Goal: Task Accomplishment & Management: Manage account settings

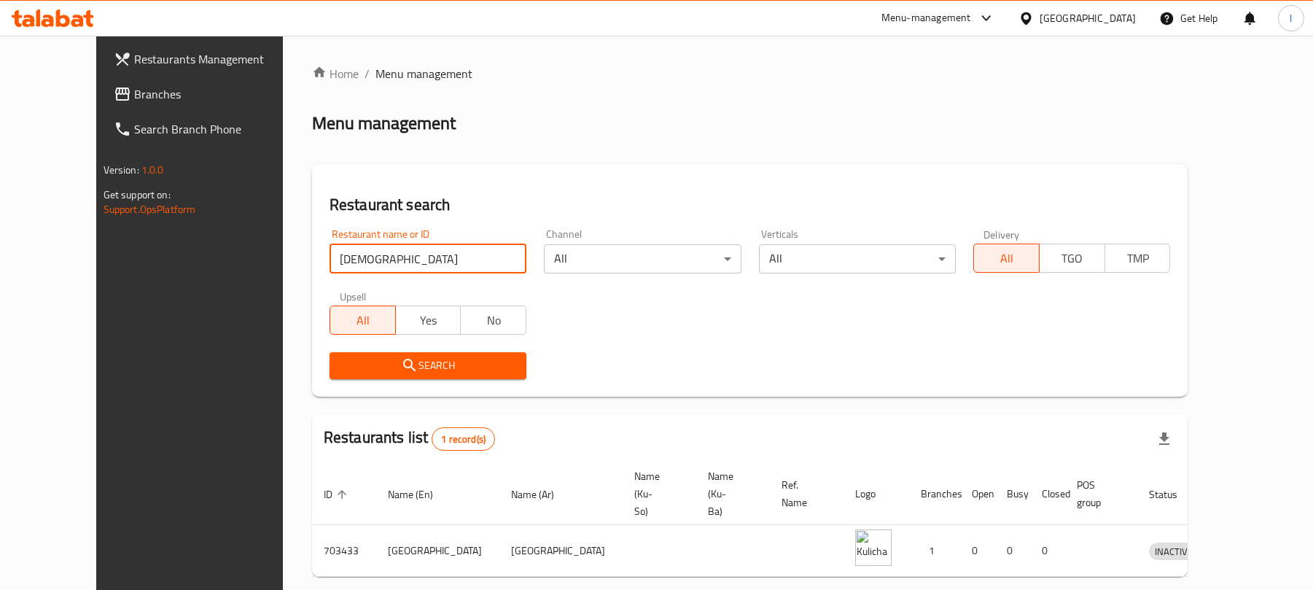
scroll to position [33, 0]
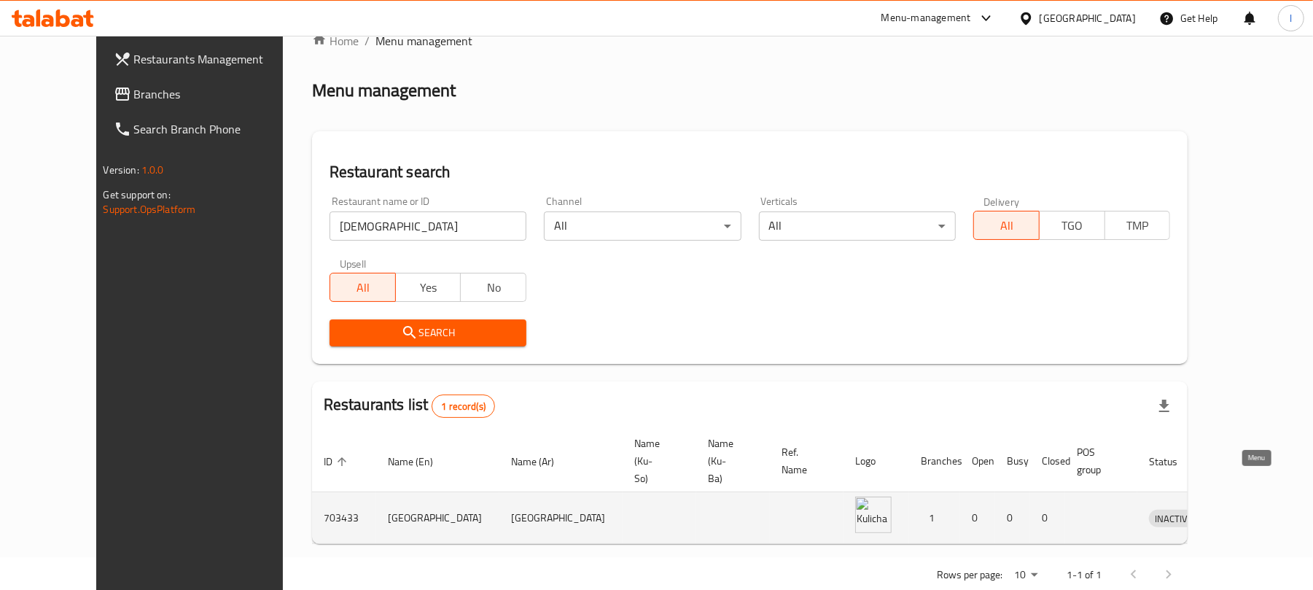
click at [1255, 509] on link "enhanced table" at bounding box center [1241, 517] width 27 height 17
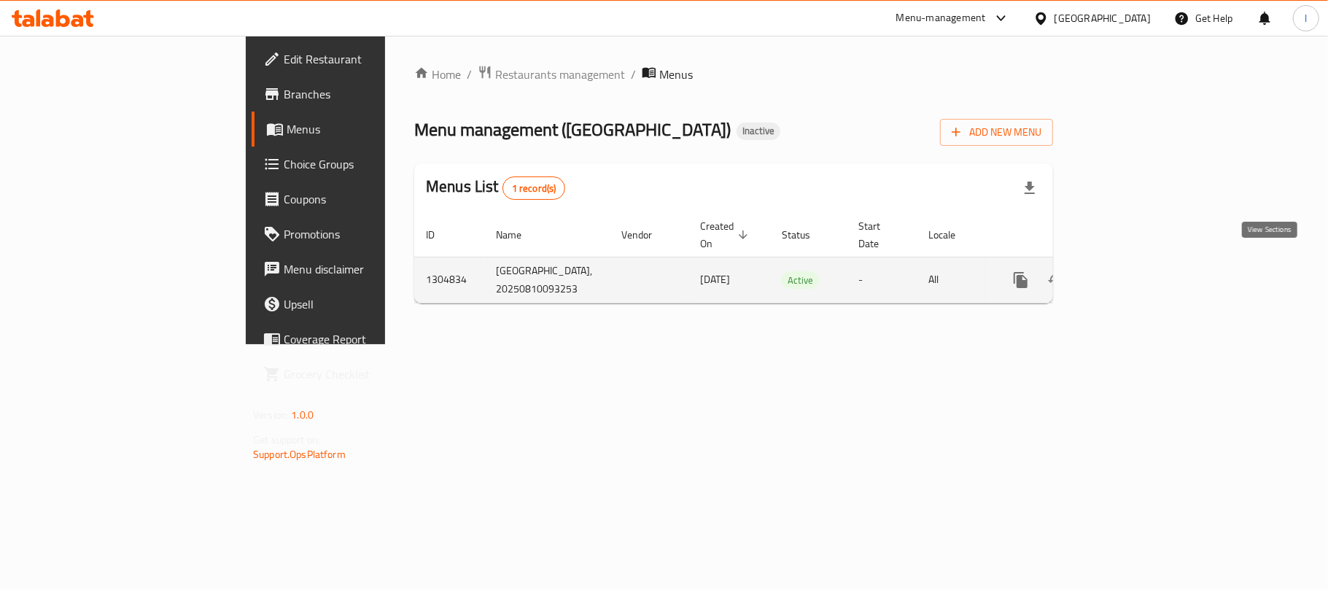
click at [1143, 263] on link "enhanced table" at bounding box center [1125, 279] width 35 height 35
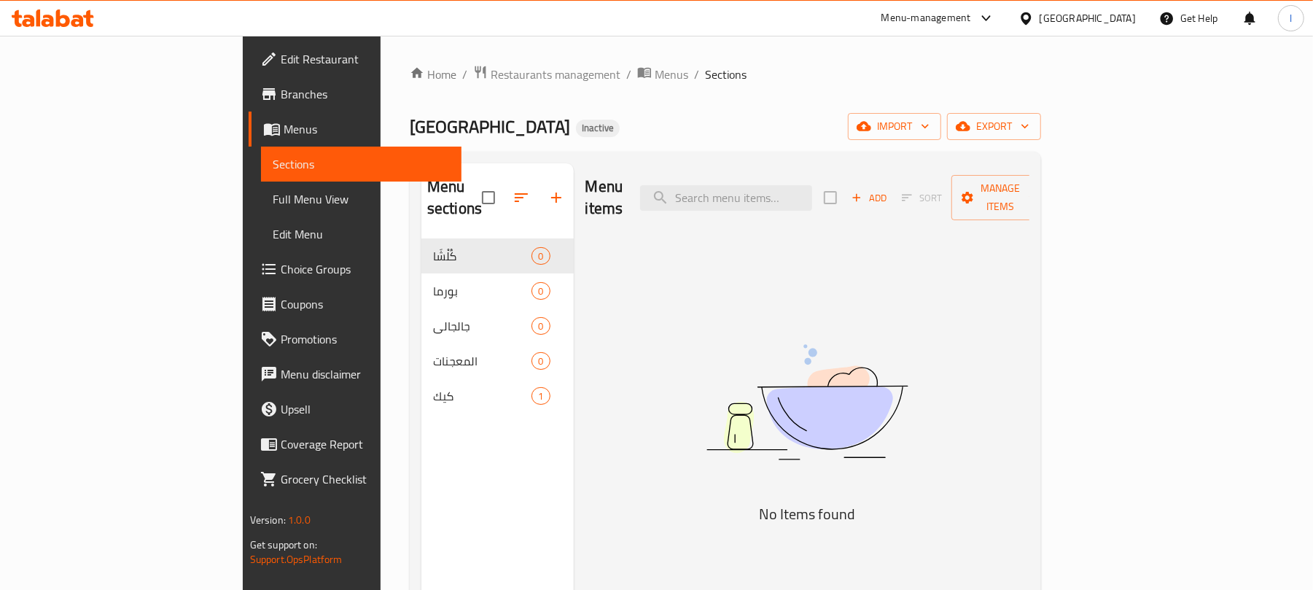
click at [249, 48] on link "Edit Restaurant" at bounding box center [356, 59] width 214 height 35
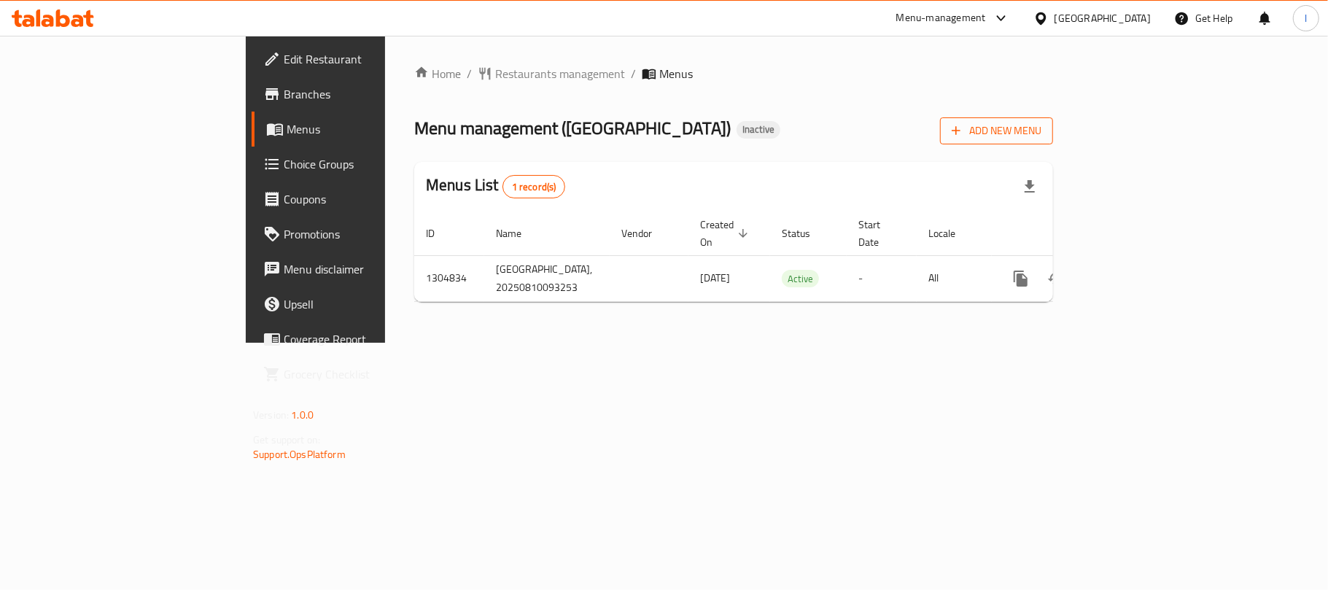
click at [1041, 129] on span "Add New Menu" at bounding box center [996, 131] width 90 height 18
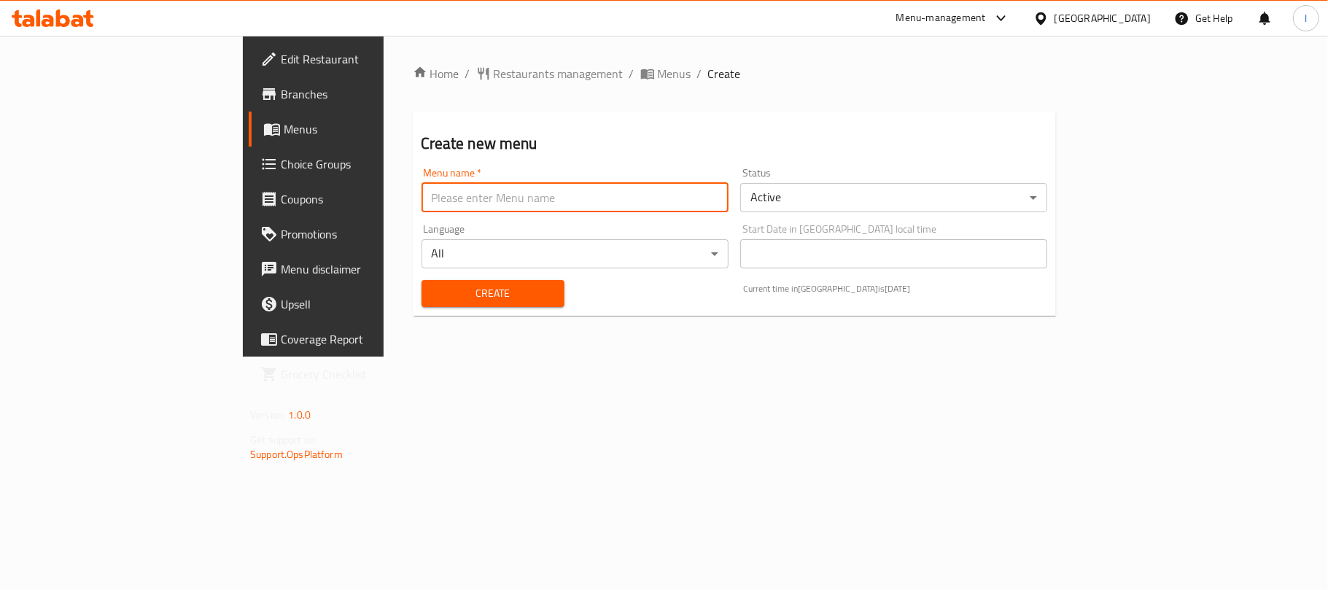
click at [421, 208] on input "text" at bounding box center [574, 197] width 307 height 29
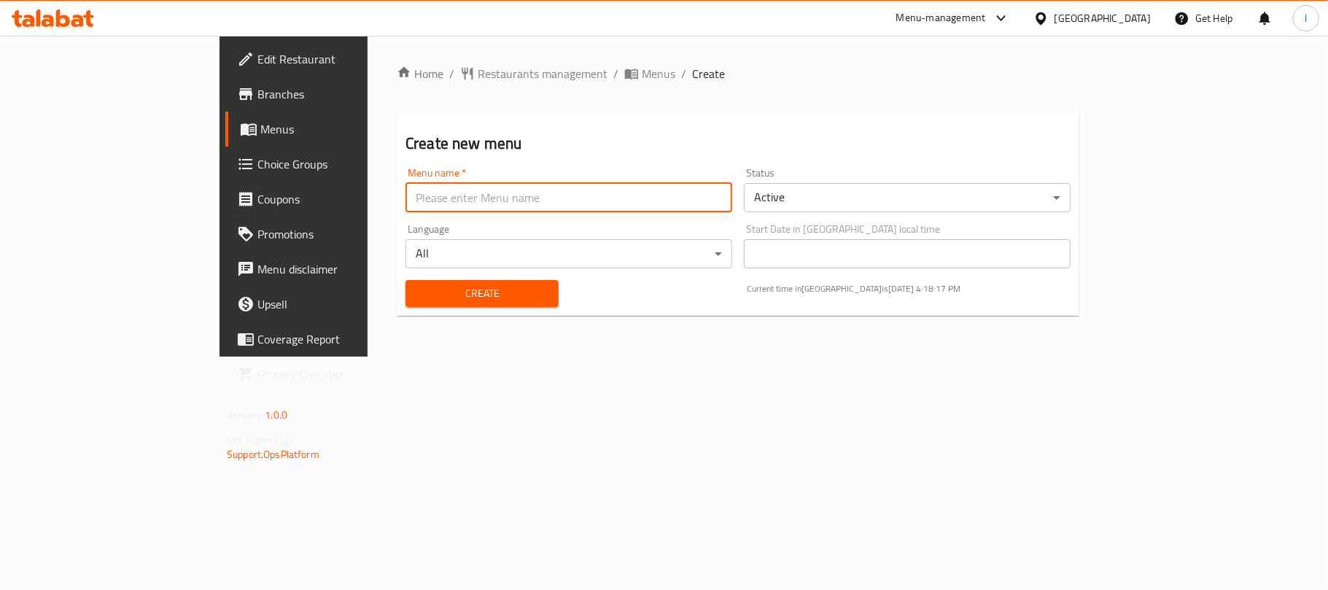
type input "Lavan"
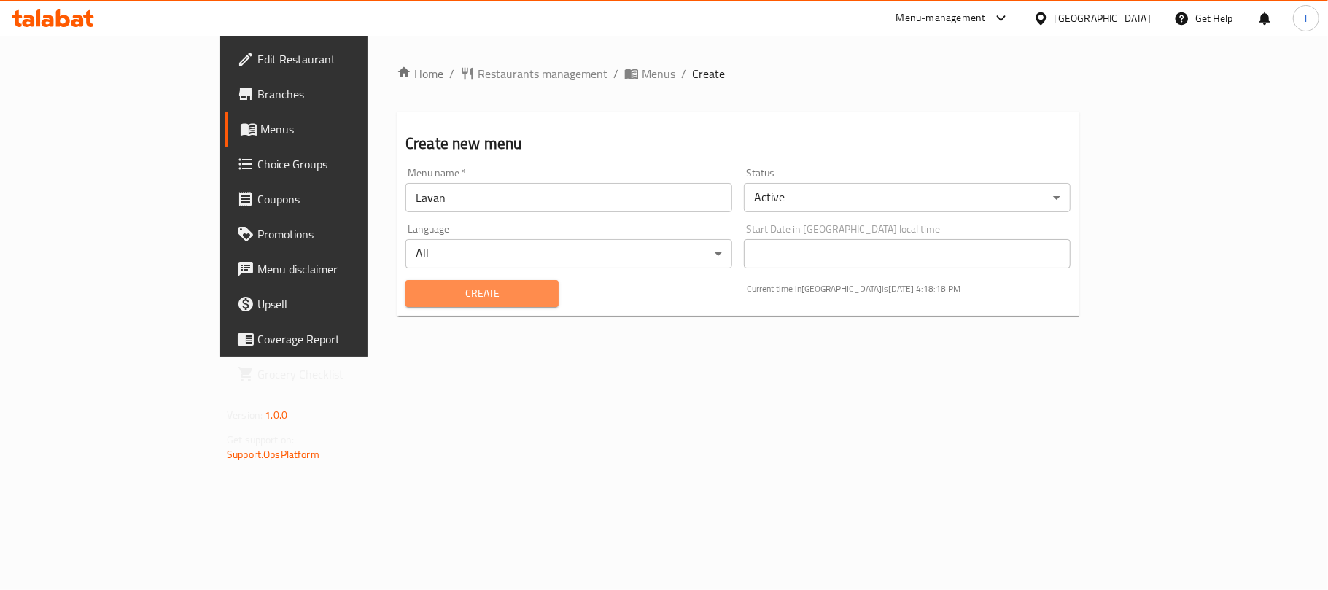
click at [407, 281] on button "Create" at bounding box center [481, 293] width 153 height 27
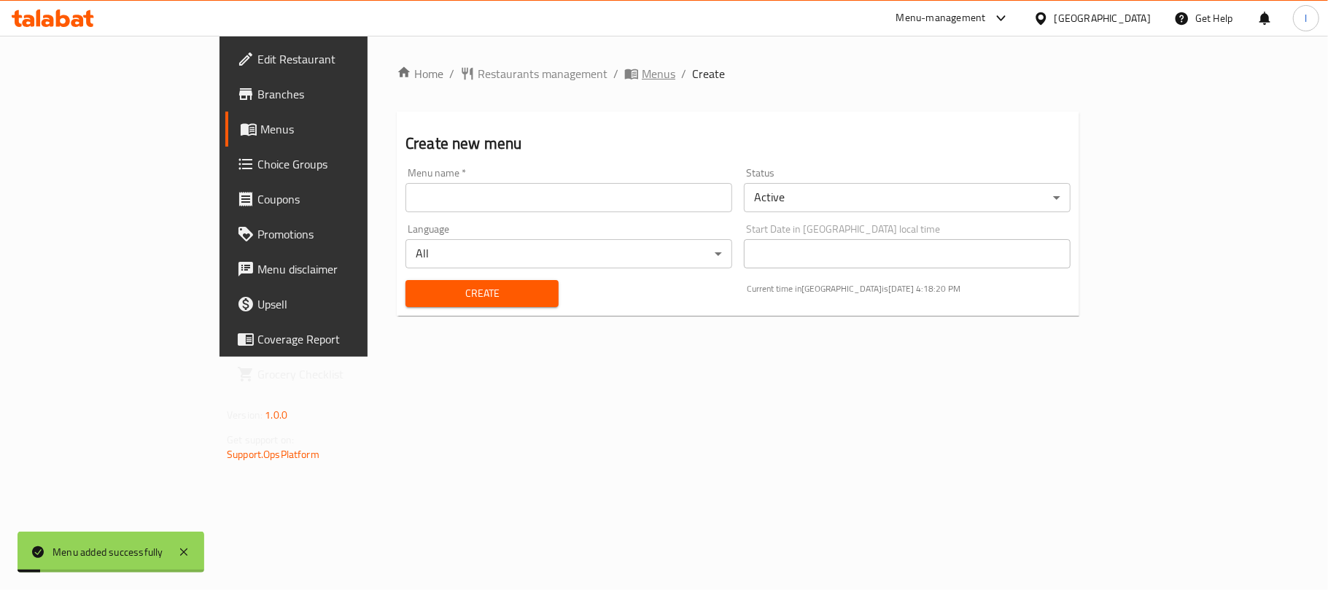
click at [642, 69] on span "Menus" at bounding box center [659, 73] width 34 height 17
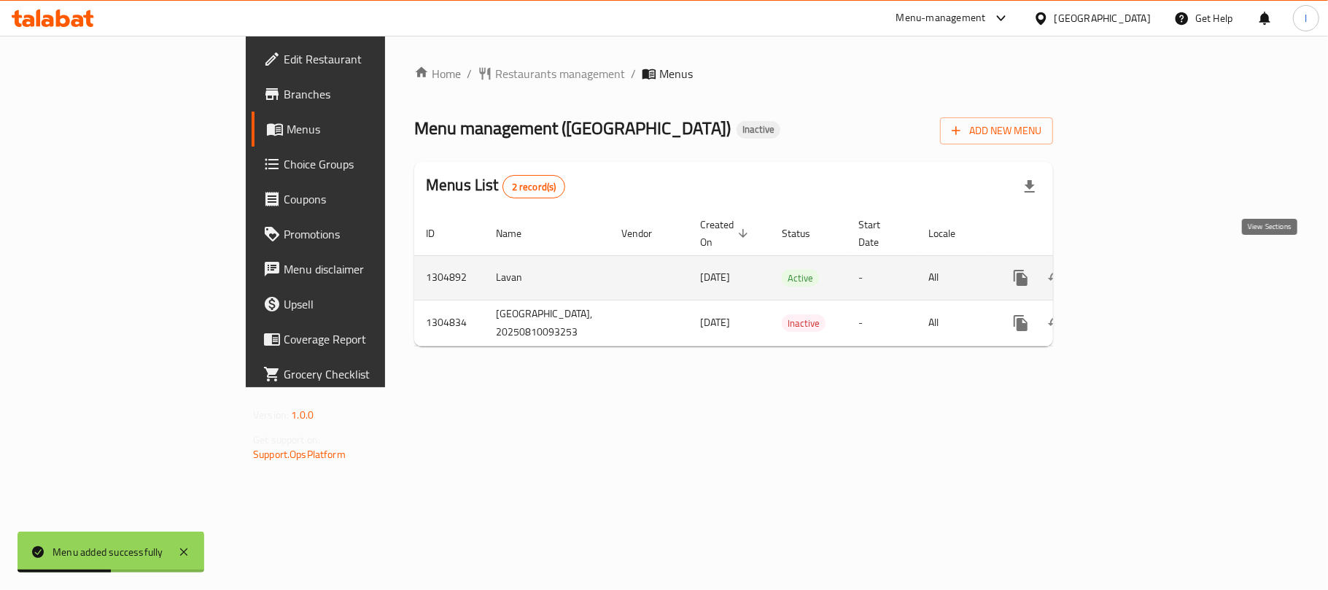
click at [1134, 269] on icon "enhanced table" at bounding box center [1125, 277] width 17 height 17
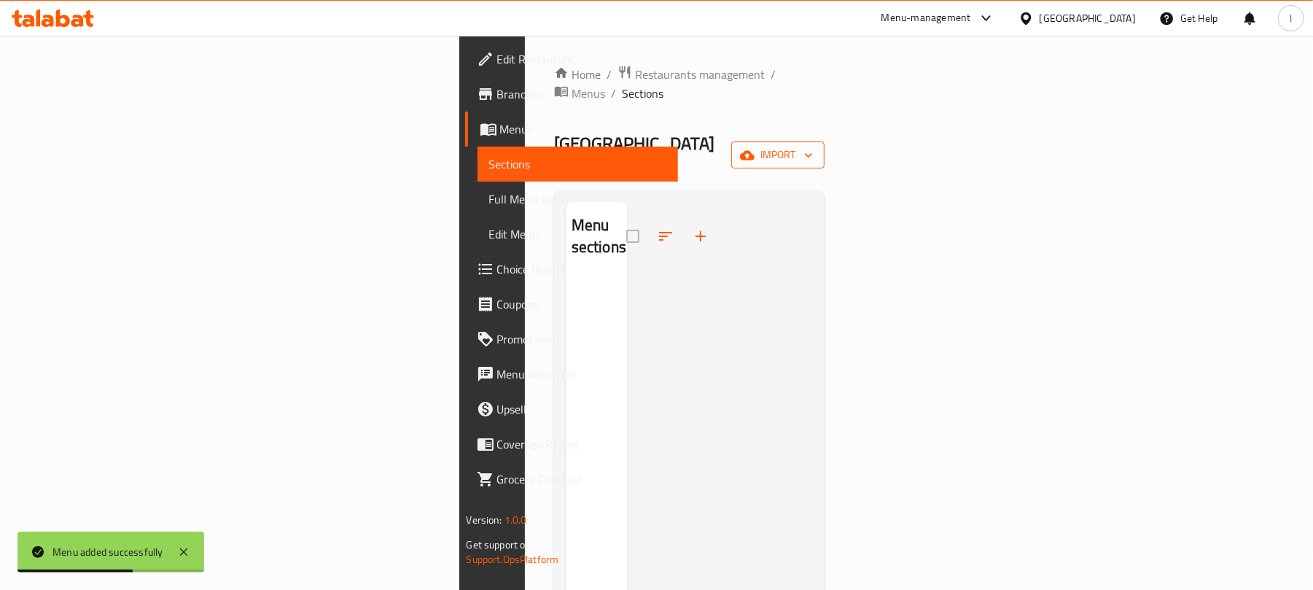
click at [813, 146] on span "import" at bounding box center [778, 155] width 70 height 18
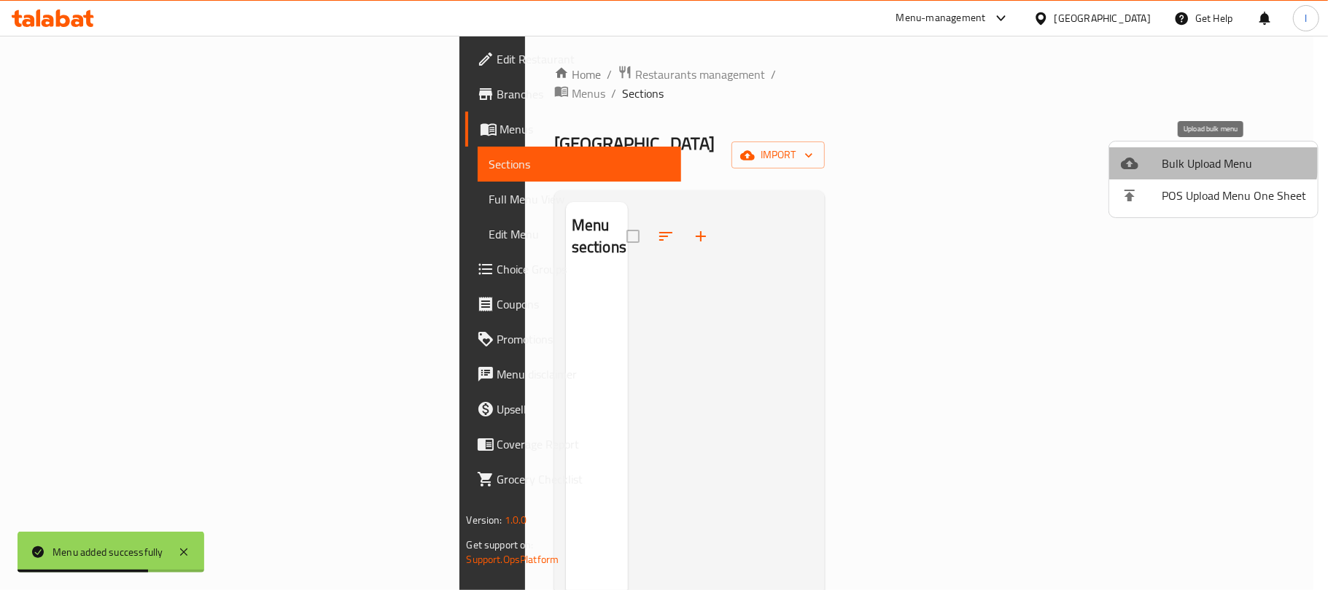
click at [1202, 155] on span "Bulk Upload Menu" at bounding box center [1233, 163] width 144 height 17
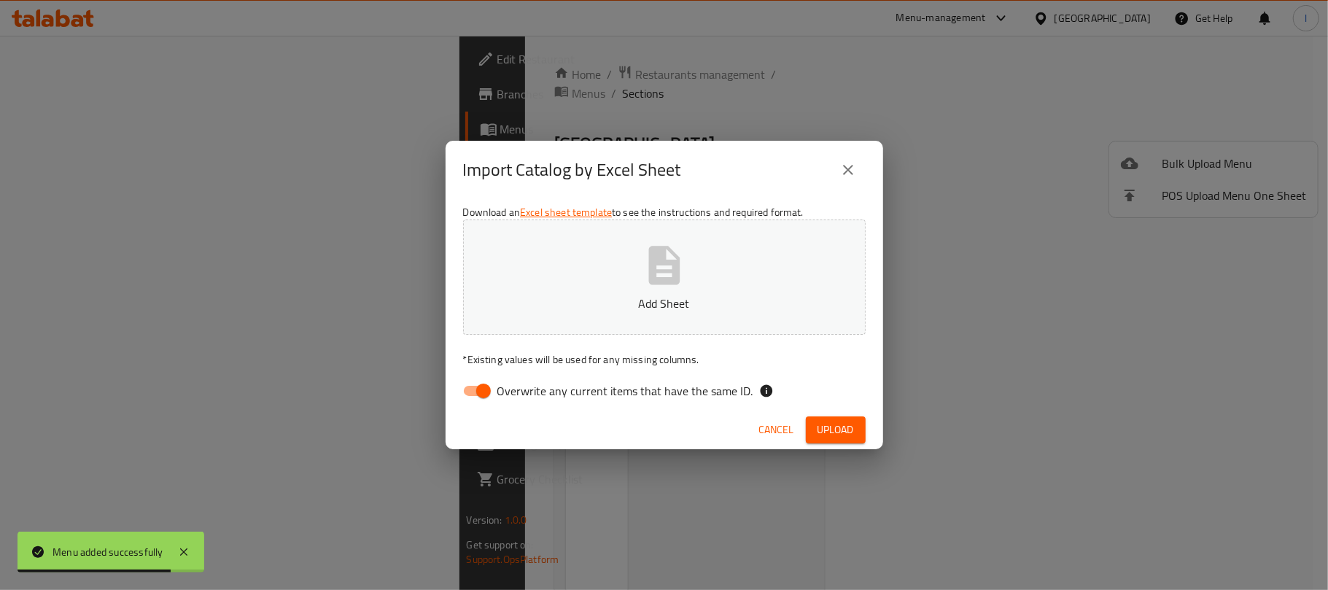
click at [486, 380] on input "Overwrite any current items that have the same ID." at bounding box center [483, 391] width 83 height 28
checkbox input "false"
click at [615, 242] on button "Add Sheet" at bounding box center [664, 276] width 402 height 115
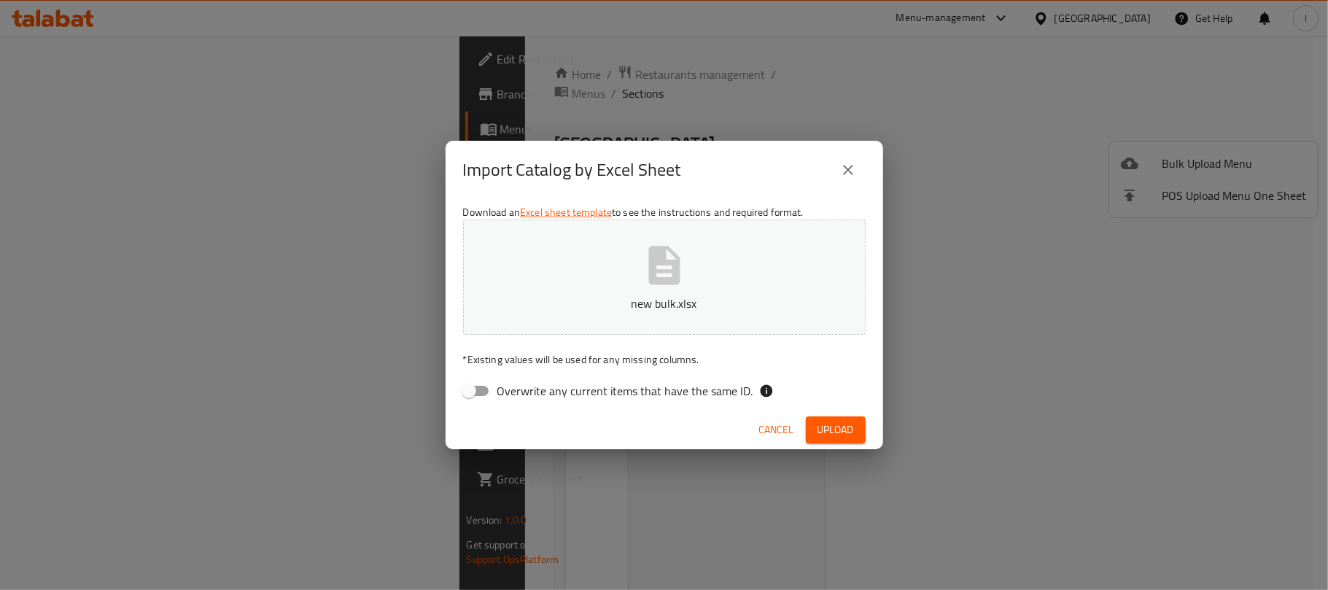
click at [849, 435] on span "Upload" at bounding box center [835, 430] width 36 height 18
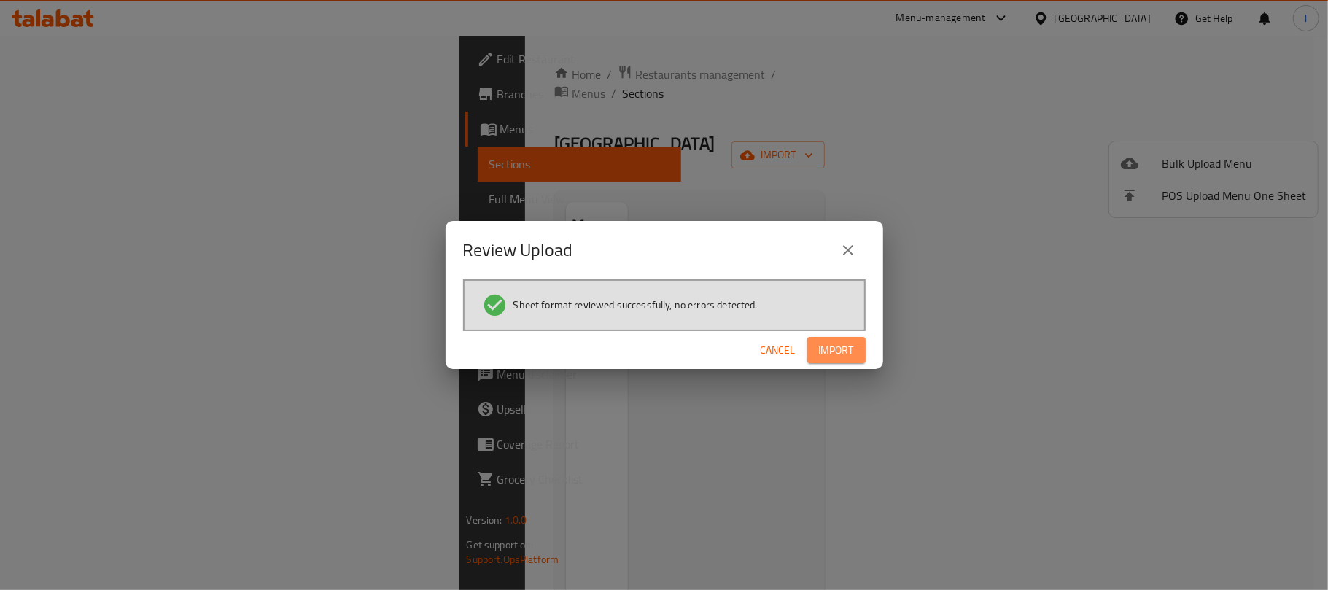
click at [846, 343] on span "Import" at bounding box center [836, 350] width 35 height 18
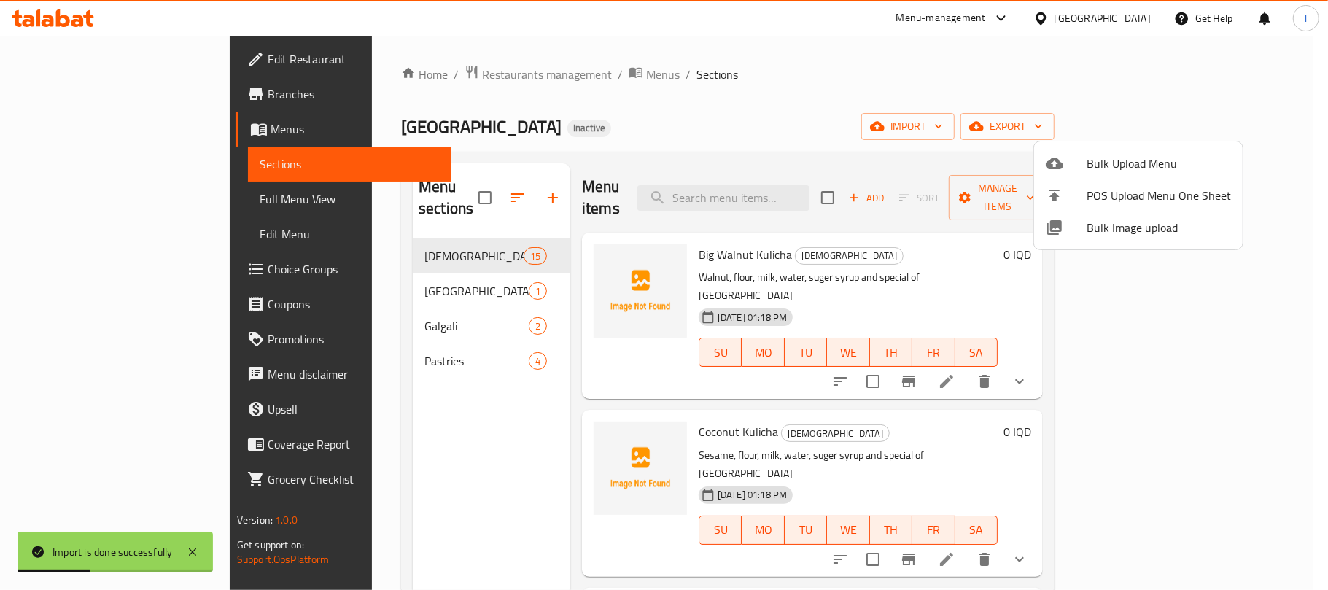
click at [840, 131] on div at bounding box center [664, 295] width 1328 height 590
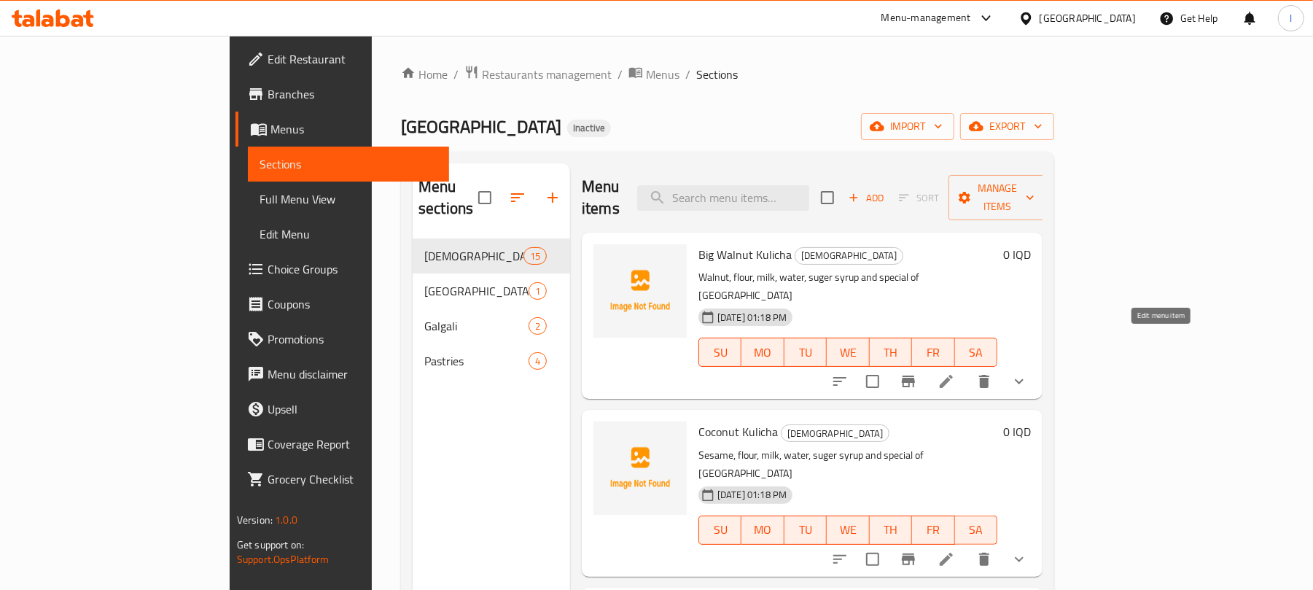
click at [955, 373] on icon at bounding box center [946, 381] width 17 height 17
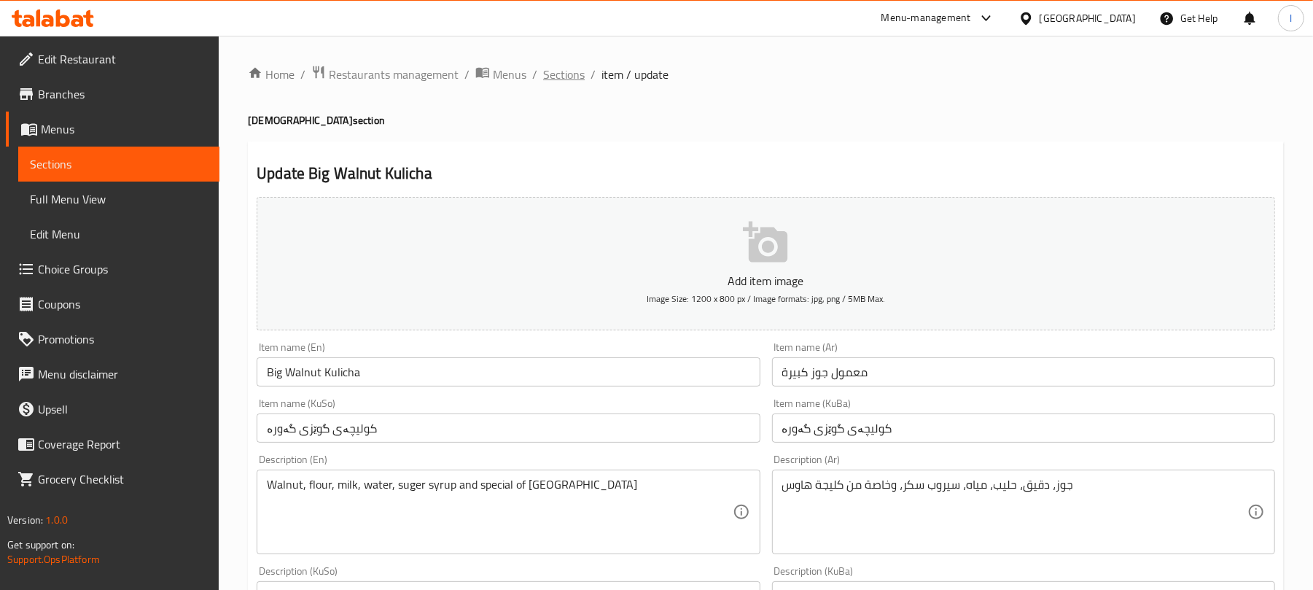
click at [575, 74] on span "Sections" at bounding box center [564, 74] width 42 height 17
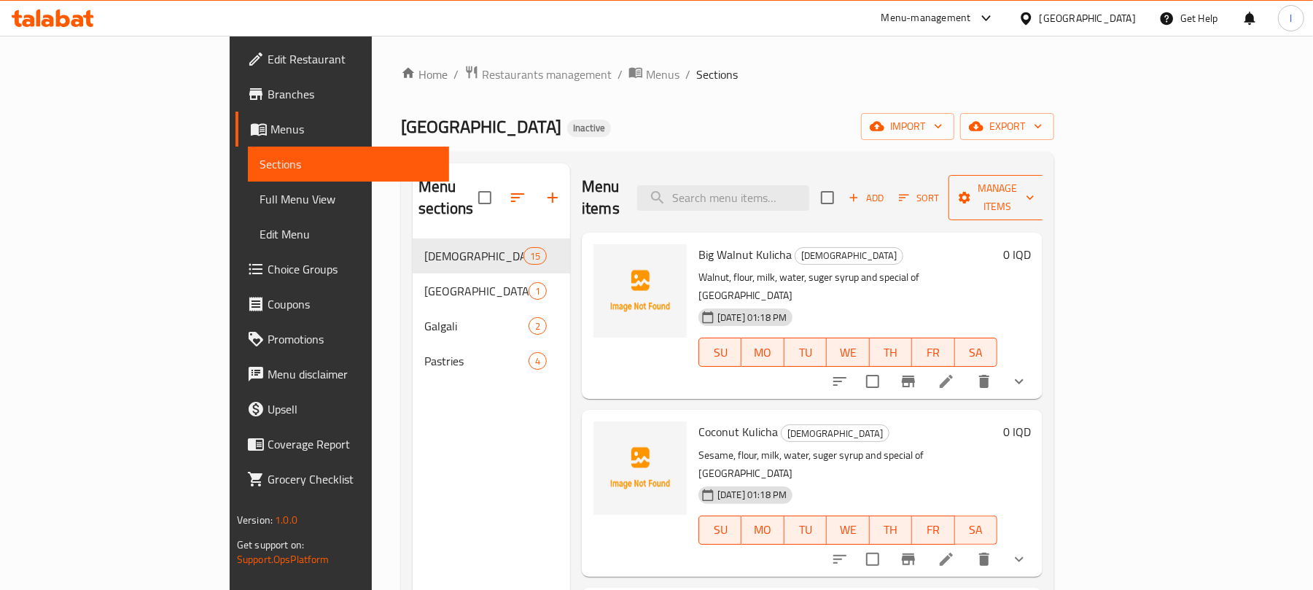
click at [1035, 187] on span "Manage items" at bounding box center [997, 197] width 74 height 36
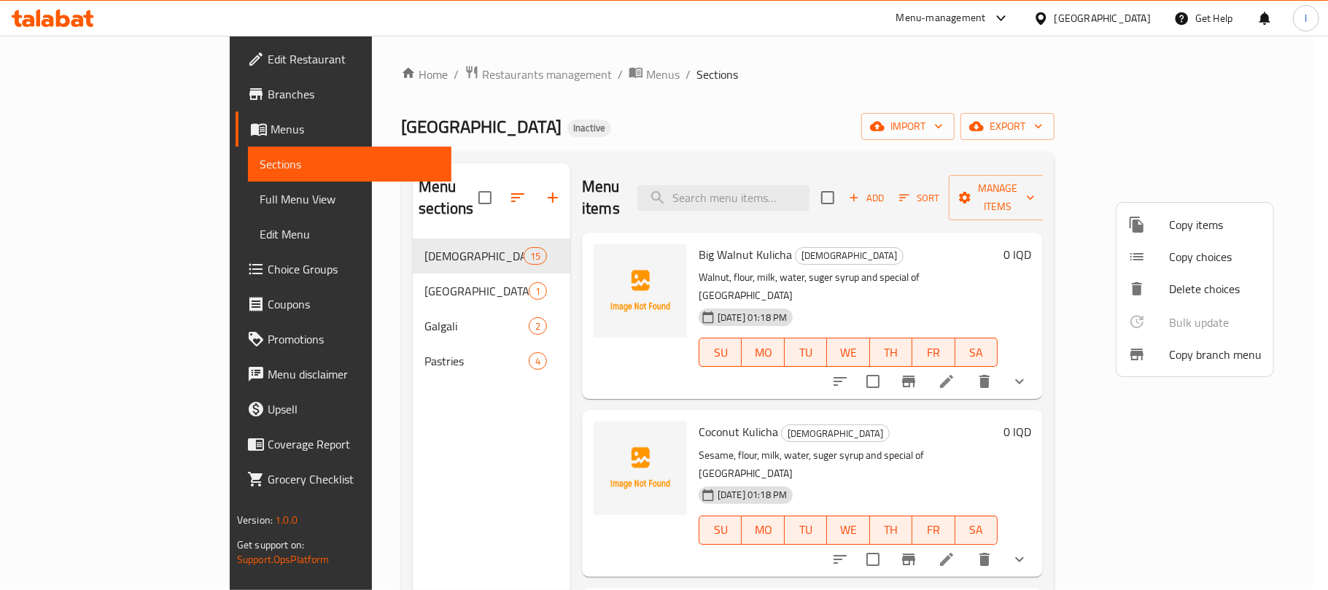
click at [1215, 260] on span "Copy choices" at bounding box center [1215, 256] width 93 height 17
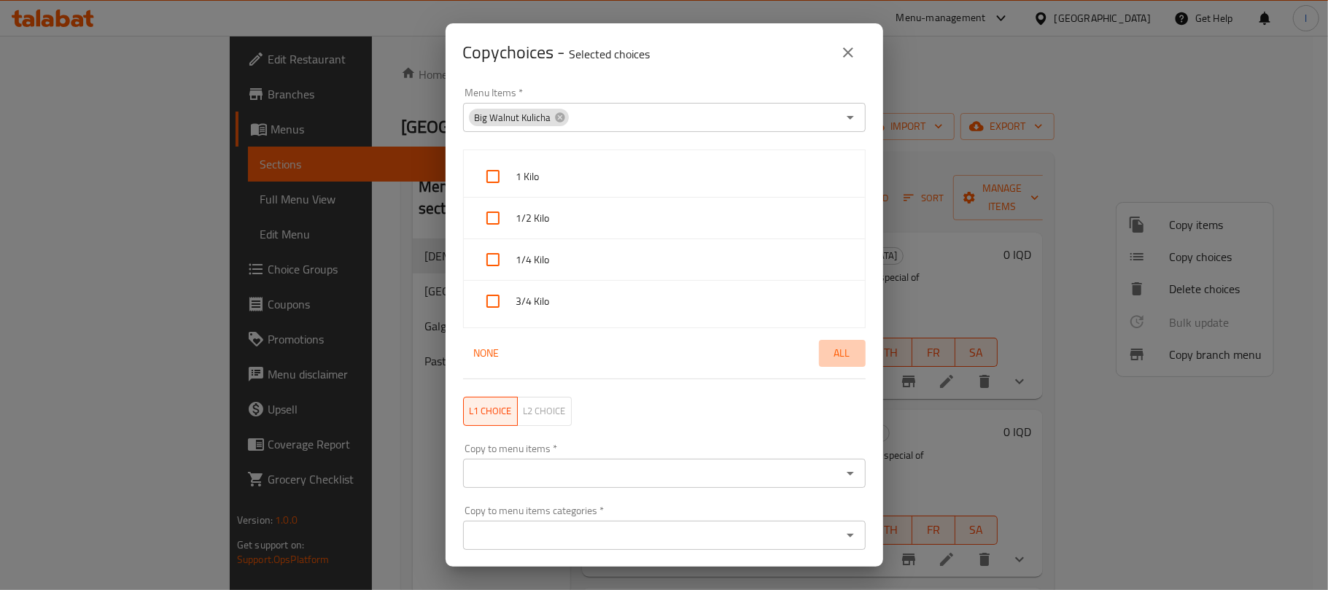
click at [831, 354] on span "All" at bounding box center [842, 353] width 35 height 18
checkbox input "true"
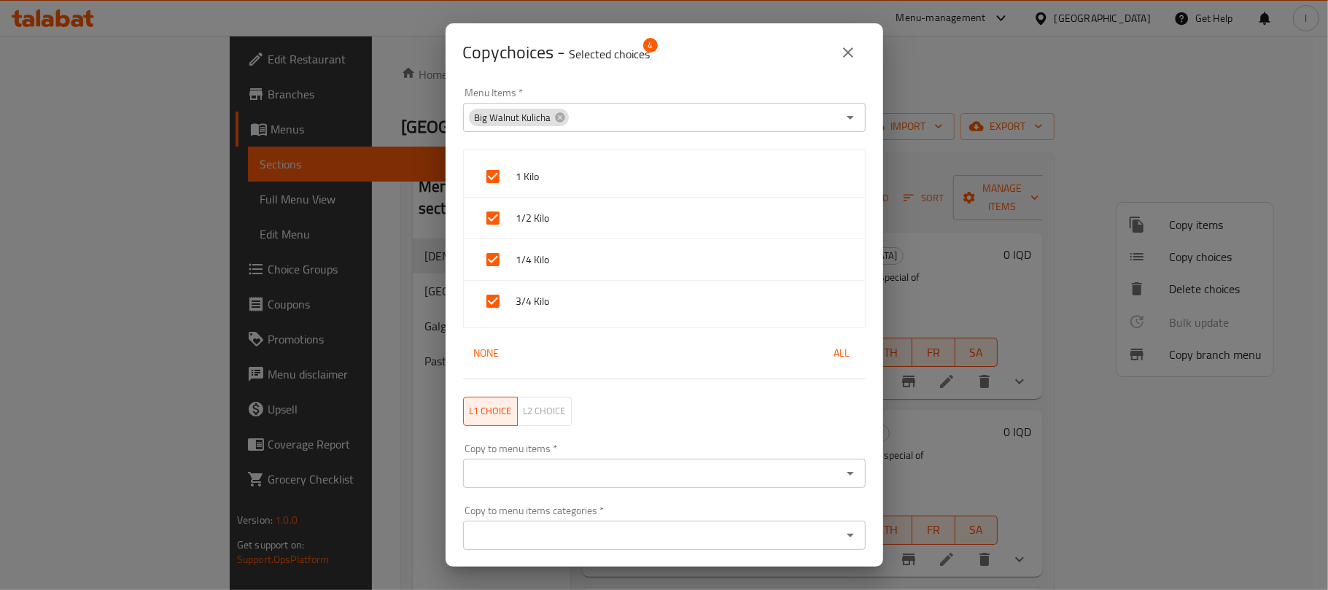
scroll to position [45, 0]
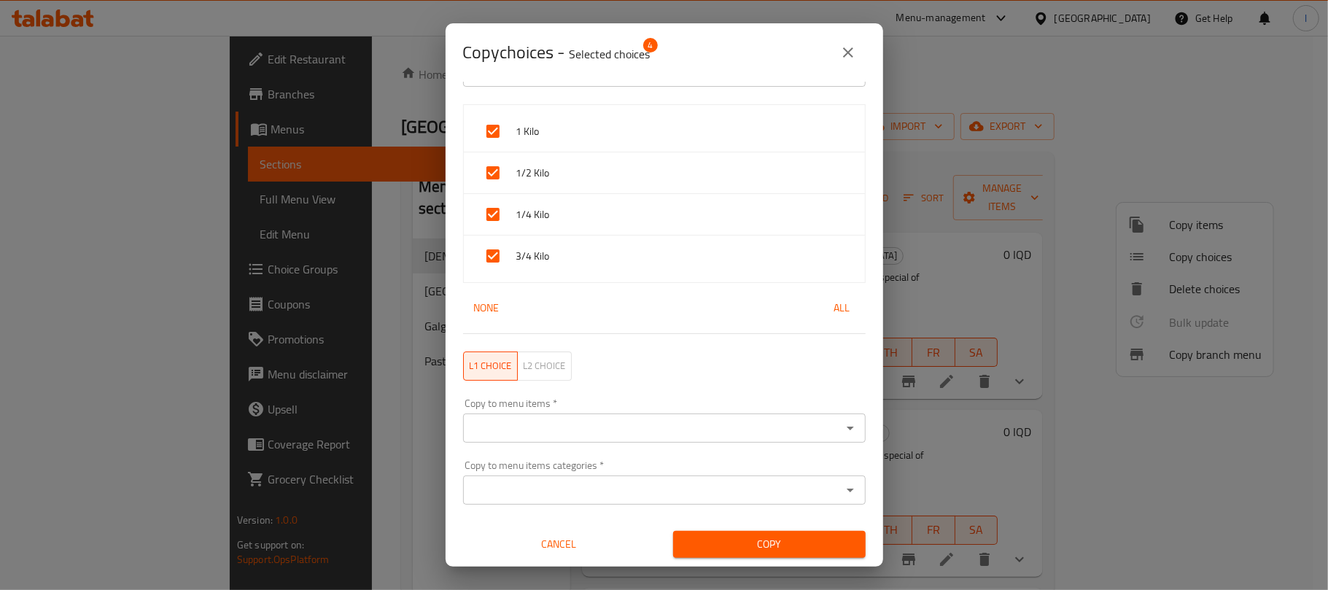
click at [631, 432] on input "Copy to menu items   *" at bounding box center [652, 428] width 370 height 20
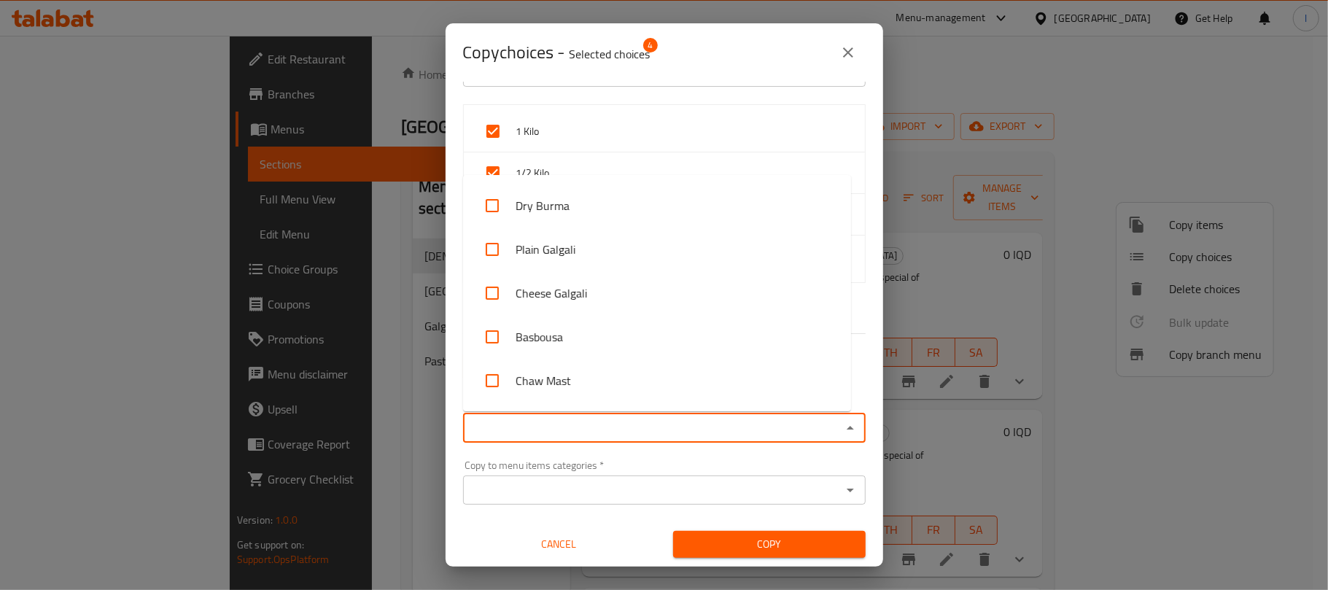
scroll to position [550, 0]
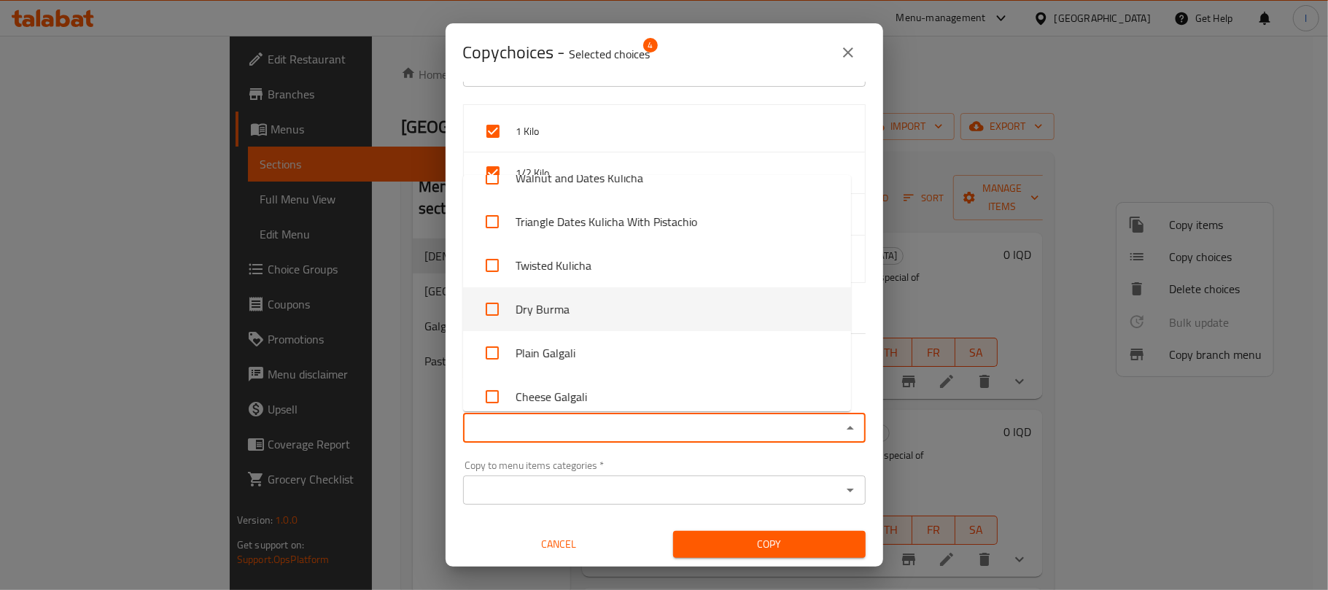
click at [633, 322] on li "Dry Burma" at bounding box center [657, 309] width 388 height 44
checkbox input "true"
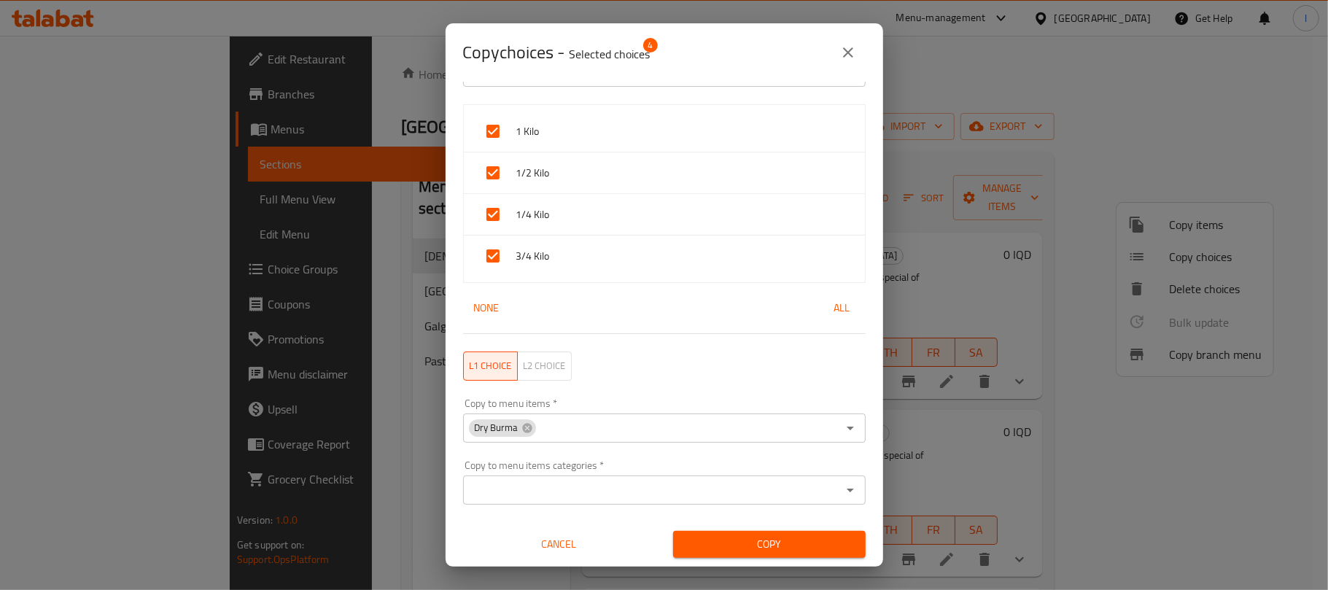
click at [739, 528] on div "Copy" at bounding box center [769, 544] width 210 height 44
click at [768, 540] on span "Copy" at bounding box center [769, 544] width 169 height 18
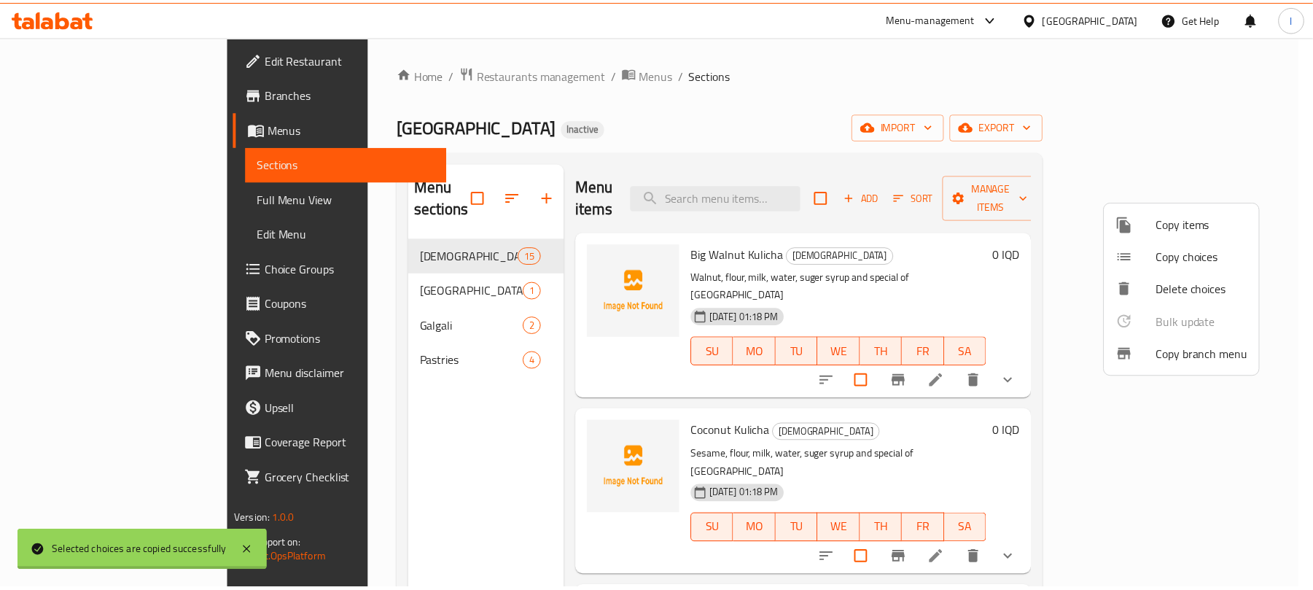
scroll to position [3, 0]
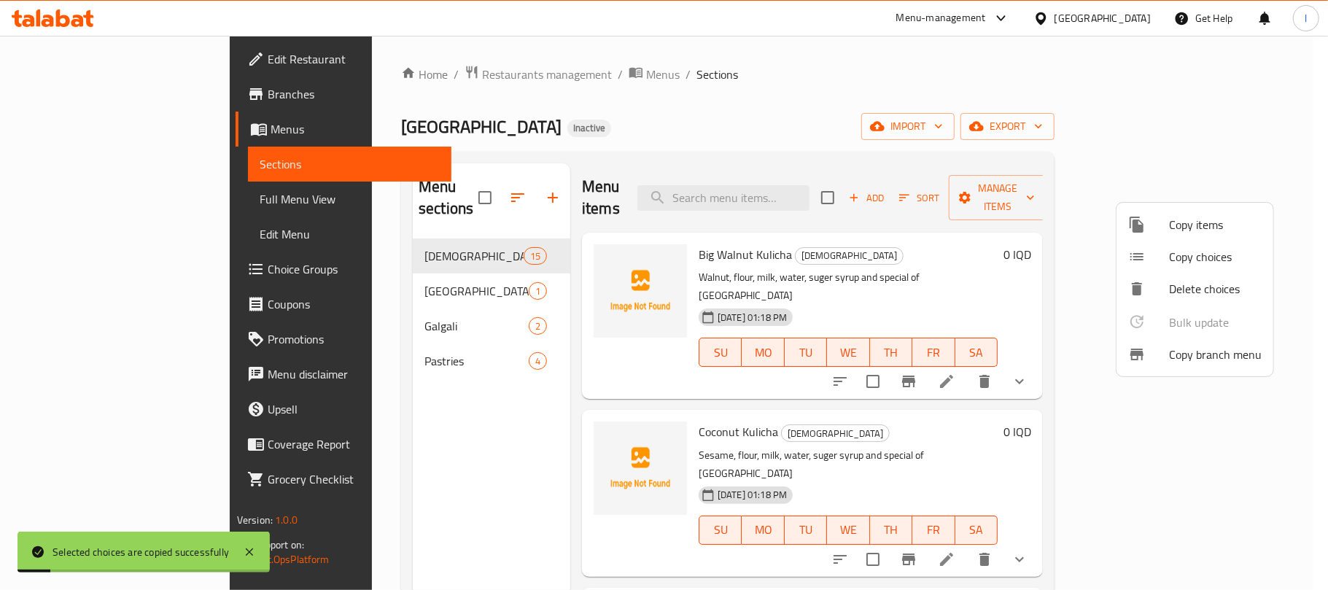
click at [365, 270] on div at bounding box center [664, 295] width 1328 height 590
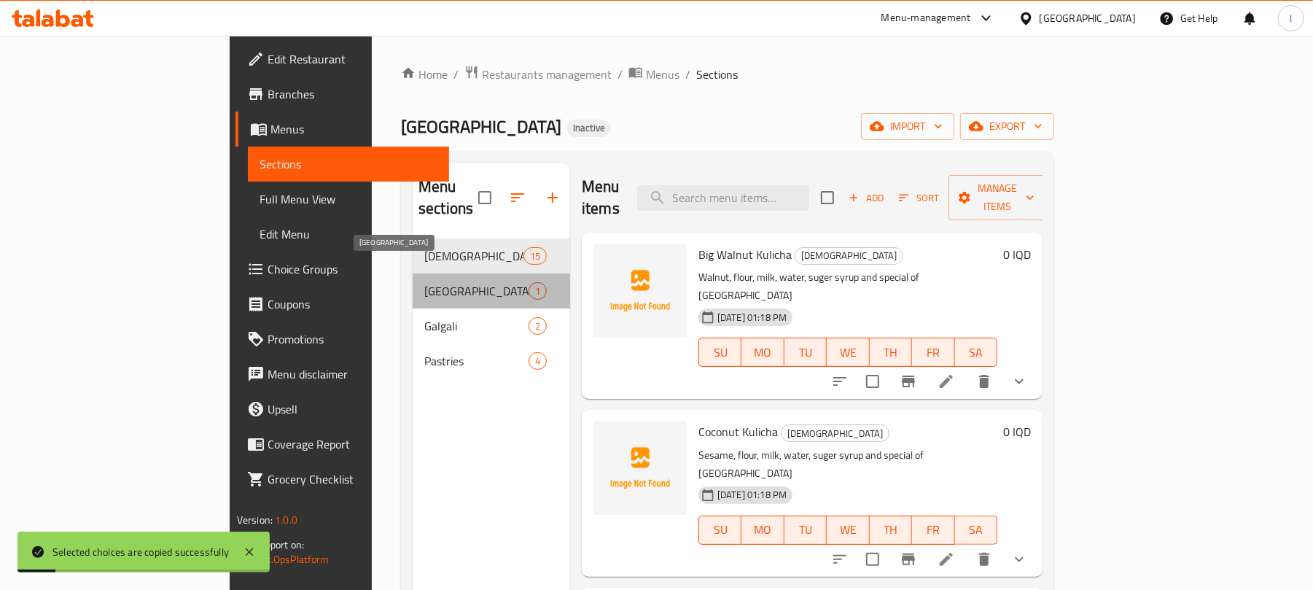
click at [424, 282] on span "Burma" at bounding box center [476, 290] width 104 height 17
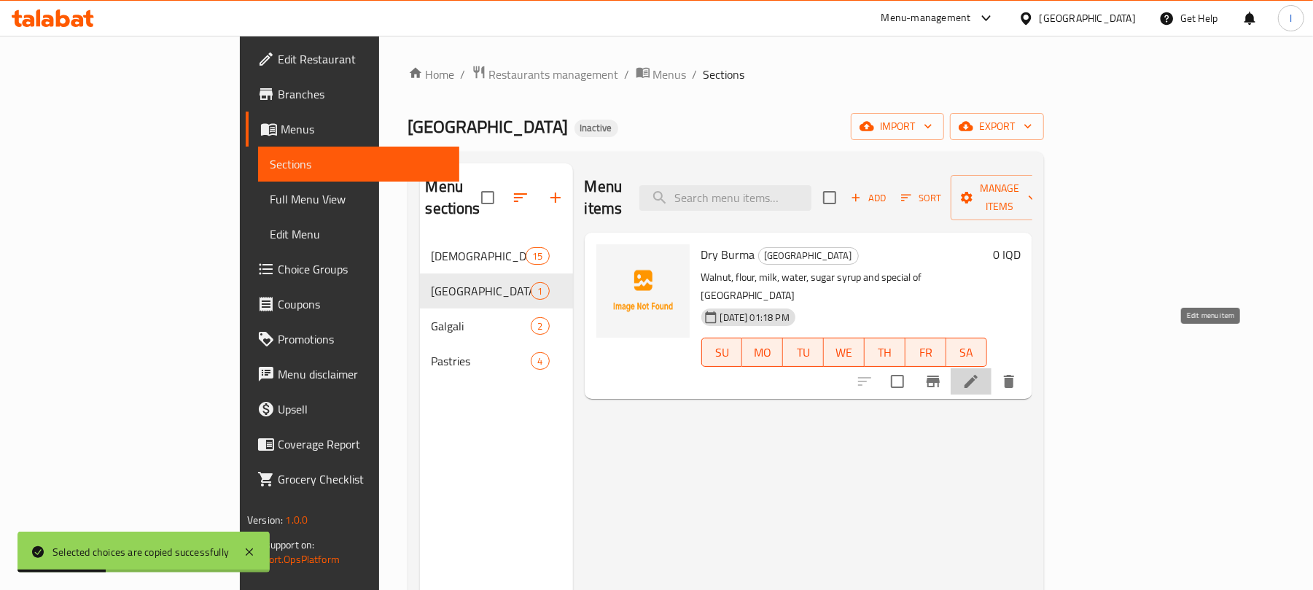
click at [980, 373] on icon at bounding box center [970, 381] width 17 height 17
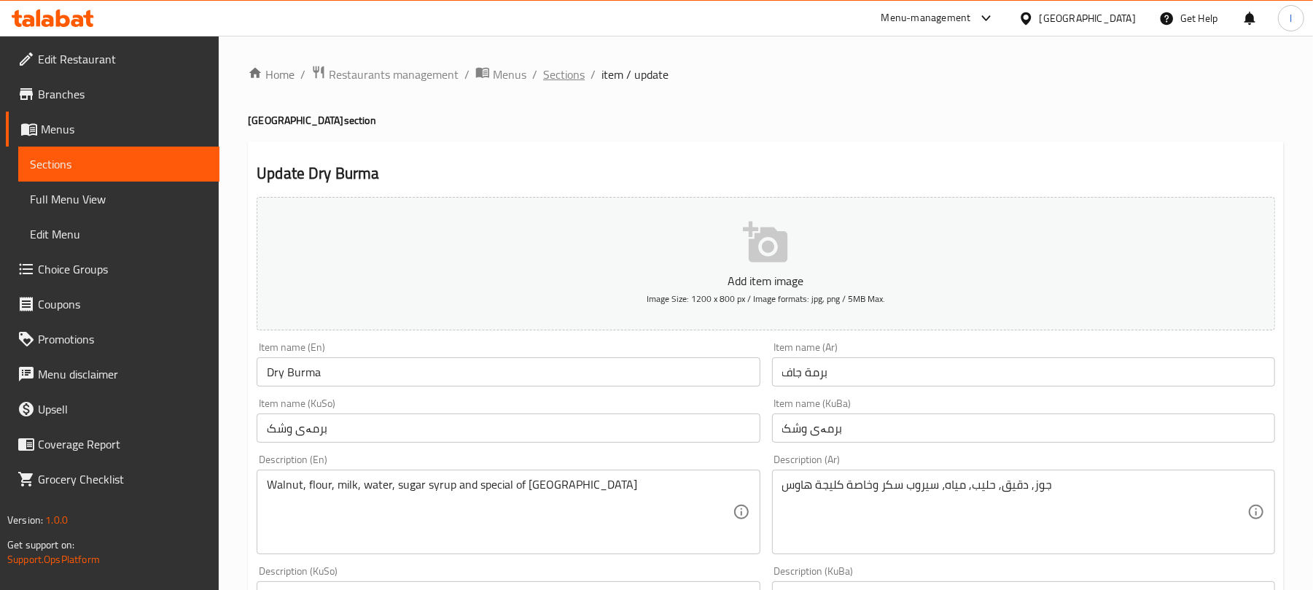
click at [576, 82] on span "Sections" at bounding box center [564, 74] width 42 height 17
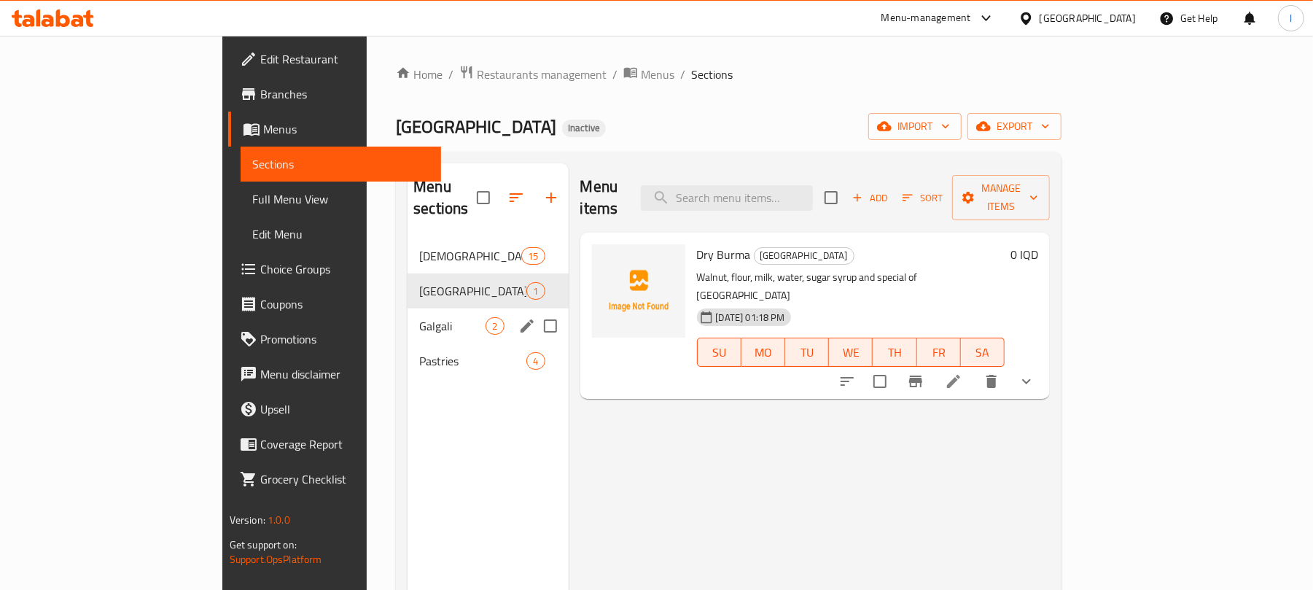
click at [408, 308] on div "Galgali 2" at bounding box center [488, 325] width 160 height 35
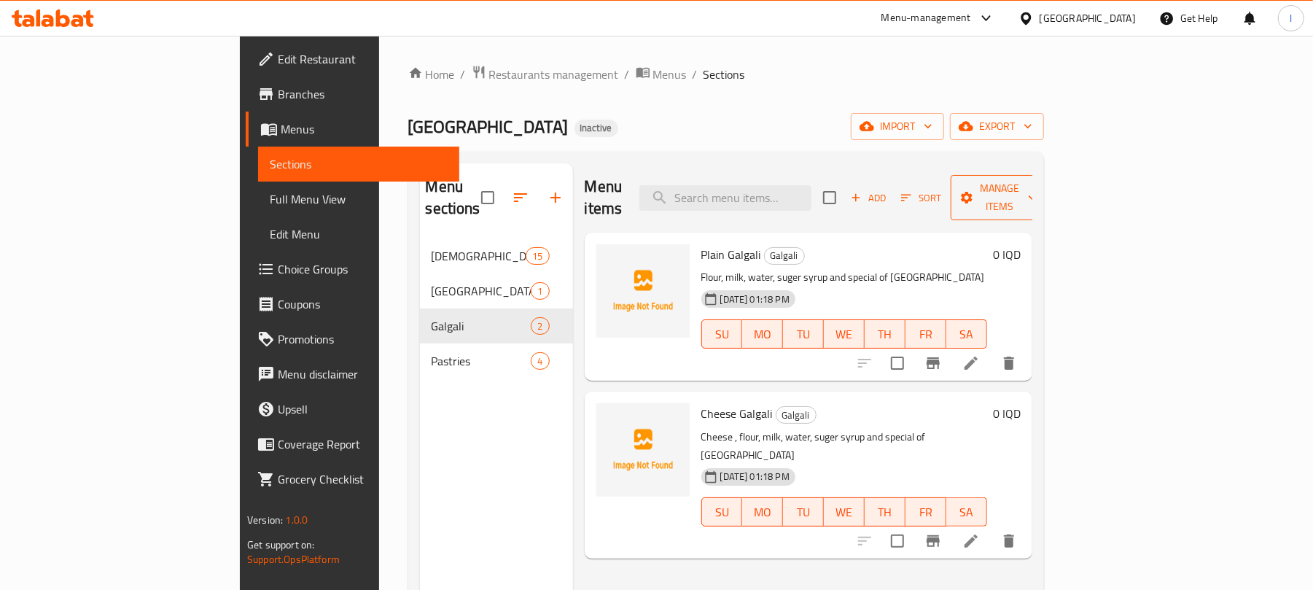
drag, startPoint x: 1208, startPoint y: 182, endPoint x: 1213, endPoint y: 190, distance: 9.5
click at [1037, 190] on span "Manage items" at bounding box center [999, 197] width 74 height 36
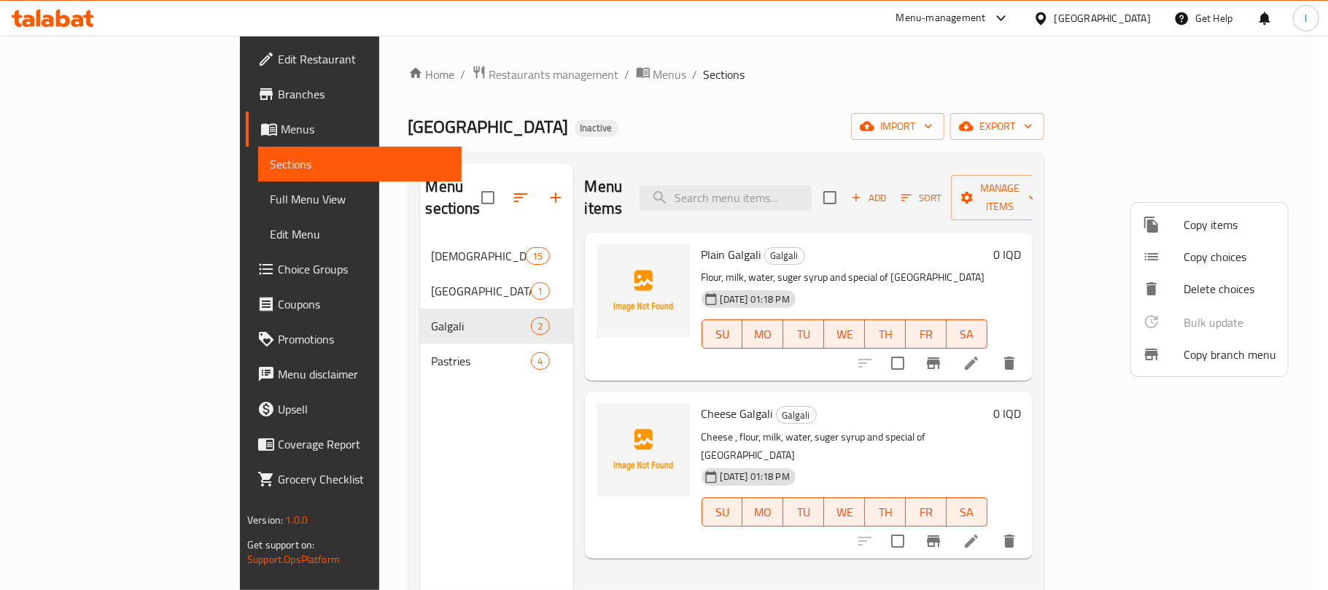
click at [1235, 257] on span "Copy choices" at bounding box center [1229, 256] width 93 height 17
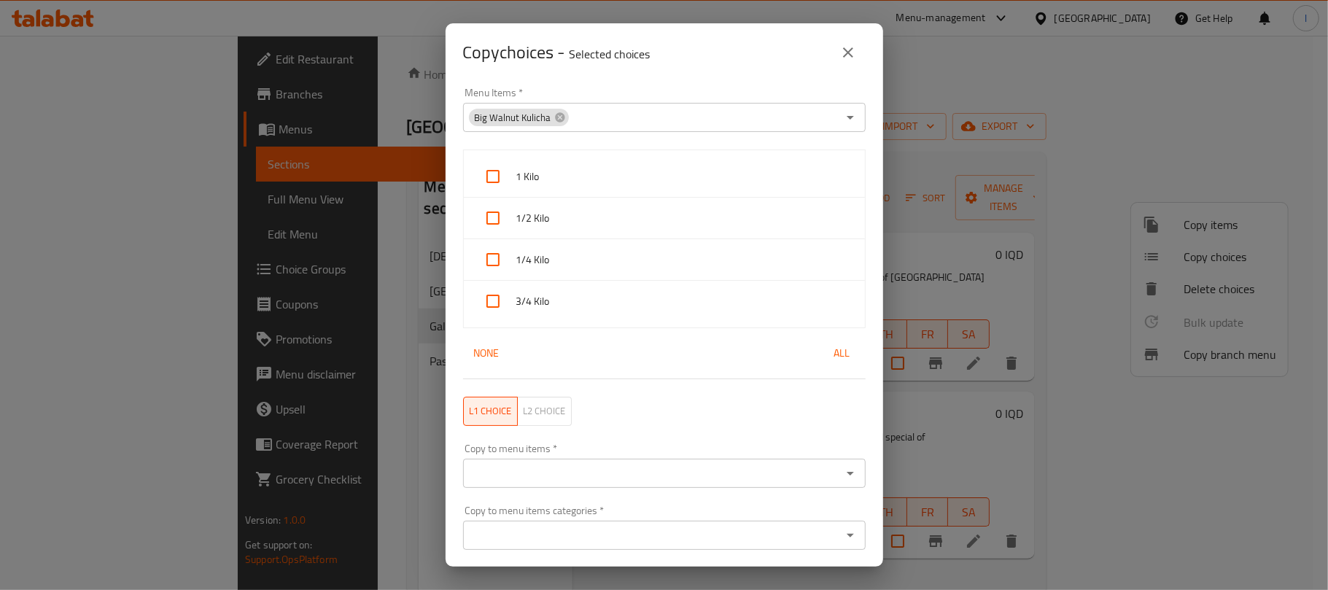
click at [561, 123] on div "Big Walnut Kulicha" at bounding box center [519, 117] width 100 height 17
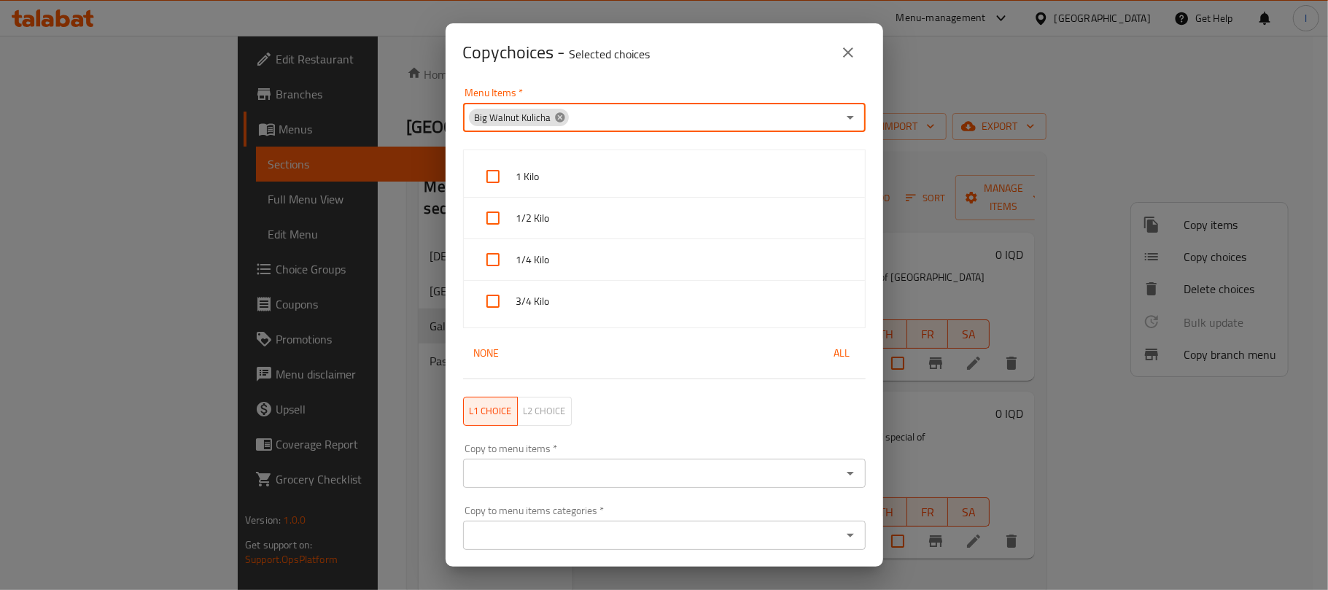
click at [558, 120] on icon at bounding box center [560, 118] width 12 height 12
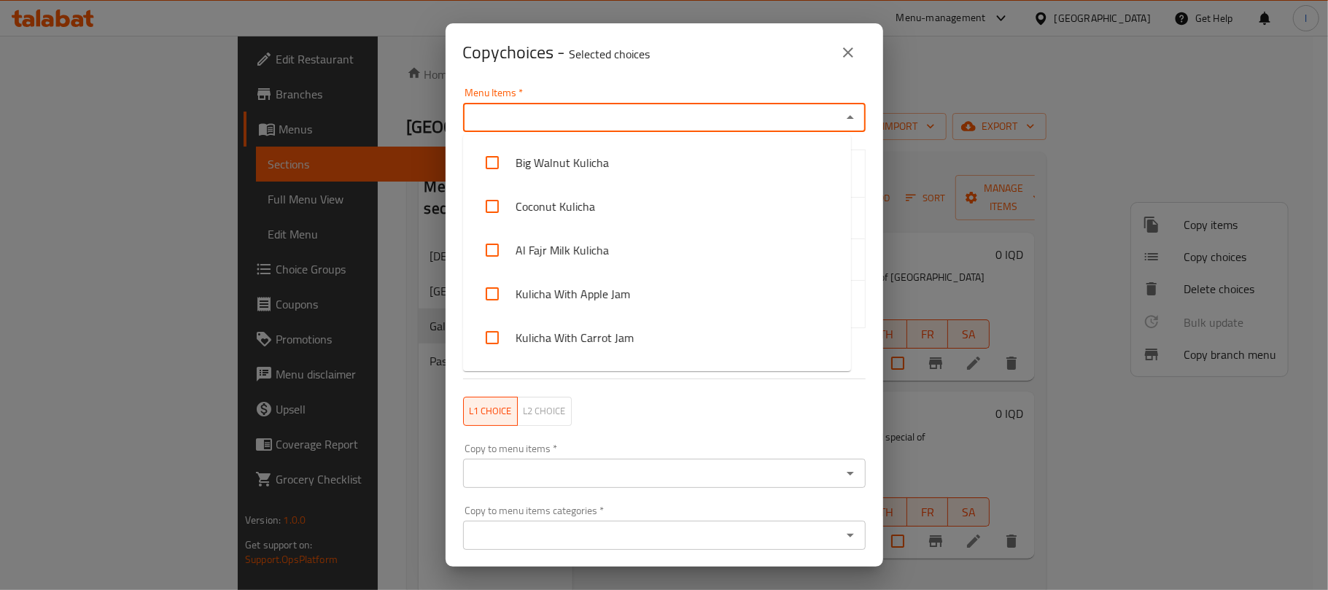
click at [545, 117] on input "Menu Items   *" at bounding box center [652, 117] width 370 height 20
click at [586, 198] on li "Coconut Kulicha" at bounding box center [657, 206] width 388 height 44
checkbox input "true"
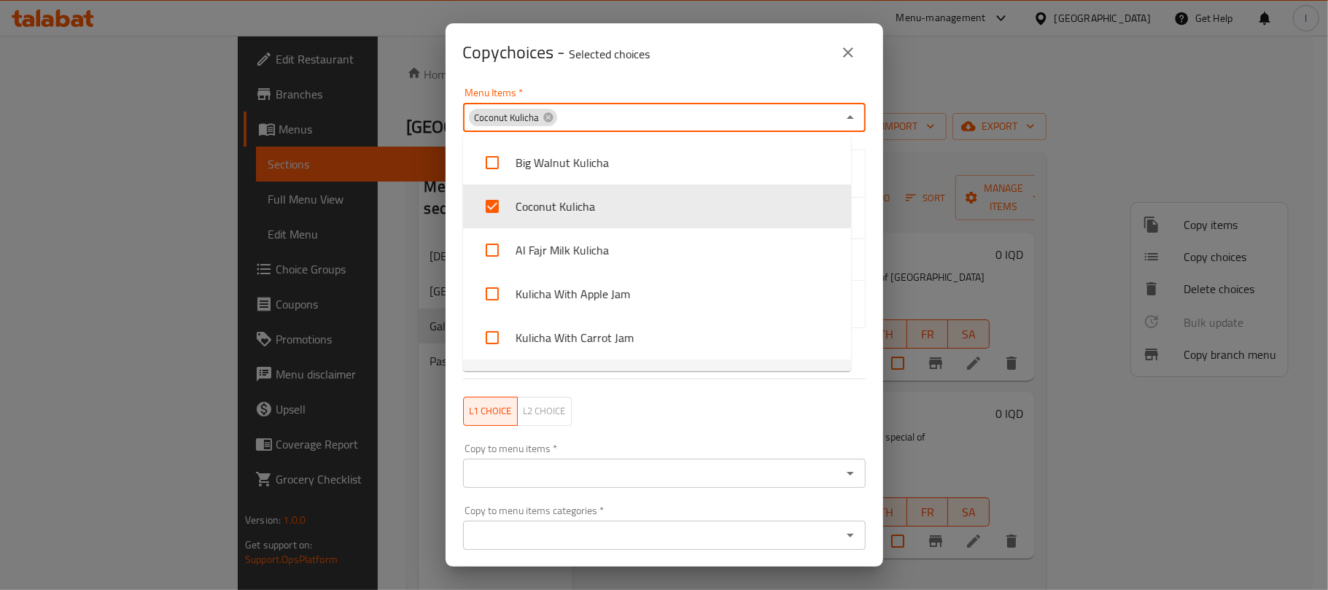
click at [650, 408] on div "L1 choice L2 choice" at bounding box center [664, 411] width 420 height 47
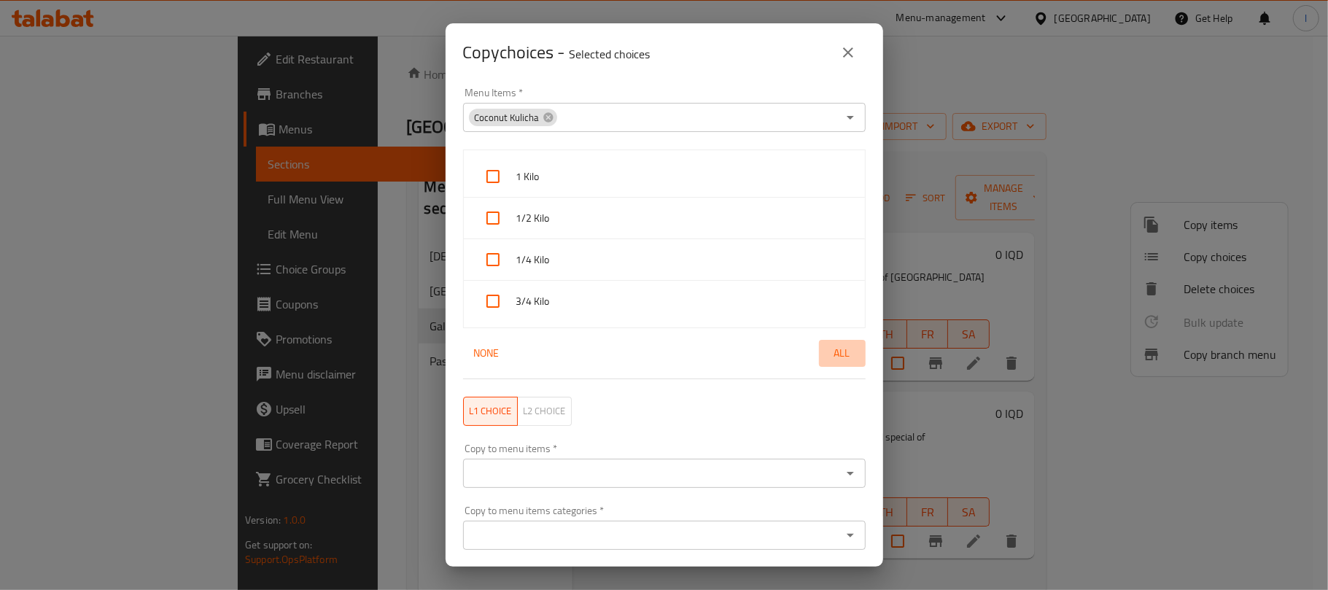
click at [825, 360] on span "All" at bounding box center [842, 353] width 35 height 18
checkbox input "true"
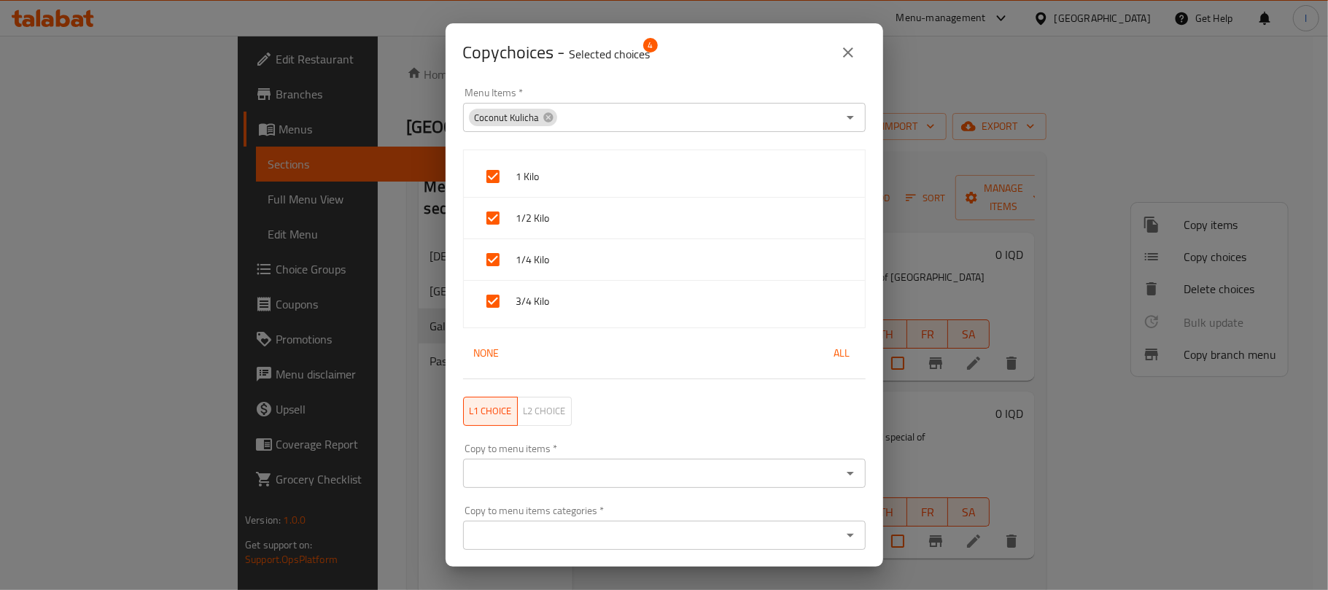
click at [538, 471] on input "Copy to menu items   *" at bounding box center [652, 473] width 370 height 20
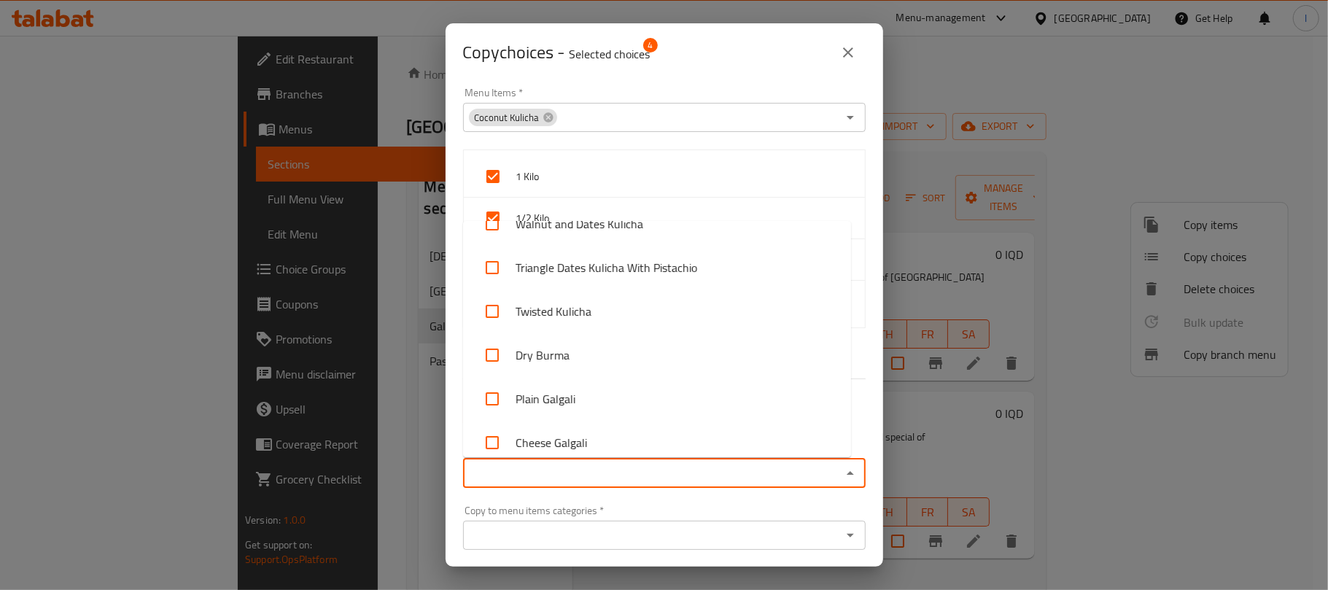
scroll to position [602, 0]
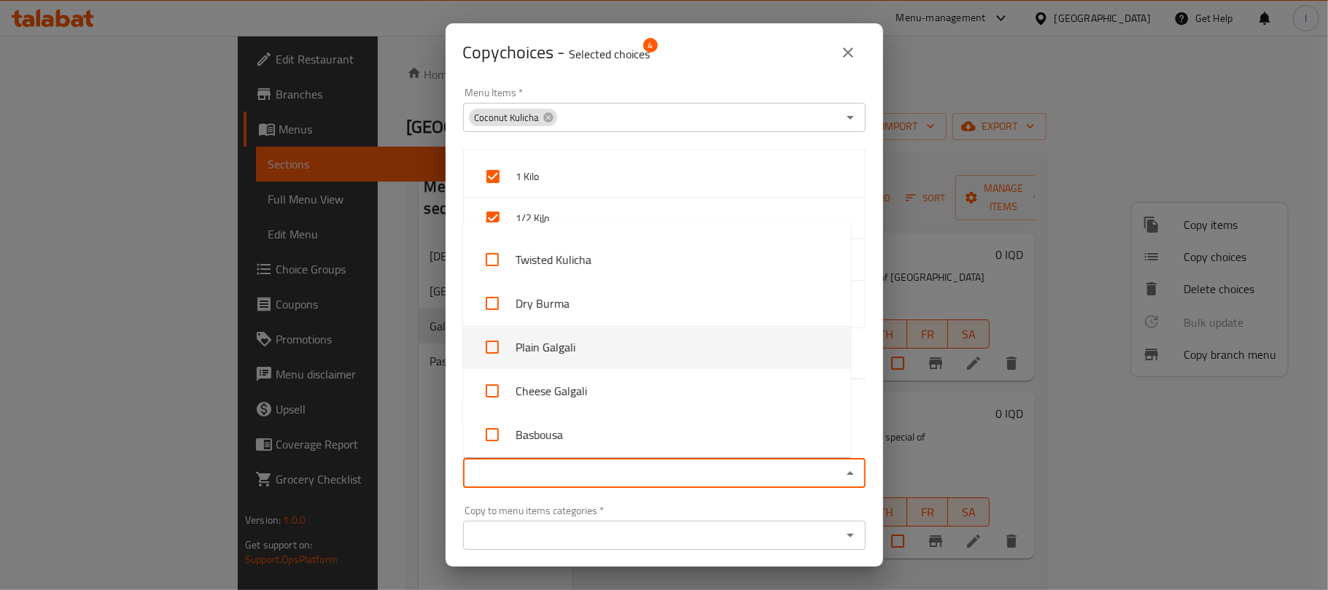
click at [505, 343] on input "checkbox" at bounding box center [492, 347] width 35 height 35
checkbox input "true"
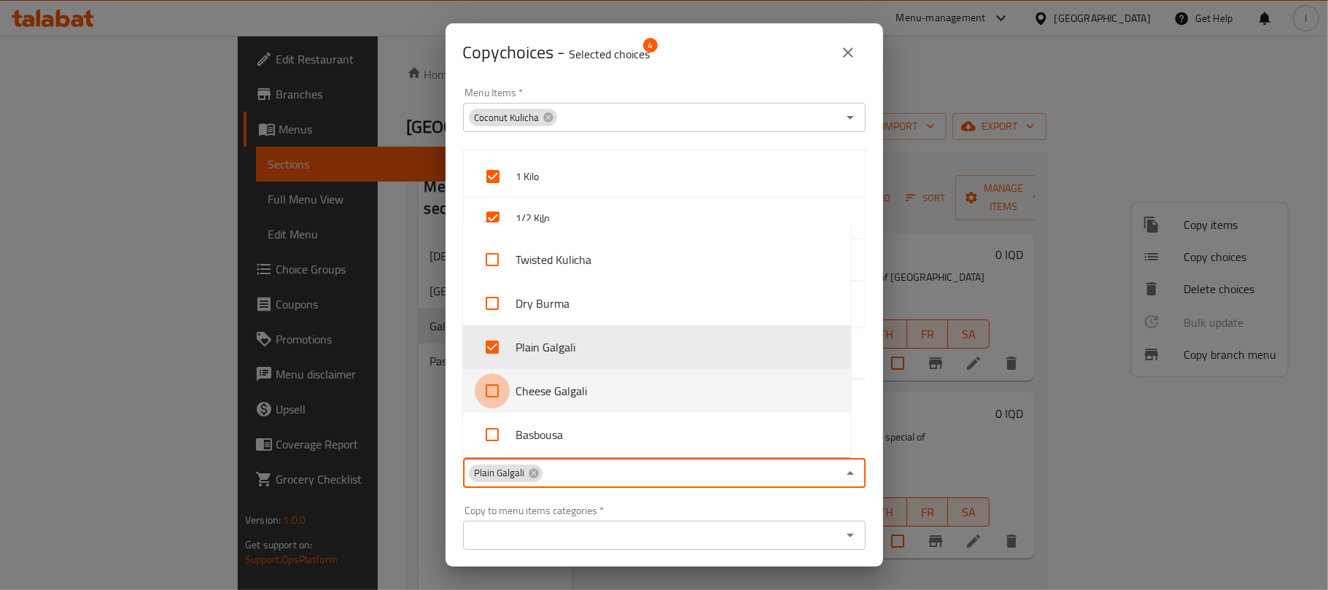
click at [490, 392] on input "checkbox" at bounding box center [492, 390] width 35 height 35
checkbox input "true"
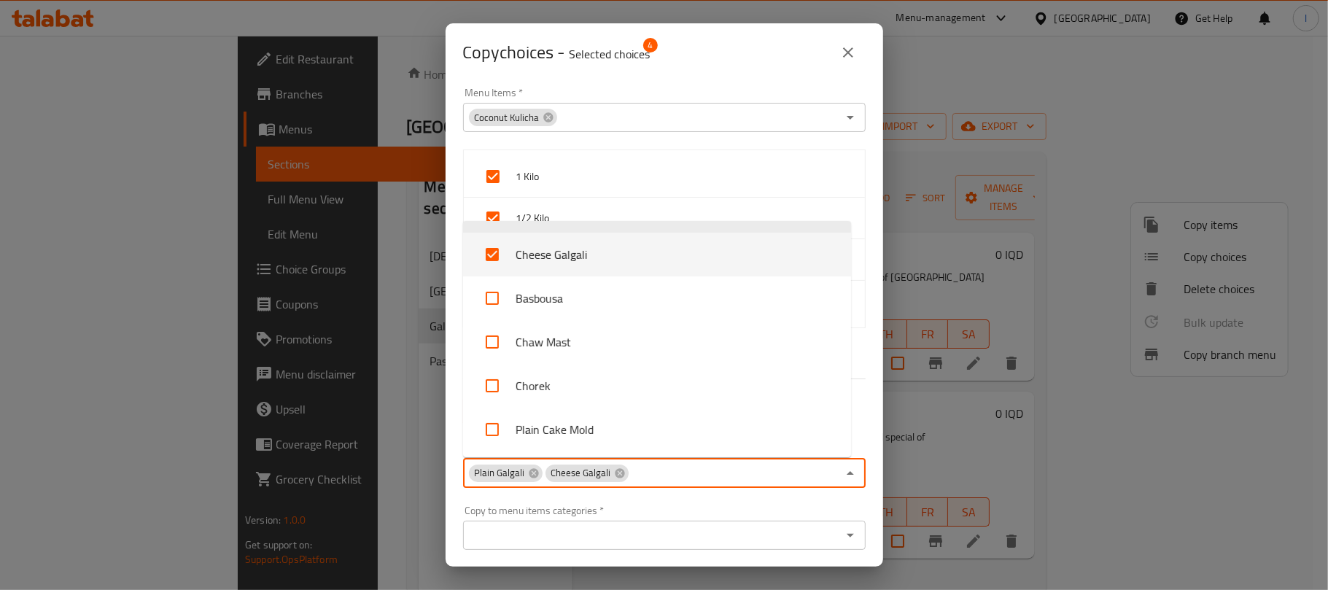
scroll to position [45, 0]
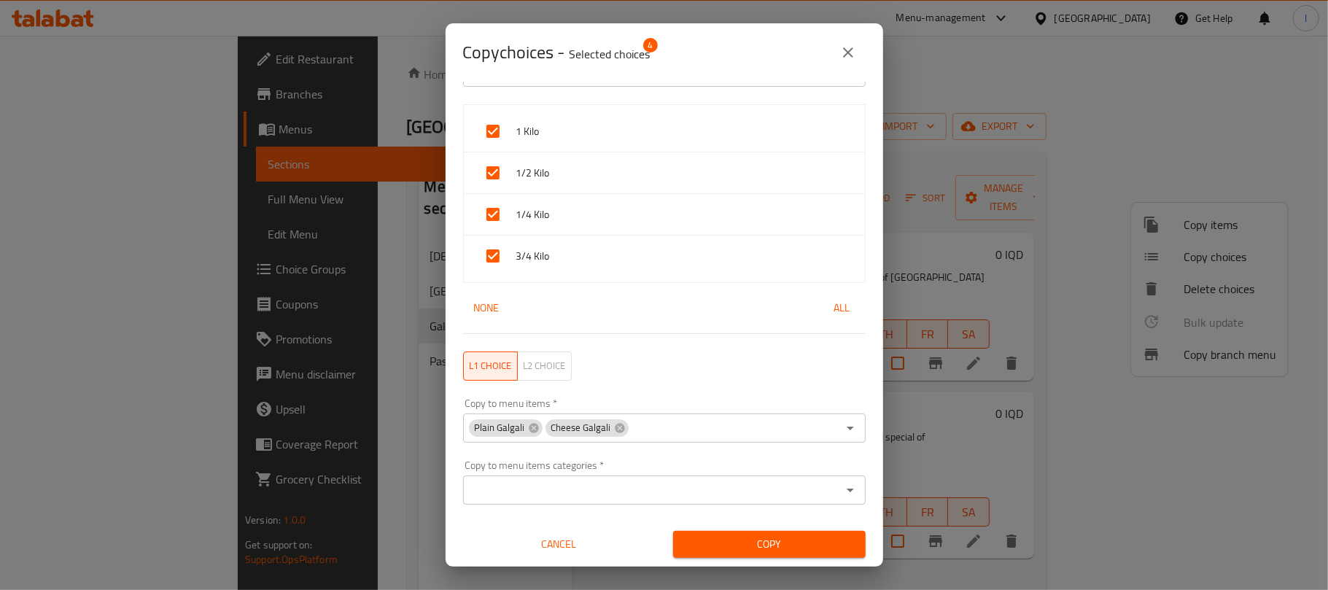
click at [654, 424] on input "Copy to menu items   *" at bounding box center [733, 428] width 207 height 20
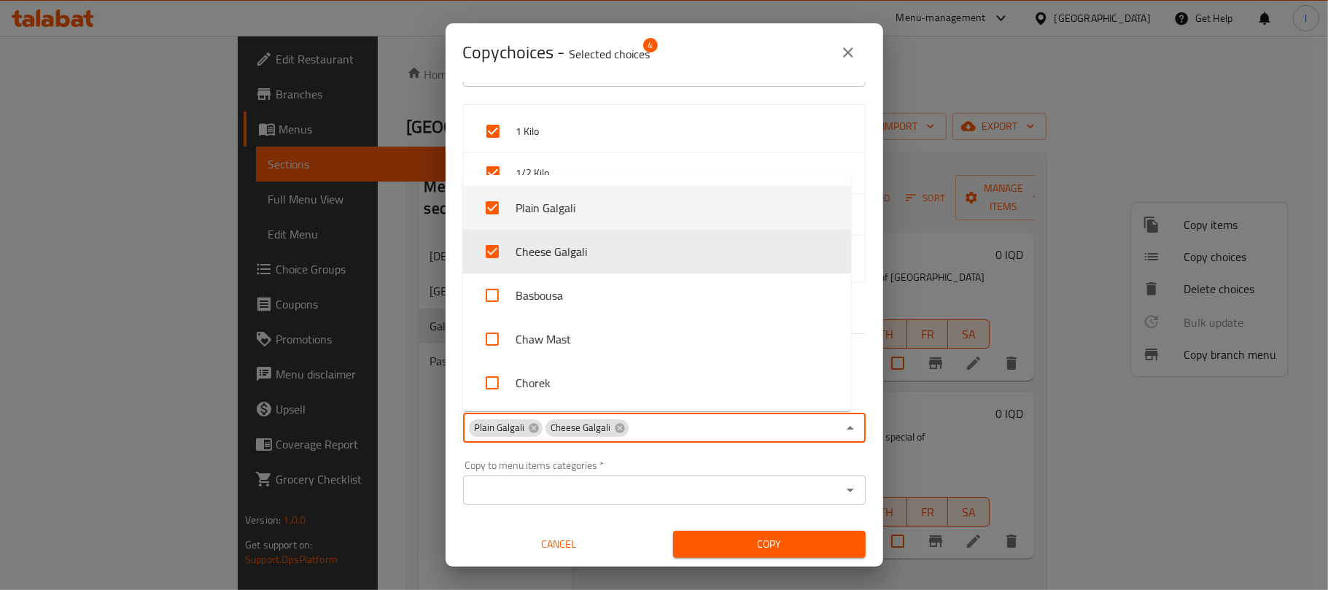
scroll to position [738, 0]
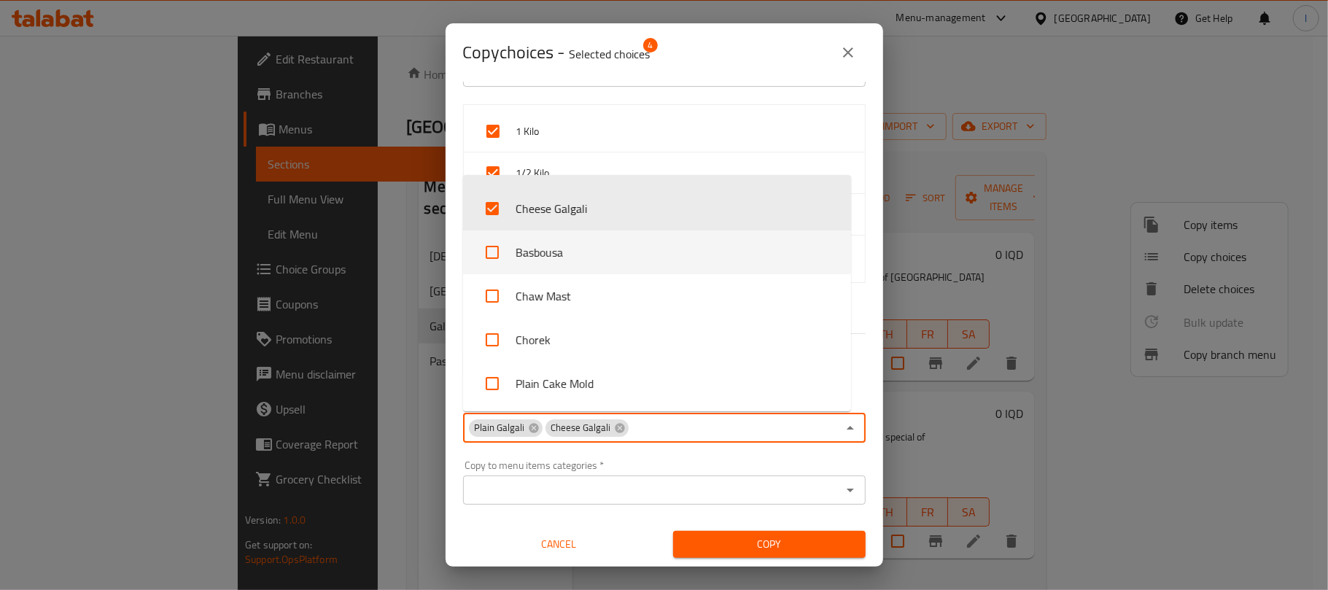
click at [592, 260] on li "Basbousa" at bounding box center [657, 252] width 388 height 44
checkbox input "true"
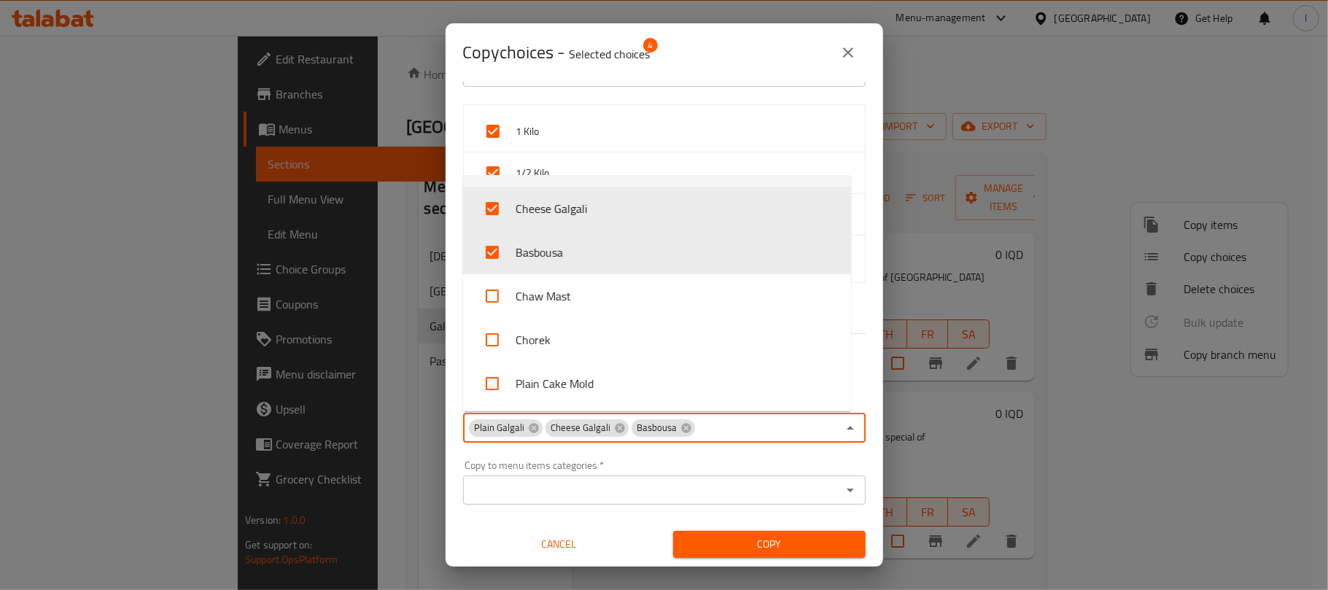
scroll to position [709, 0]
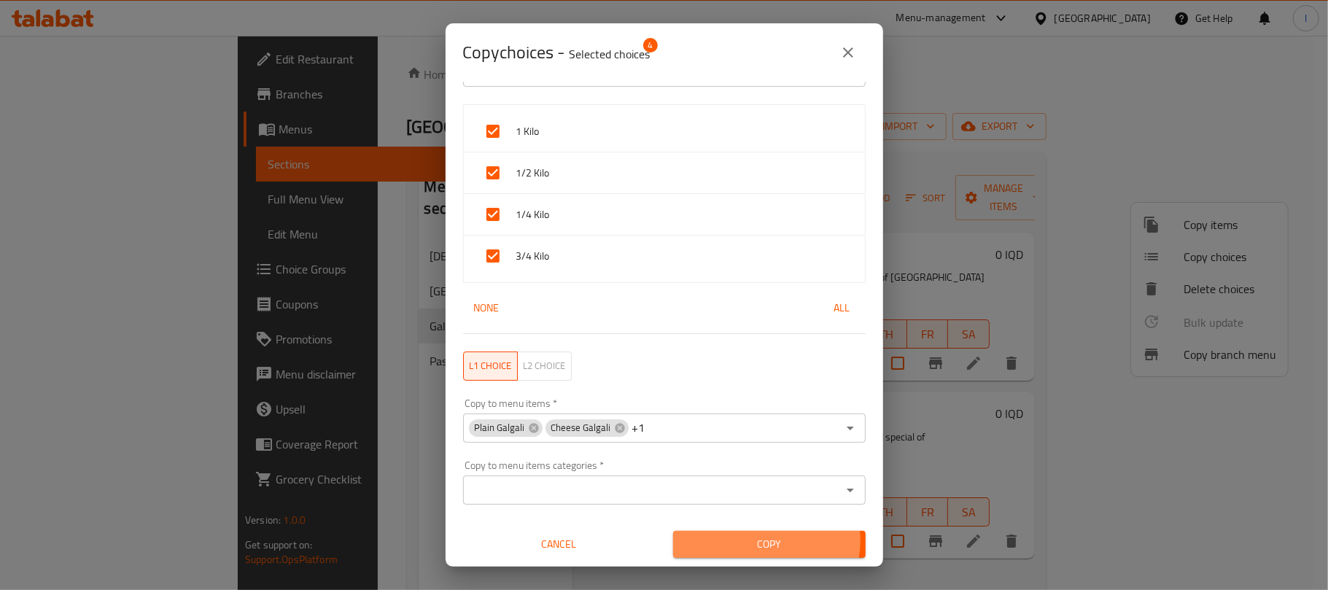
click at [757, 541] on span "Copy" at bounding box center [769, 544] width 169 height 18
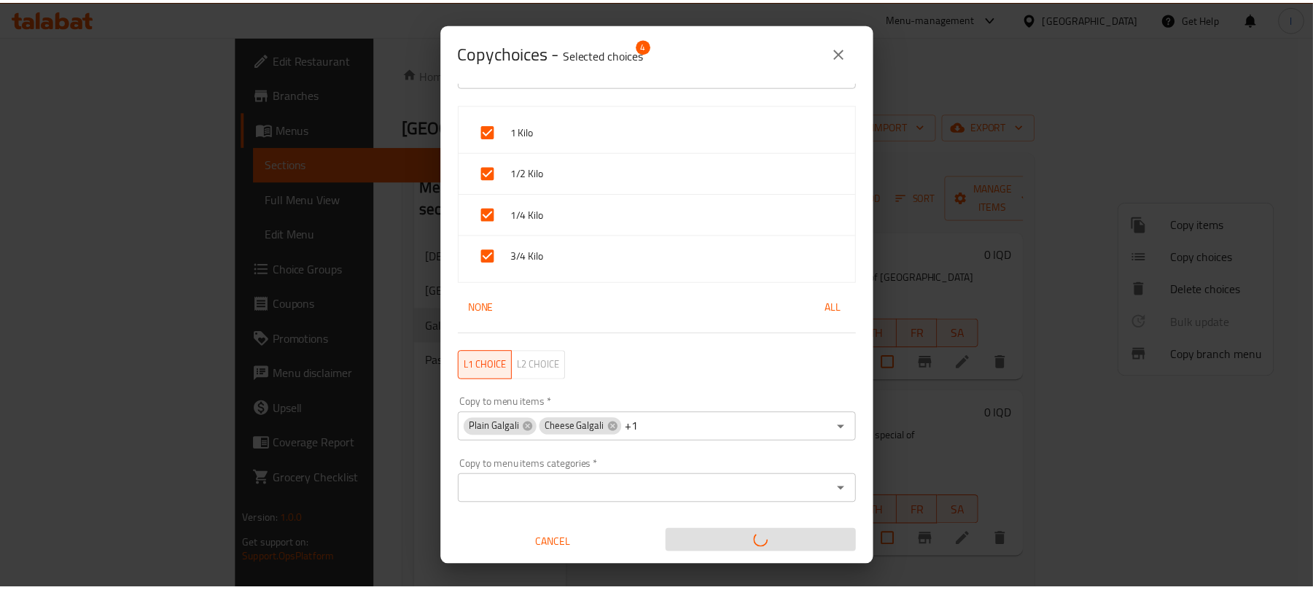
scroll to position [3, 0]
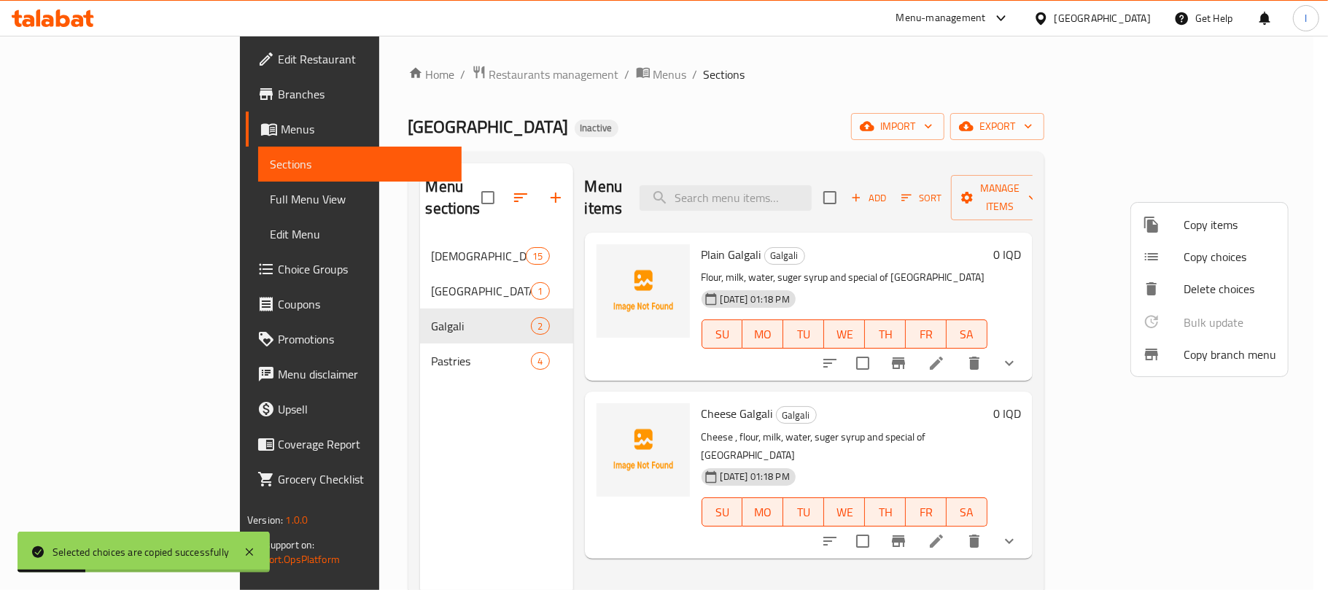
click at [742, 32] on div at bounding box center [664, 295] width 1328 height 590
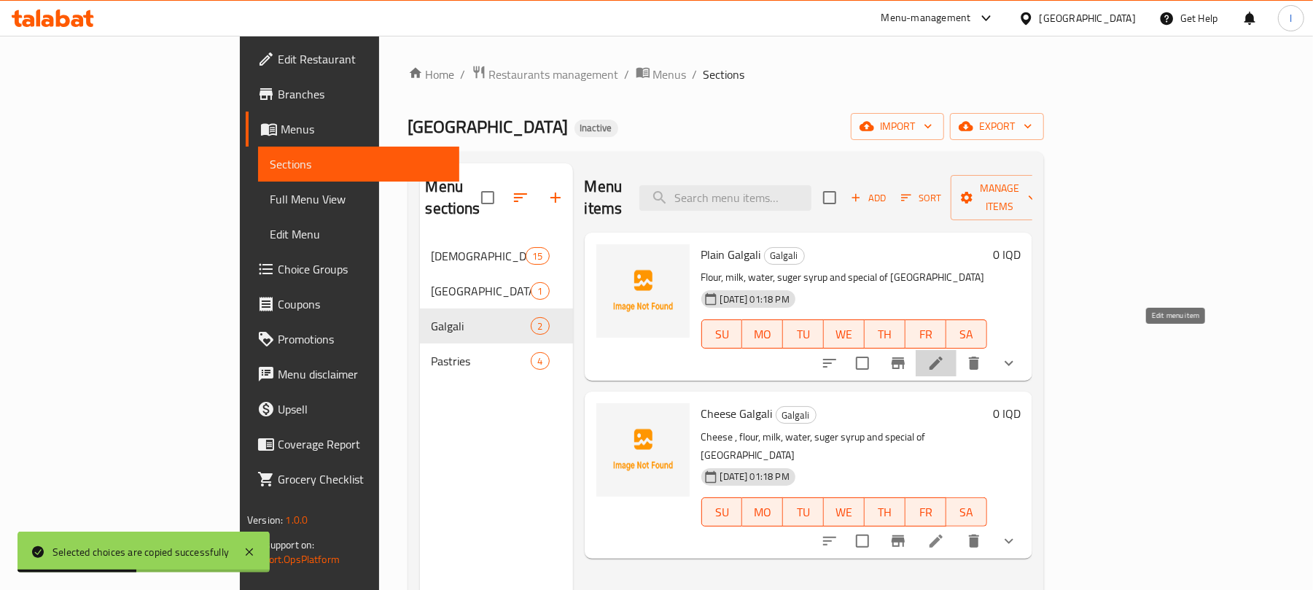
click at [945, 354] on icon at bounding box center [935, 362] width 17 height 17
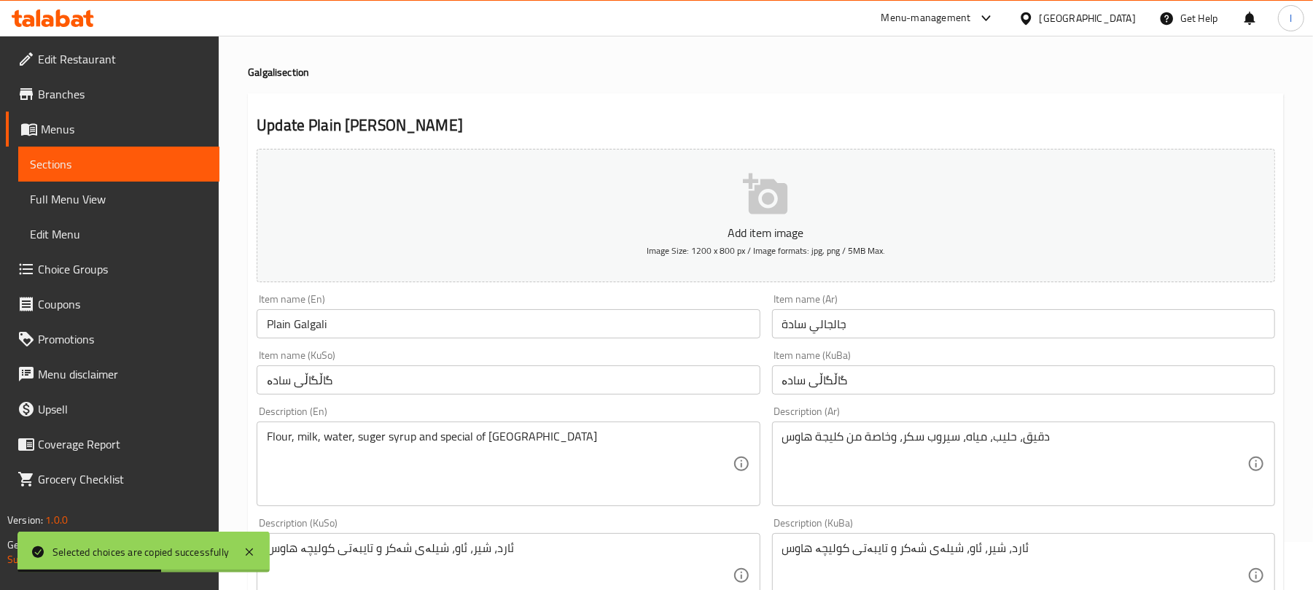
scroll to position [712, 0]
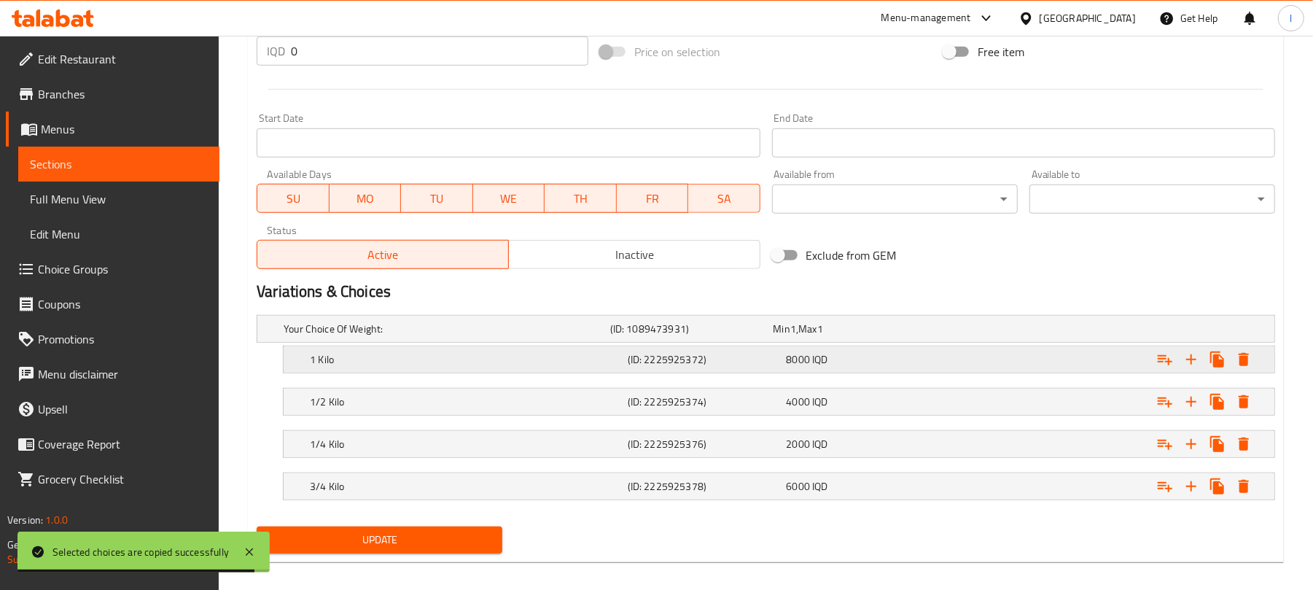
click at [663, 336] on h5 "(ID: 2225925372)" at bounding box center [688, 329] width 157 height 15
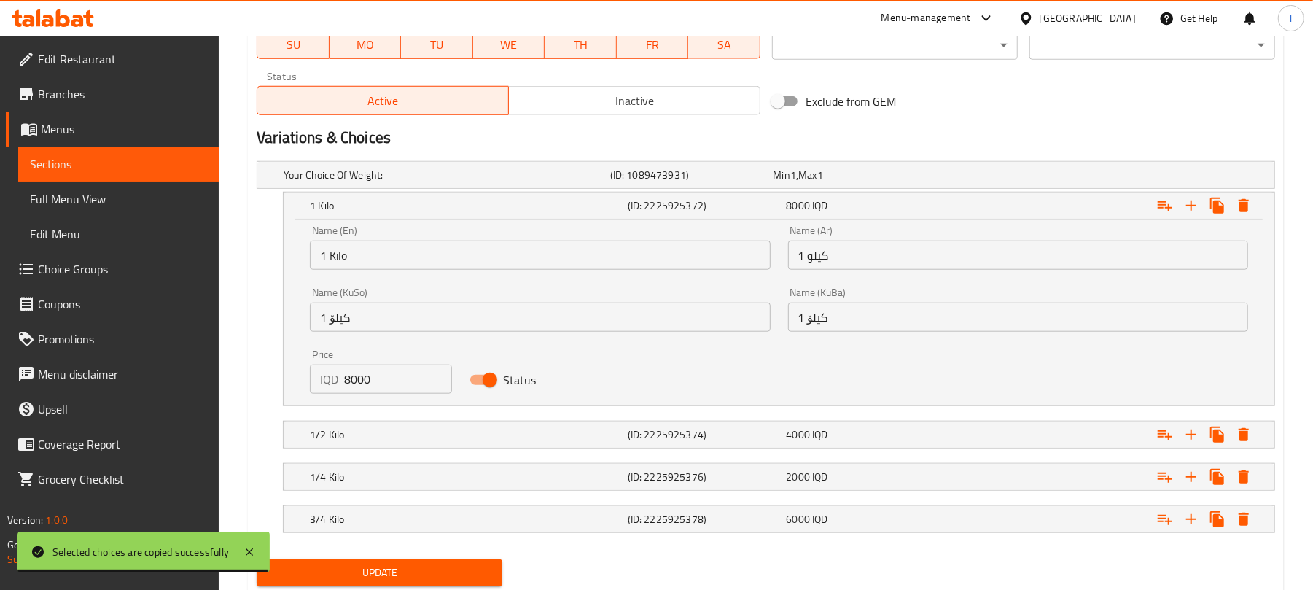
scroll to position [911, 0]
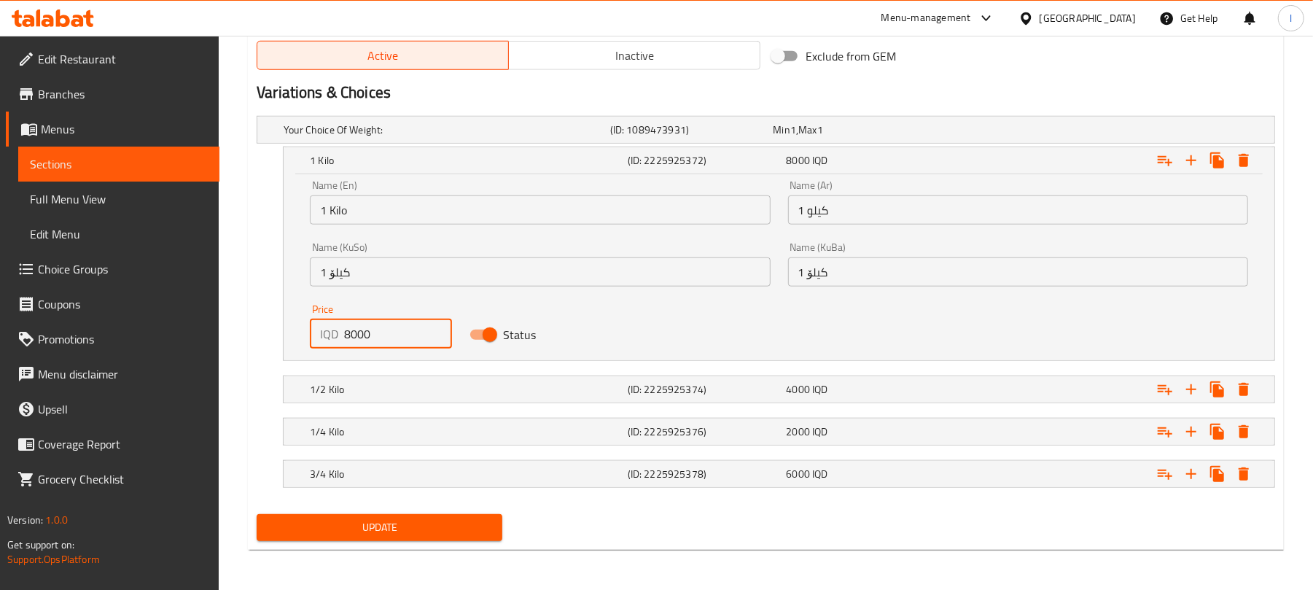
drag, startPoint x: 389, startPoint y: 343, endPoint x: 211, endPoint y: 330, distance: 178.3
type input "6000"
click at [354, 137] on h5 "1/2 Kilo" at bounding box center [444, 129] width 321 height 15
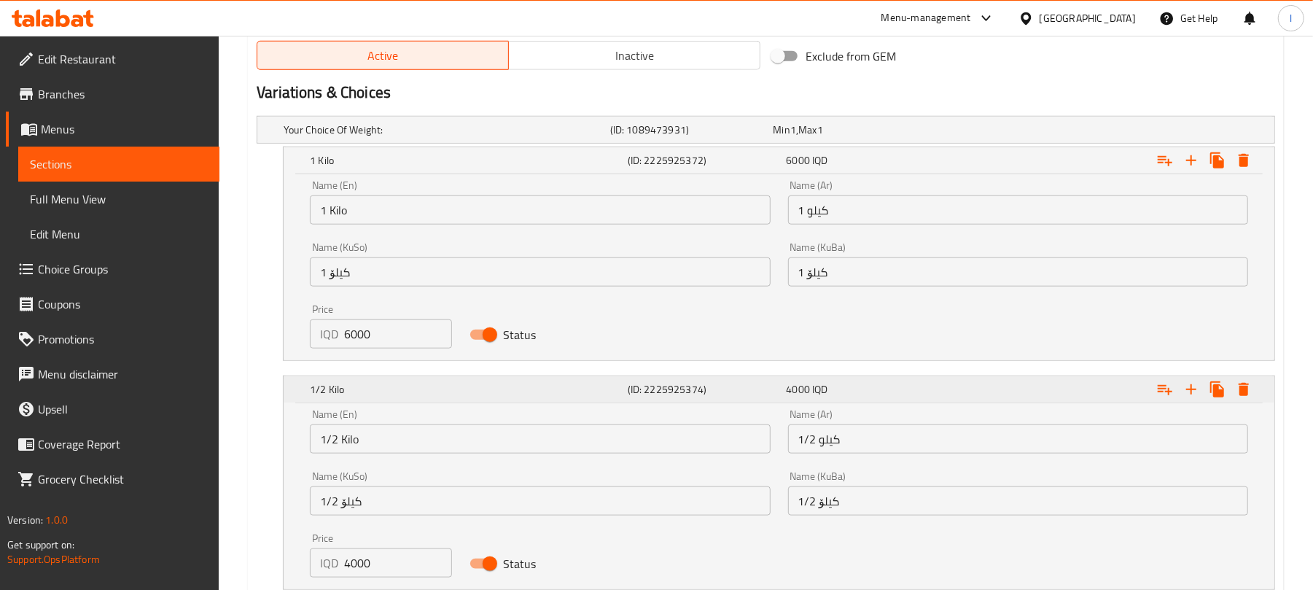
scroll to position [1101, 0]
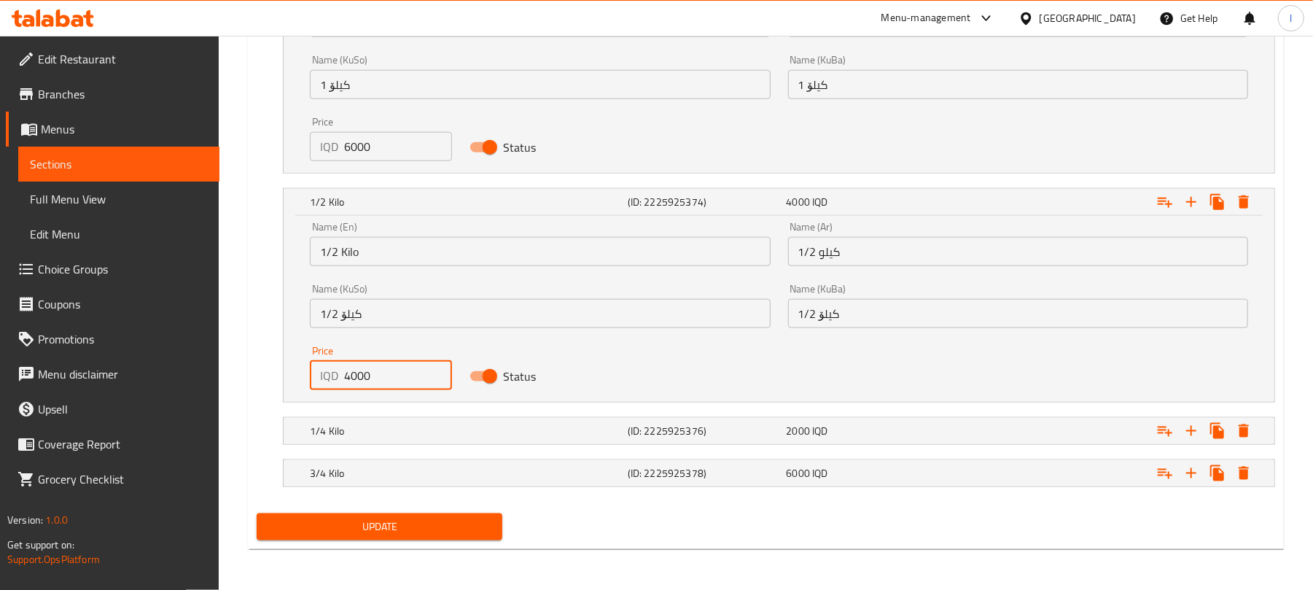
drag, startPoint x: 394, startPoint y: 368, endPoint x: 257, endPoint y: 359, distance: 137.3
click at [257, 359] on div "1/2 Kilo (ID: 2225925374) 4000 IQD Name (En) 1/2 Kilo Name (En) Name (Ar) 1/2 ك…" at bounding box center [766, 295] width 1019 height 214
type input "3000"
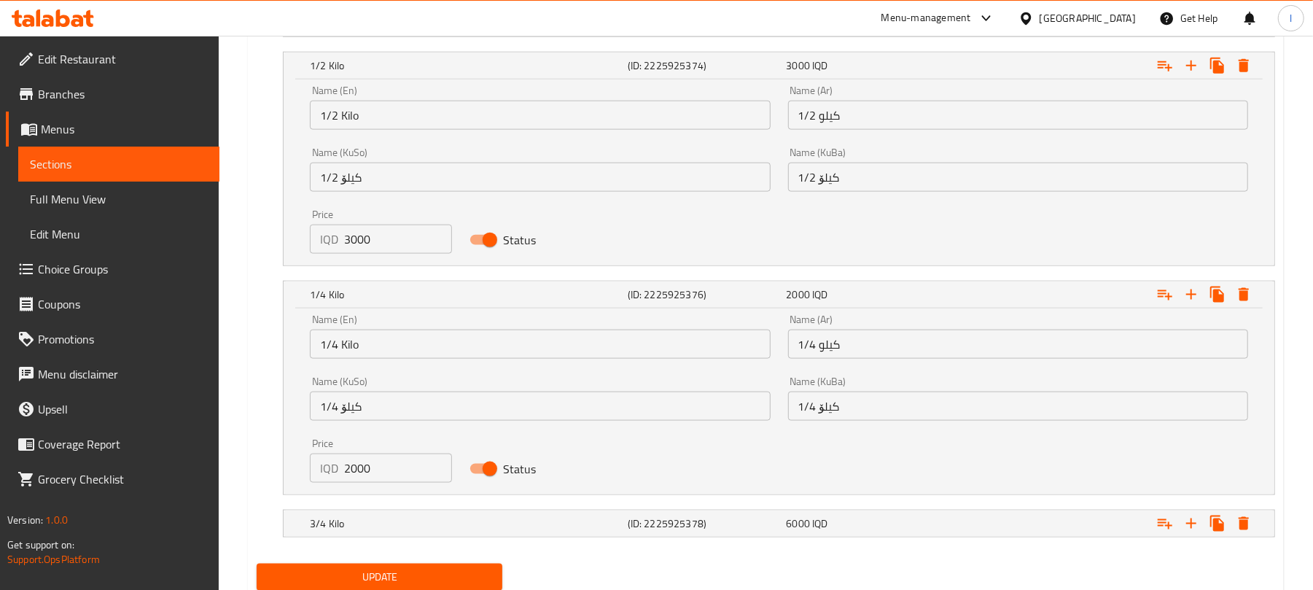
scroll to position [1288, 0]
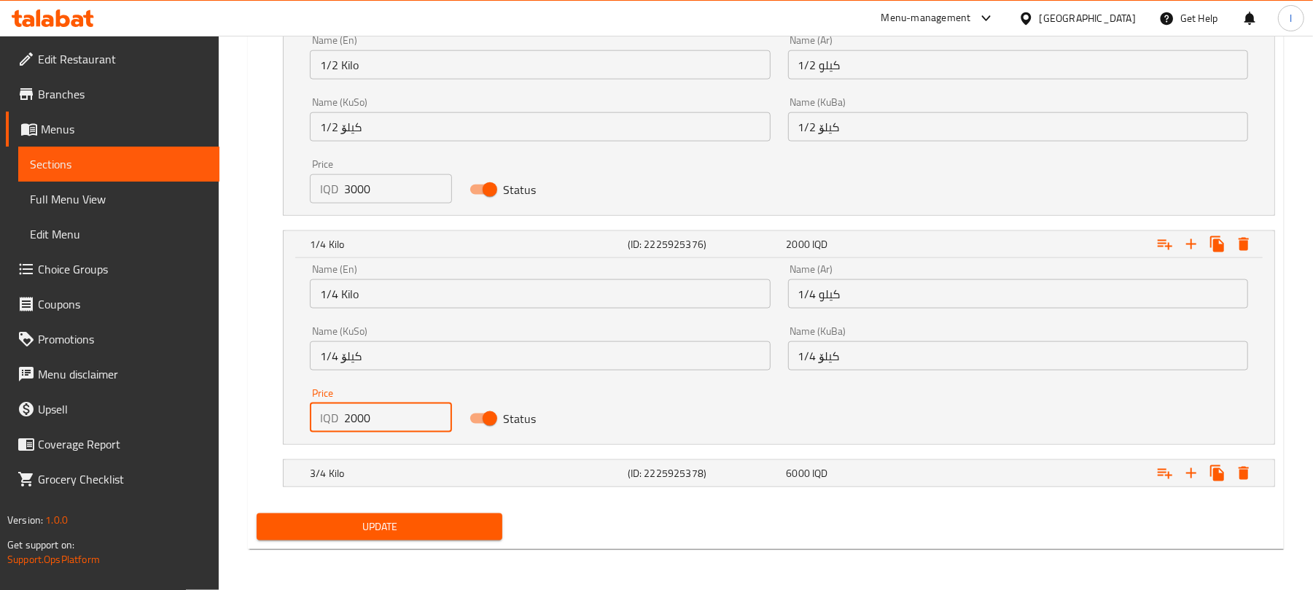
drag, startPoint x: 395, startPoint y: 415, endPoint x: 264, endPoint y: 429, distance: 132.0
click at [264, 429] on div "1/4 Kilo (ID: 2225925376) 2000 IQD Name (En) 1/4 Kilo Name (En) Name (Ar) 1/4 ك…" at bounding box center [766, 337] width 1019 height 214
type input "1500"
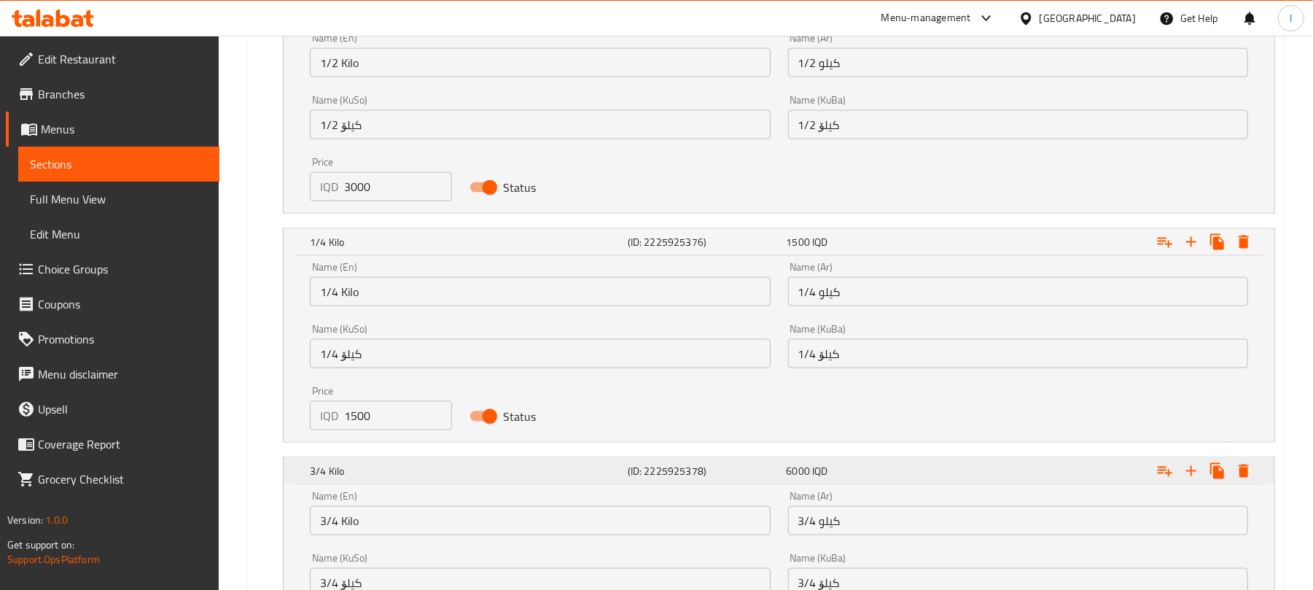
scroll to position [1474, 0]
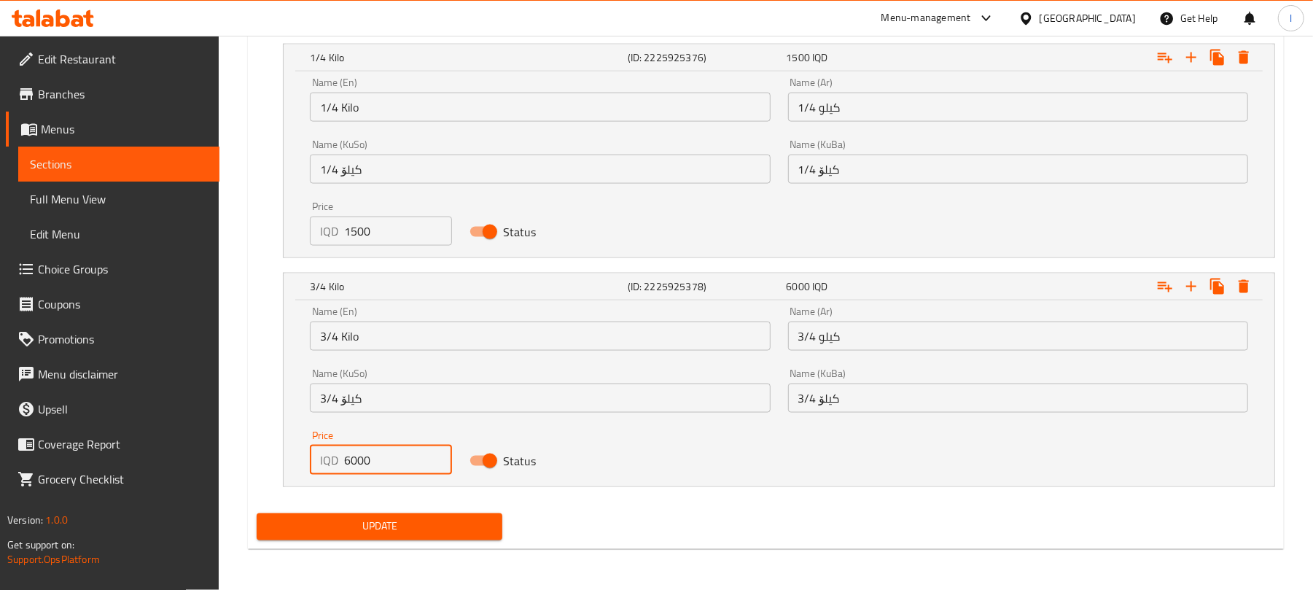
drag, startPoint x: 414, startPoint y: 456, endPoint x: 286, endPoint y: 458, distance: 128.3
click at [286, 458] on div "Name (En) 3/4 Kilo Name (En) Name (Ar) 3/4 كيلو Name (Ar) Name (KuSo) 3/4 کیلۆ …" at bounding box center [779, 393] width 991 height 186
type input "4500"
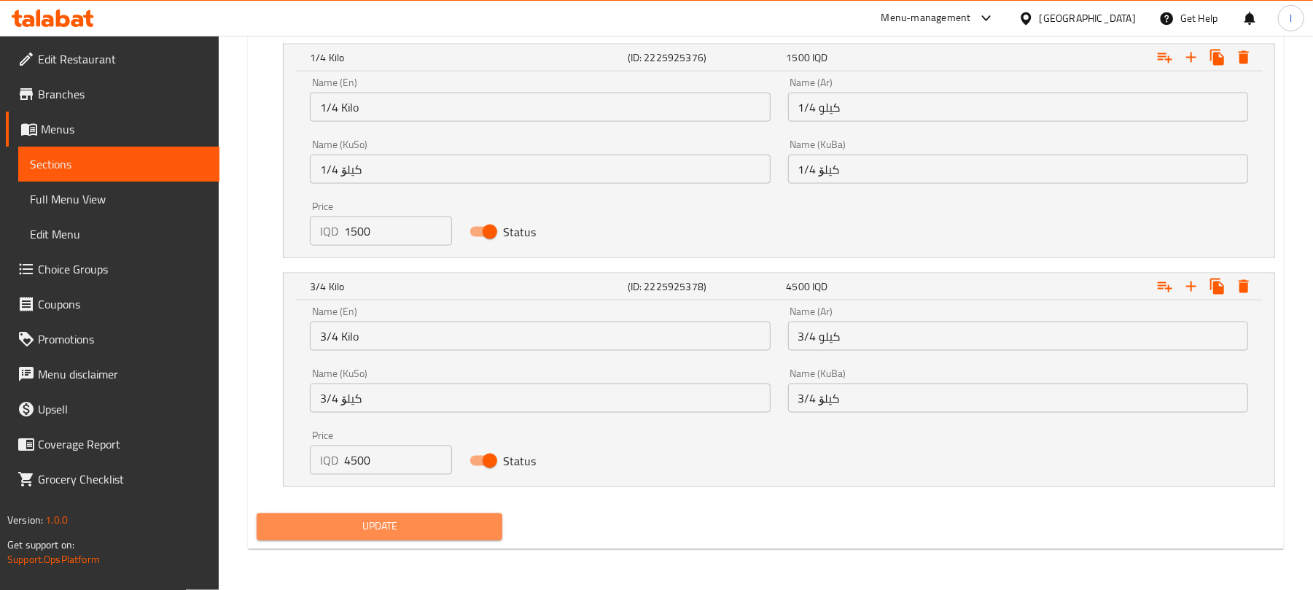
click at [283, 517] on button "Update" at bounding box center [380, 526] width 246 height 27
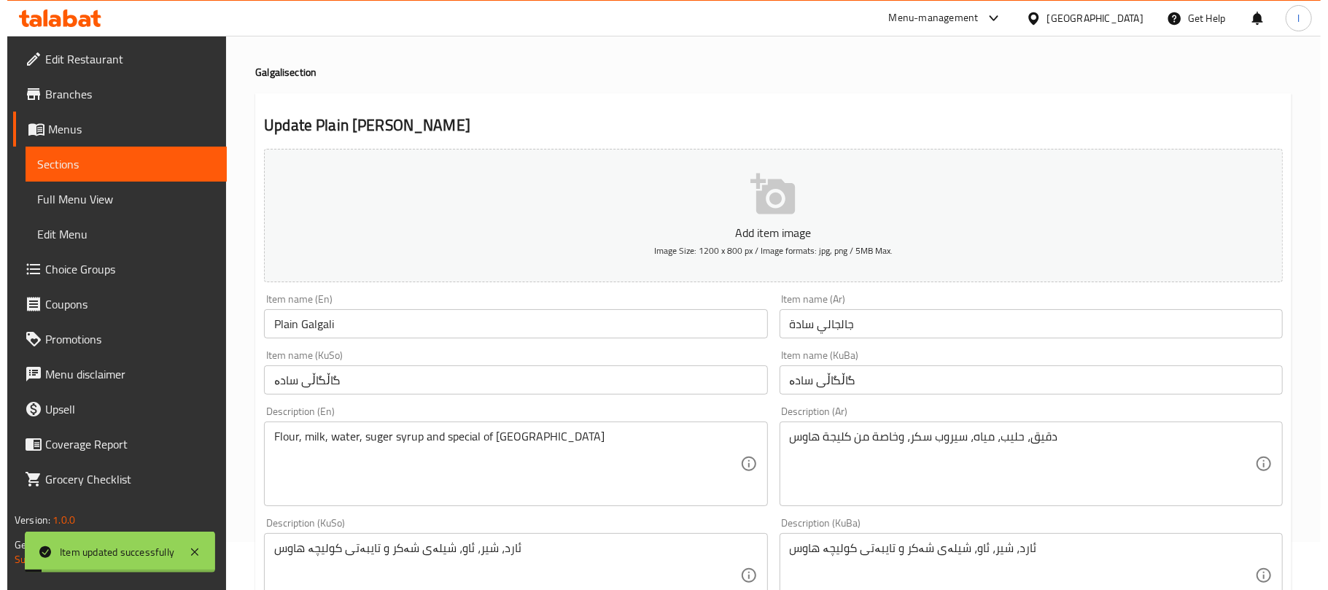
scroll to position [0, 0]
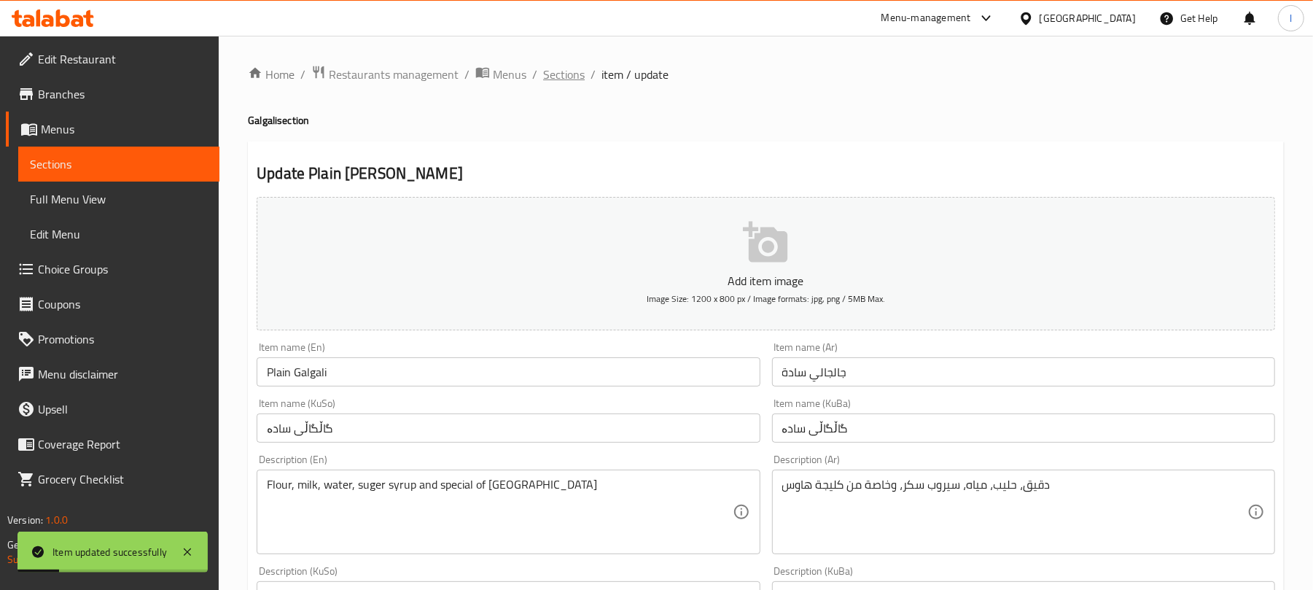
click at [570, 69] on span "Sections" at bounding box center [564, 74] width 42 height 17
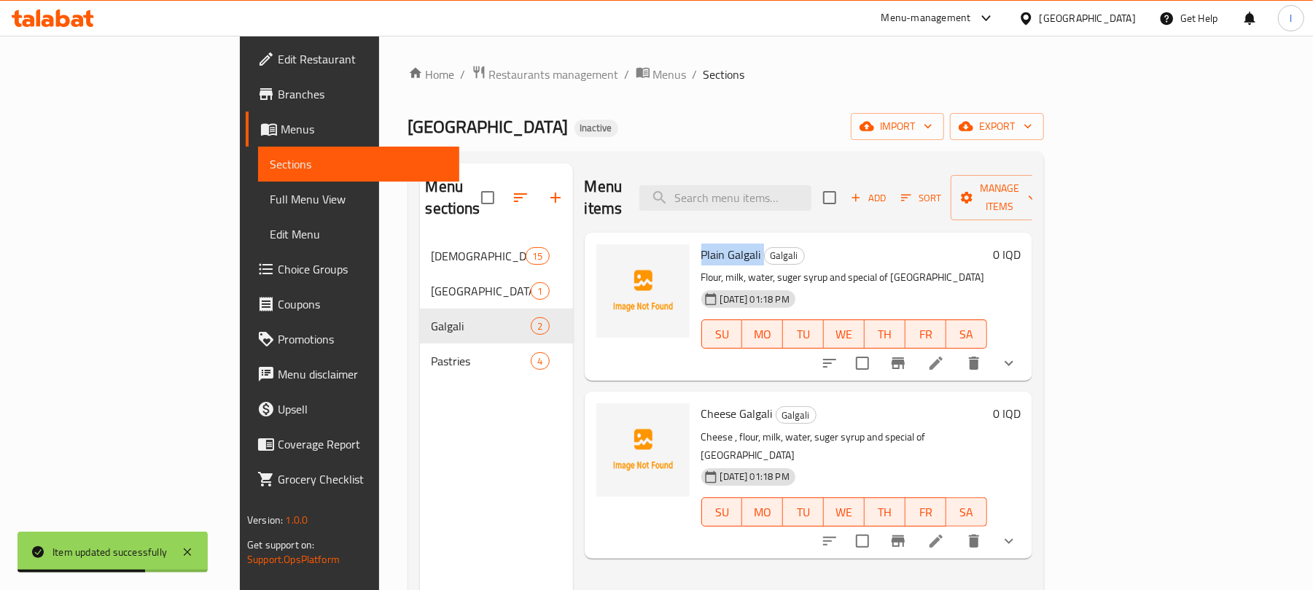
drag, startPoint x: 706, startPoint y: 240, endPoint x: 639, endPoint y: 243, distance: 67.1
click at [696, 243] on div "Plain Galgali Galgali Flour, milk, water, suger syrup and special of Kulicha Ho…" at bounding box center [844, 306] width 297 height 136
copy h6 "Plain Galgali"
click at [1037, 196] on span "Manage items" at bounding box center [999, 197] width 74 height 36
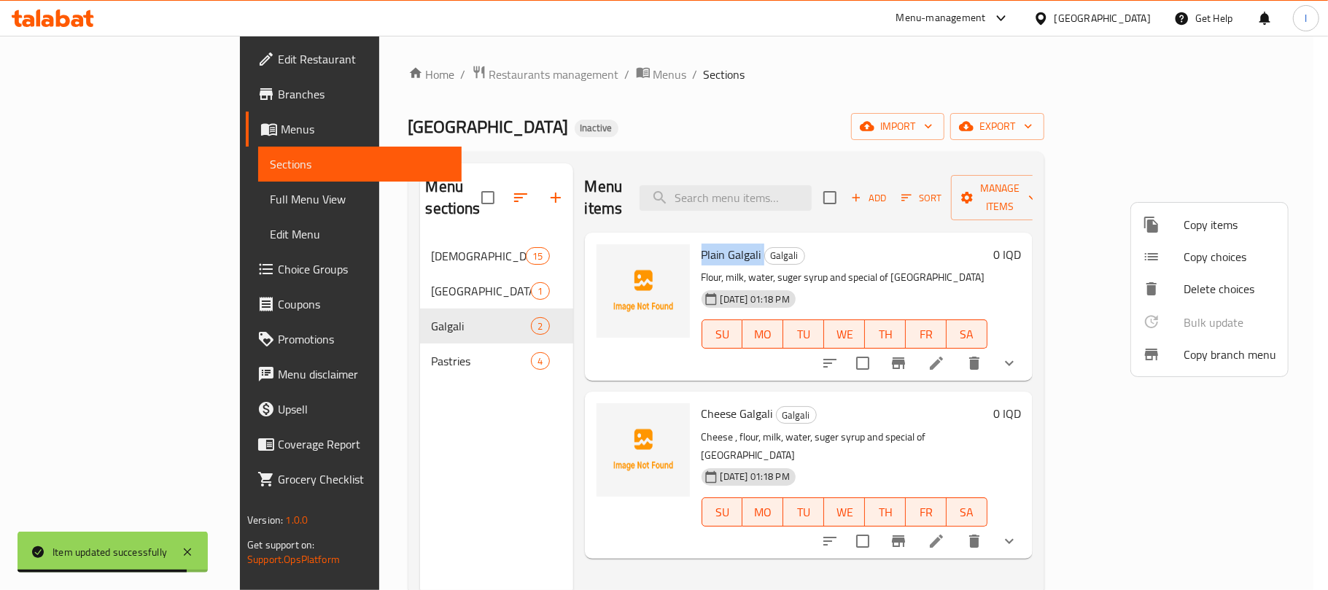
click at [1222, 267] on li "Copy choices" at bounding box center [1209, 257] width 157 height 32
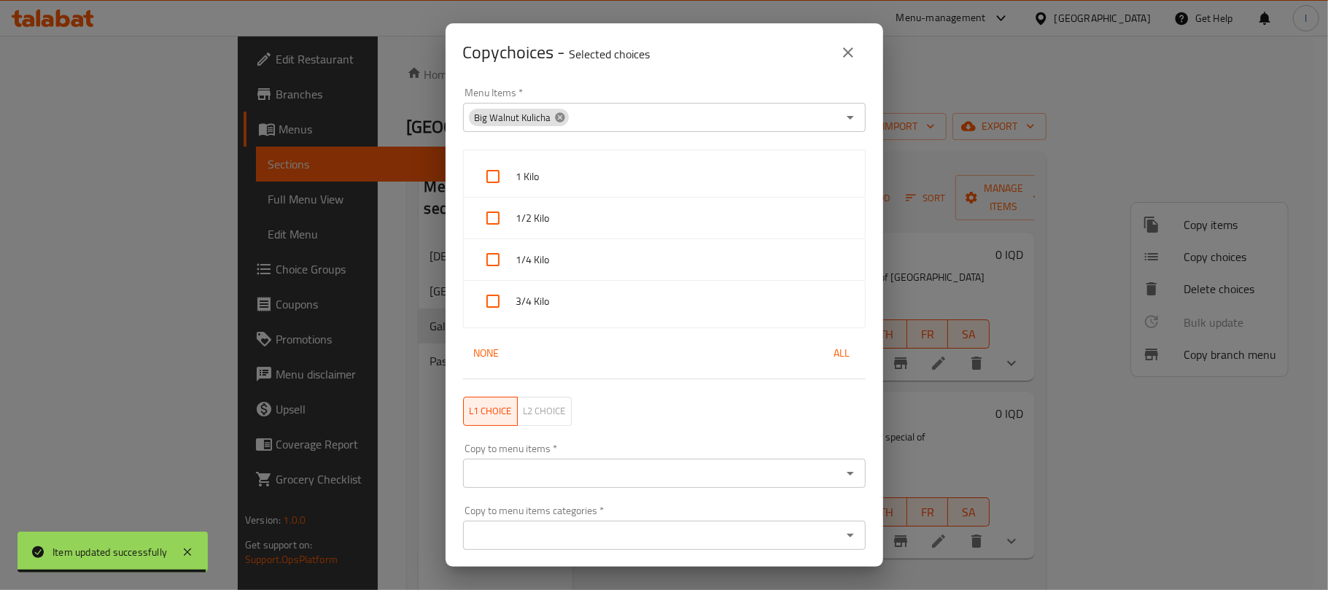
click at [561, 112] on icon at bounding box center [560, 118] width 12 height 12
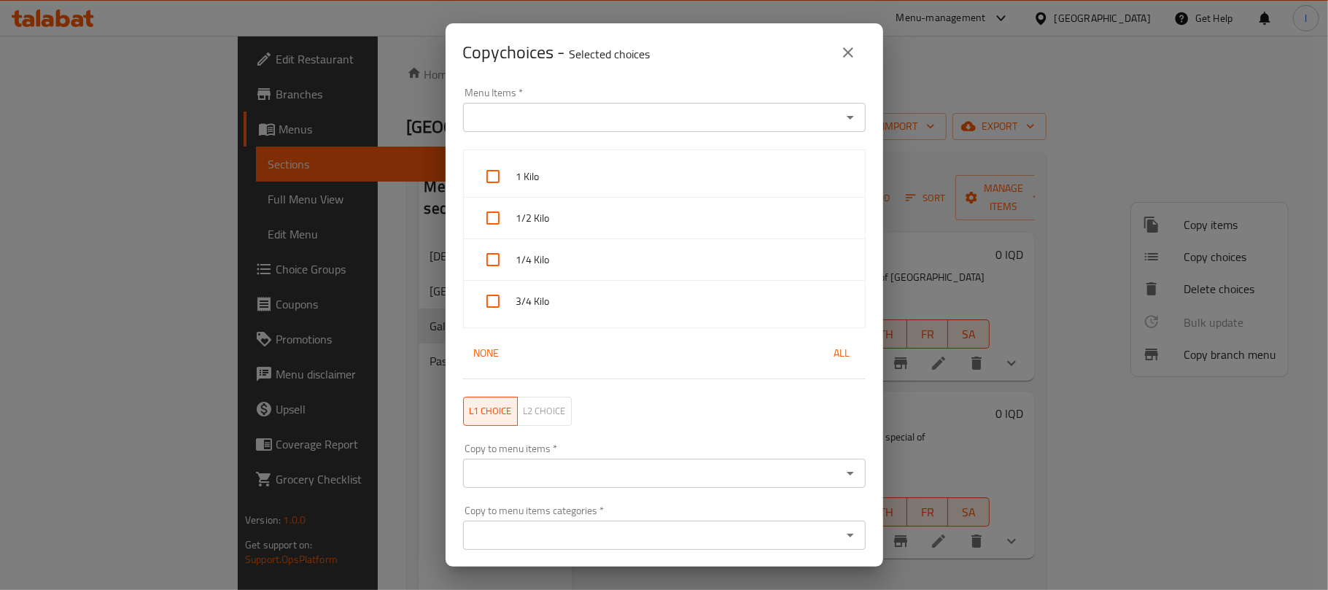
click at [515, 120] on input "Menu Items   *" at bounding box center [652, 117] width 370 height 20
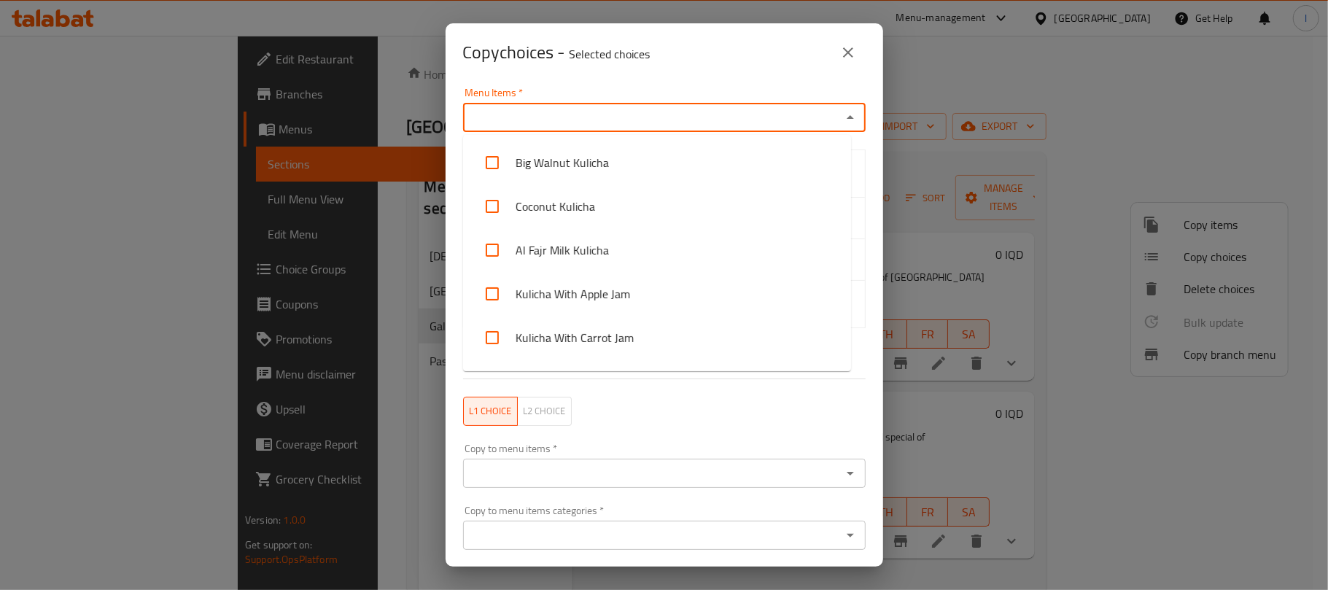
paste input "Plain Galgali"
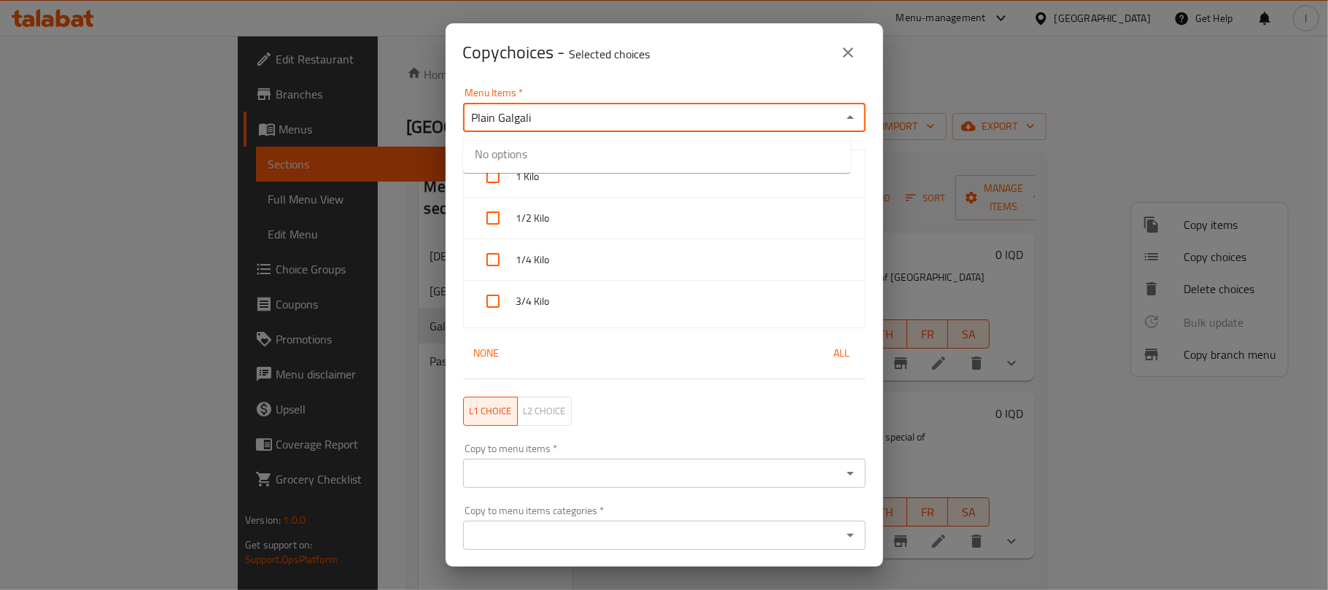
type input "Plain Galgali"
click at [589, 175] on li "Plain Galgali" at bounding box center [657, 163] width 388 height 44
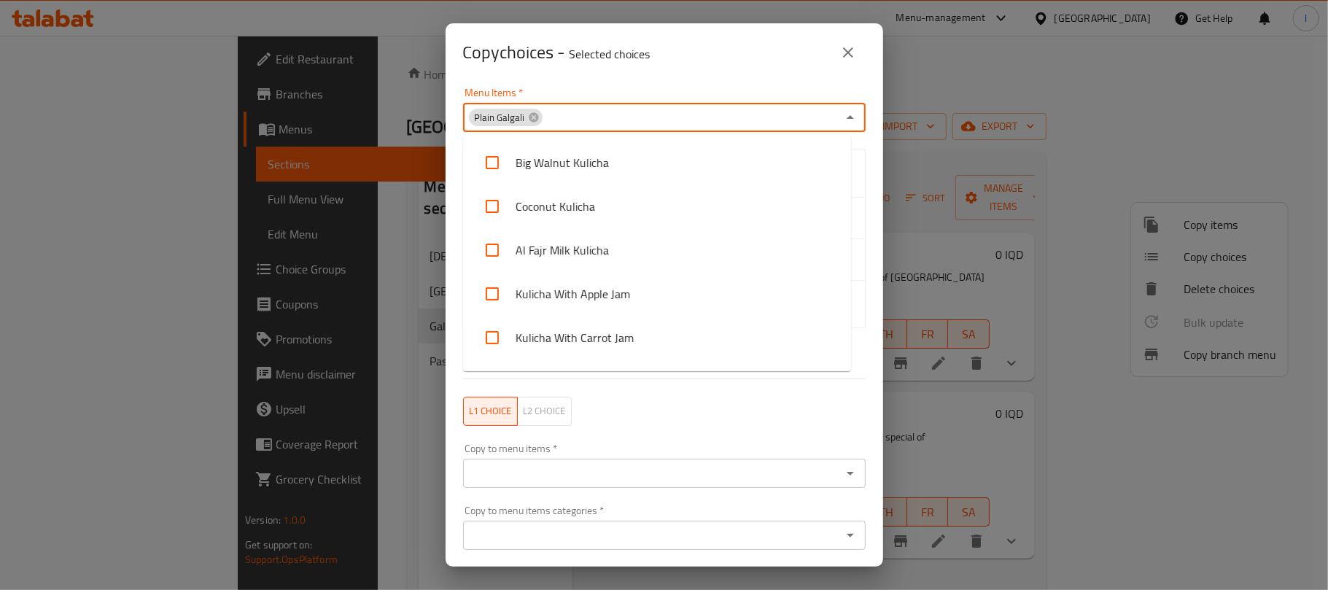
scroll to position [516, 0]
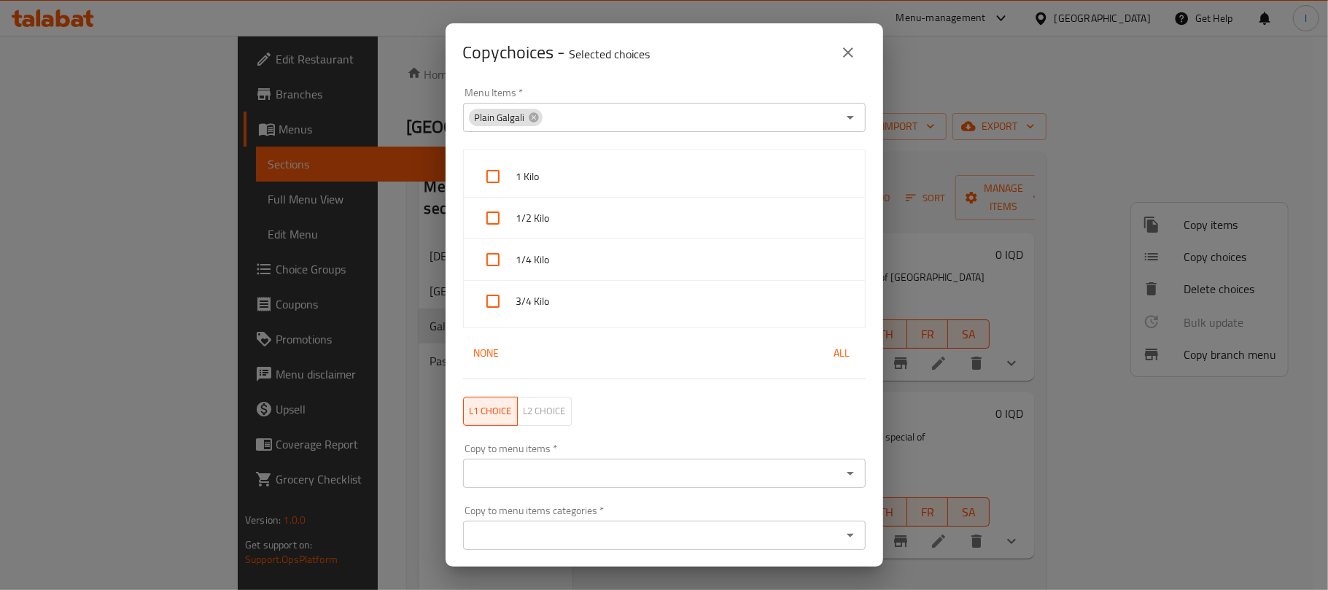
click at [654, 413] on div "L1 choice L2 choice" at bounding box center [664, 411] width 420 height 47
click at [825, 351] on span "All" at bounding box center [842, 353] width 35 height 18
checkbox input "true"
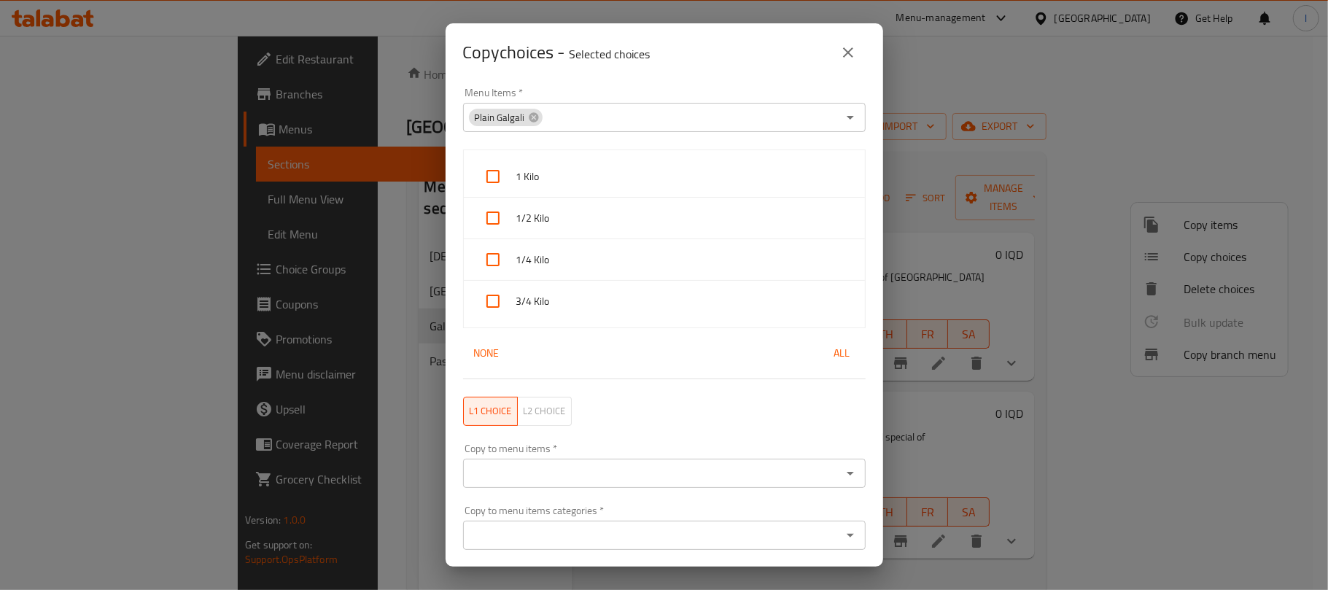
checkbox input "true"
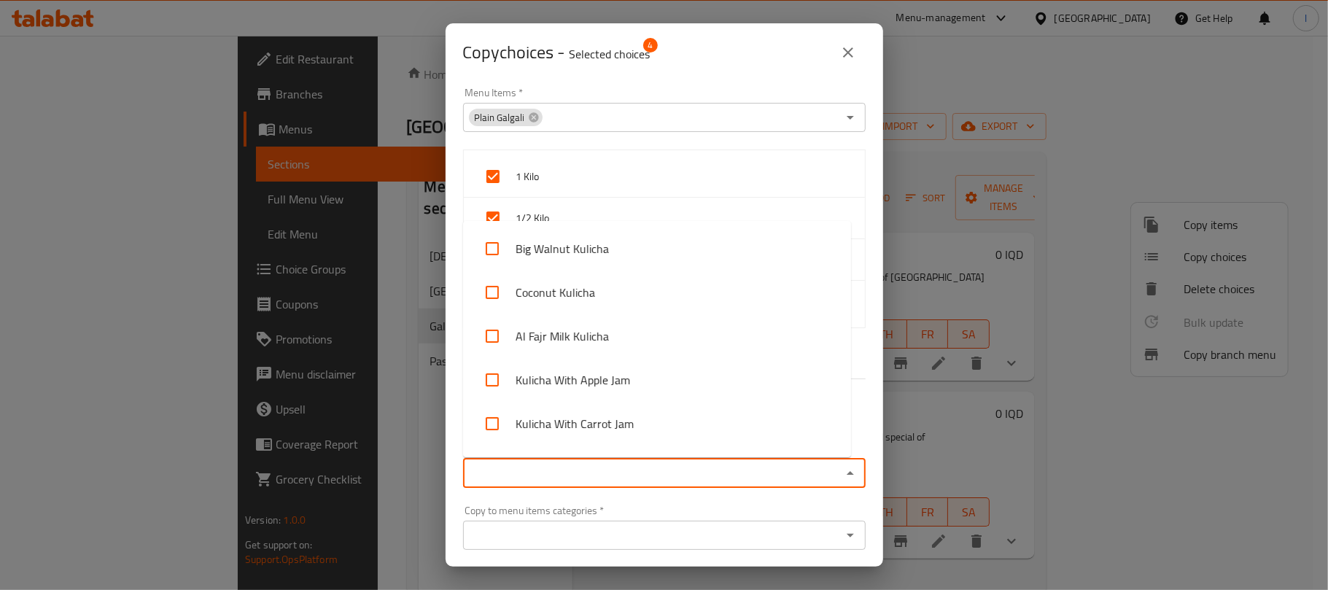
click at [540, 472] on input "Copy to menu items   *" at bounding box center [652, 473] width 370 height 20
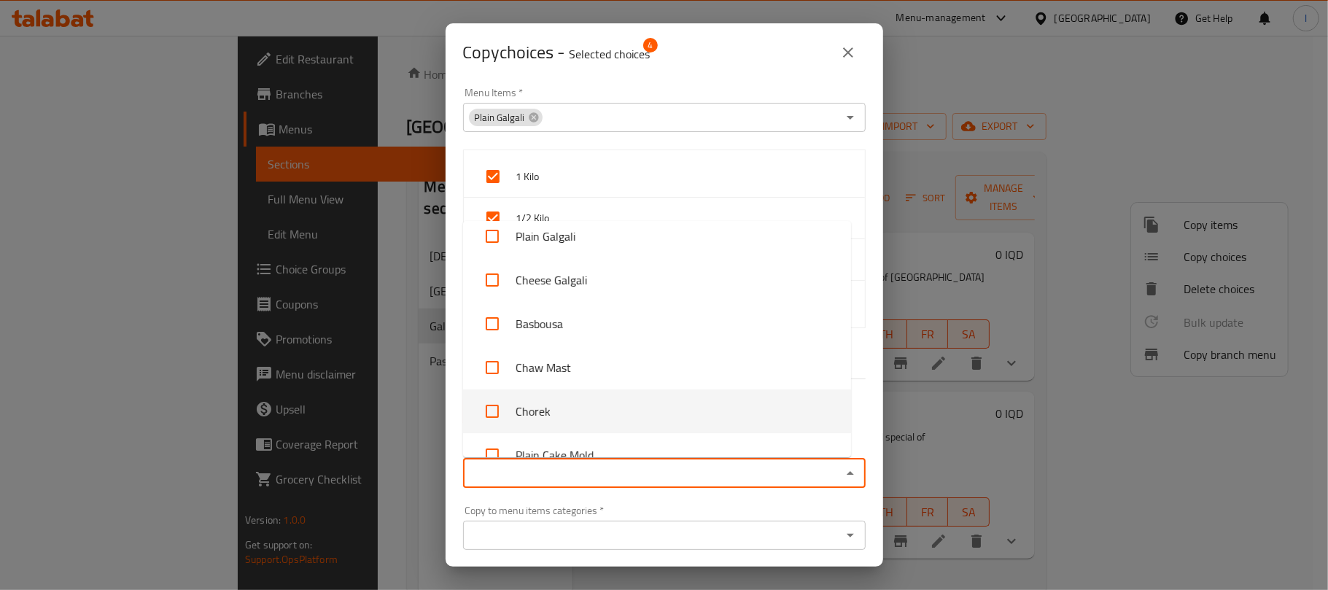
scroll to position [738, 0]
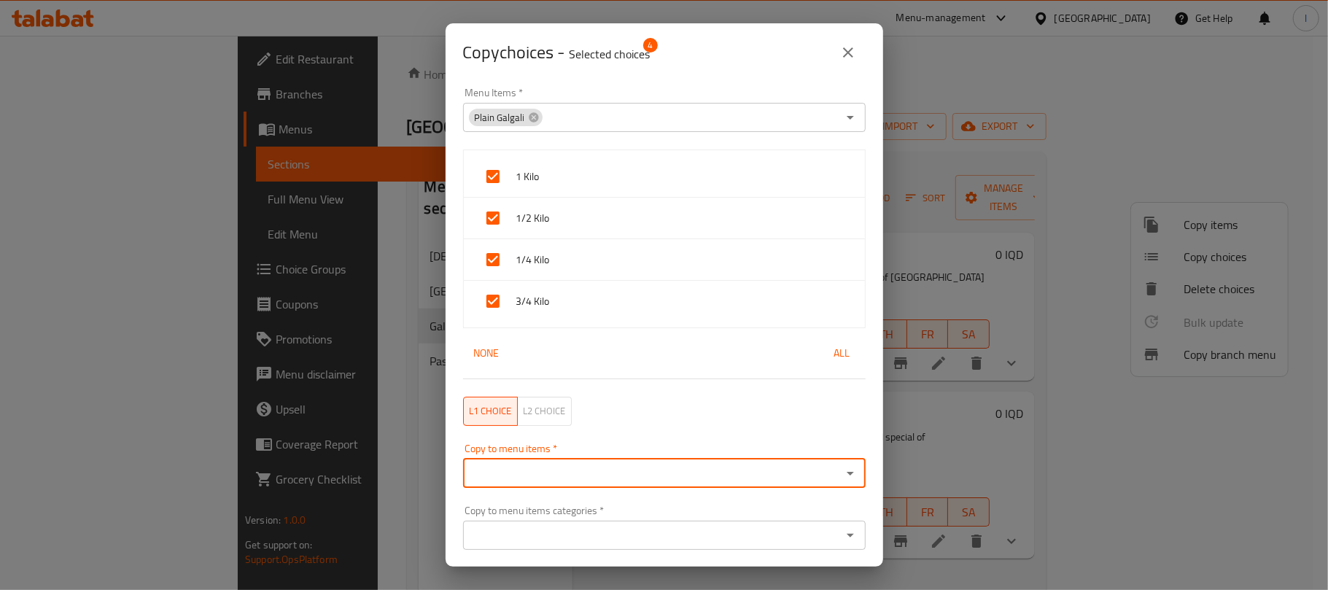
click at [561, 473] on input "Copy to menu items   *" at bounding box center [652, 473] width 370 height 20
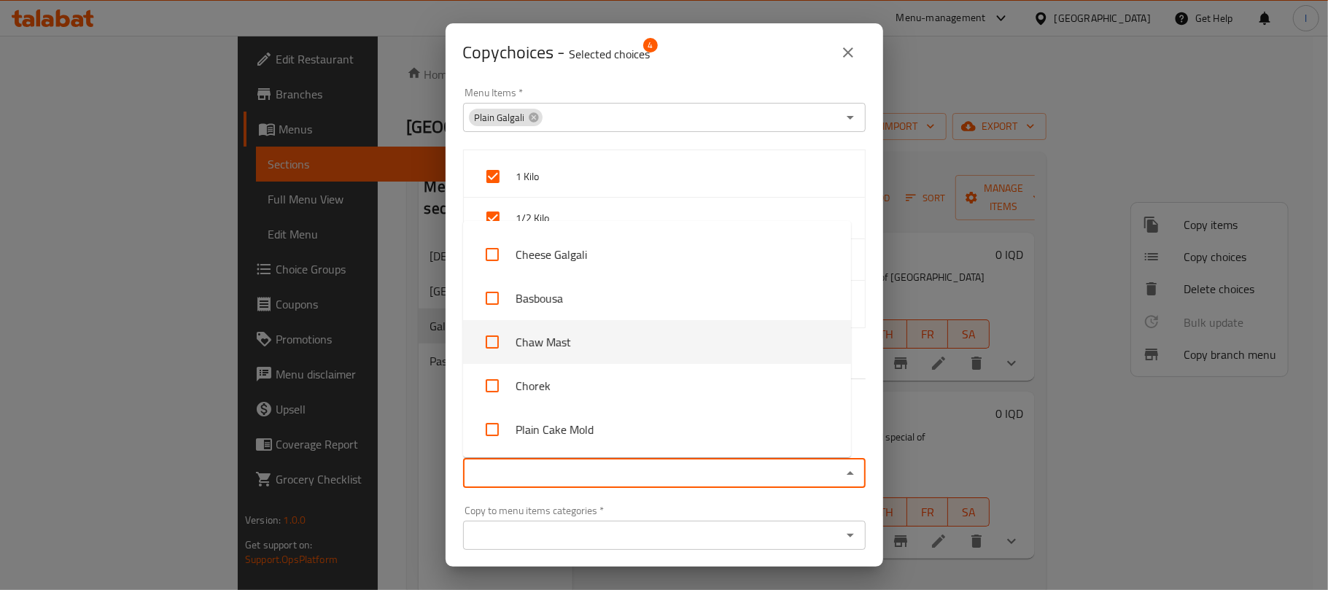
drag, startPoint x: 540, startPoint y: 330, endPoint x: 544, endPoint y: 343, distance: 13.6
click at [540, 330] on li "Chaw Mast" at bounding box center [657, 342] width 388 height 44
checkbox input "true"
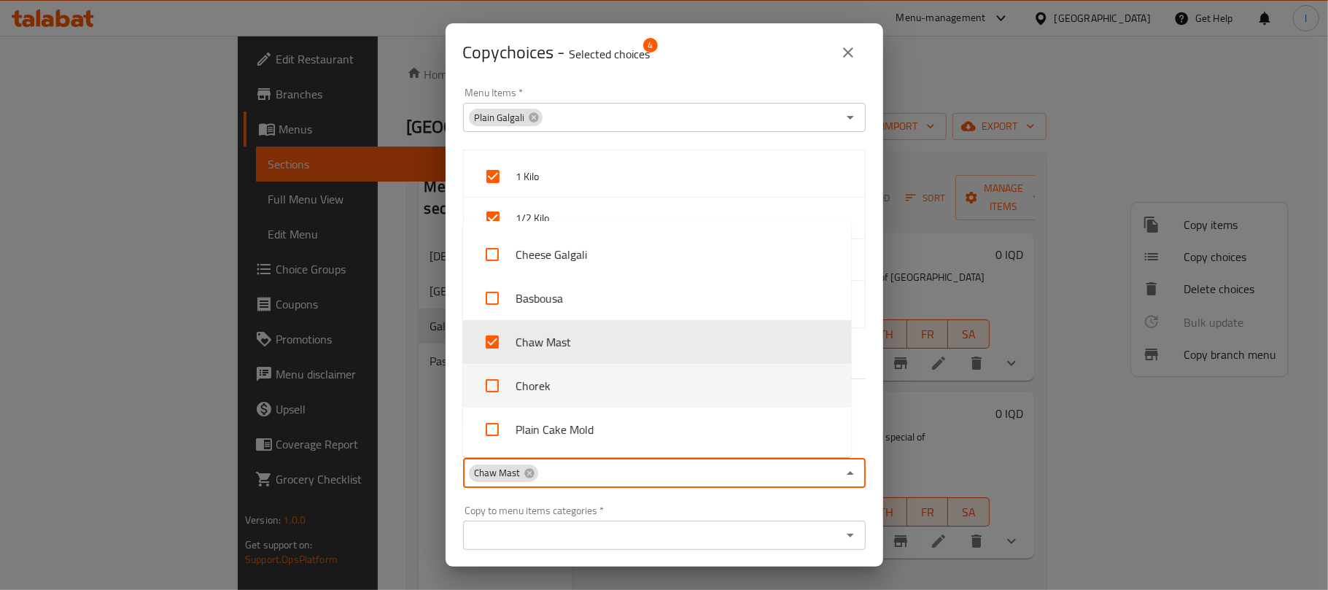
click at [552, 371] on li "Chorek" at bounding box center [657, 386] width 388 height 44
checkbox input "true"
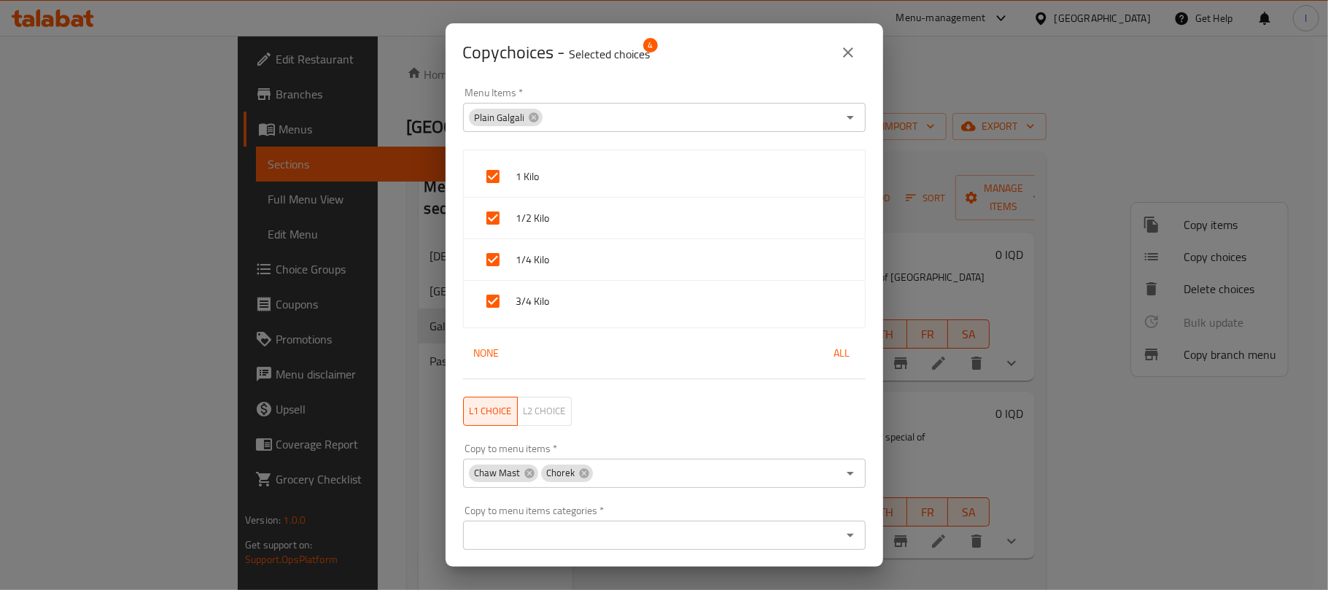
scroll to position [45, 0]
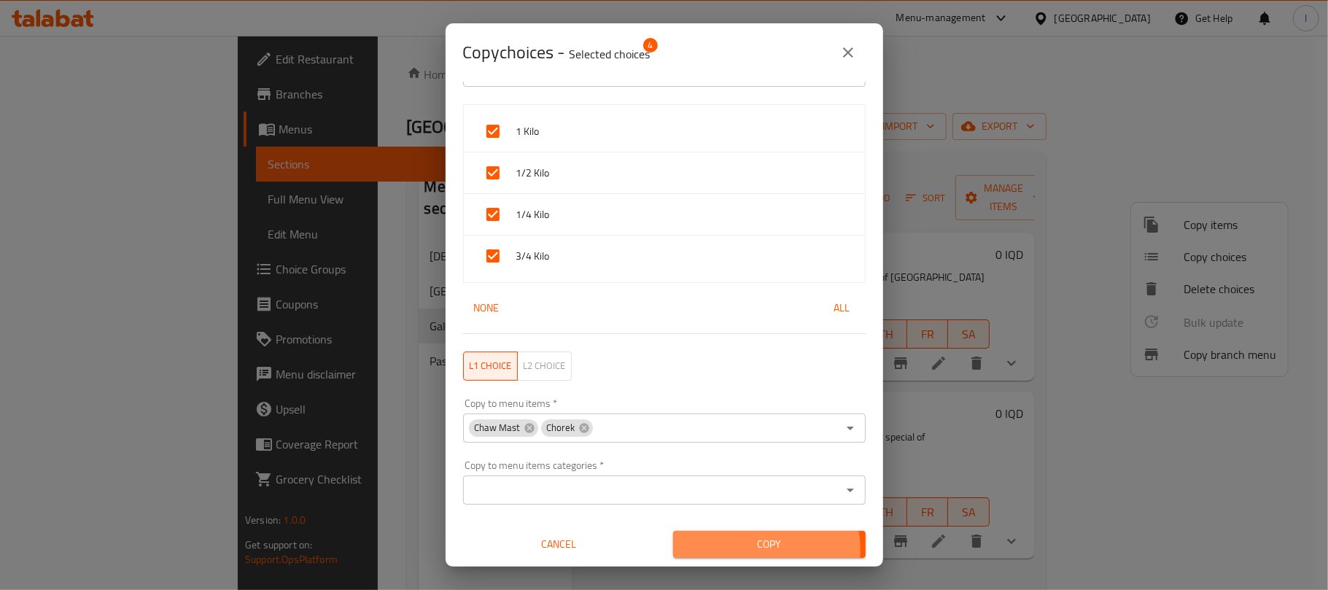
click at [756, 550] on span "Copy" at bounding box center [769, 544] width 169 height 18
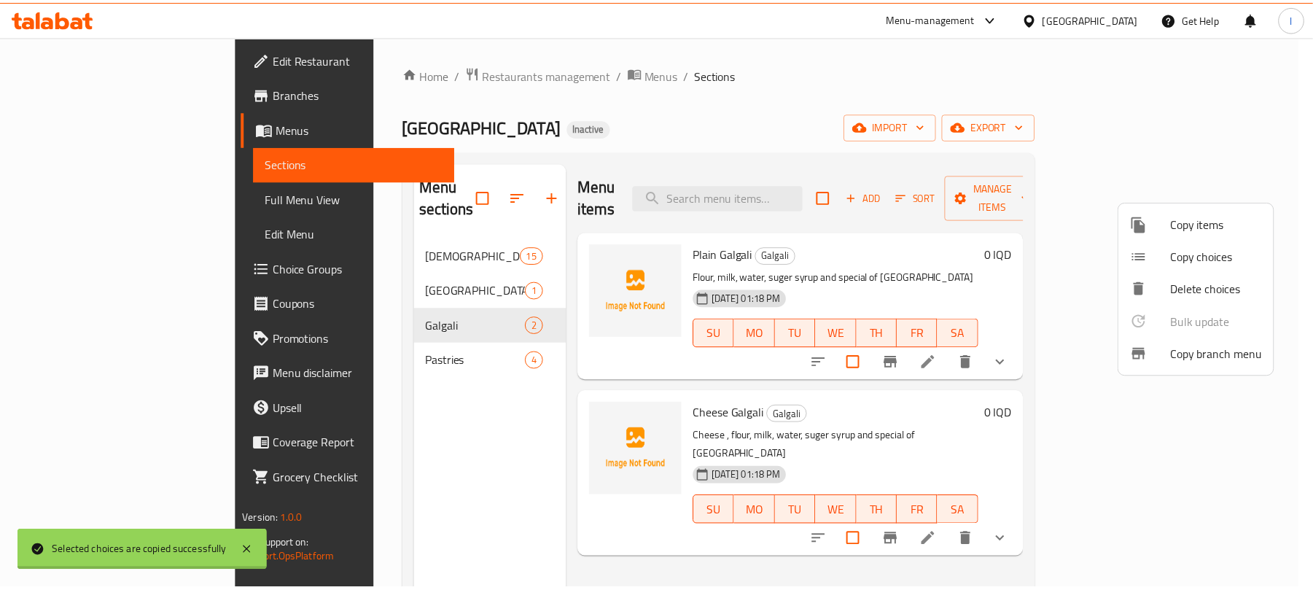
scroll to position [3, 0]
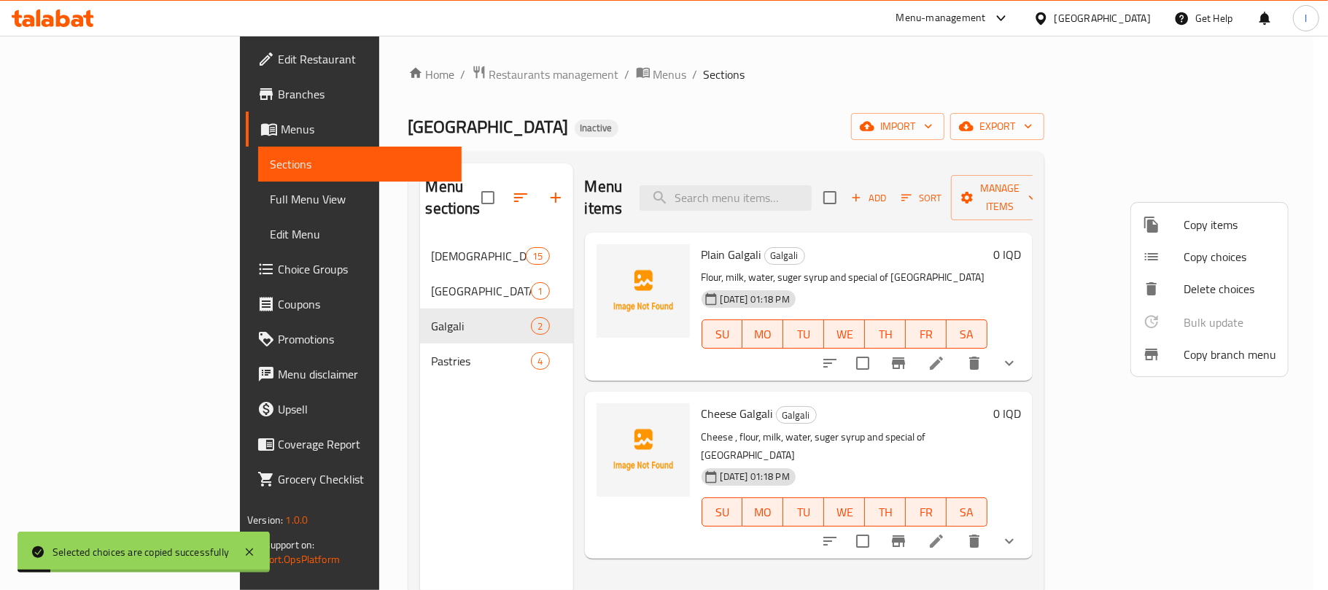
click at [404, 322] on div at bounding box center [664, 295] width 1328 height 590
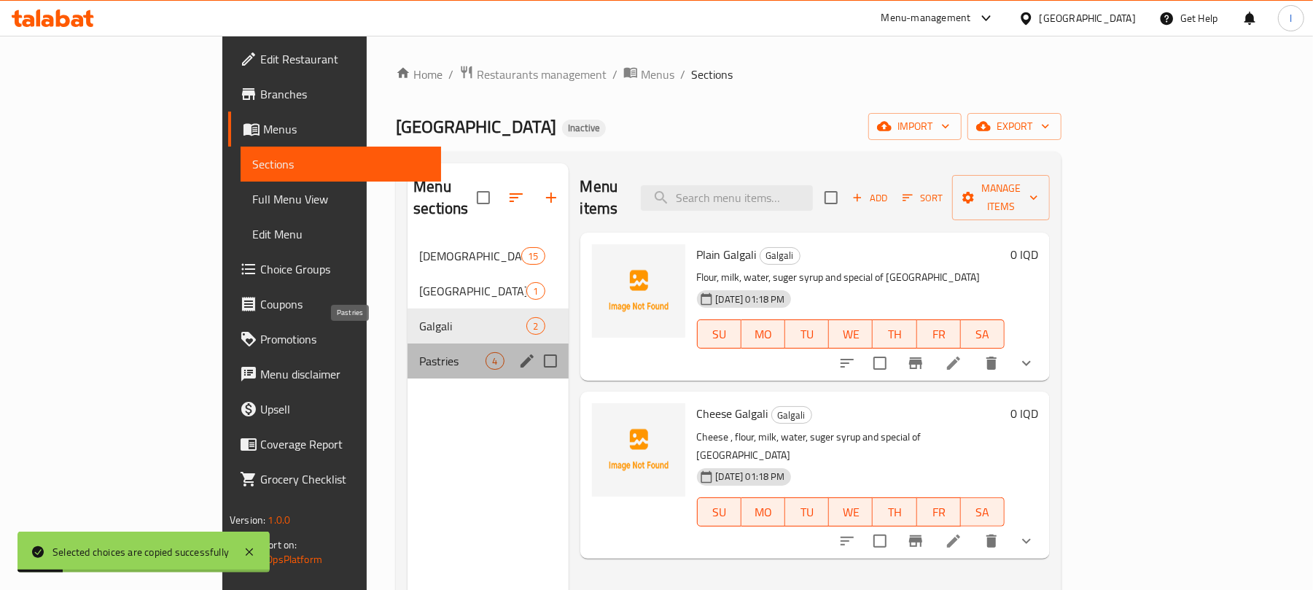
click at [419, 352] on span "Pastries" at bounding box center [452, 360] width 66 height 17
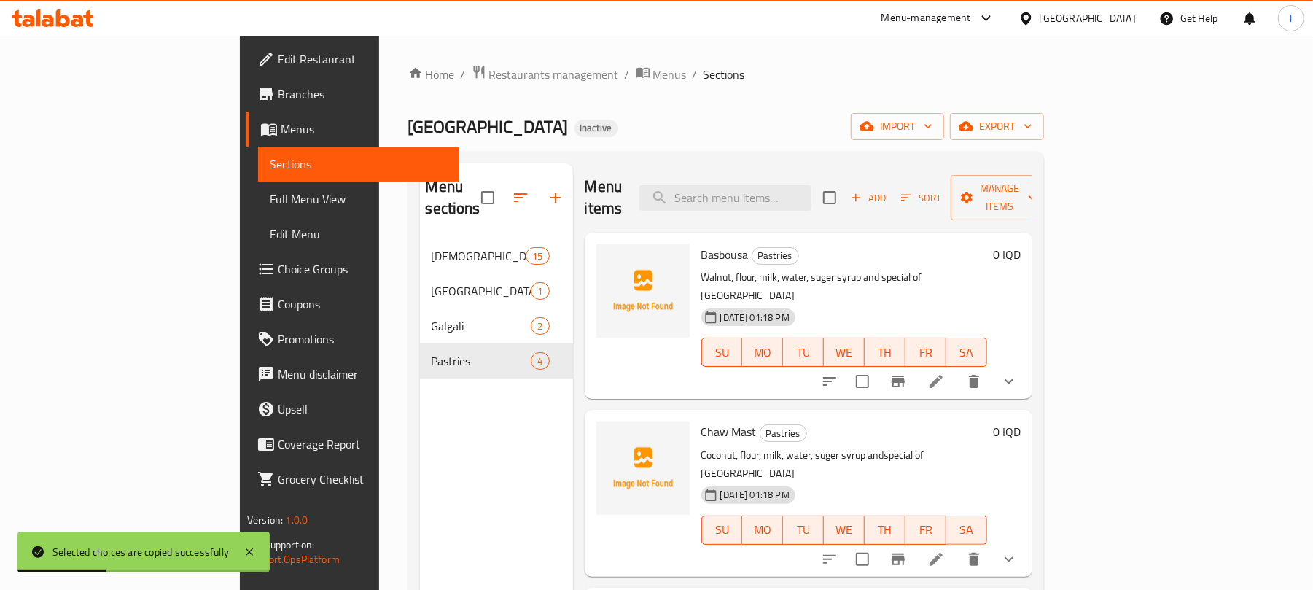
click at [957, 546] on li at bounding box center [936, 559] width 41 height 26
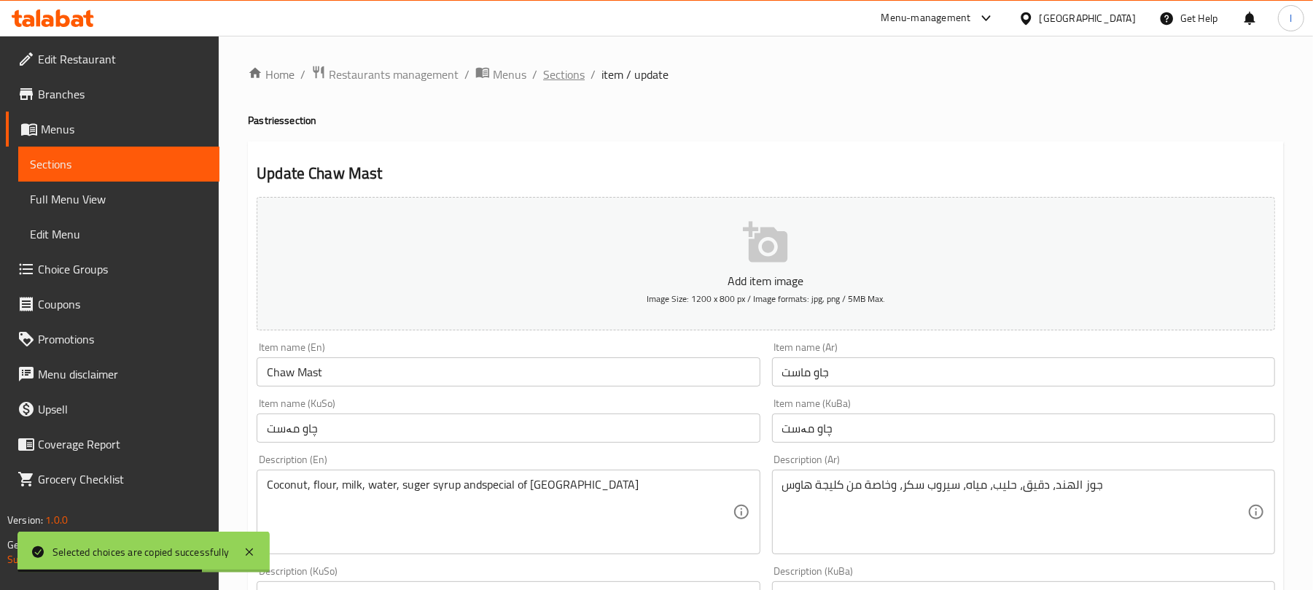
click at [567, 66] on span "Sections" at bounding box center [564, 74] width 42 height 17
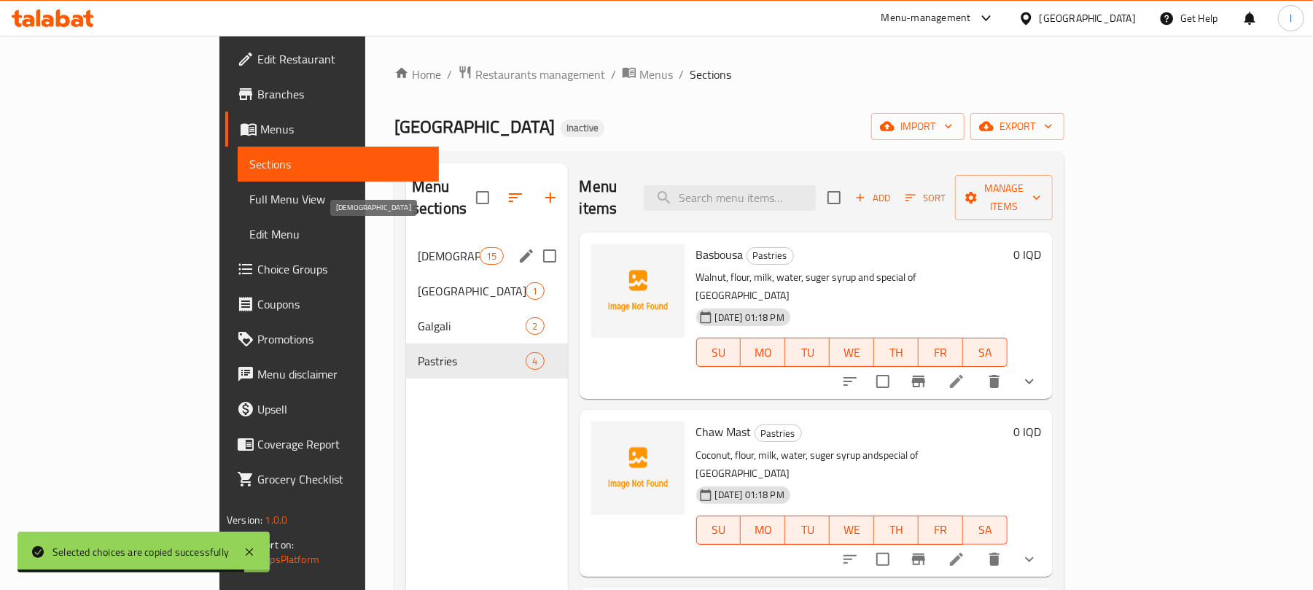
click at [418, 247] on span "Kulicha" at bounding box center [449, 255] width 62 height 17
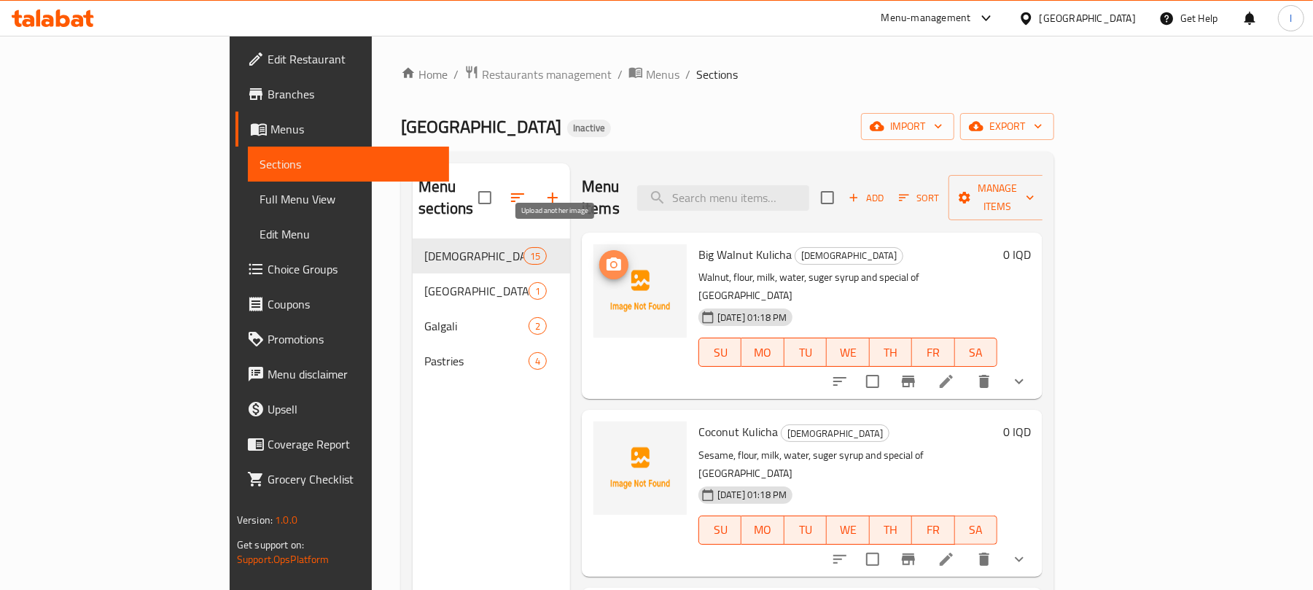
click at [605, 256] on icon "upload picture" at bounding box center [613, 264] width 17 height 17
click at [1035, 191] on span "Manage items" at bounding box center [997, 197] width 74 height 36
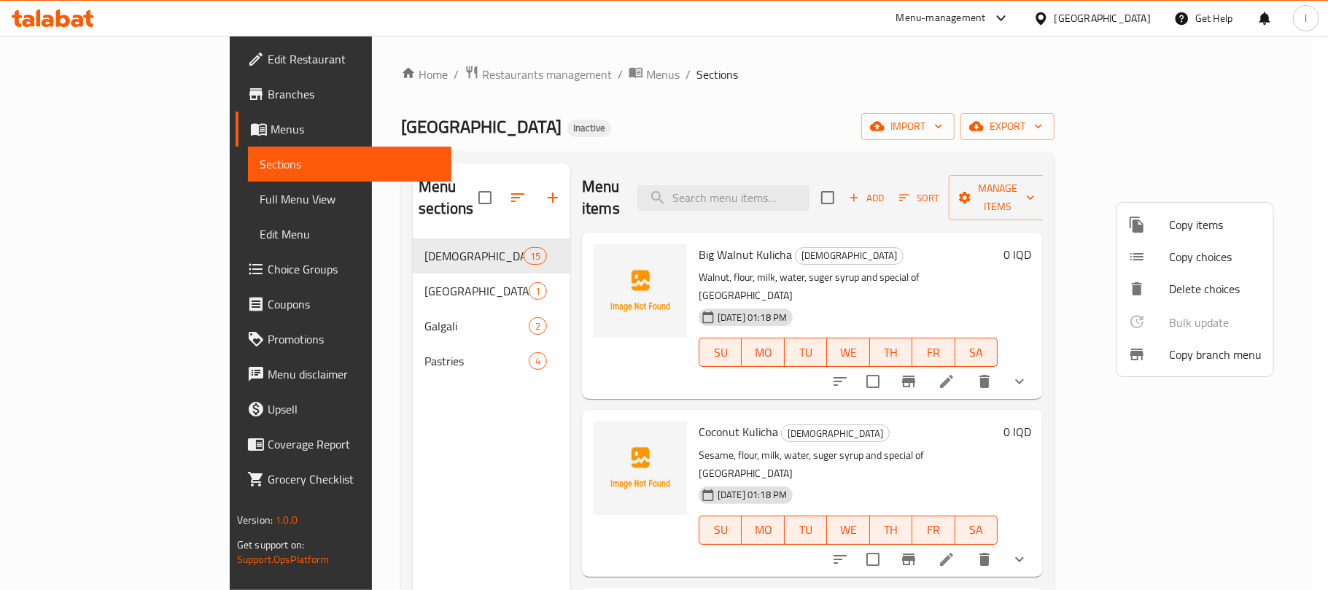
click at [1161, 117] on div at bounding box center [664, 295] width 1328 height 590
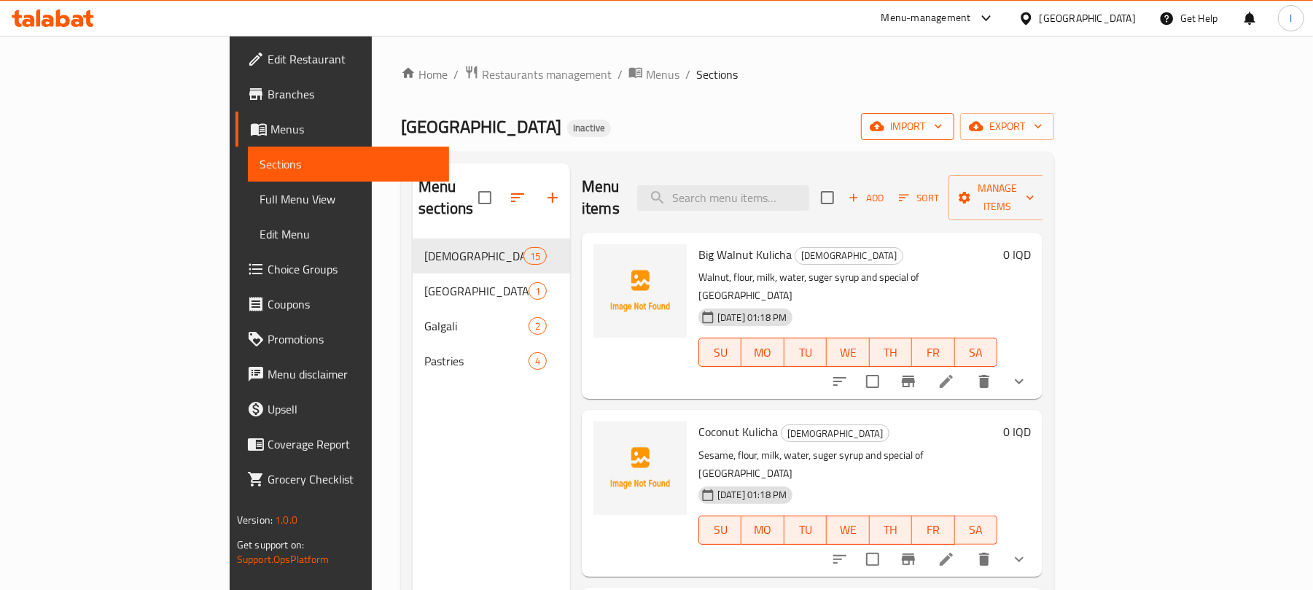
click at [954, 115] on button "import" at bounding box center [907, 126] width 93 height 27
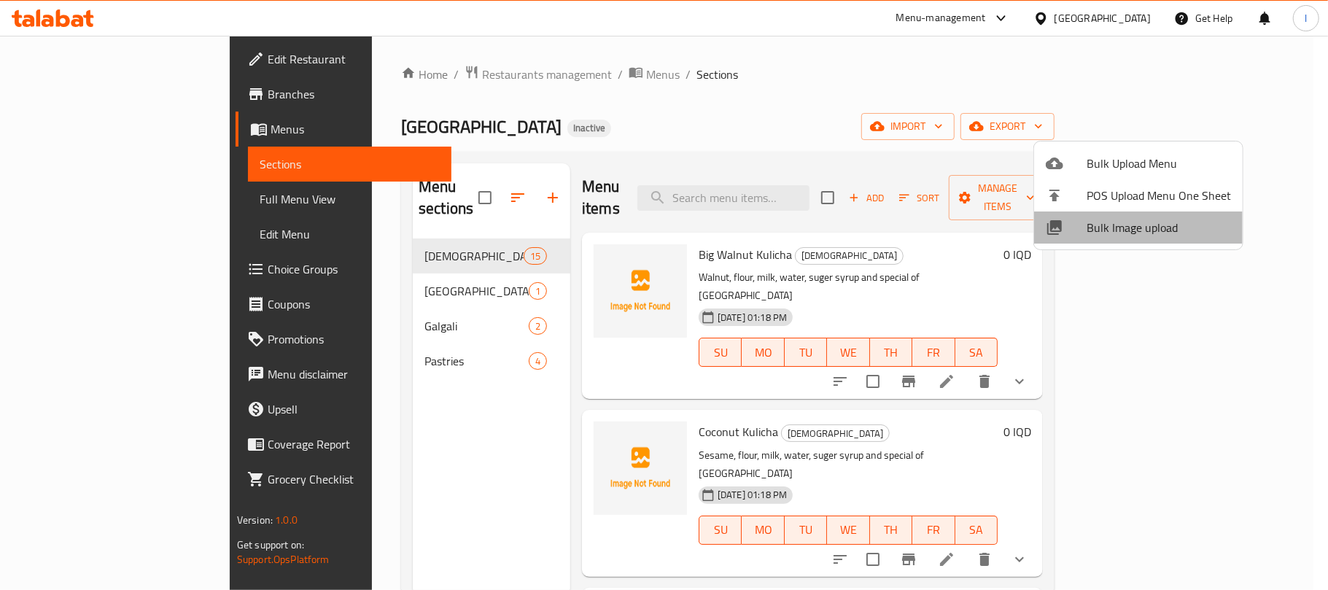
click at [1156, 219] on span "Bulk Image upload" at bounding box center [1158, 227] width 144 height 17
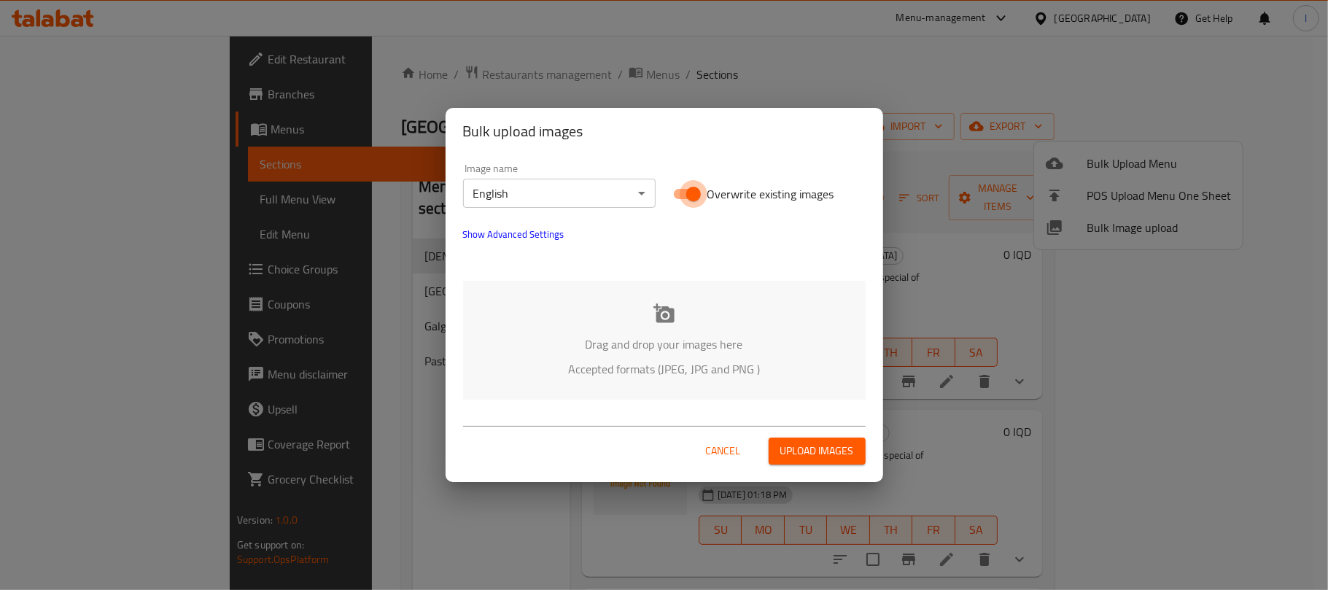
click at [690, 187] on input "Overwrite existing images" at bounding box center [693, 194] width 83 height 28
checkbox input "false"
click at [696, 335] on p "Drag and drop your images here" at bounding box center [664, 343] width 359 height 17
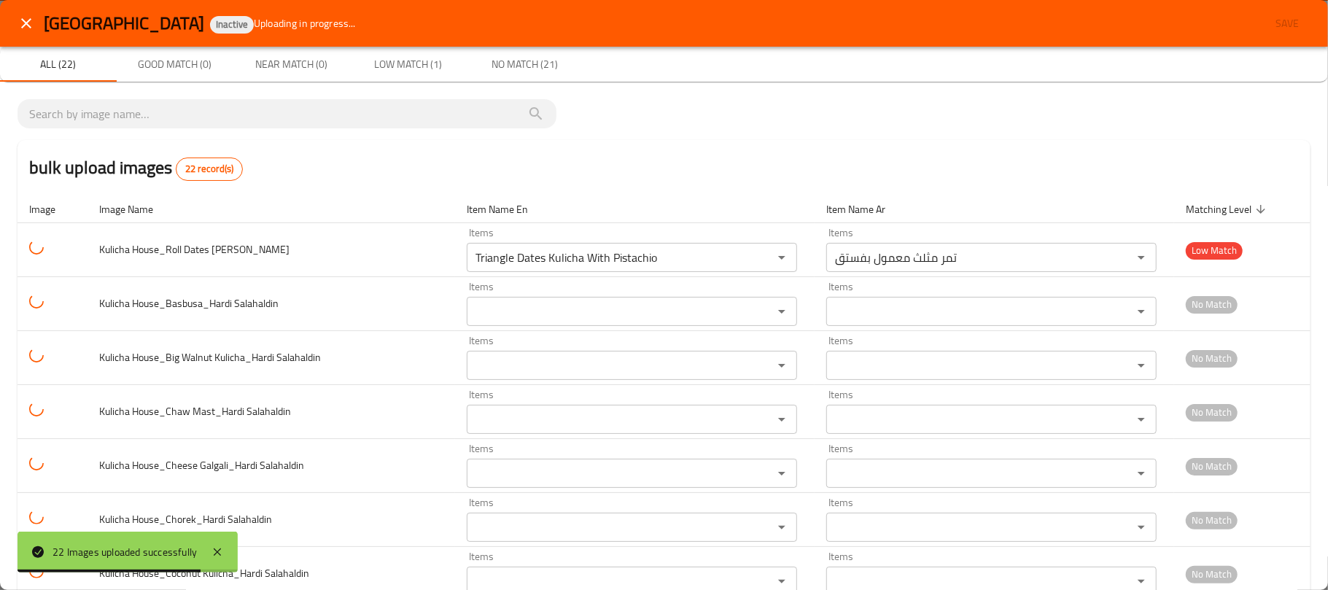
click at [35, 1] on div "Kulicha House Inactive Uploading in progress... Save" at bounding box center [664, 23] width 1328 height 47
click at [26, 17] on icon "close" at bounding box center [25, 23] width 17 height 17
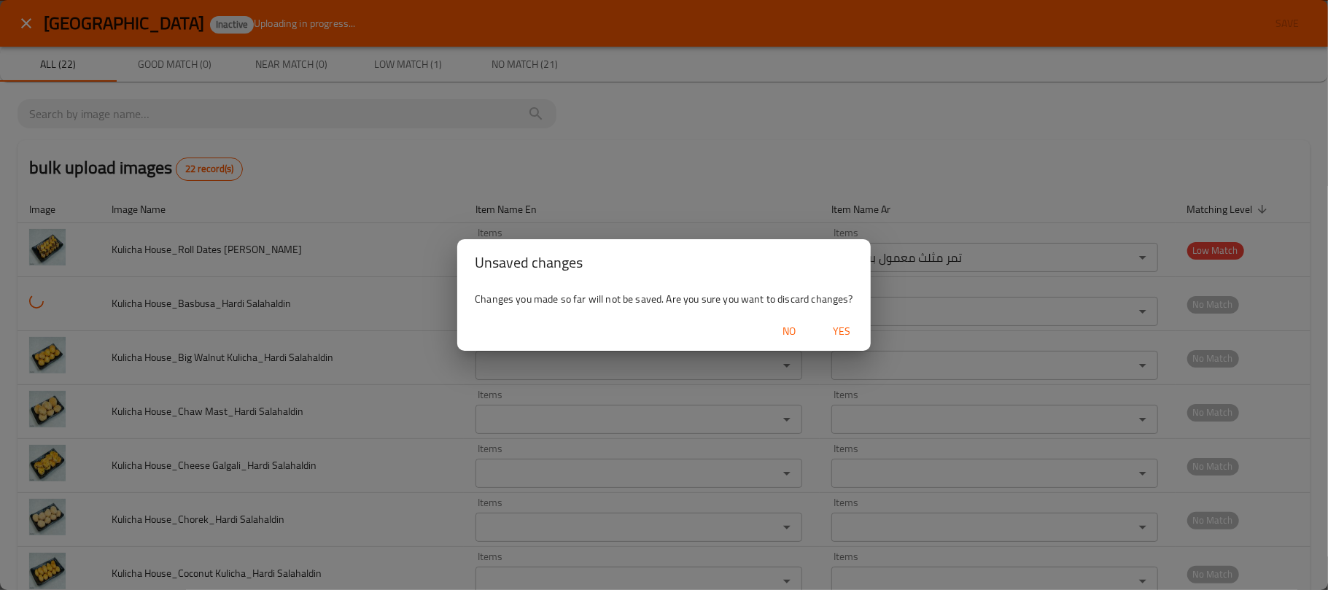
click at [846, 328] on span "Yes" at bounding box center [841, 331] width 35 height 18
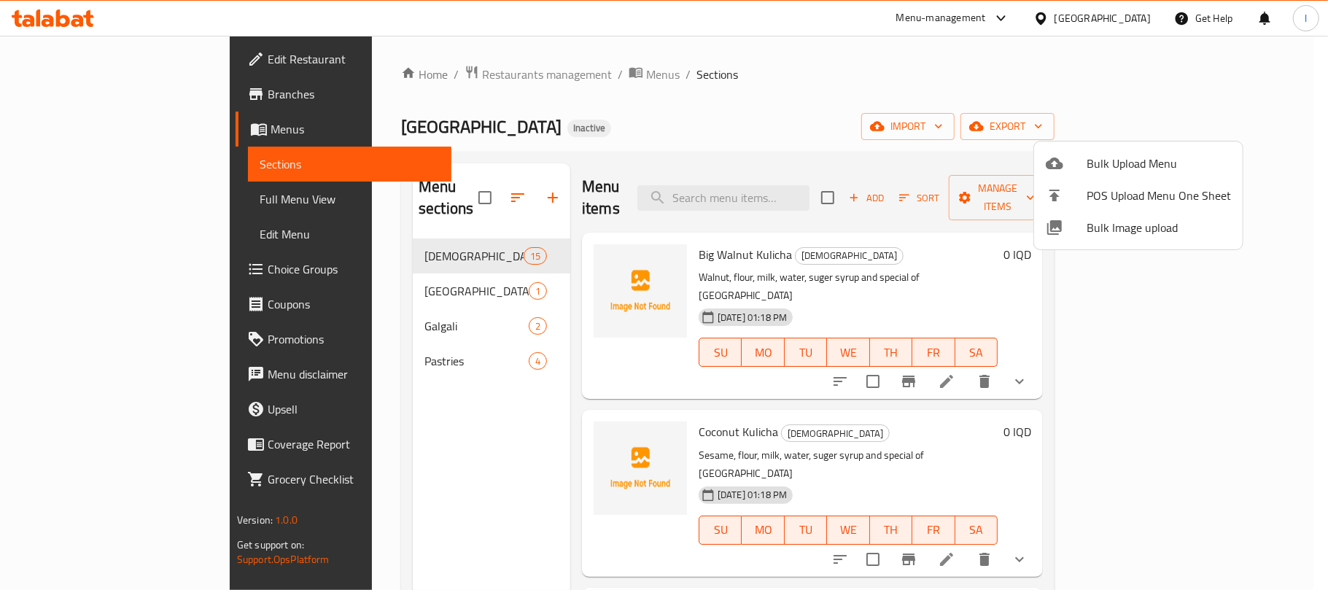
click at [875, 85] on div at bounding box center [664, 295] width 1328 height 590
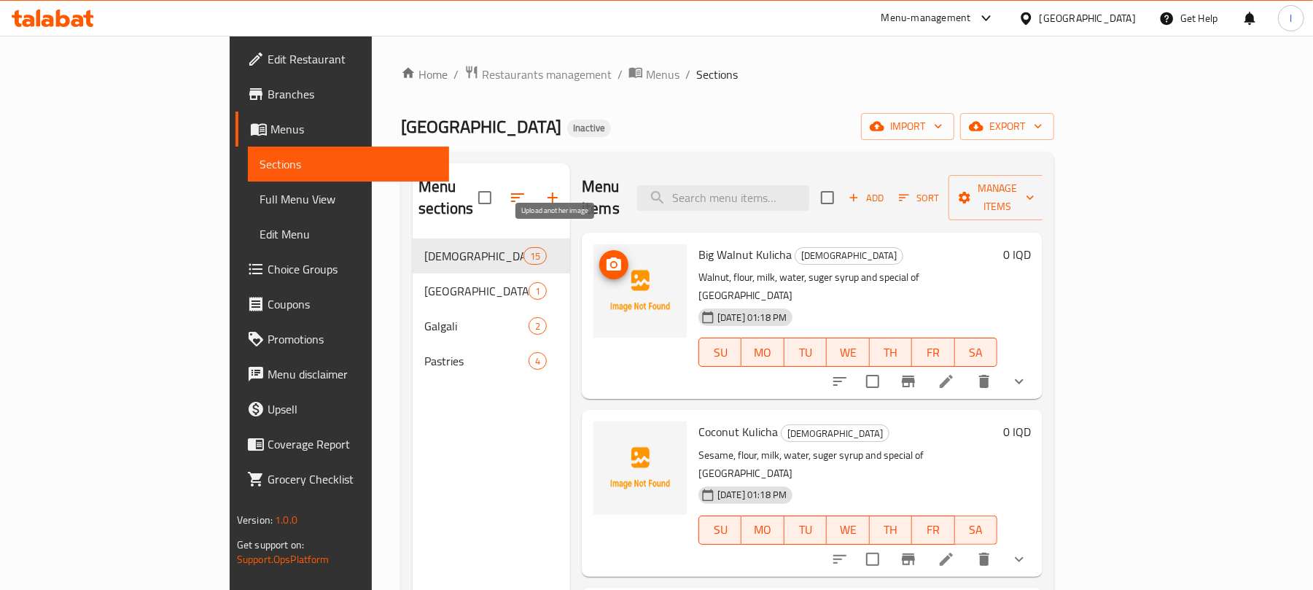
click at [599, 254] on button "upload picture" at bounding box center [613, 264] width 29 height 29
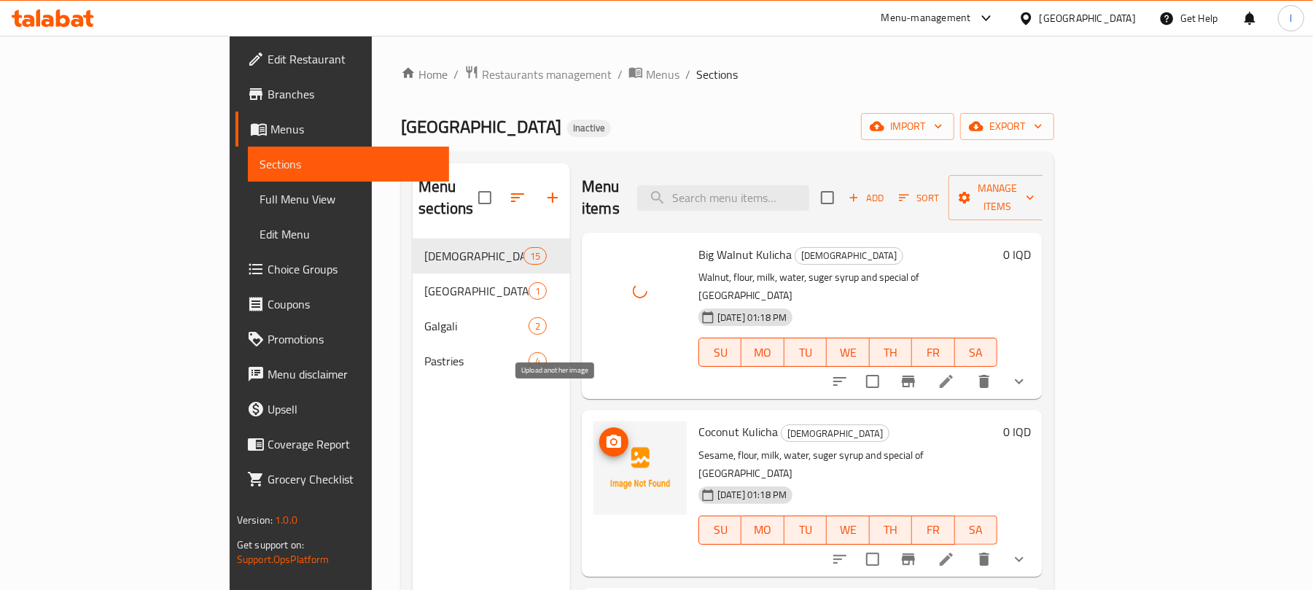
click at [605, 433] on icon "upload picture" at bounding box center [613, 441] width 17 height 17
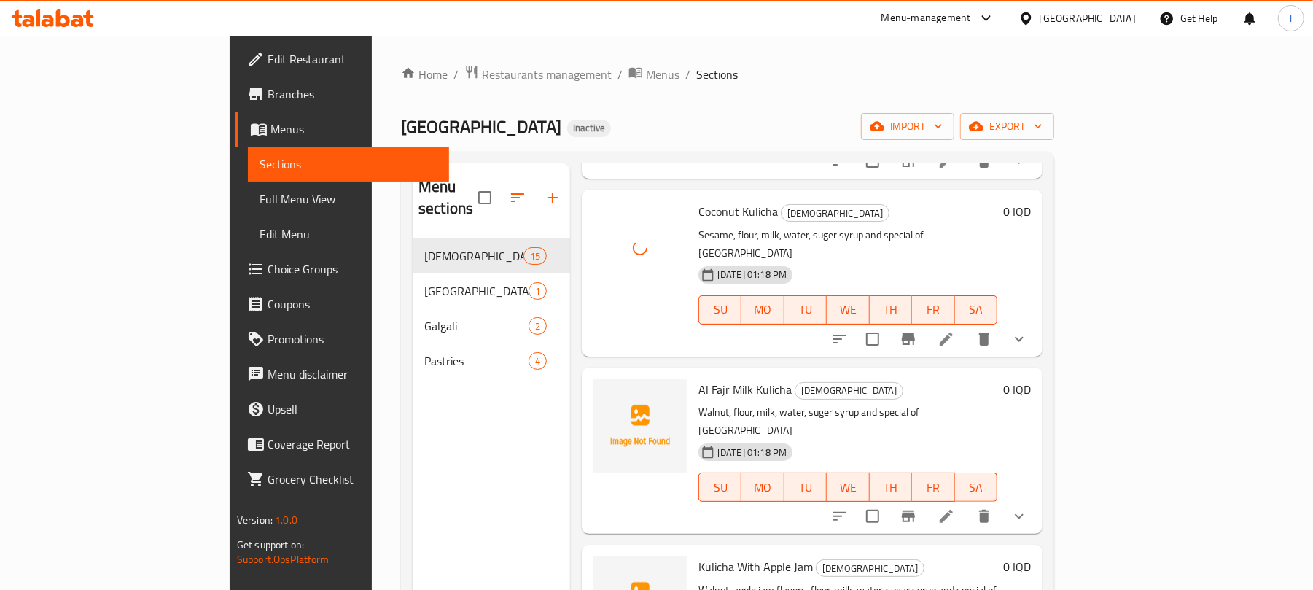
scroll to position [251, 0]
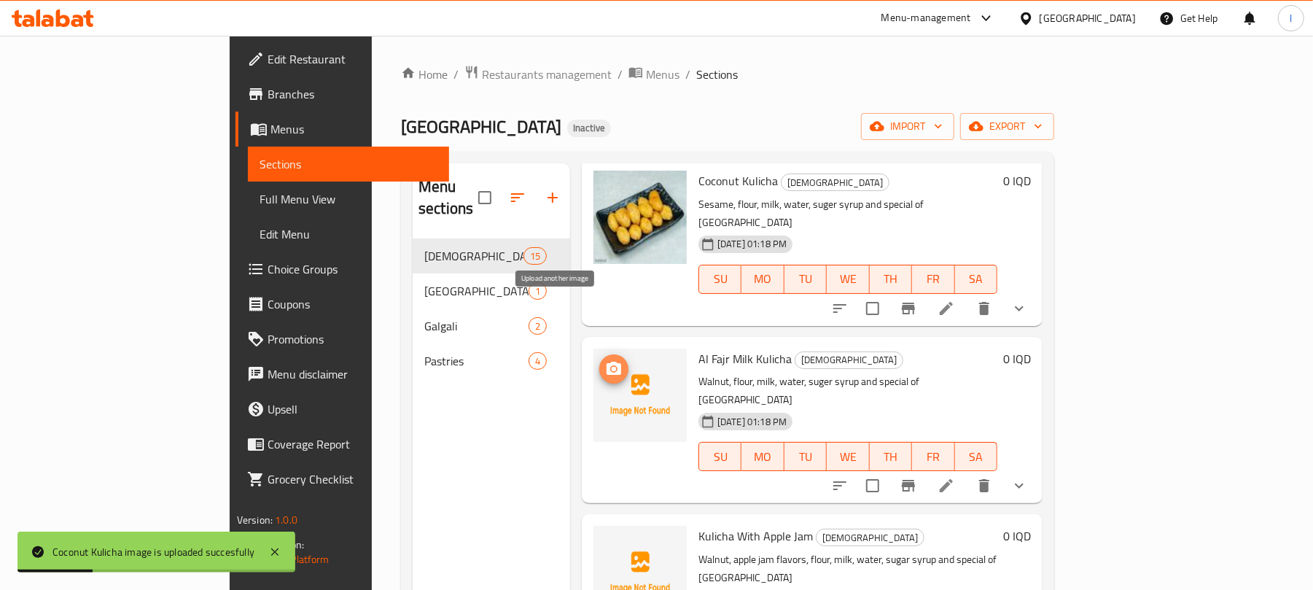
click at [599, 360] on span "upload picture" at bounding box center [613, 368] width 29 height 17
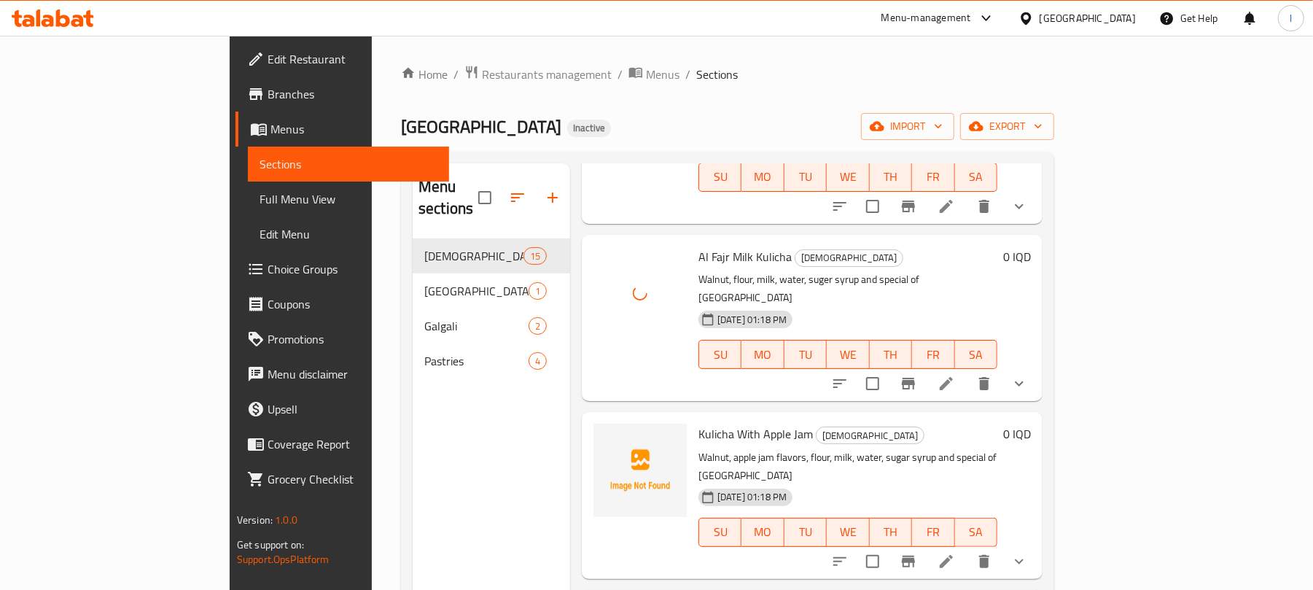
scroll to position [416, 0]
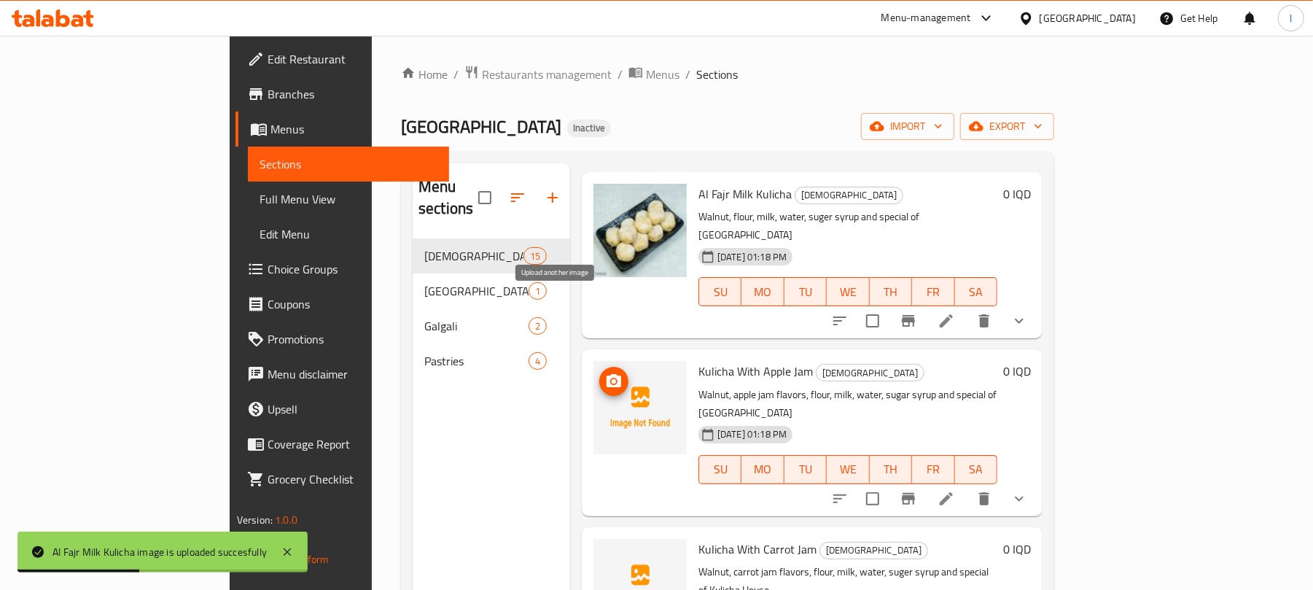
click at [599, 373] on span "upload picture" at bounding box center [613, 381] width 29 height 17
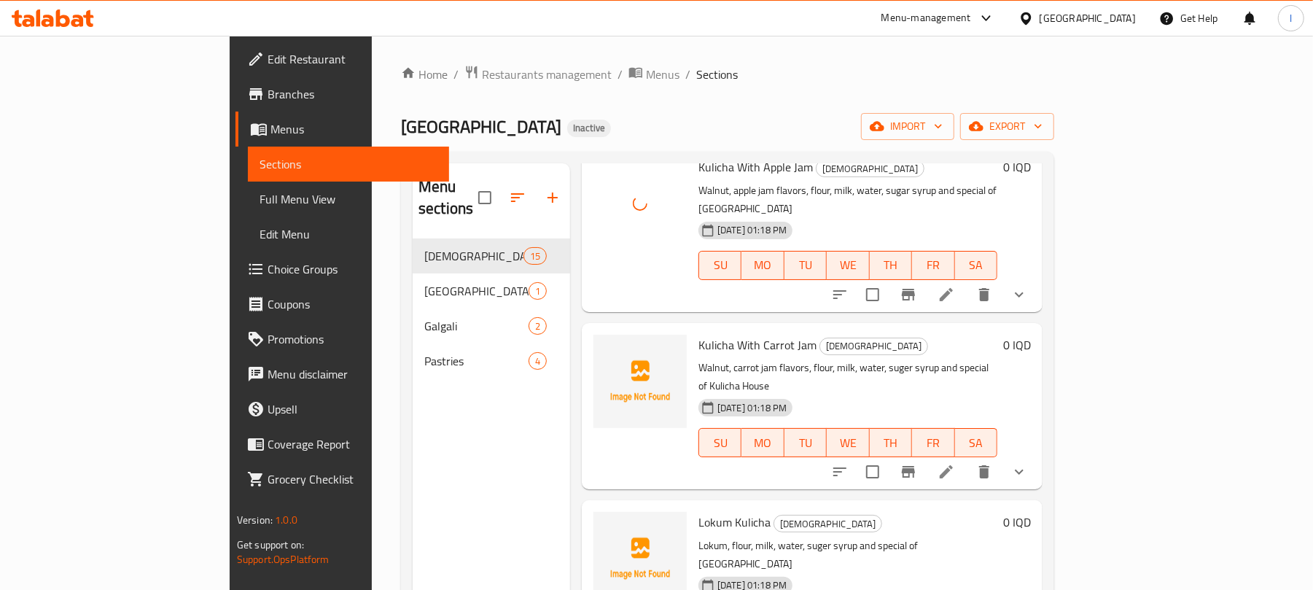
scroll to position [642, 0]
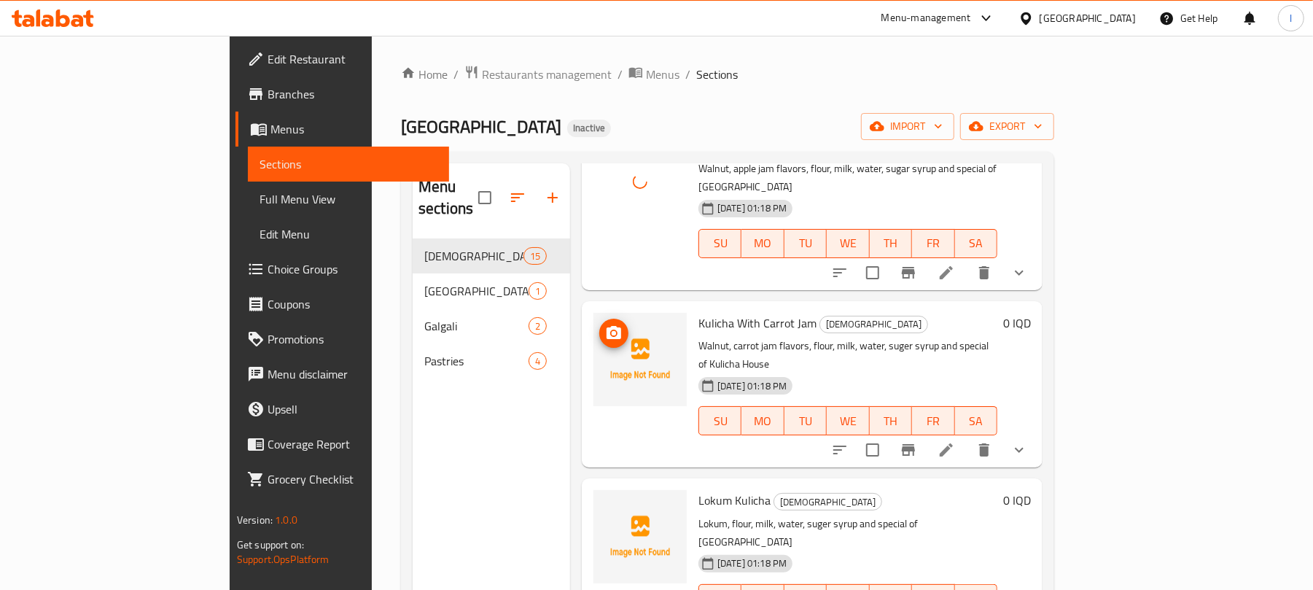
click at [593, 313] on img at bounding box center [639, 359] width 93 height 93
click at [599, 319] on button "upload picture" at bounding box center [613, 333] width 29 height 29
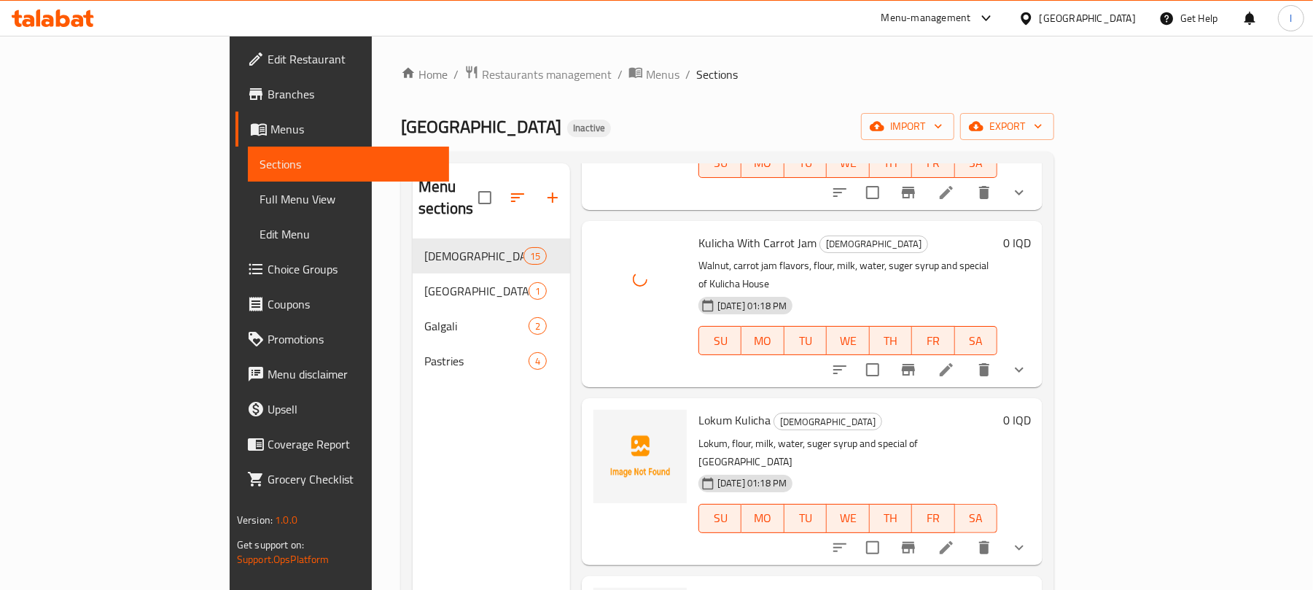
scroll to position [765, 0]
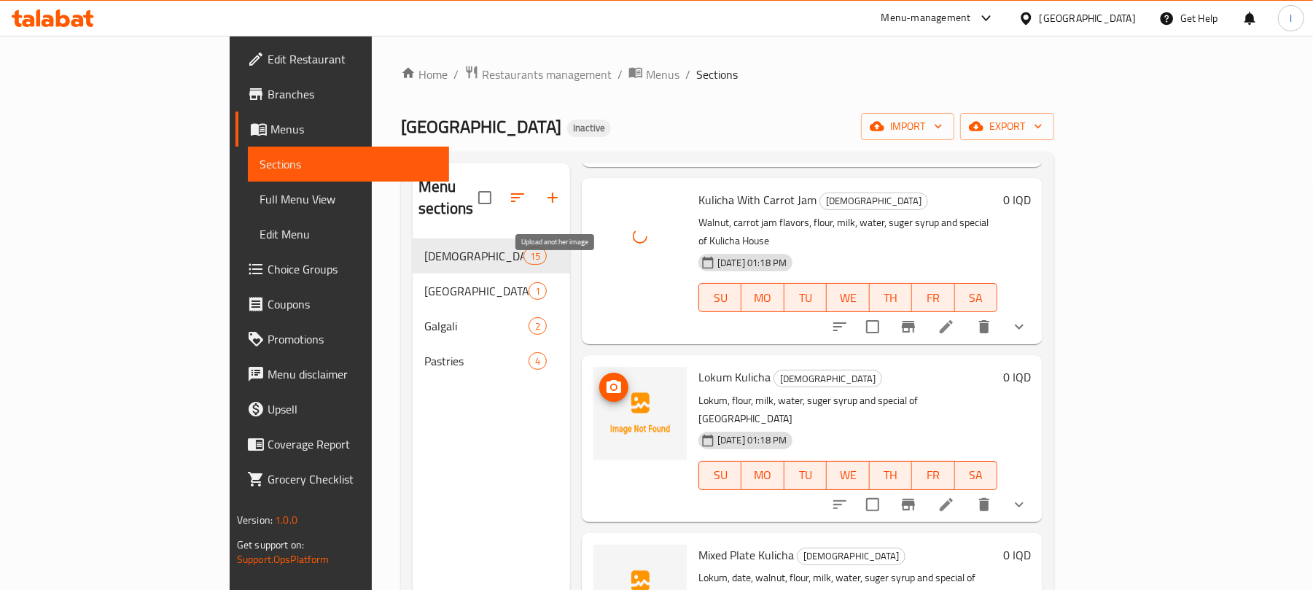
click at [612, 385] on circle "upload picture" at bounding box center [614, 387] width 4 height 4
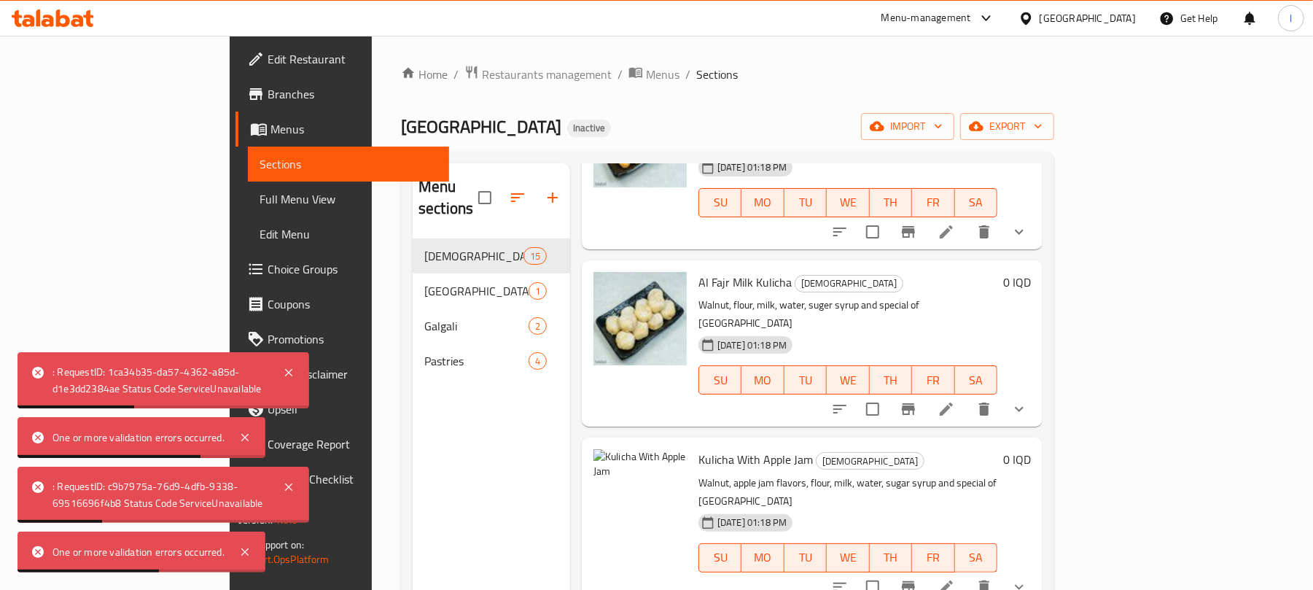
scroll to position [314, 0]
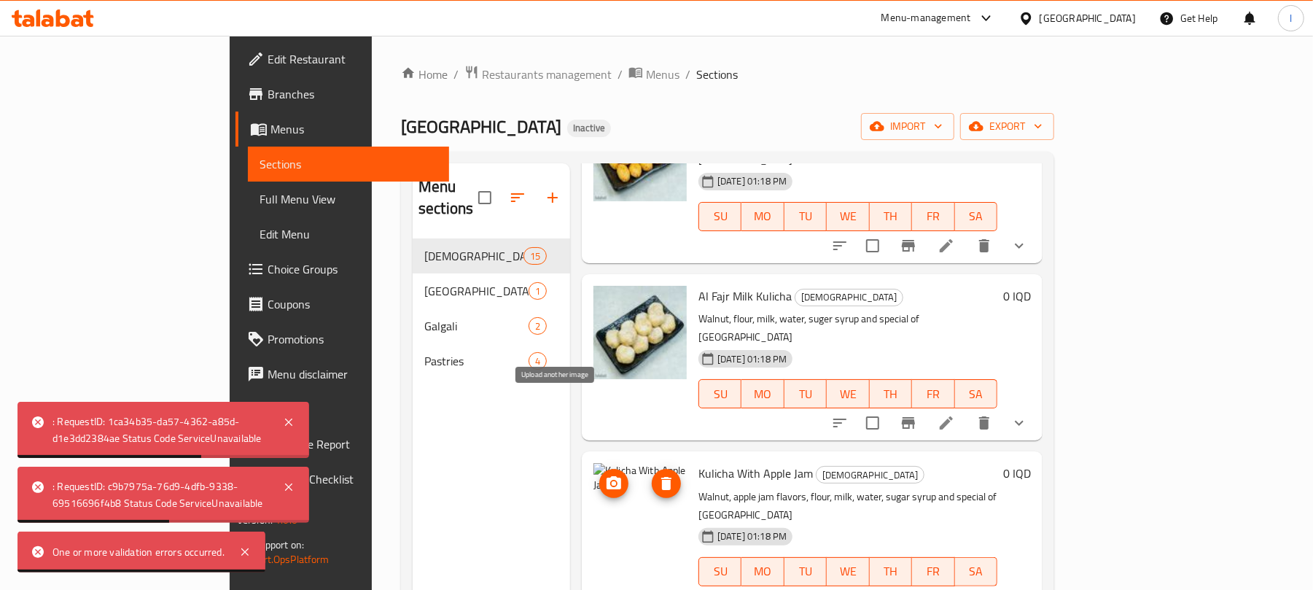
click at [599, 469] on button "upload picture" at bounding box center [613, 483] width 29 height 29
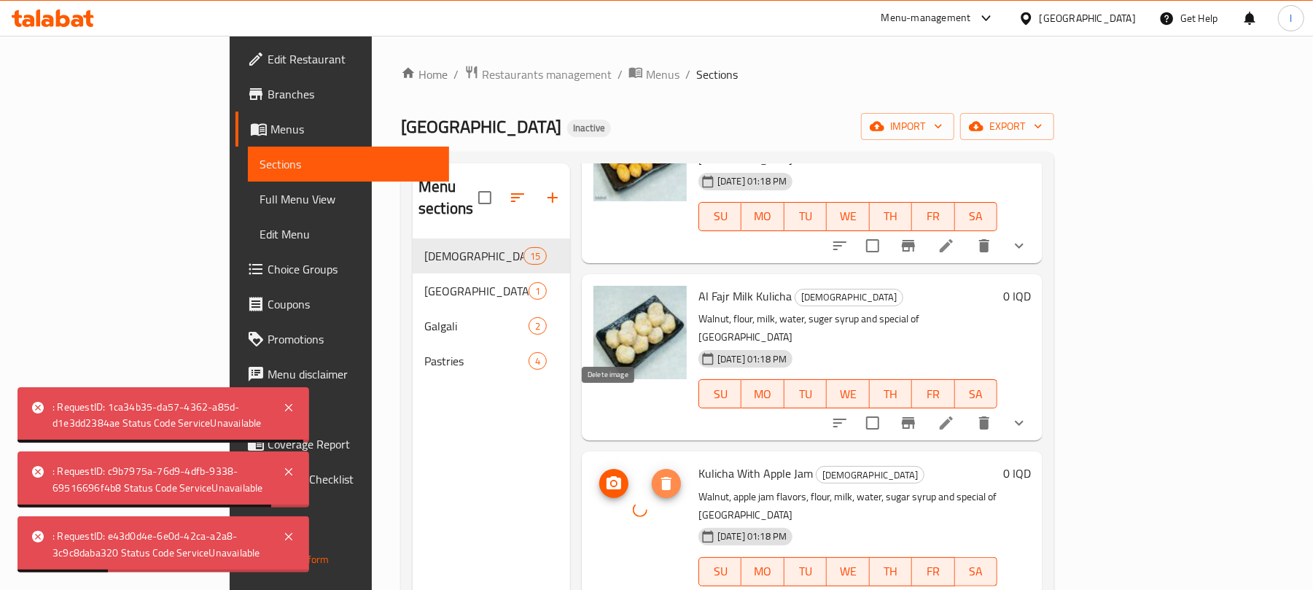
click at [658, 475] on icon "delete image" at bounding box center [666, 483] width 17 height 17
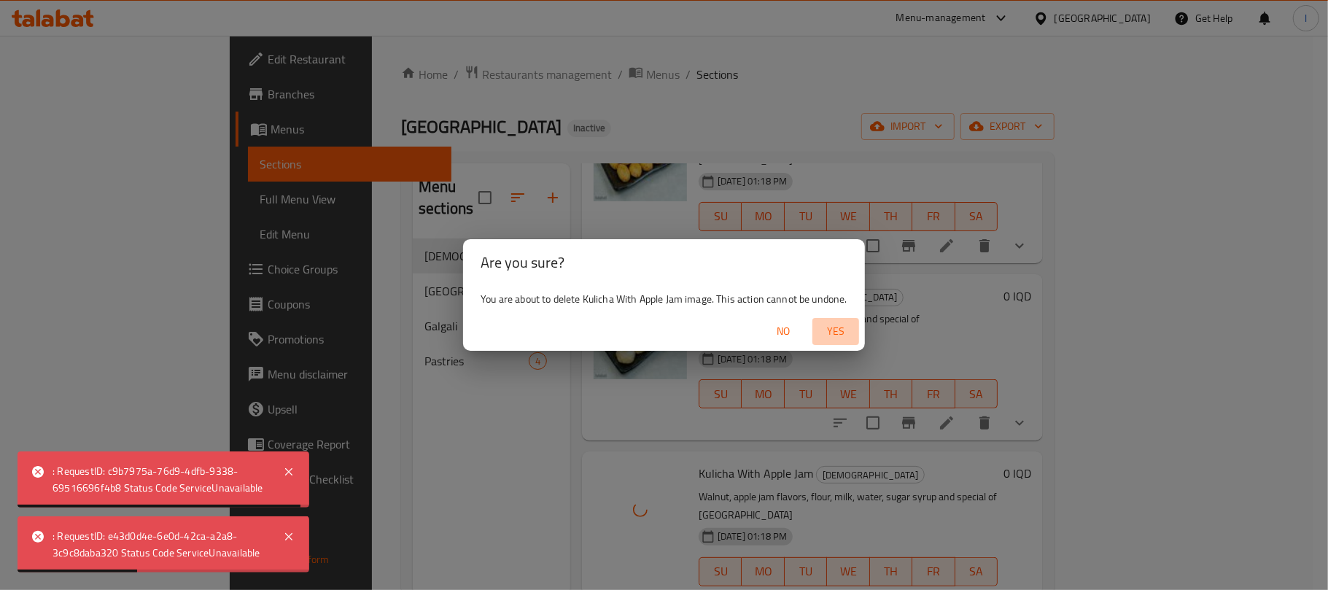
click at [832, 328] on span "Yes" at bounding box center [835, 331] width 35 height 18
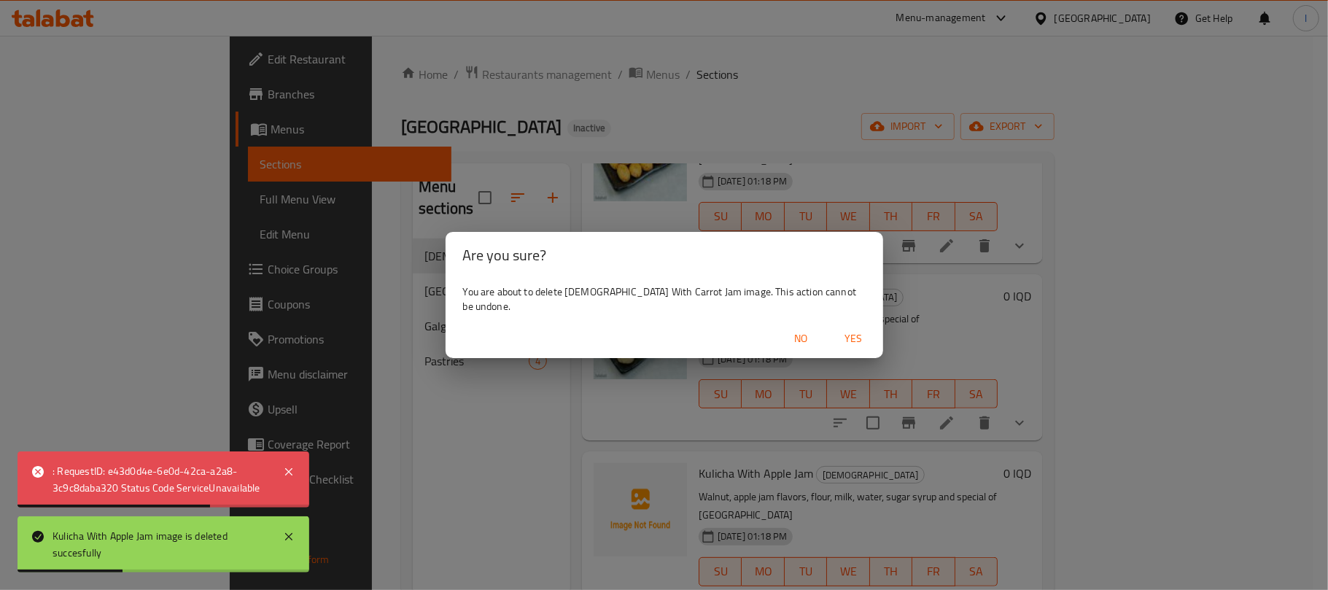
click at [836, 340] on span "Yes" at bounding box center [853, 339] width 35 height 18
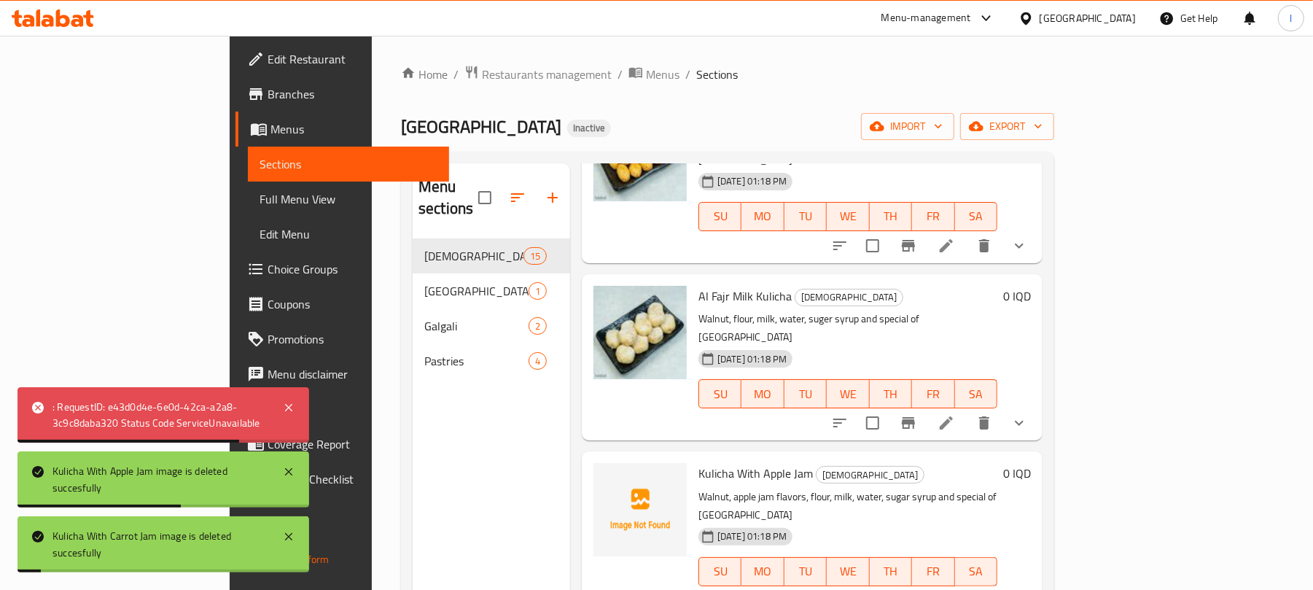
scroll to position [671, 0]
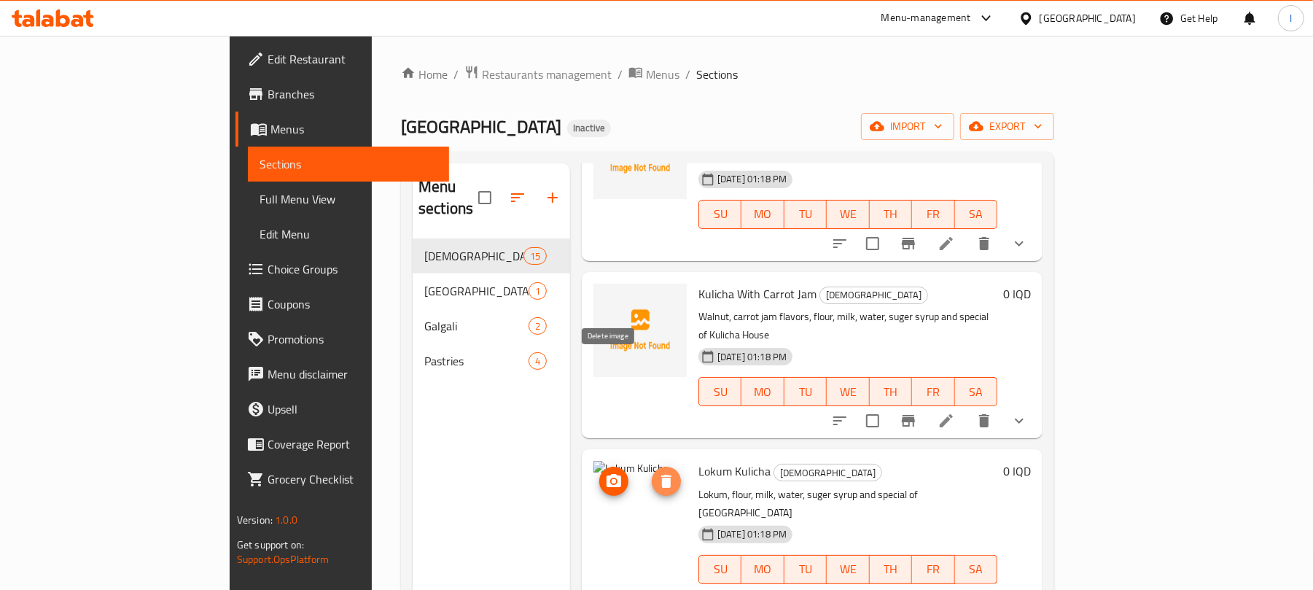
click at [658, 472] on icon "delete image" at bounding box center [666, 480] width 17 height 17
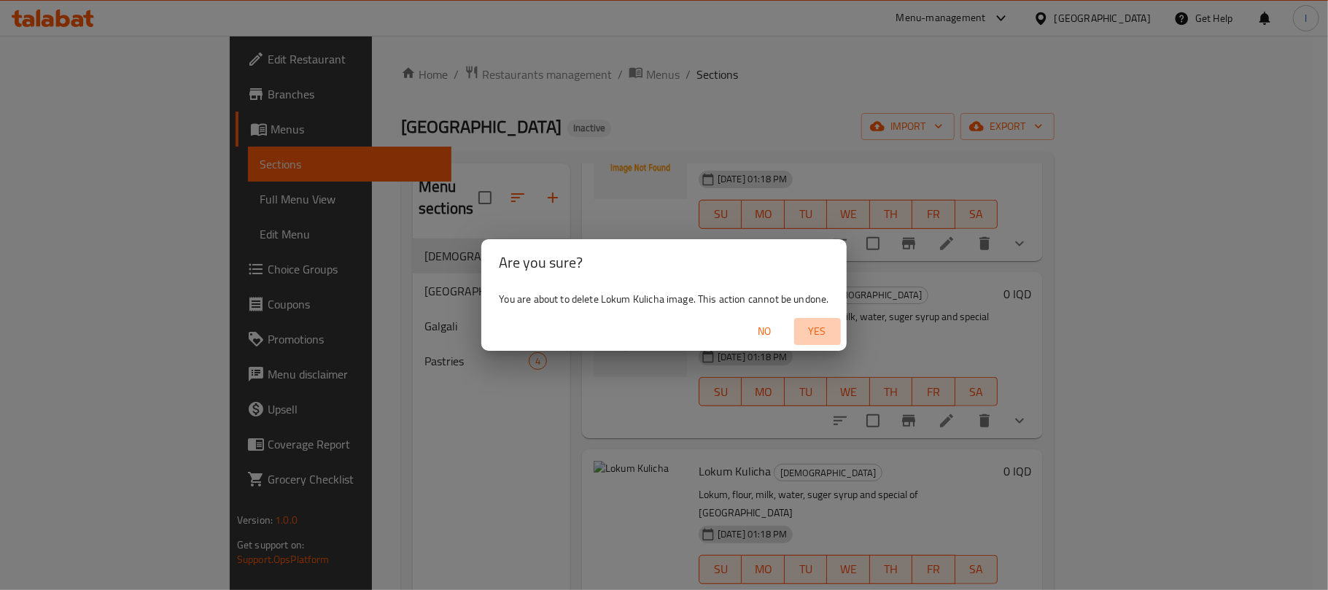
click at [822, 327] on span "Yes" at bounding box center [817, 331] width 35 height 18
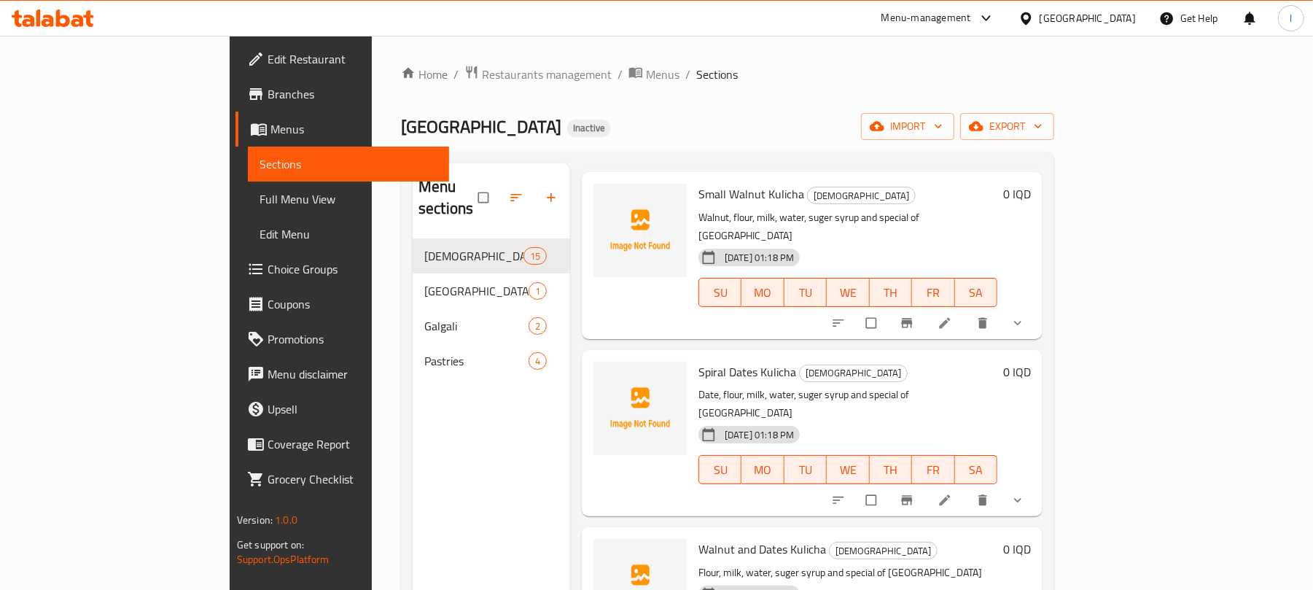
scroll to position [205, 0]
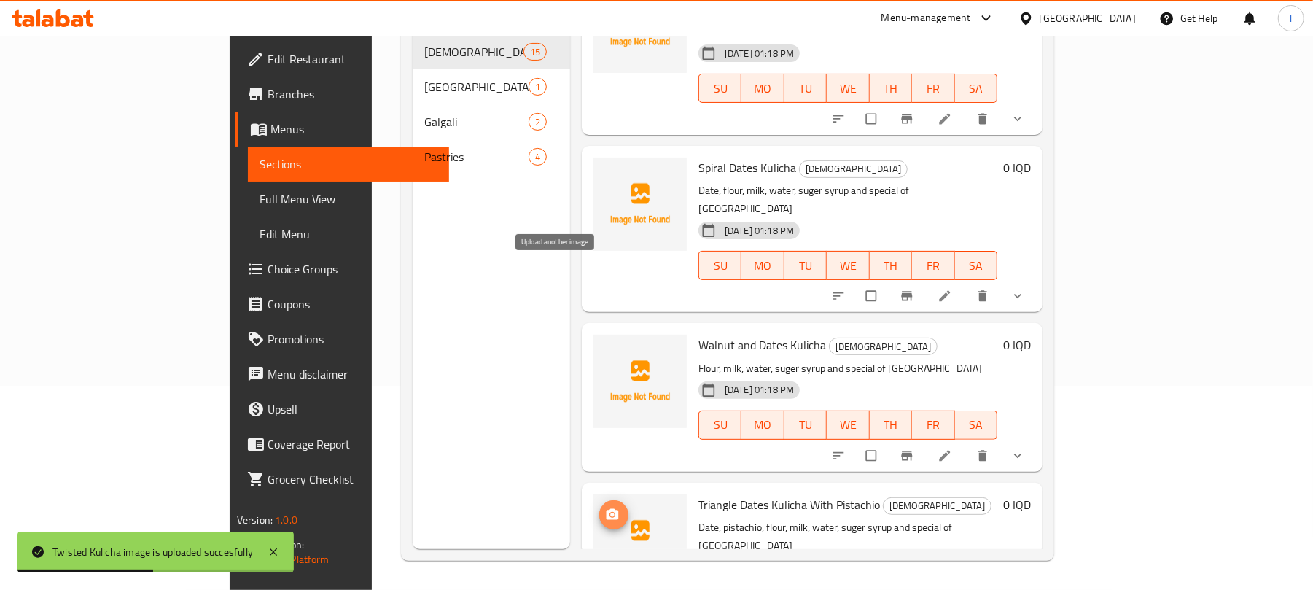
click at [599, 507] on span "upload picture" at bounding box center [613, 514] width 29 height 15
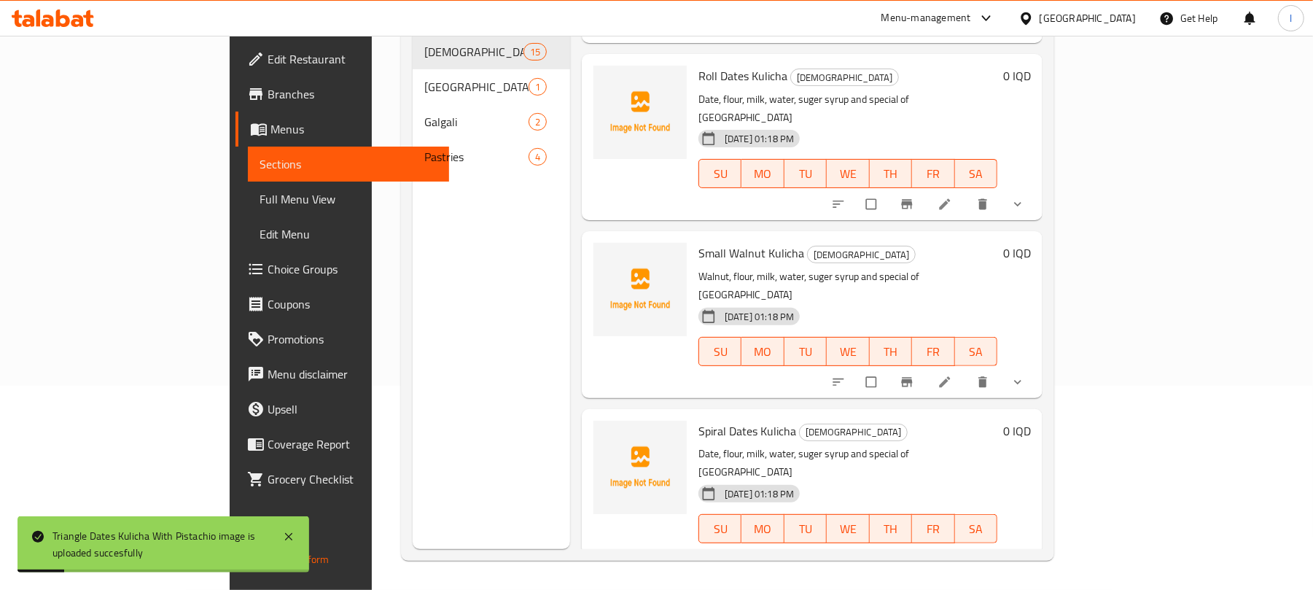
scroll to position [1563, 0]
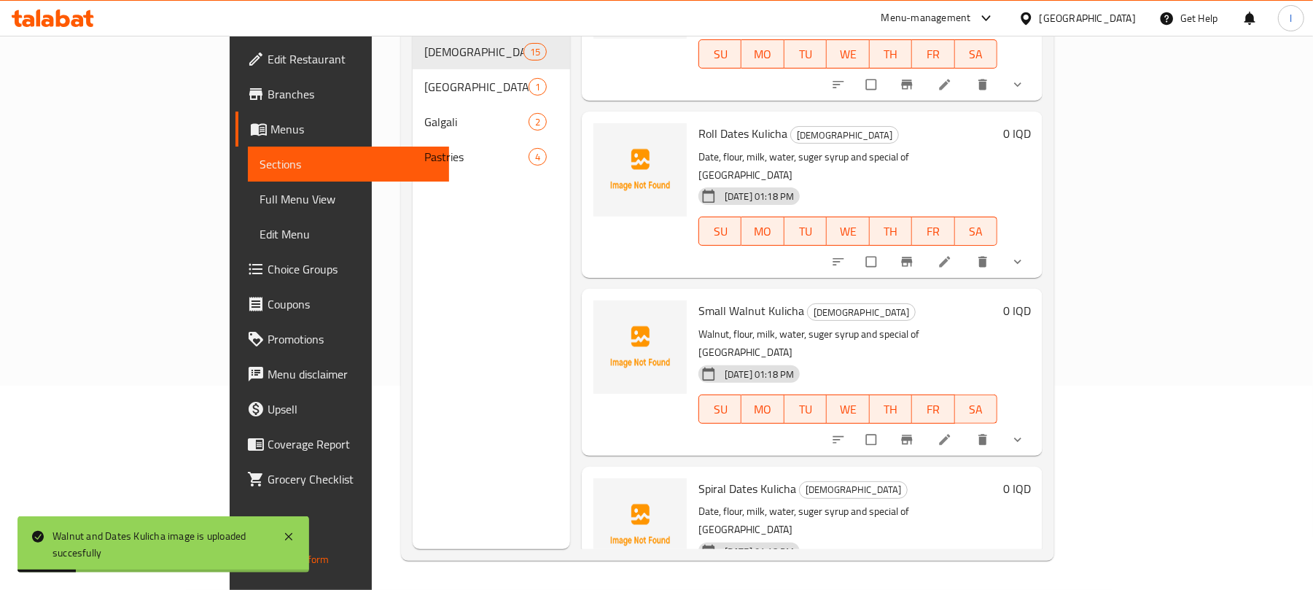
scroll to position [1479, 0]
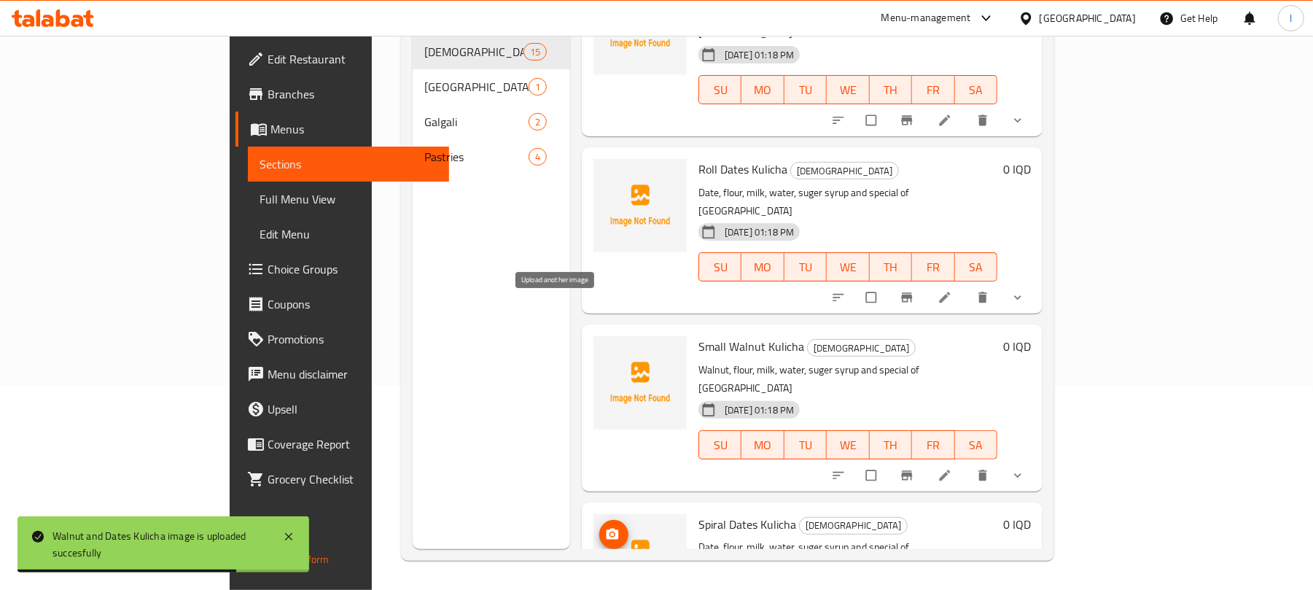
click at [599, 527] on span "upload picture" at bounding box center [613, 534] width 29 height 15
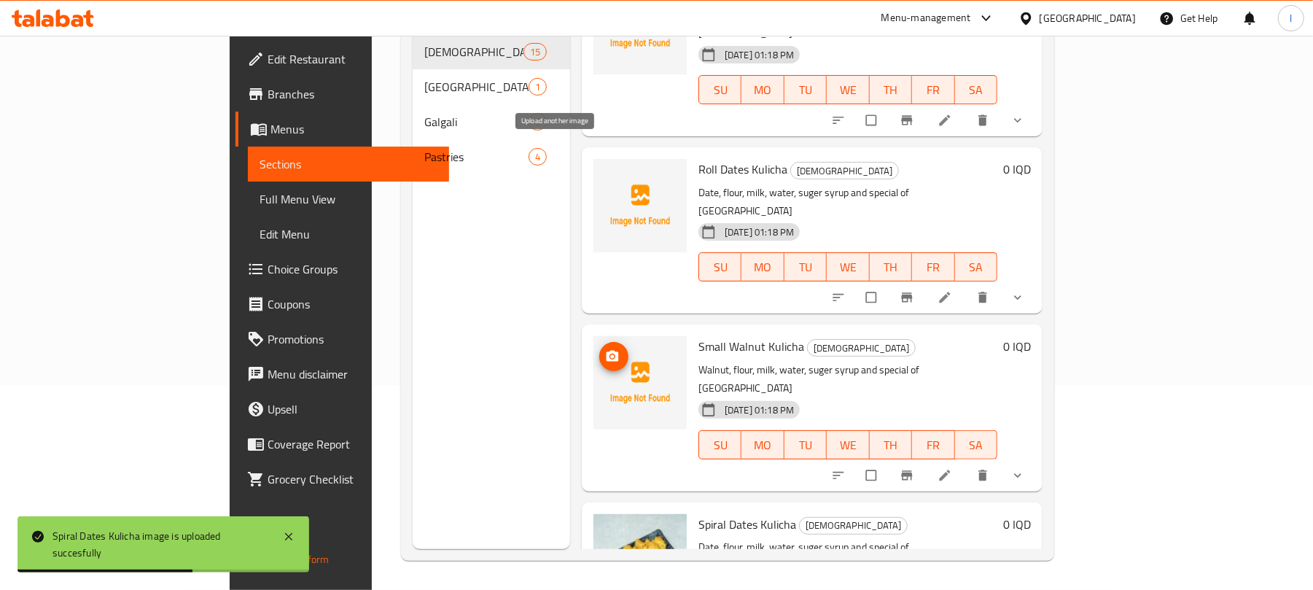
click at [607, 351] on icon "upload picture" at bounding box center [613, 356] width 12 height 11
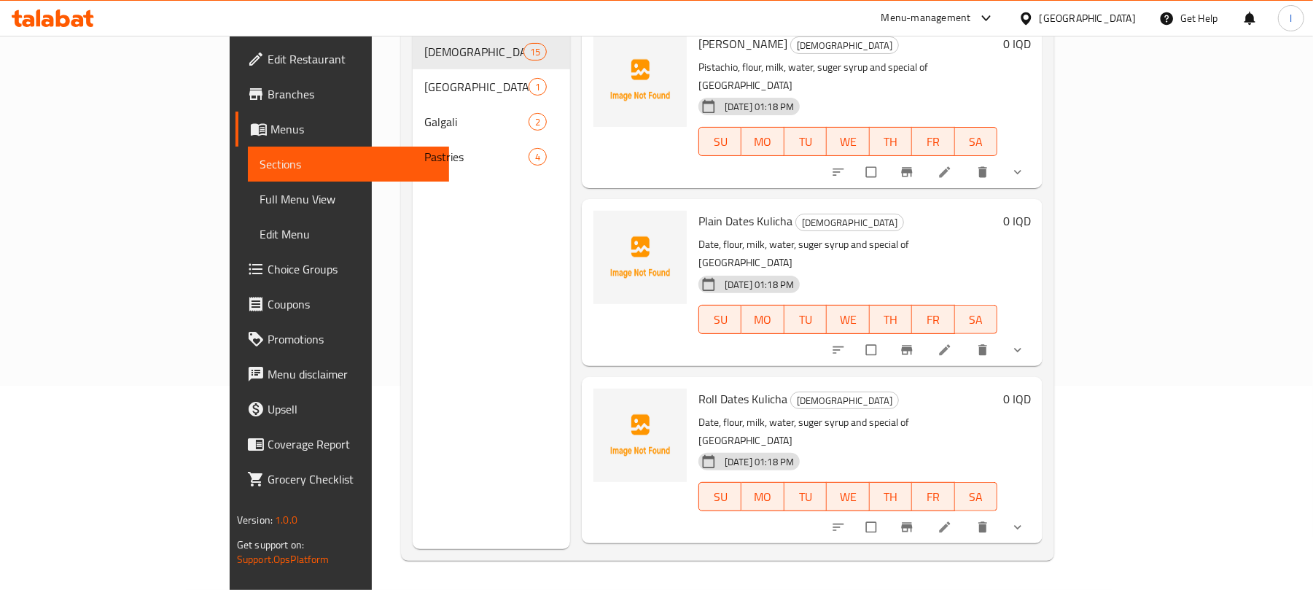
scroll to position [1194, 0]
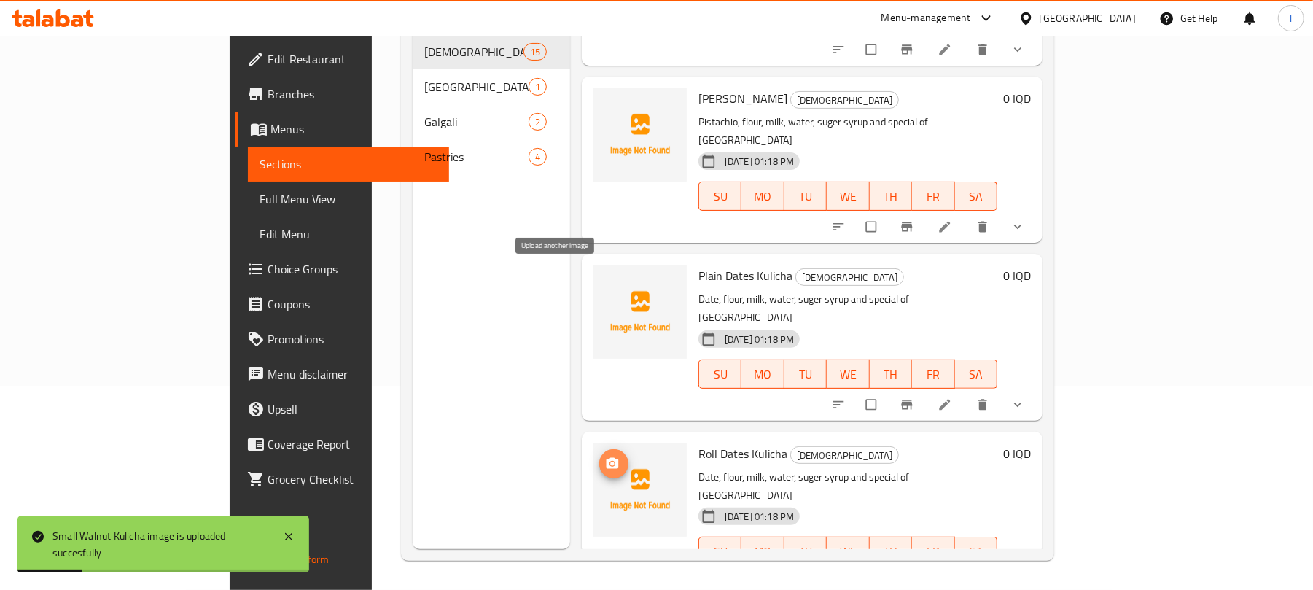
click at [599, 449] on button "upload picture" at bounding box center [613, 463] width 29 height 29
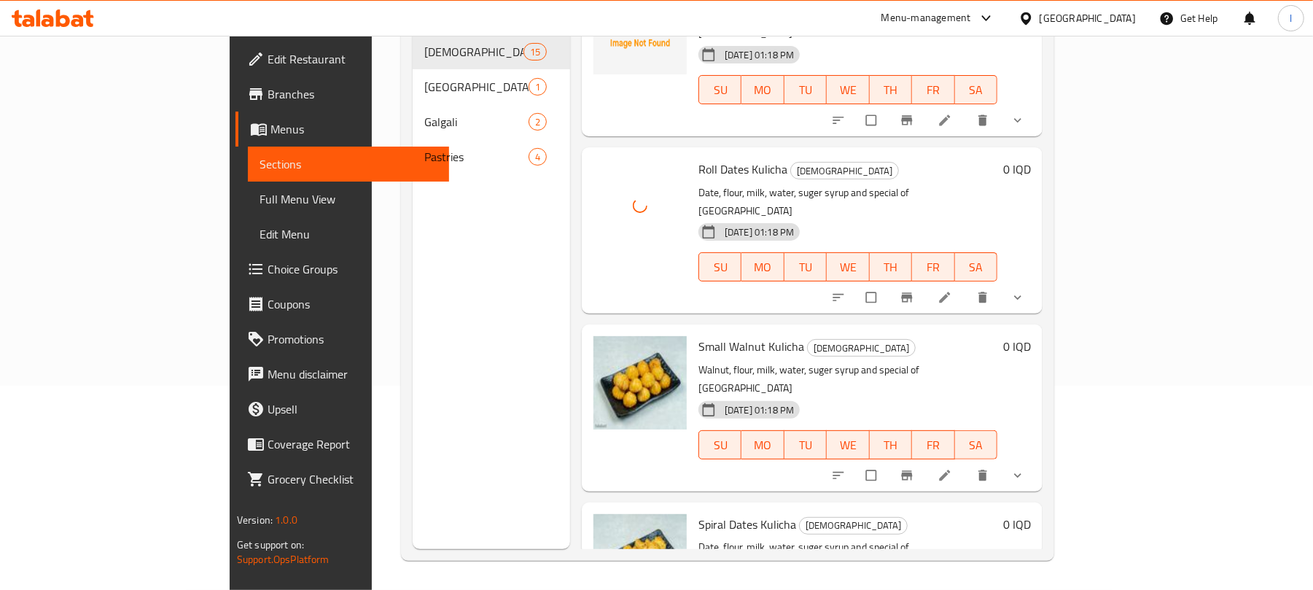
scroll to position [1123, 0]
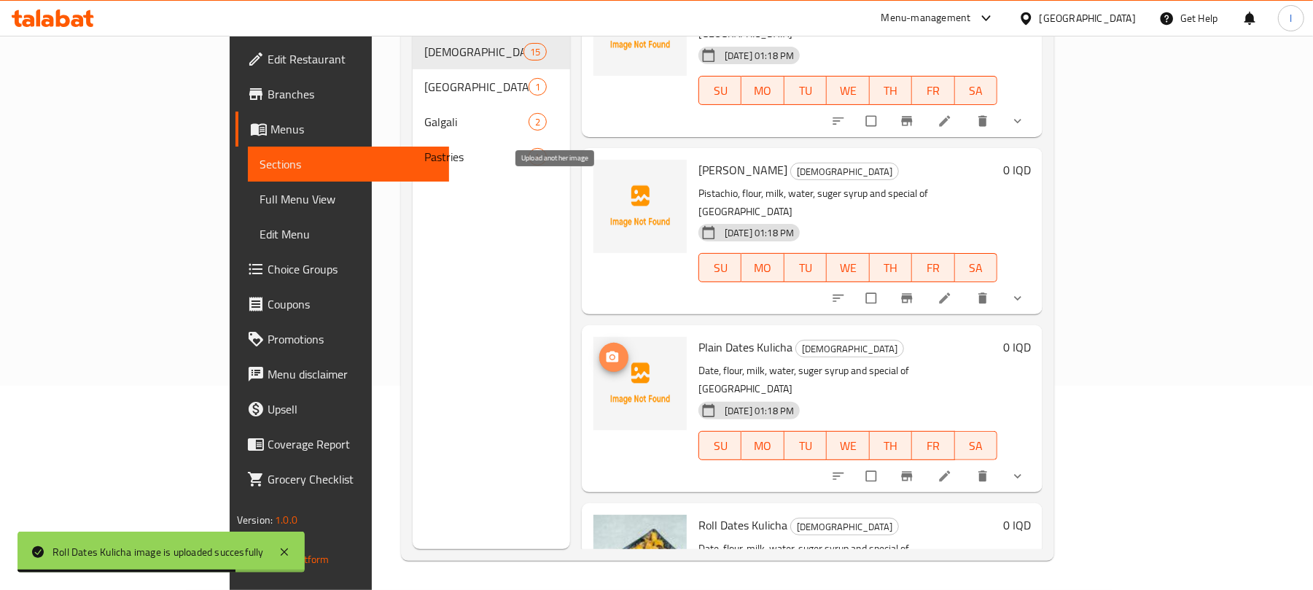
click at [599, 343] on button "upload picture" at bounding box center [613, 357] width 29 height 29
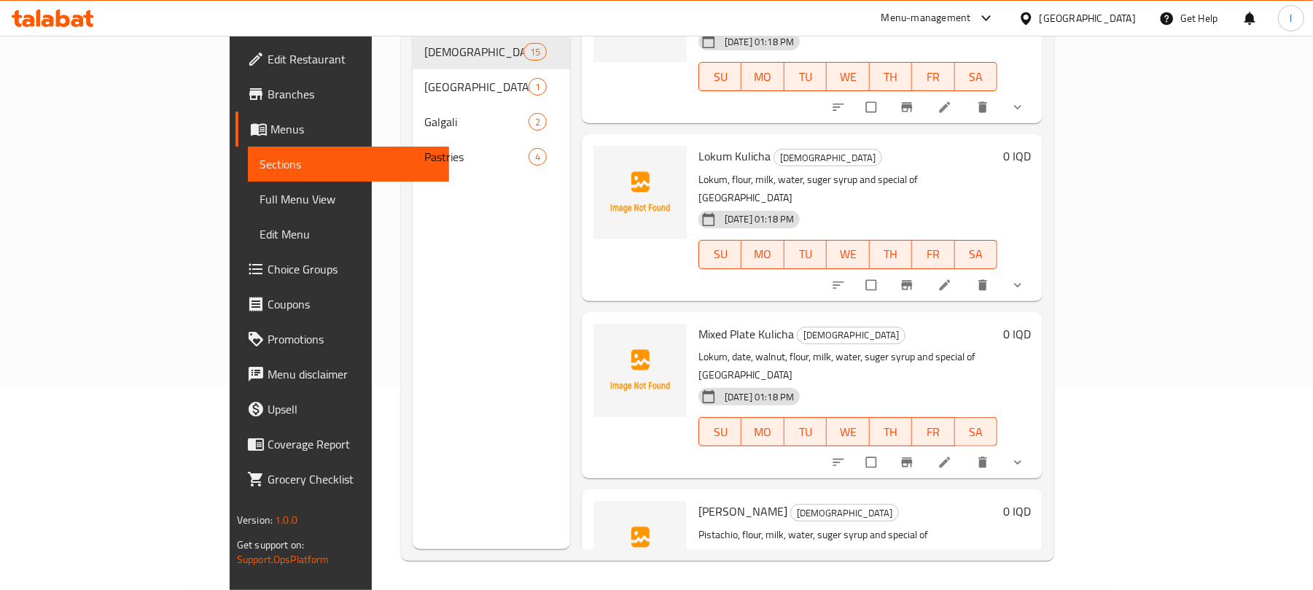
scroll to position [766, 0]
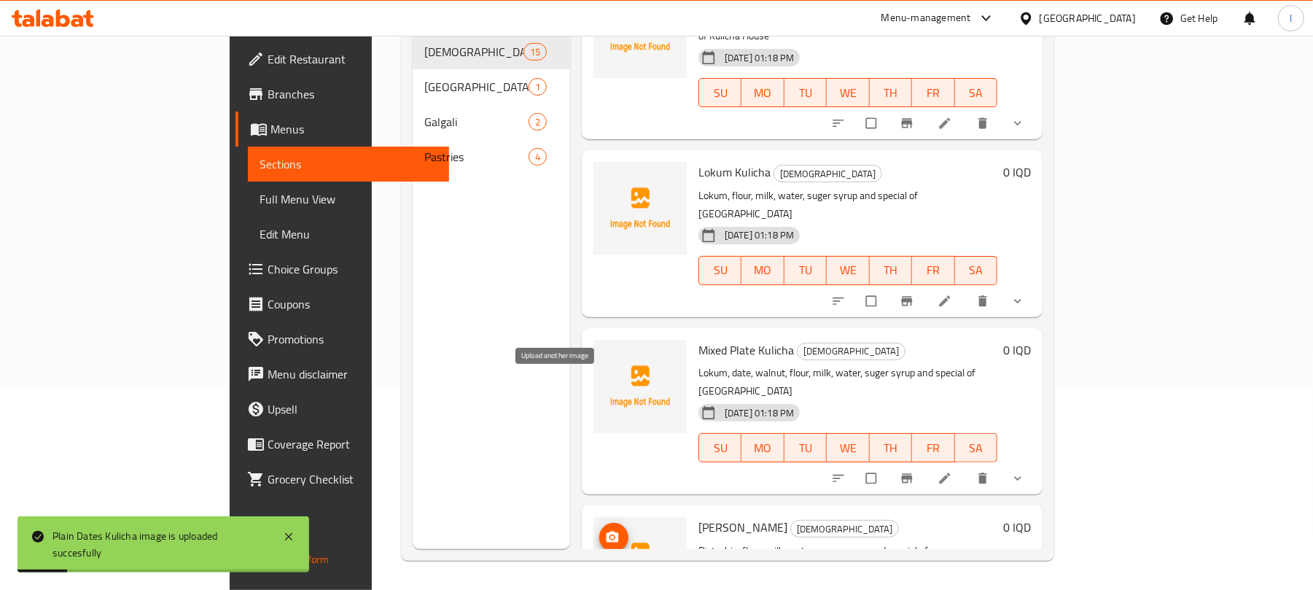
click at [607, 532] on icon "upload picture" at bounding box center [613, 537] width 12 height 11
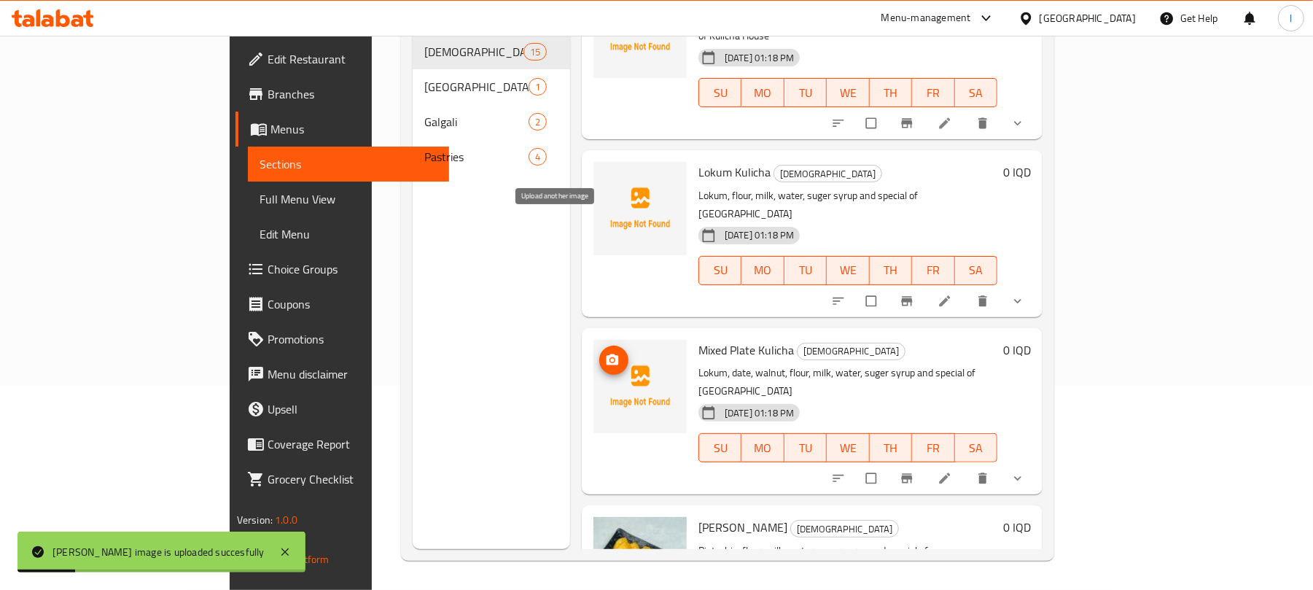
click at [599, 346] on button "upload picture" at bounding box center [613, 360] width 29 height 29
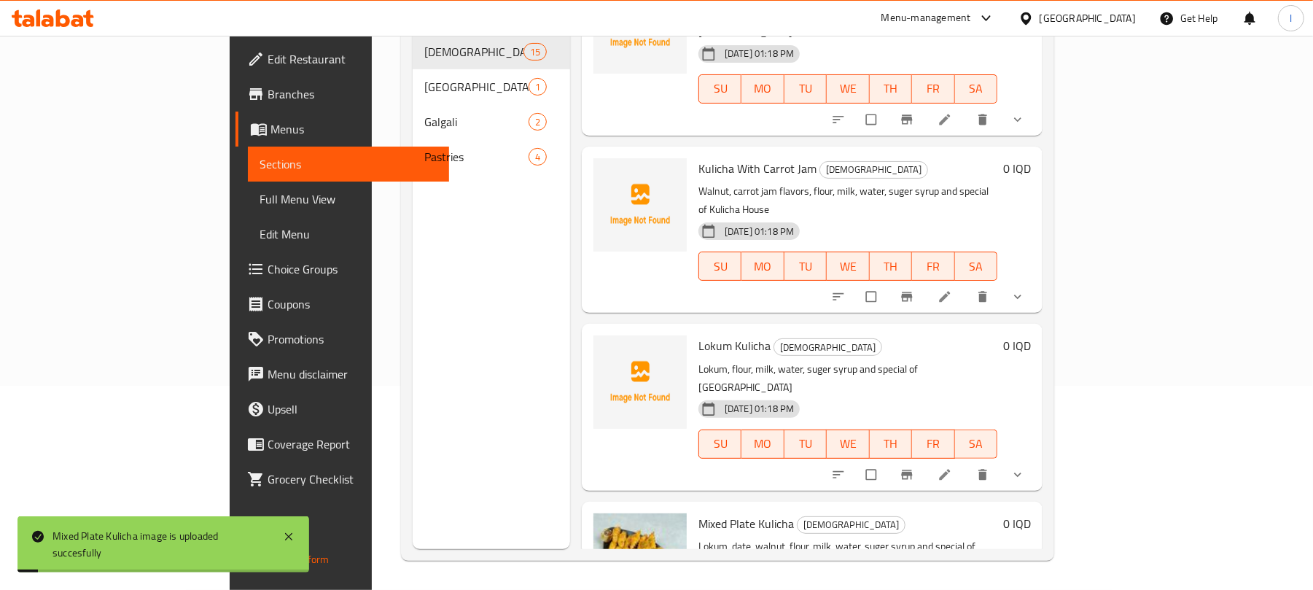
scroll to position [456, 0]
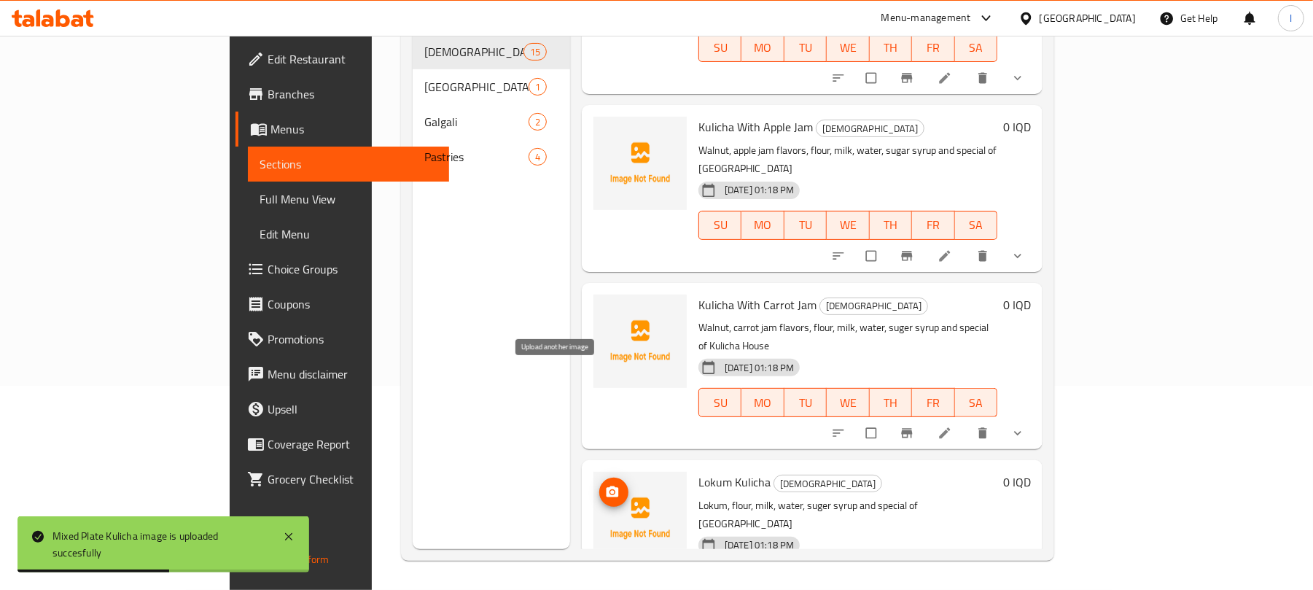
click at [599, 485] on span "upload picture" at bounding box center [613, 492] width 29 height 15
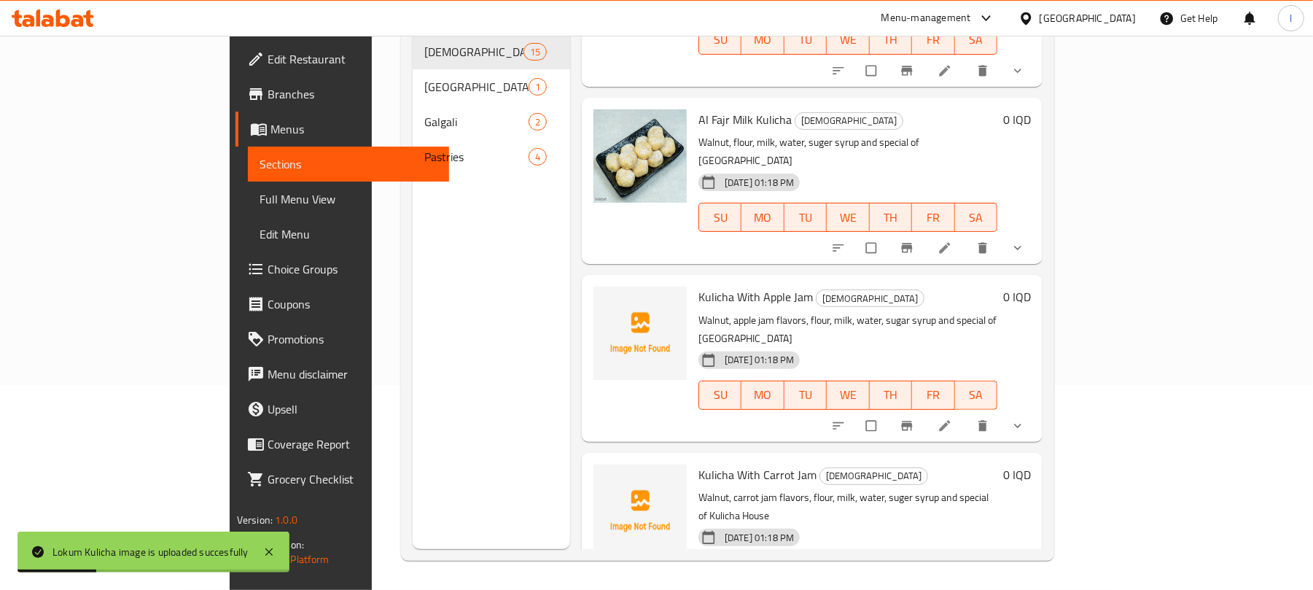
scroll to position [273, 0]
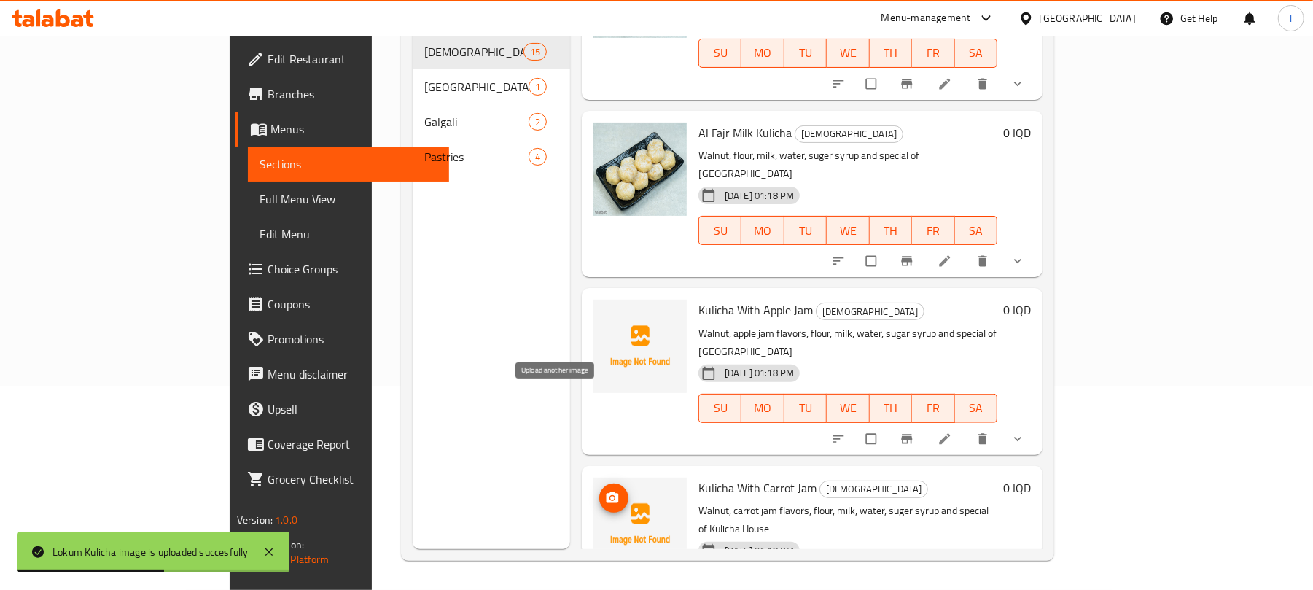
click at [599, 491] on span "upload picture" at bounding box center [613, 498] width 29 height 15
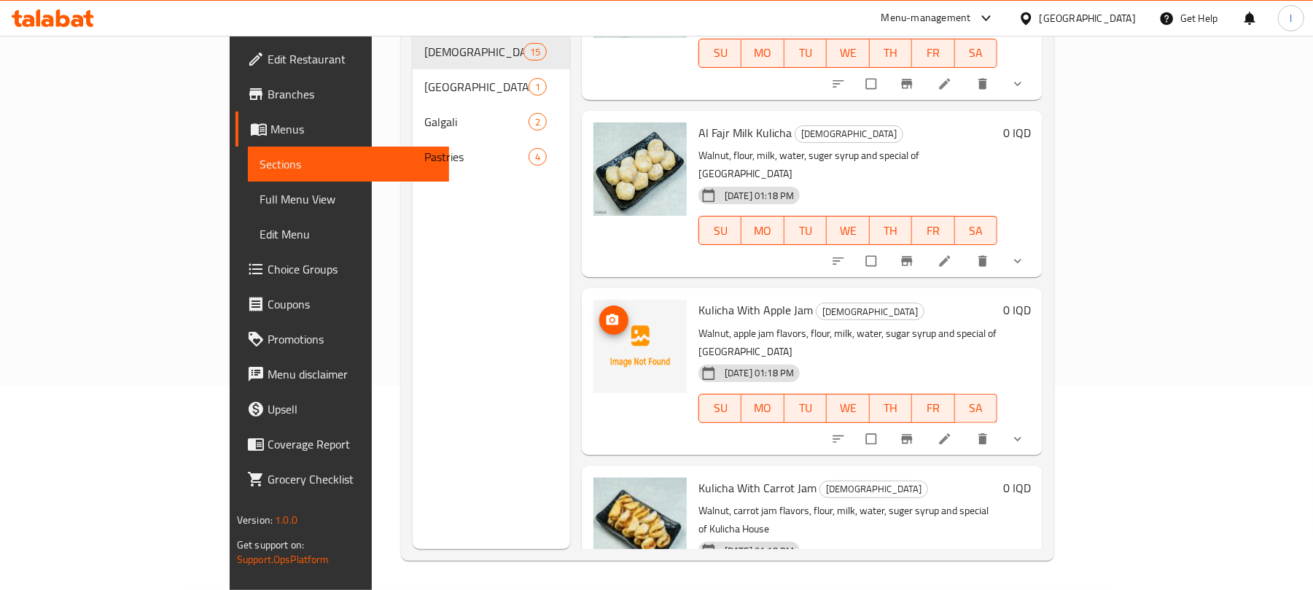
click at [593, 300] on img at bounding box center [639, 346] width 93 height 93
click at [599, 305] on button "upload picture" at bounding box center [613, 319] width 29 height 29
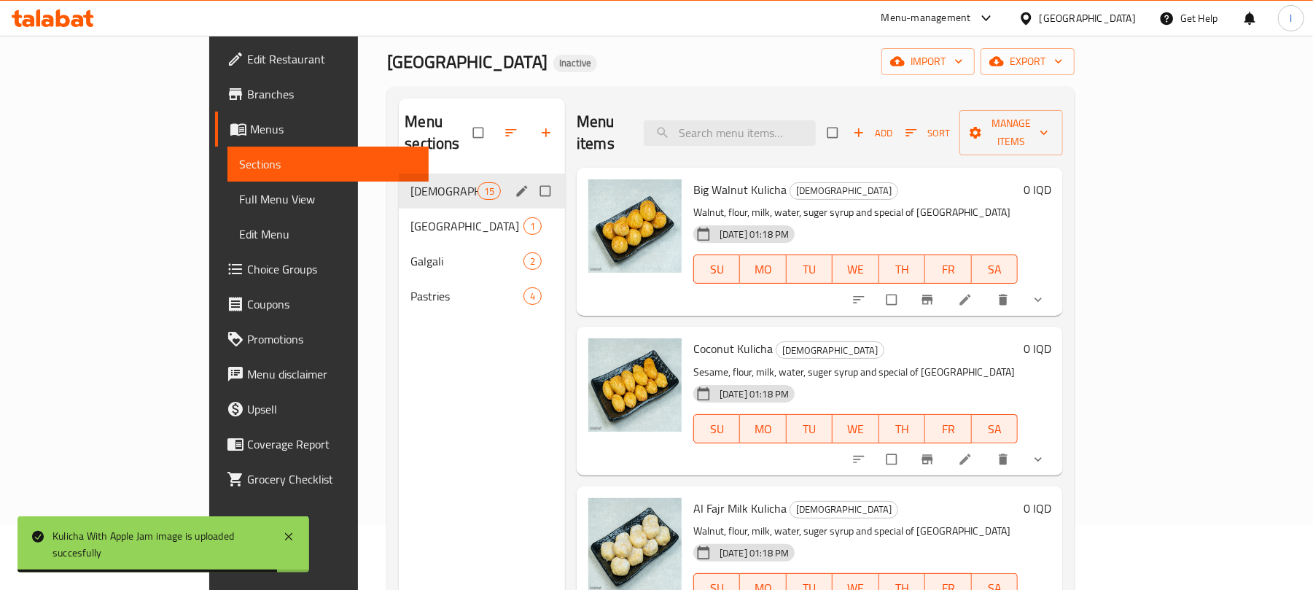
scroll to position [0, 0]
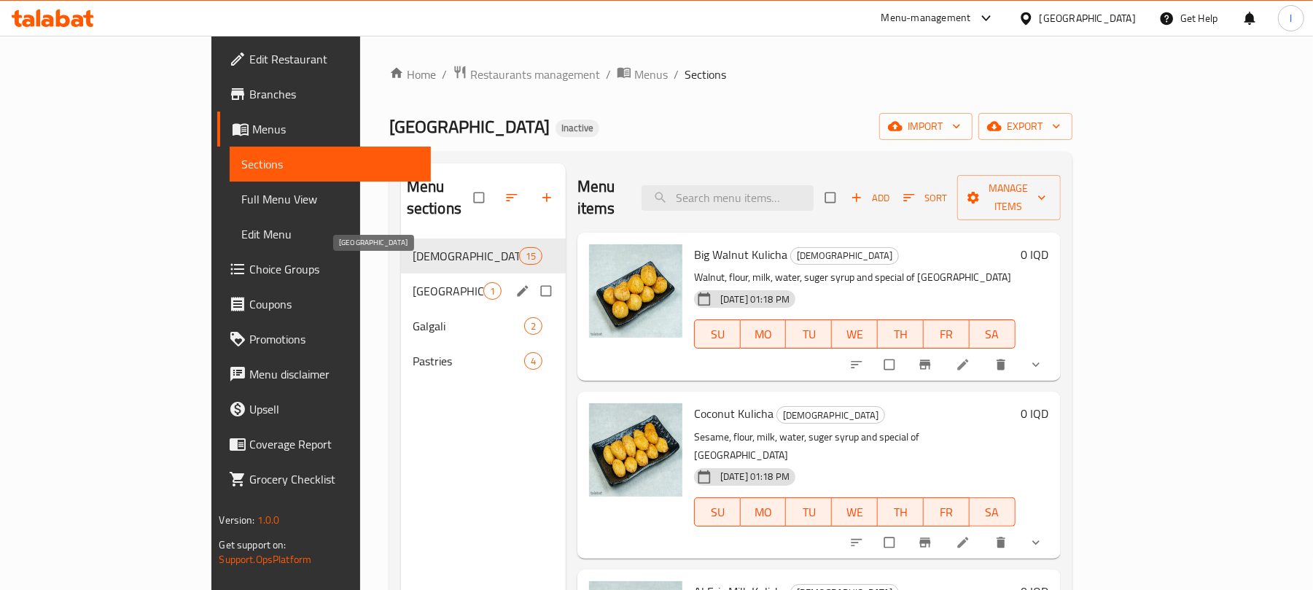
click at [413, 282] on span "Burma" at bounding box center [448, 290] width 71 height 17
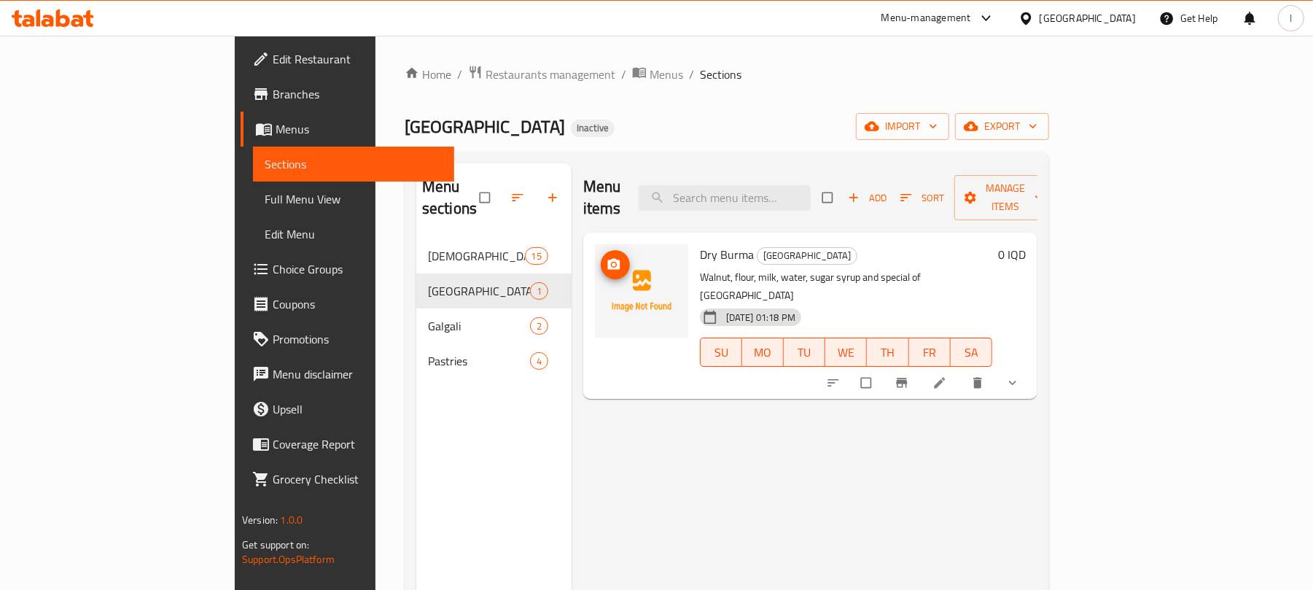
click at [607, 257] on icon "upload picture" at bounding box center [614, 264] width 15 height 15
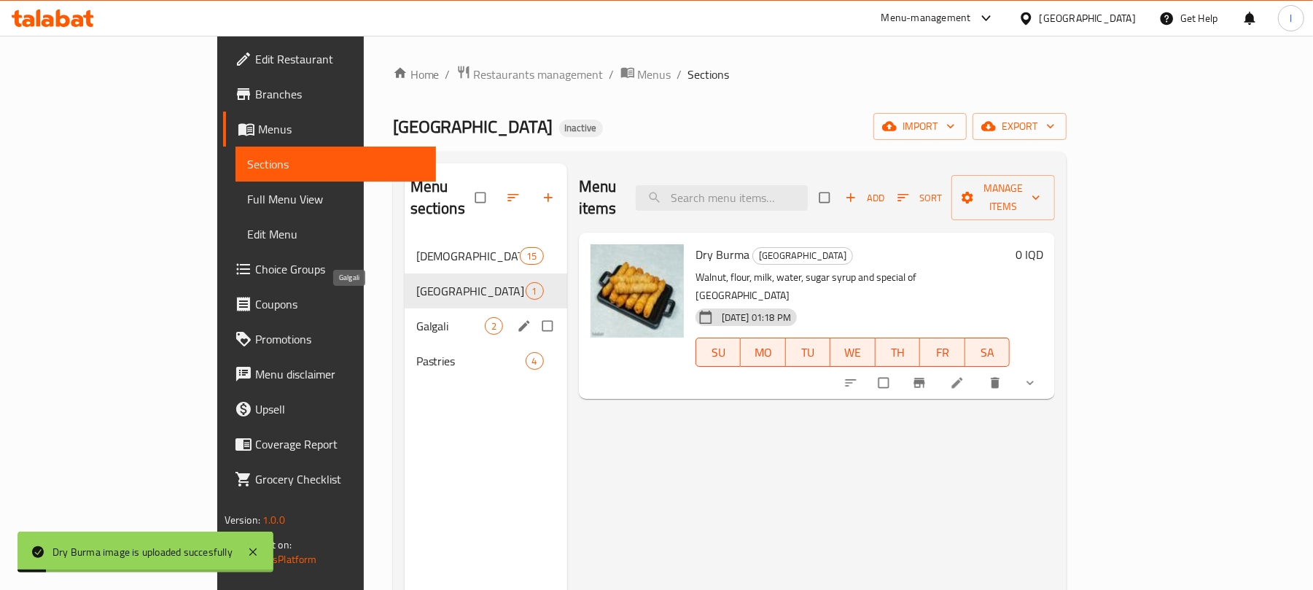
click at [416, 317] on span "Galgali" at bounding box center [450, 325] width 69 height 17
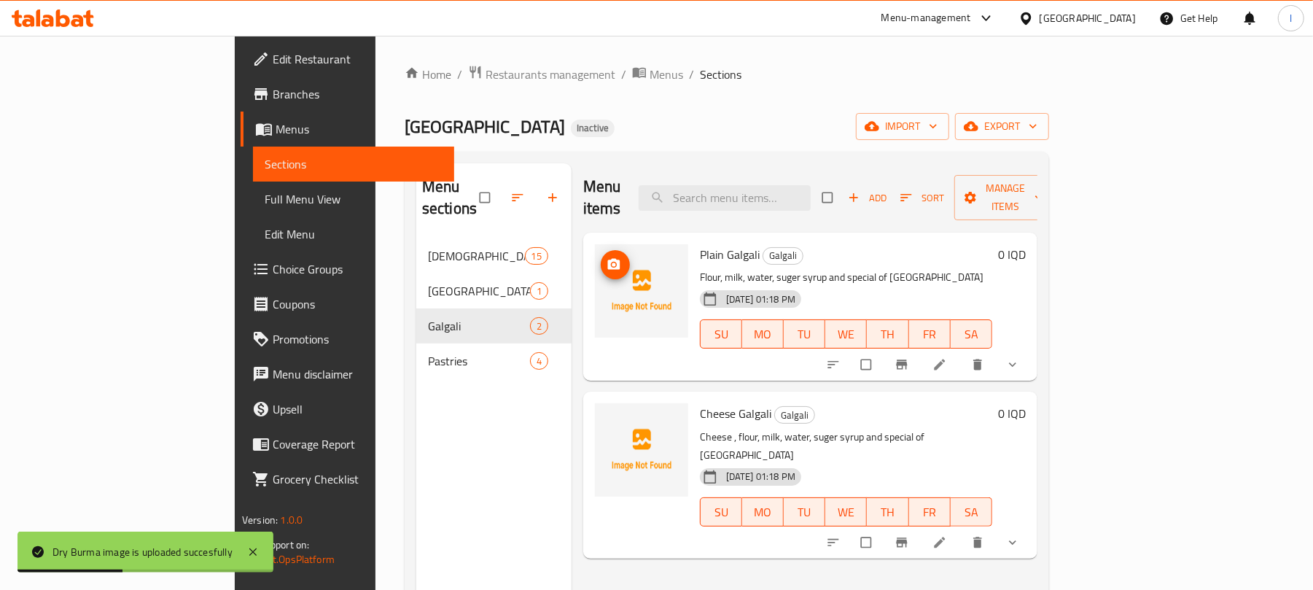
click at [612, 262] on circle "upload picture" at bounding box center [614, 264] width 4 height 4
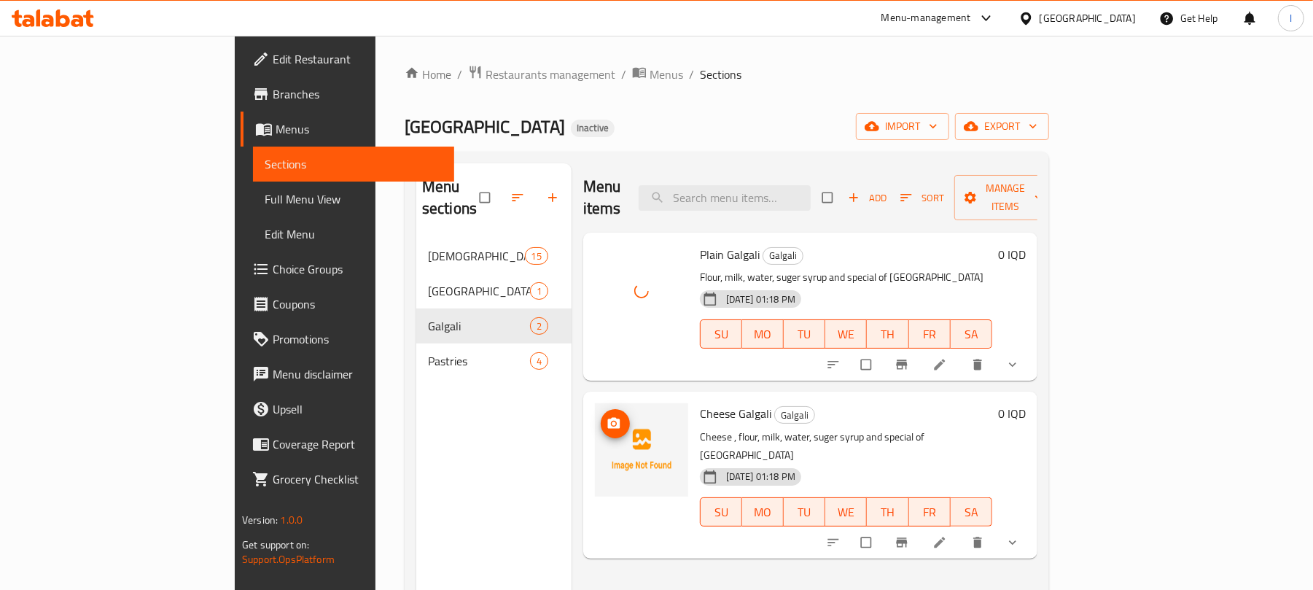
click at [595, 403] on img at bounding box center [641, 449] width 93 height 93
click at [607, 416] on icon "upload picture" at bounding box center [614, 423] width 15 height 15
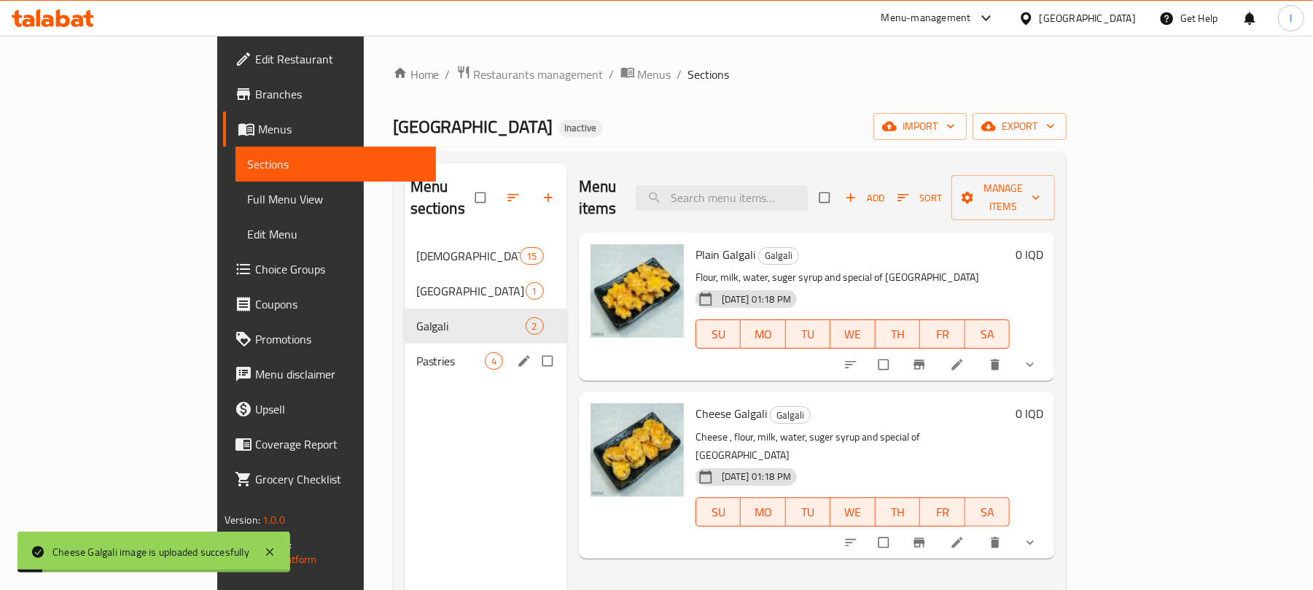
click at [405, 343] on div "Pastries 4" at bounding box center [486, 360] width 163 height 35
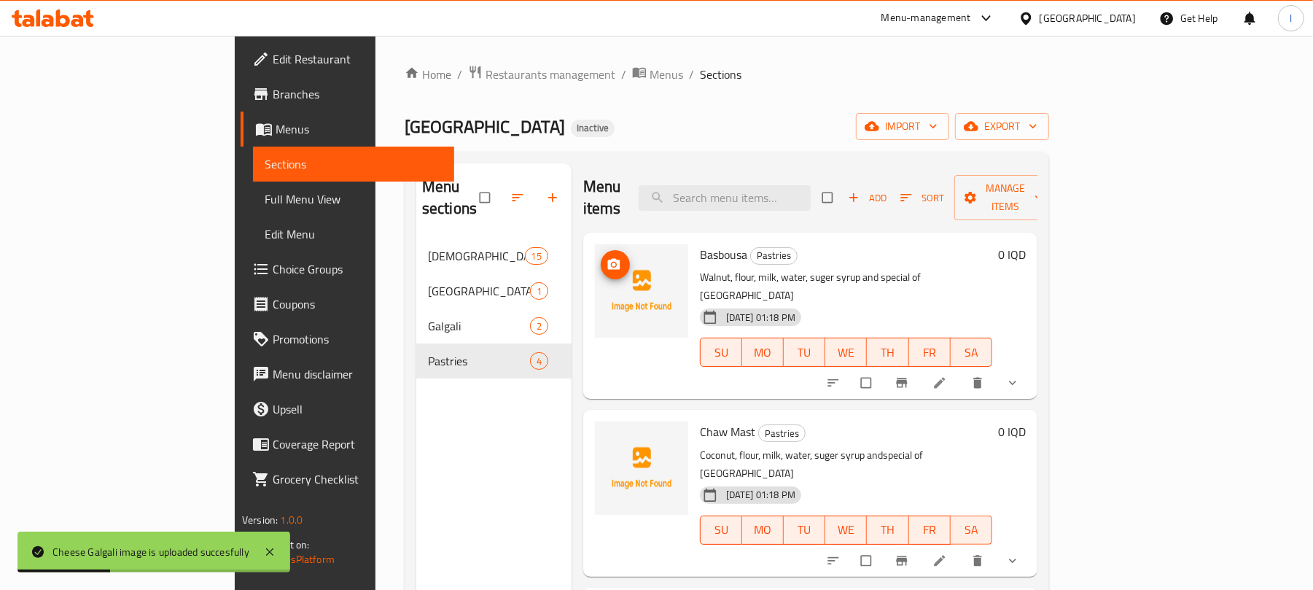
click at [601, 250] on button "upload picture" at bounding box center [615, 264] width 29 height 29
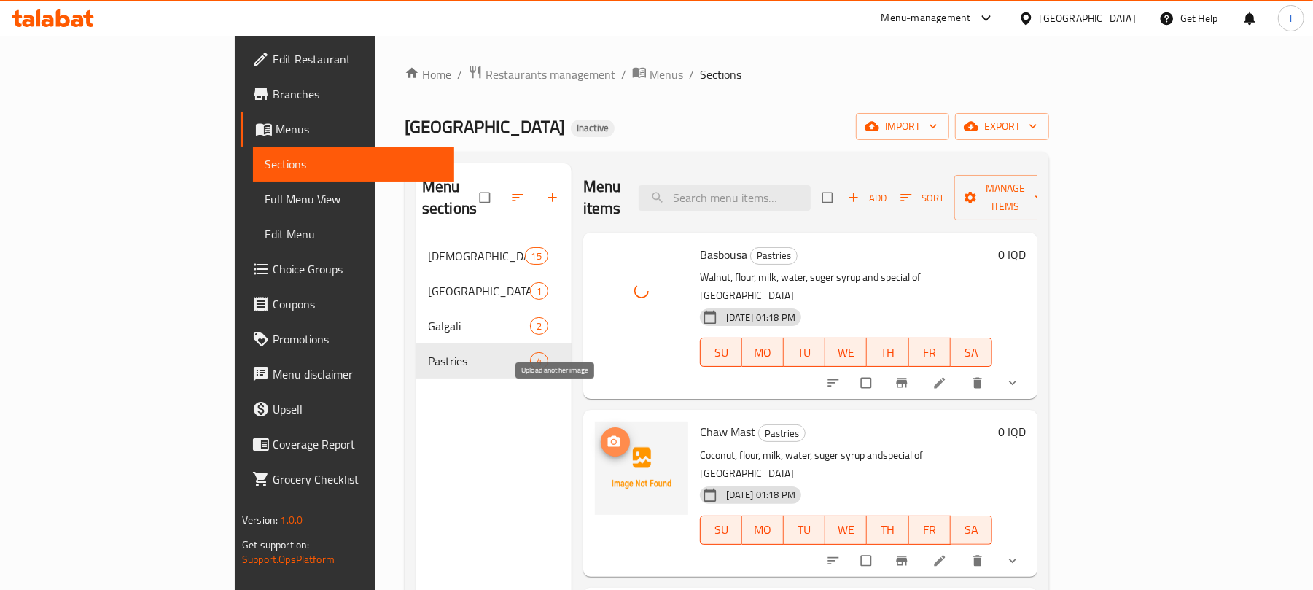
click at [608, 436] on icon "upload picture" at bounding box center [614, 441] width 12 height 11
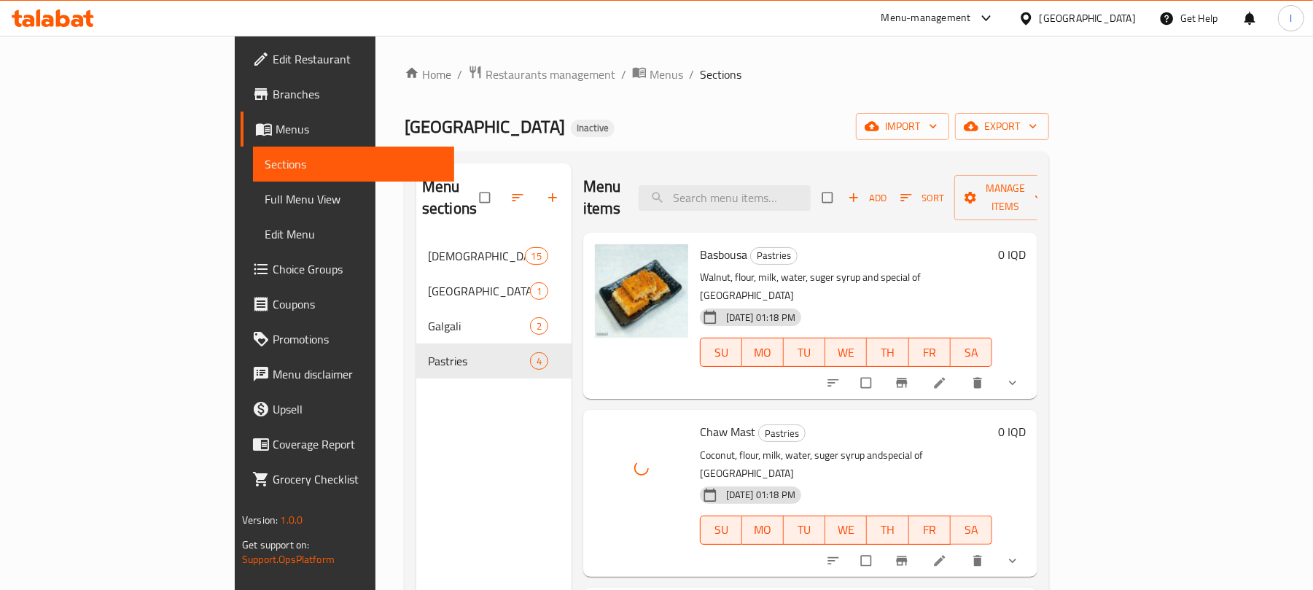
scroll to position [205, 0]
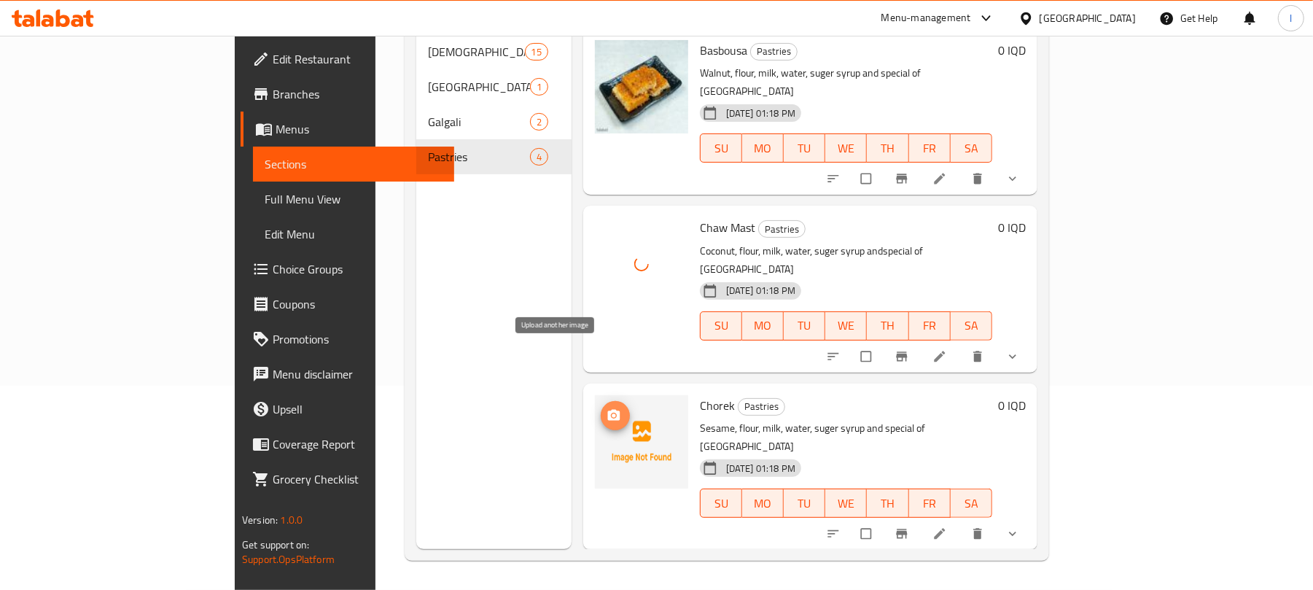
click at [607, 408] on icon "upload picture" at bounding box center [614, 415] width 15 height 15
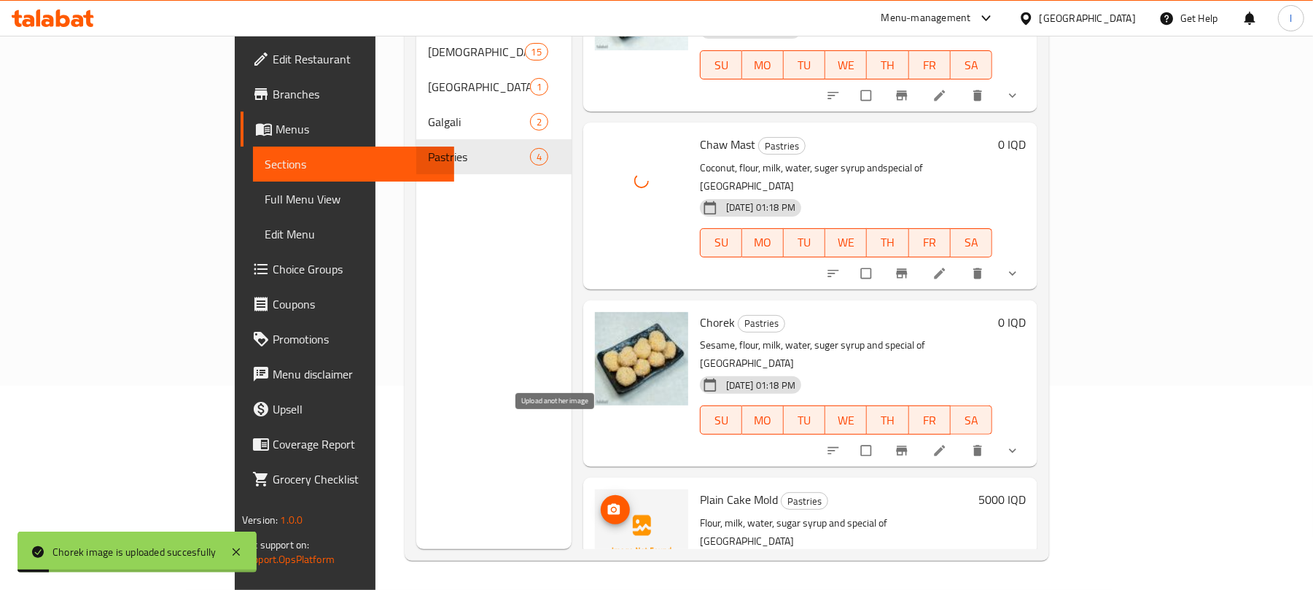
click at [607, 502] on icon "upload picture" at bounding box center [614, 509] width 15 height 15
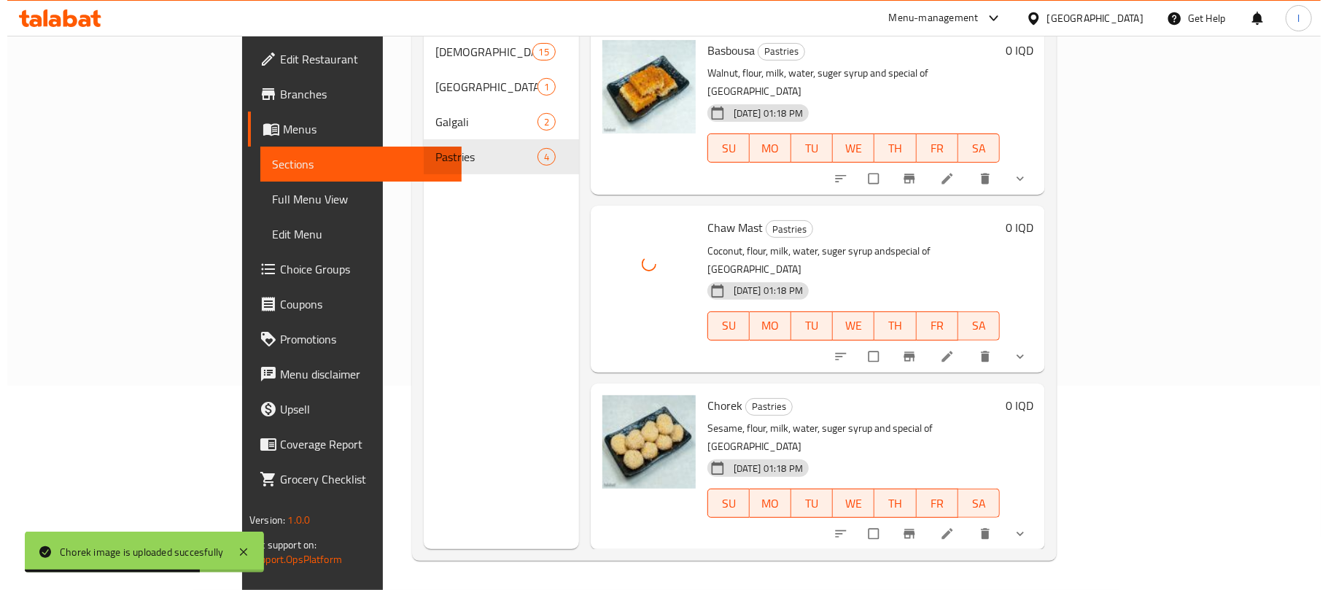
scroll to position [0, 0]
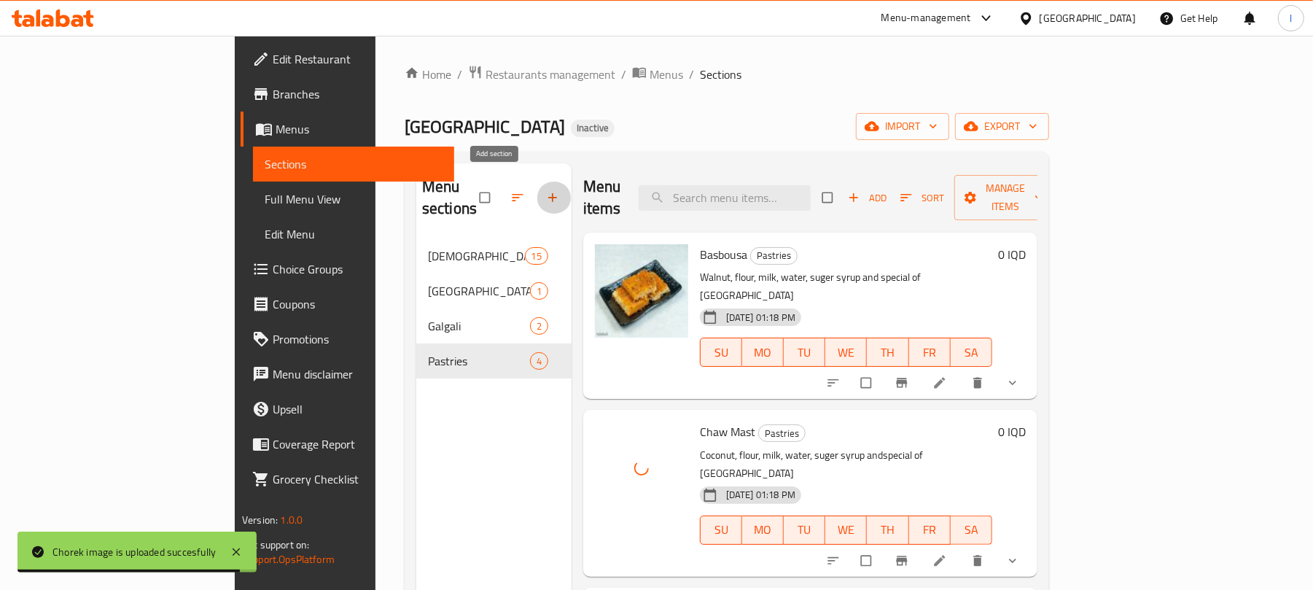
click at [537, 197] on button "button" at bounding box center [554, 198] width 35 height 32
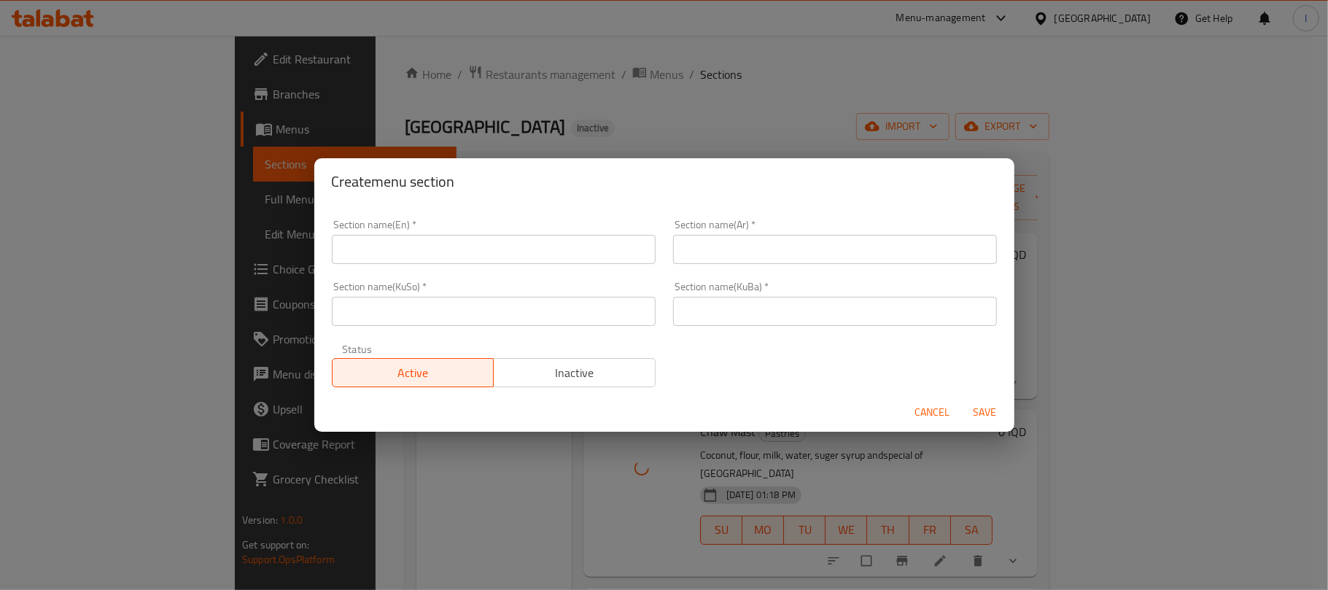
click at [357, 254] on input "text" at bounding box center [494, 249] width 324 height 29
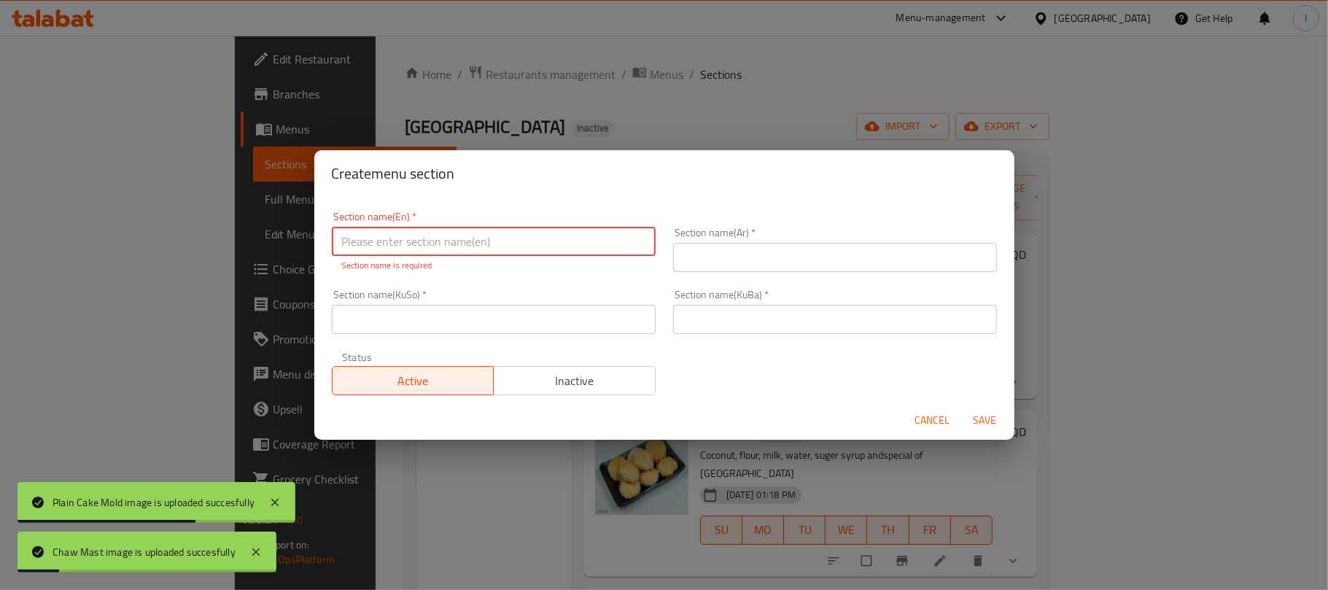
paste input "Cake"
type input "Cake"
click at [751, 237] on div "Section name(Ar)   * Section name(Ar) *" at bounding box center [835, 249] width 324 height 44
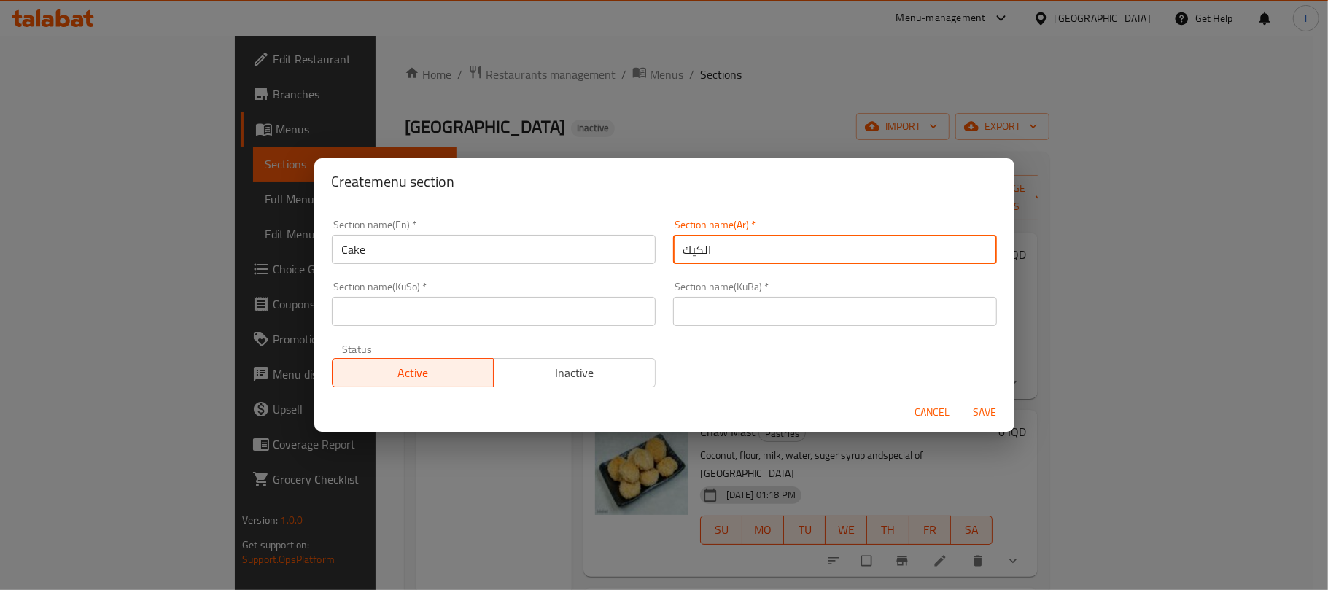
type input "الكيك"
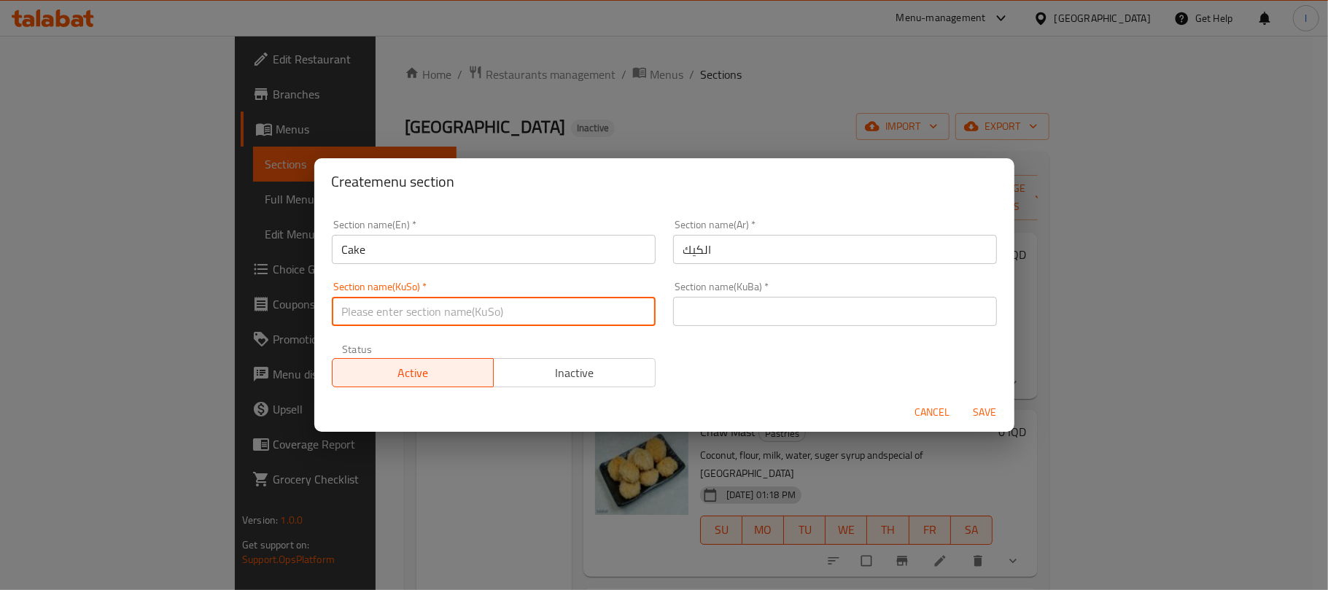
click at [517, 306] on input "text" at bounding box center [494, 311] width 324 height 29
click at [517, 308] on input "کێک" at bounding box center [494, 311] width 324 height 29
type input "کێک"
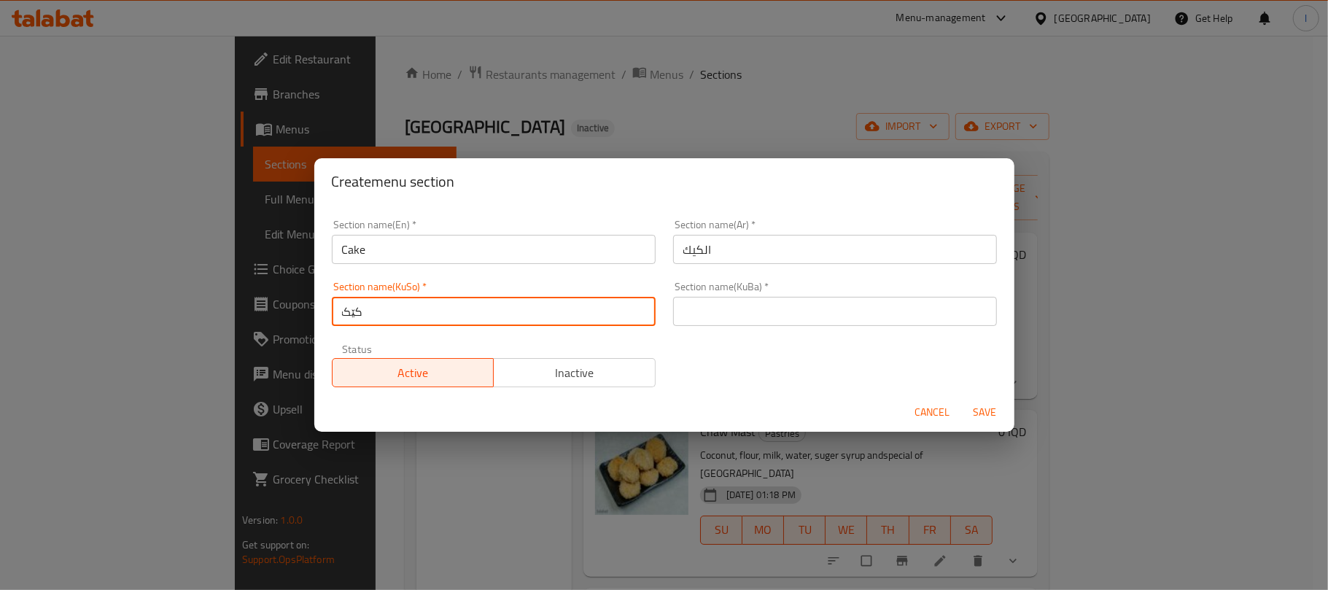
click at [771, 324] on input "text" at bounding box center [835, 311] width 324 height 29
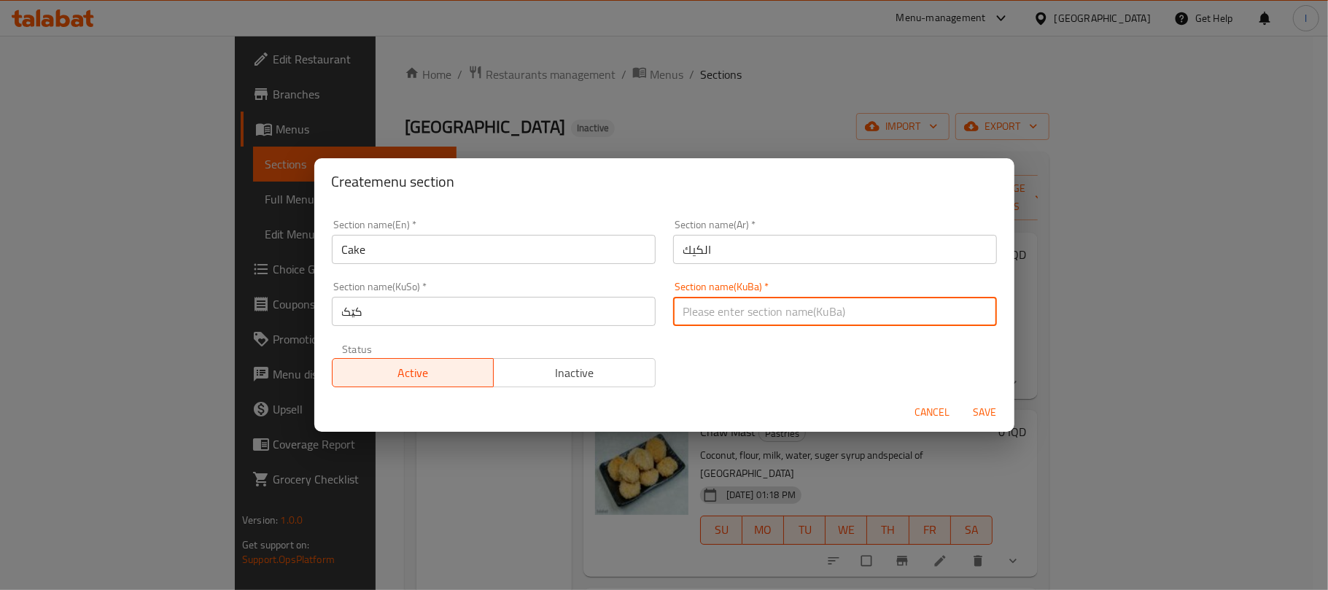
paste input "کێک"
type input "کێک"
click at [989, 412] on span "Save" at bounding box center [985, 412] width 35 height 18
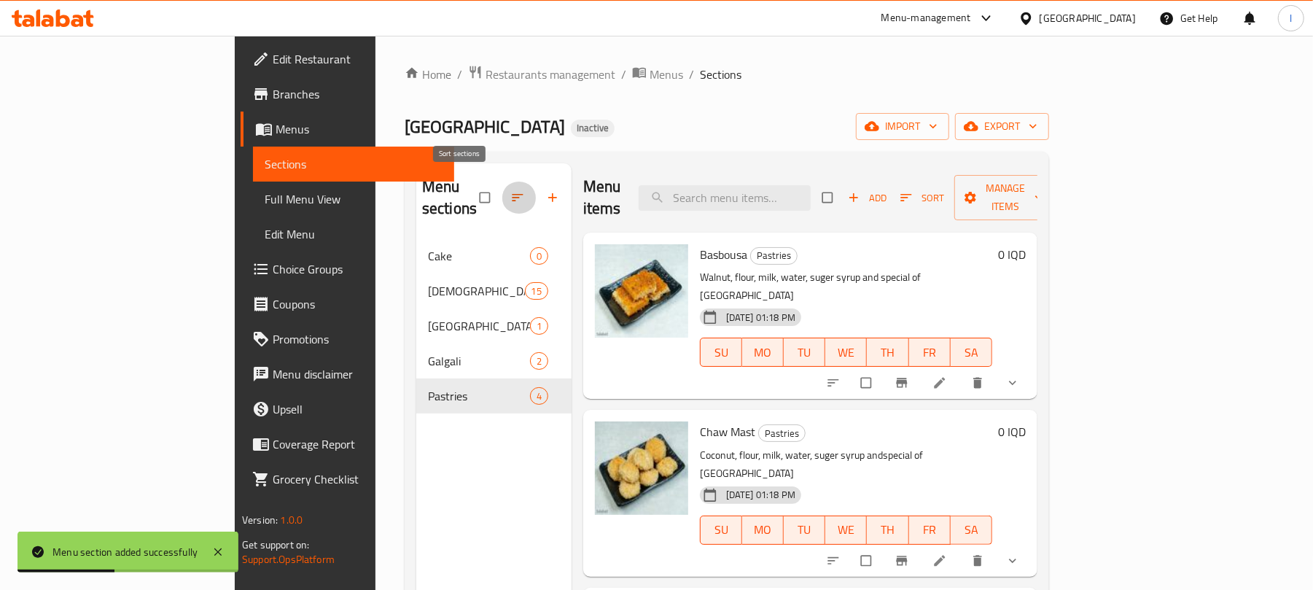
click at [512, 194] on icon "button" at bounding box center [517, 197] width 11 height 7
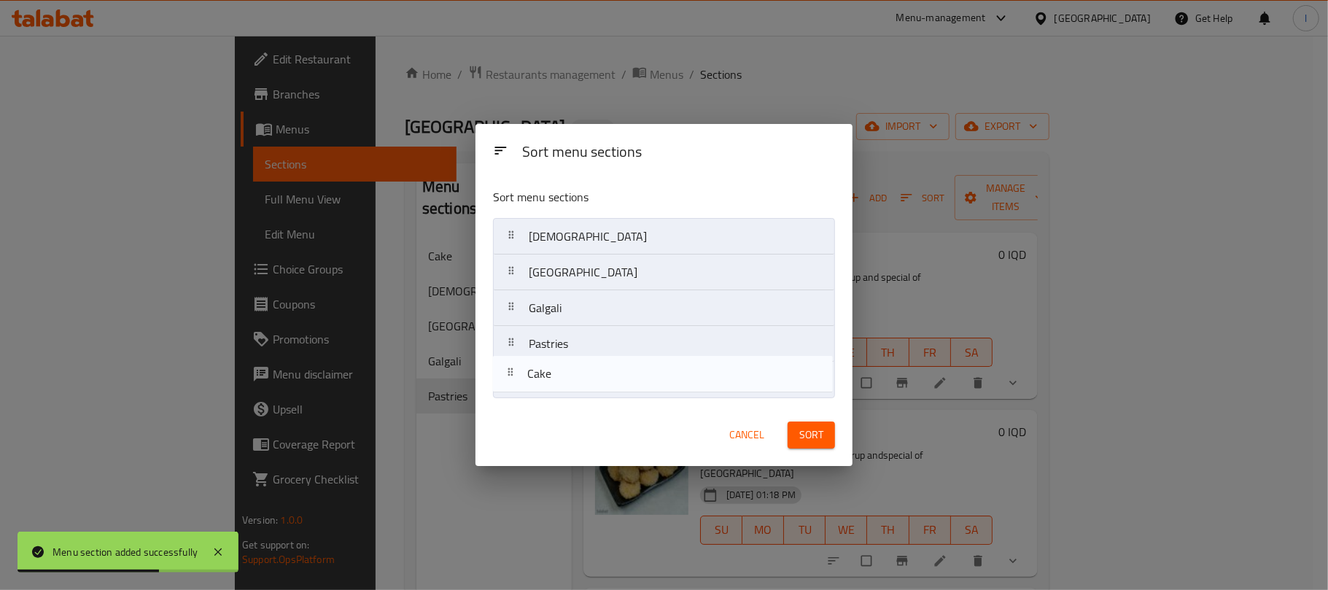
drag, startPoint x: 608, startPoint y: 246, endPoint x: 701, endPoint y: 400, distance: 179.6
click at [611, 394] on nav "Cake Kulicha Burma Galgali Pastries" at bounding box center [664, 308] width 342 height 180
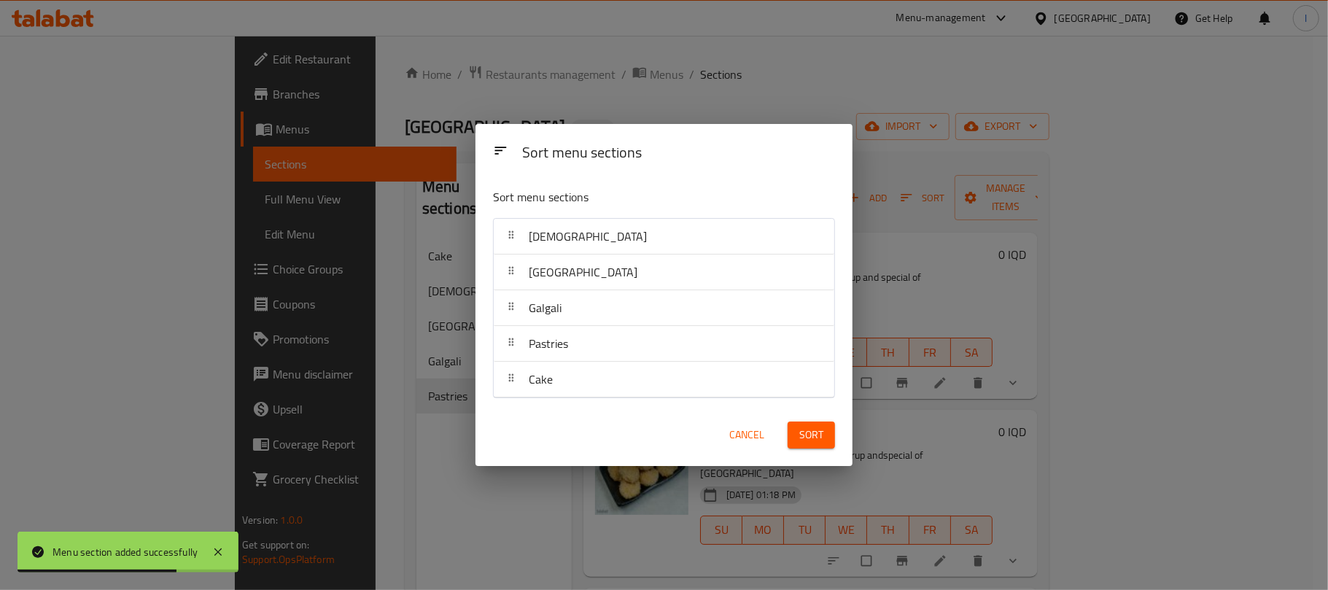
click at [806, 426] on span "Sort" at bounding box center [811, 435] width 24 height 18
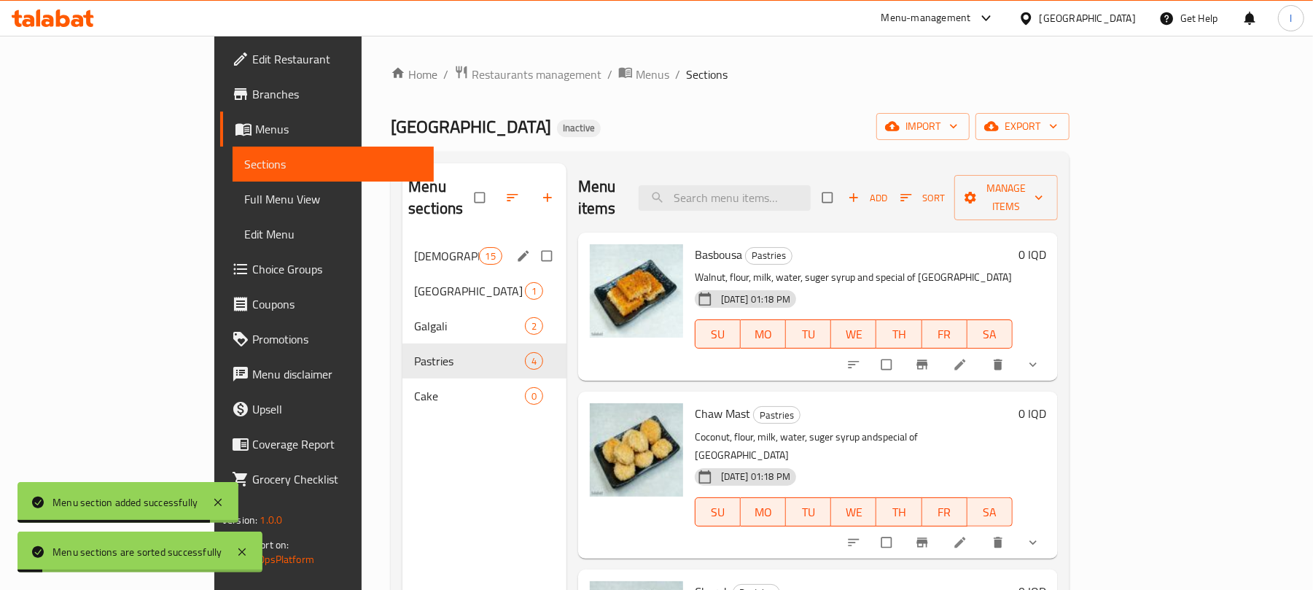
click at [402, 244] on div "Kulicha 15" at bounding box center [484, 255] width 164 height 35
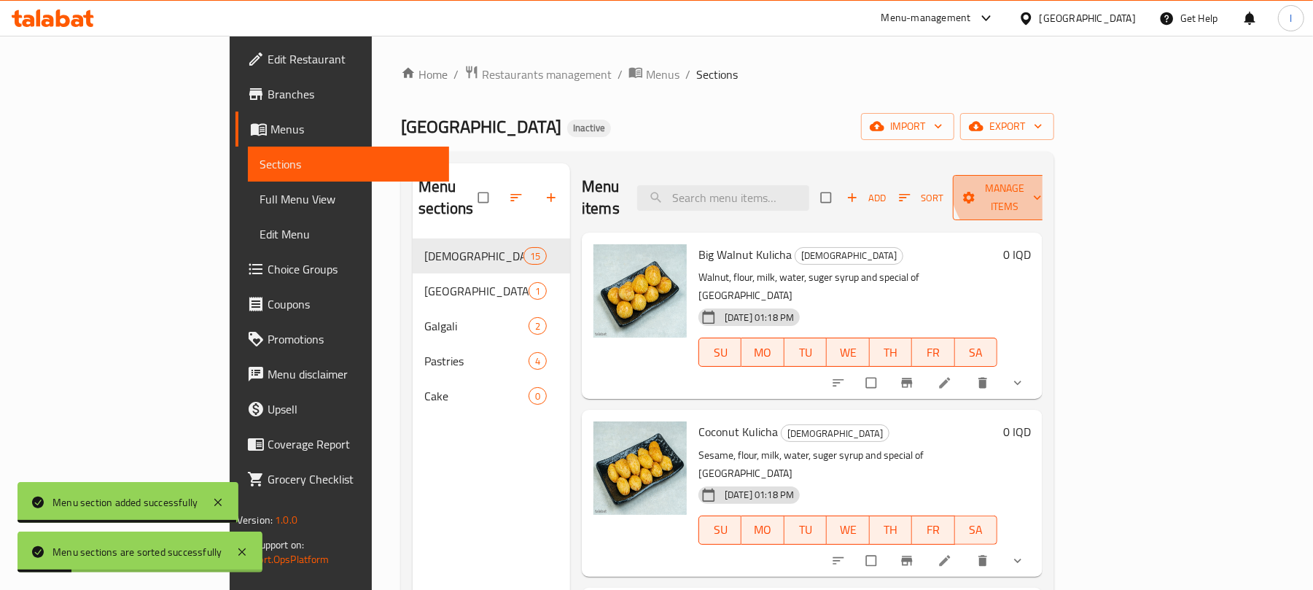
click at [1056, 175] on button "Manage items" at bounding box center [1005, 197] width 104 height 45
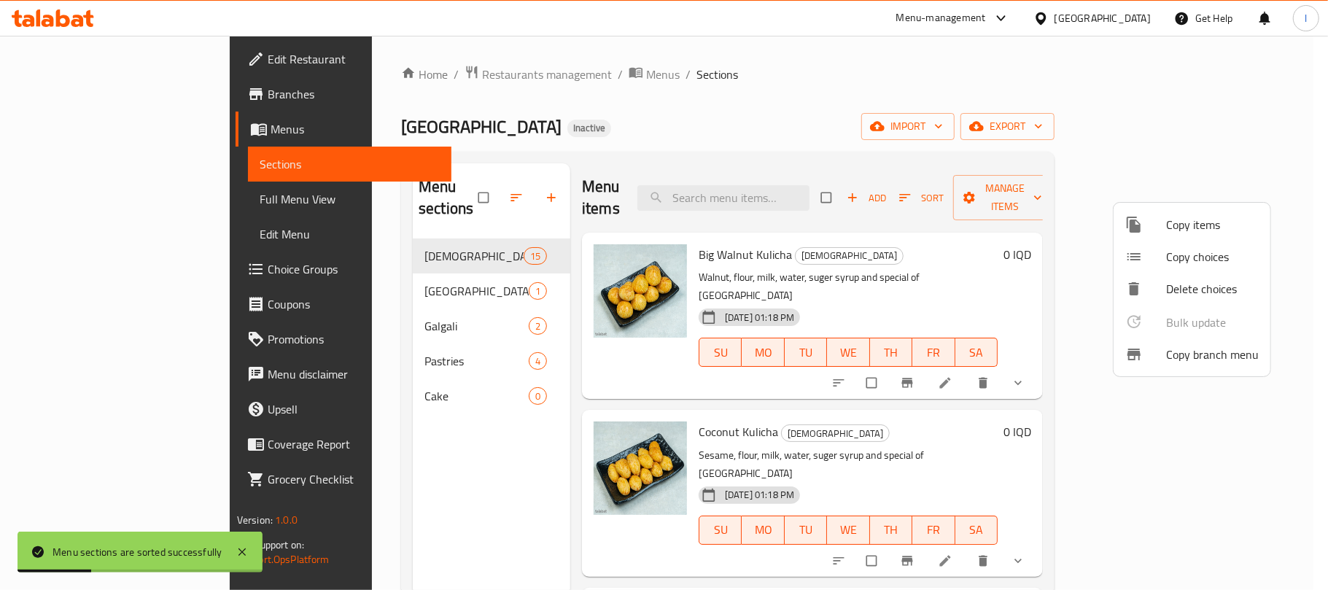
click at [1191, 219] on span "Copy items" at bounding box center [1212, 224] width 93 height 17
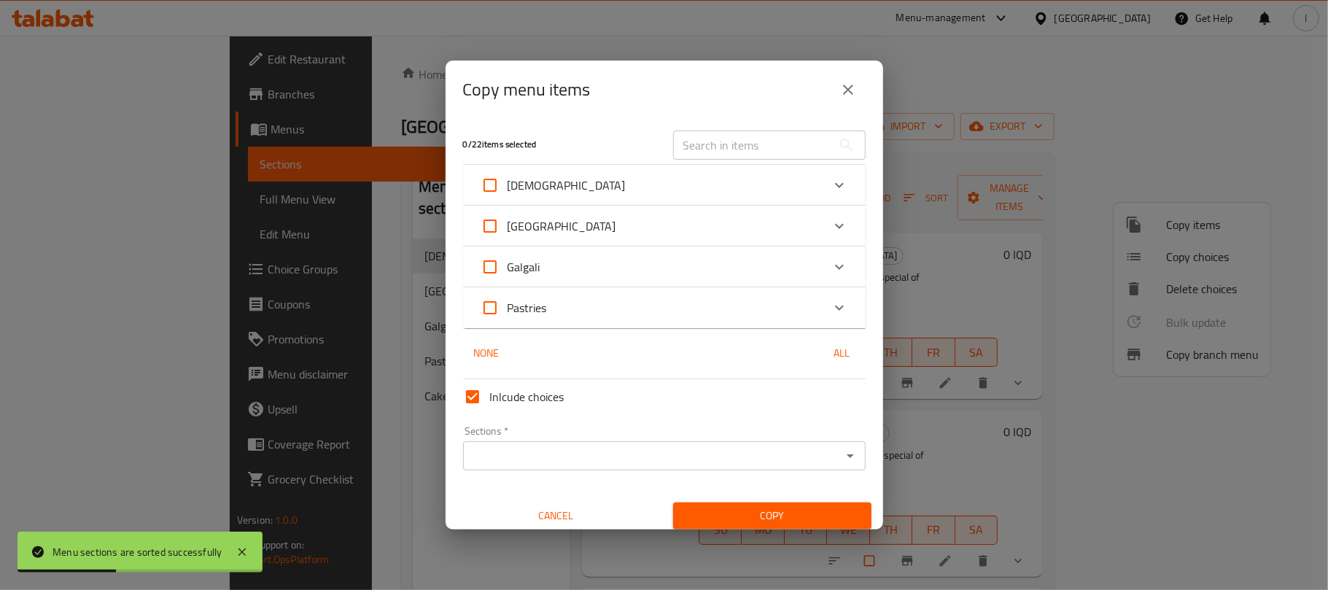
click at [541, 304] on span "Pastries" at bounding box center [526, 308] width 39 height 22
click at [507, 304] on input "Pastries" at bounding box center [489, 307] width 35 height 35
checkbox input "true"
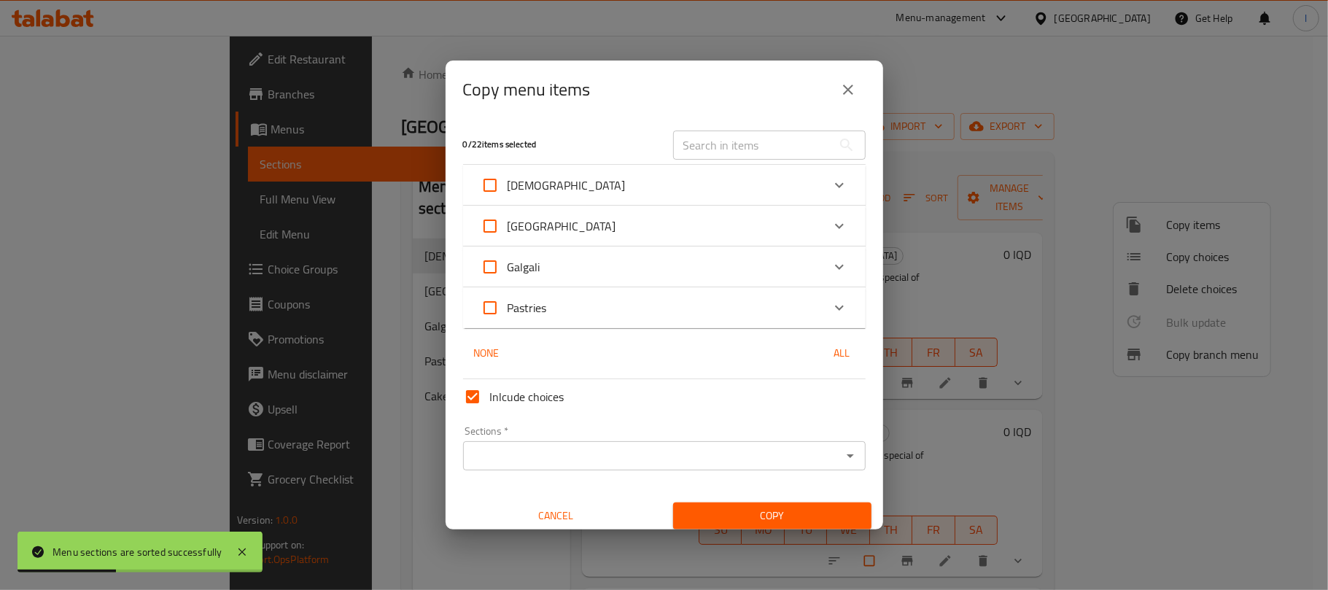
checkbox input "true"
click at [497, 311] on input "Pastries" at bounding box center [489, 307] width 35 height 35
checkbox input "false"
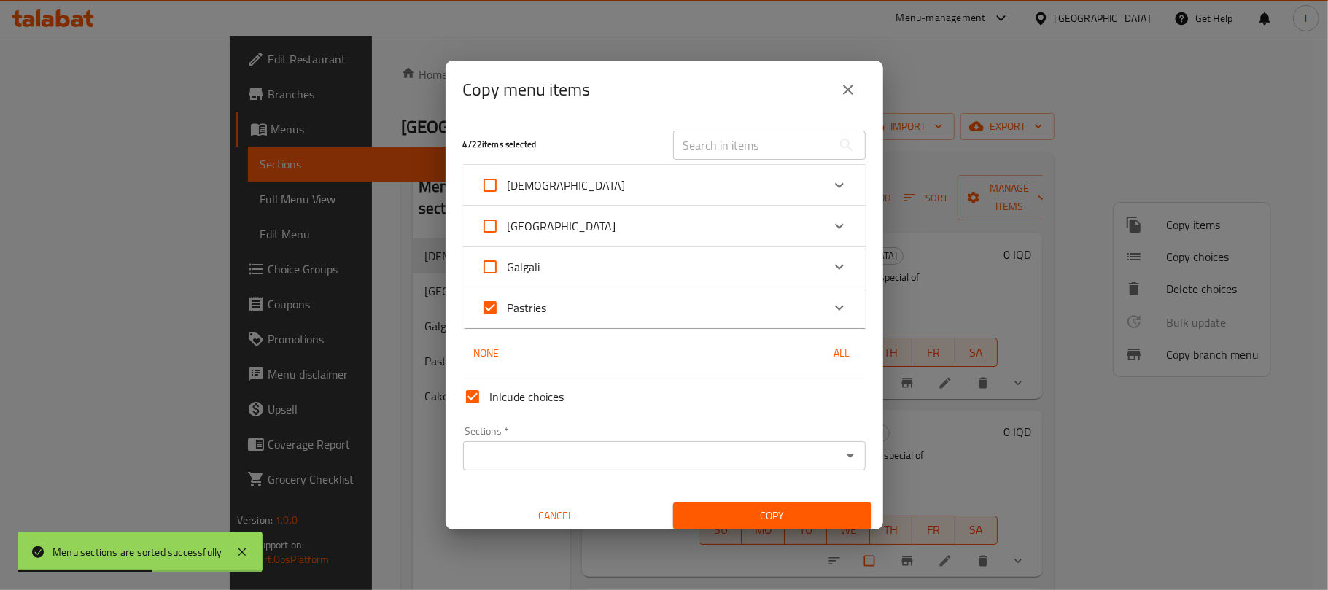
checkbox input "false"
click at [824, 322] on div "Expand" at bounding box center [839, 307] width 35 height 35
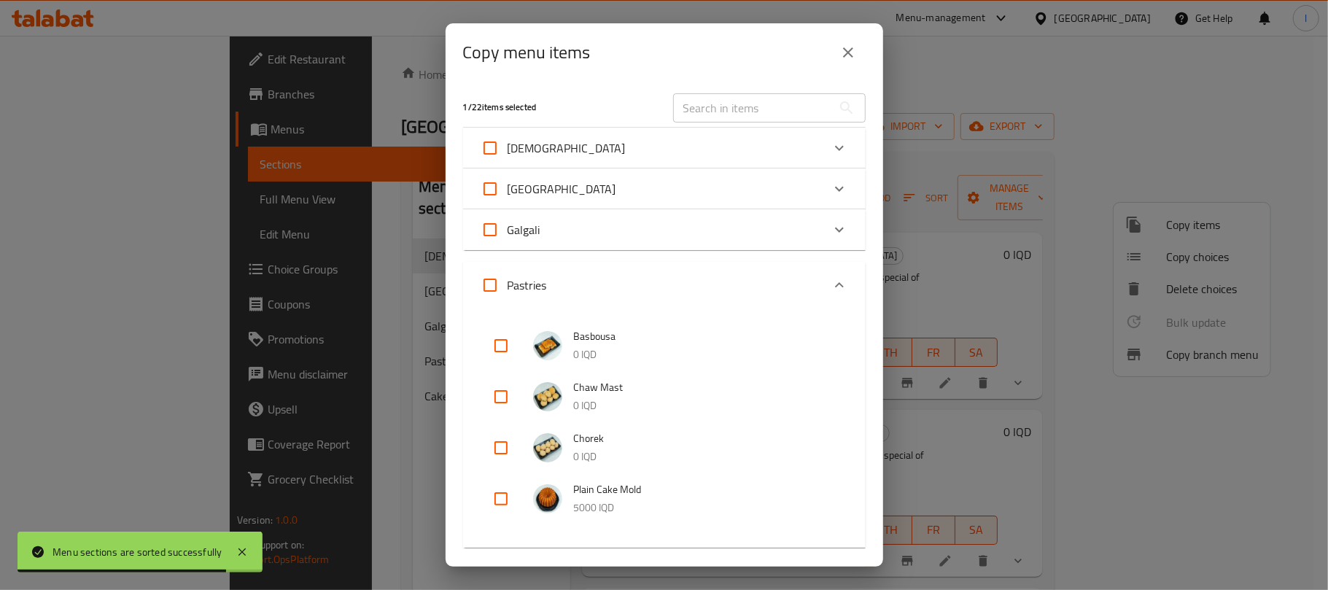
click at [509, 506] on input "checkbox" at bounding box center [500, 498] width 35 height 35
checkbox input "true"
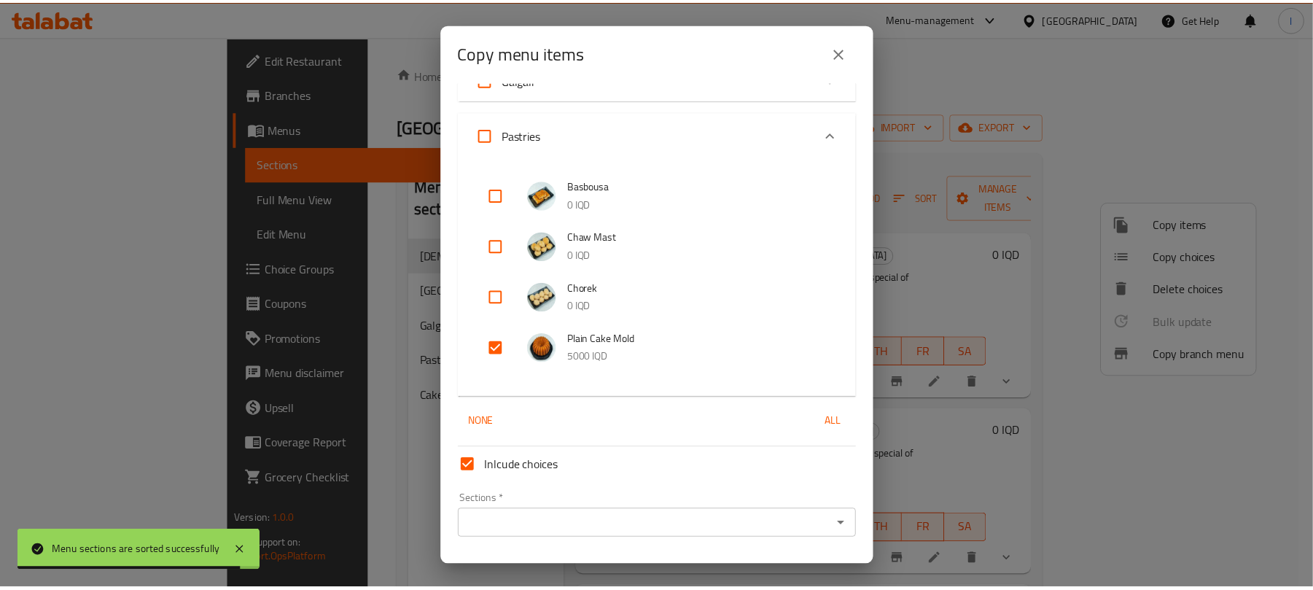
scroll to position [190, 0]
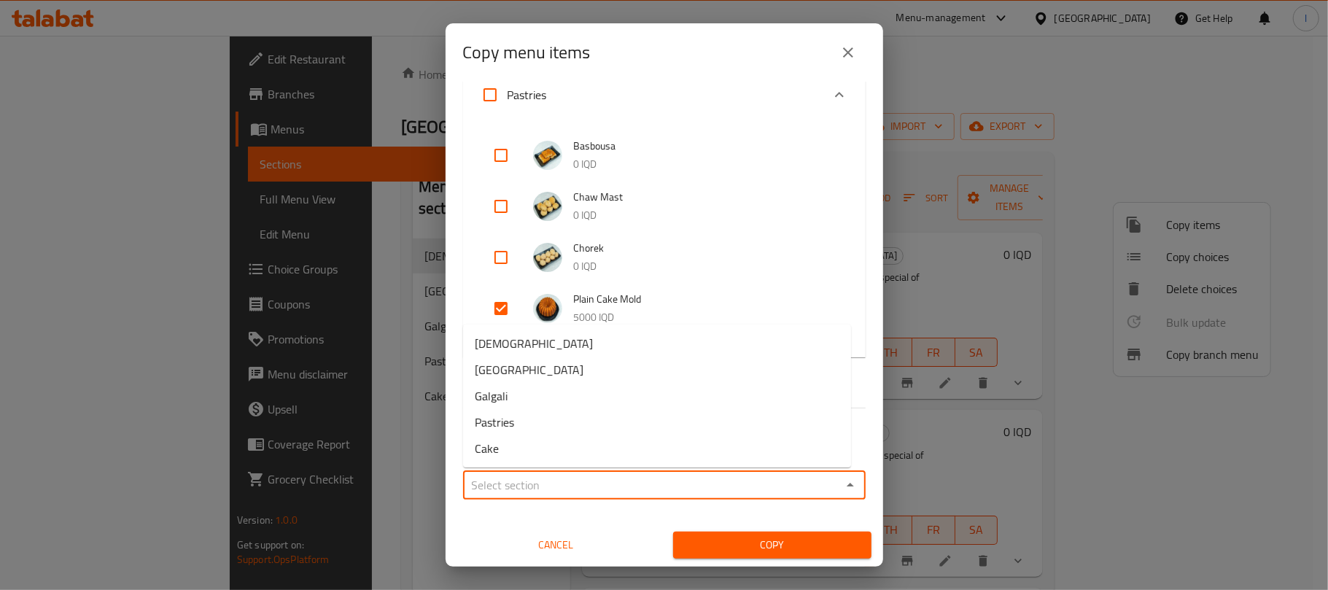
click at [688, 479] on input "Sections   *" at bounding box center [652, 485] width 370 height 20
click at [505, 450] on li "Cake" at bounding box center [657, 448] width 388 height 26
type input "Cake"
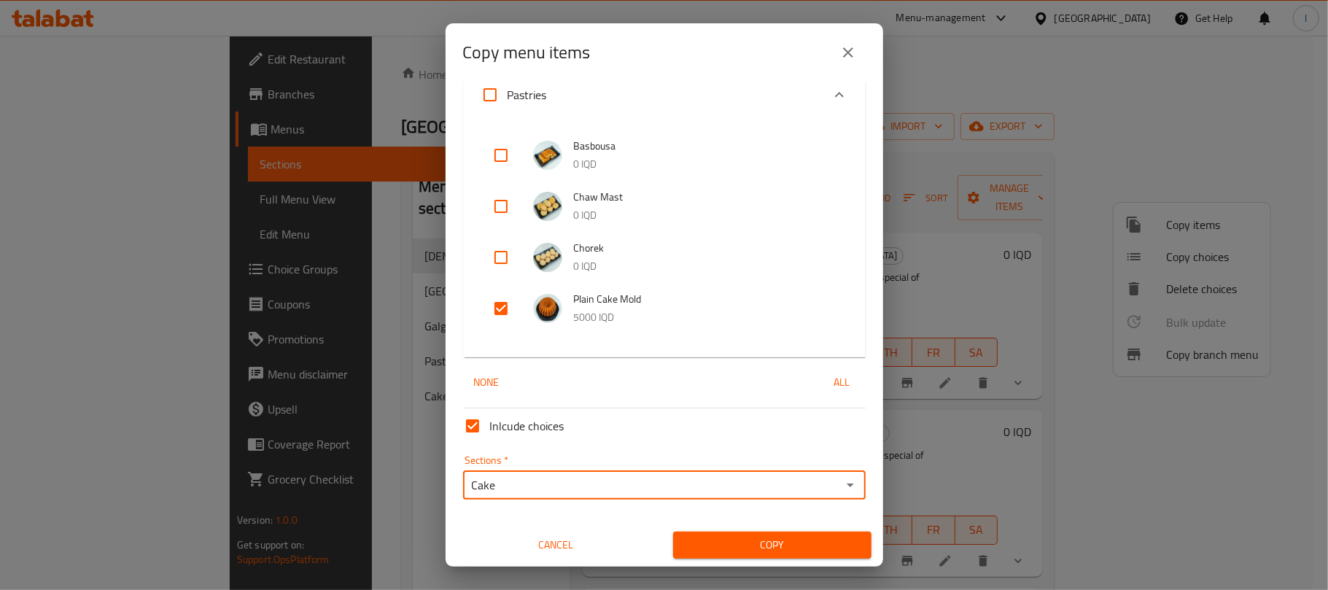
click at [763, 540] on span "Copy" at bounding box center [772, 545] width 175 height 18
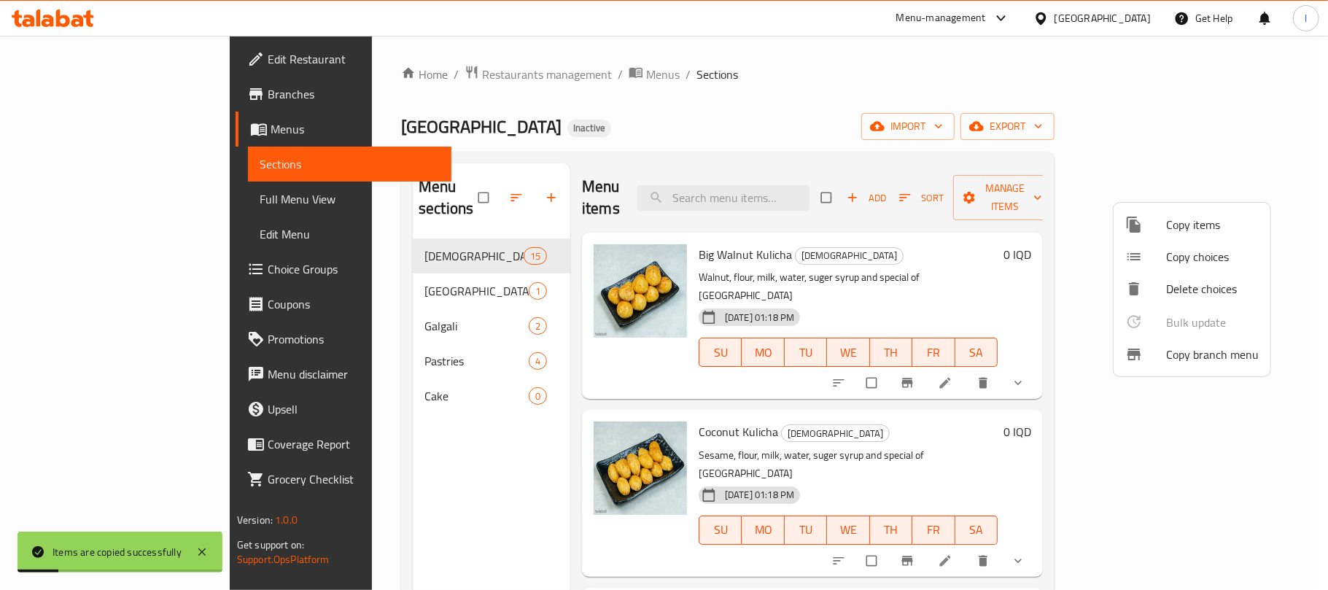
click at [306, 327] on div at bounding box center [664, 295] width 1328 height 590
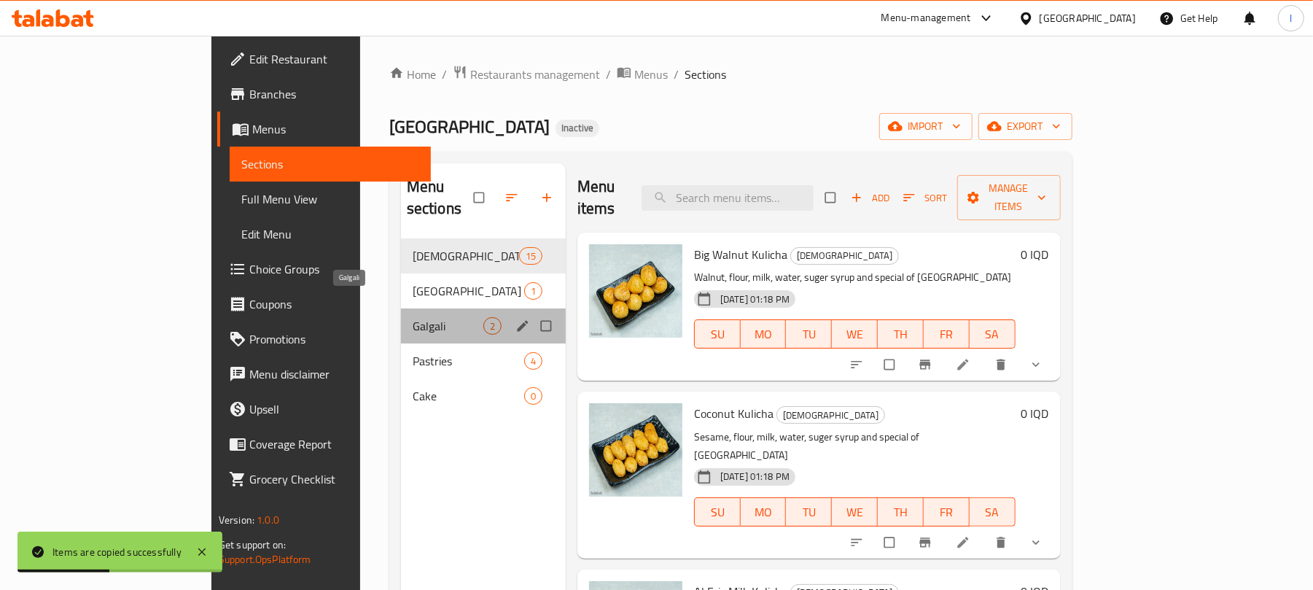
click at [413, 317] on span "Galgali" at bounding box center [448, 325] width 71 height 17
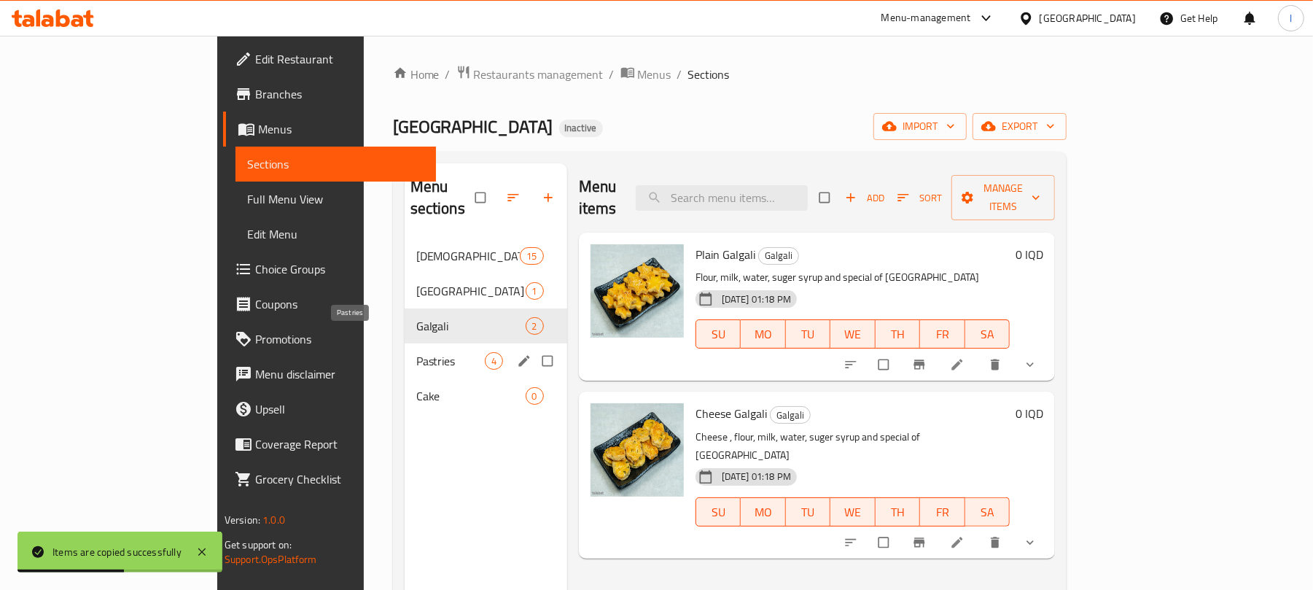
click at [416, 352] on span "Pastries" at bounding box center [450, 360] width 69 height 17
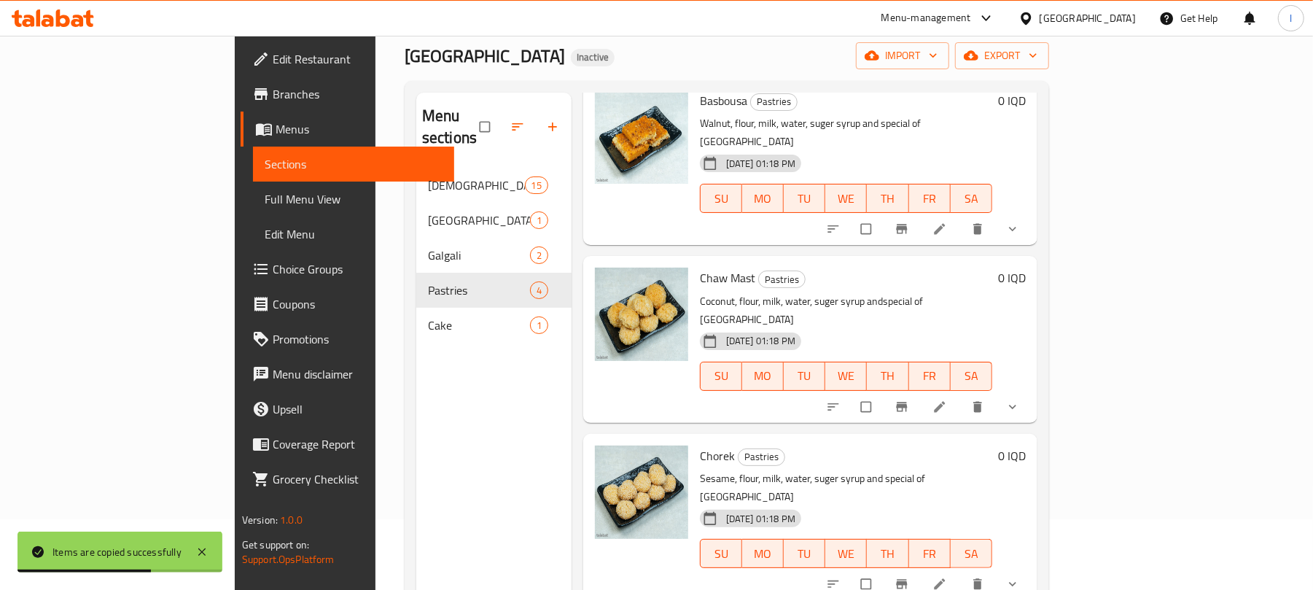
scroll to position [205, 0]
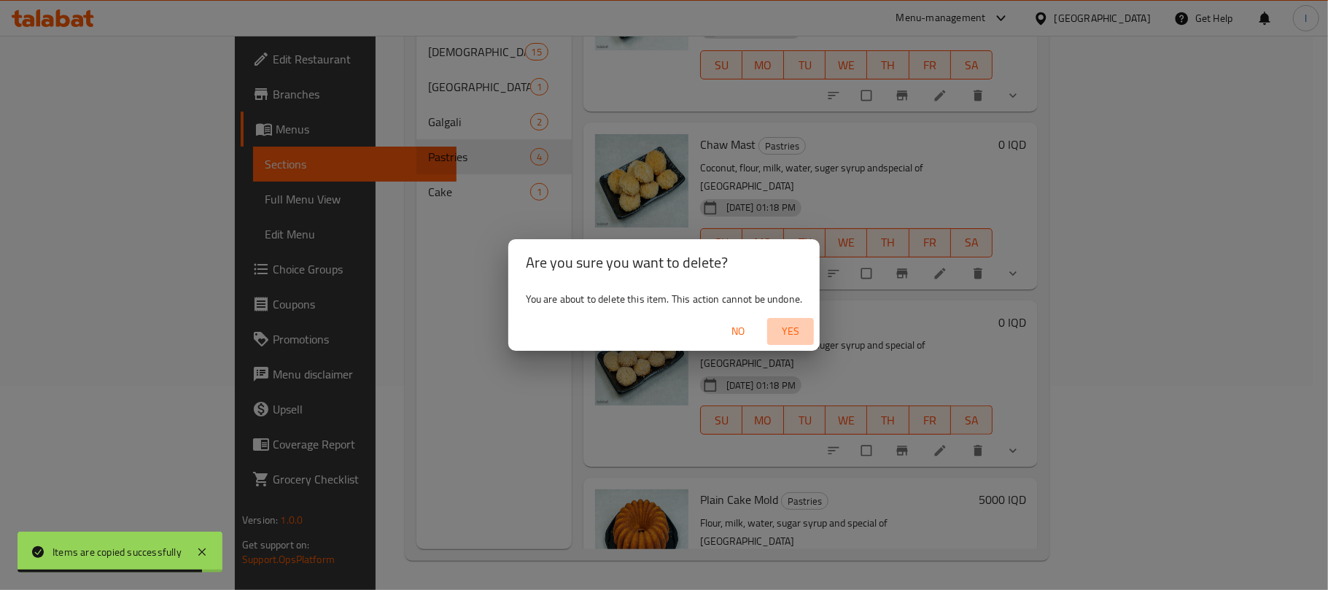
click at [791, 334] on span "Yes" at bounding box center [790, 331] width 35 height 18
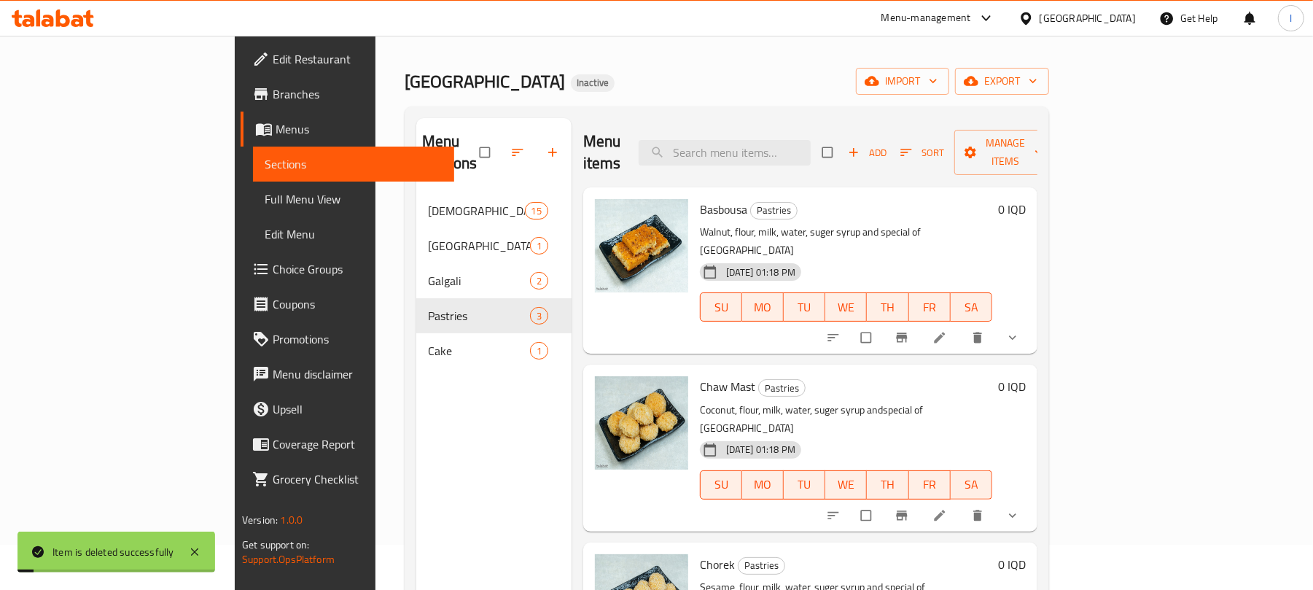
scroll to position [0, 0]
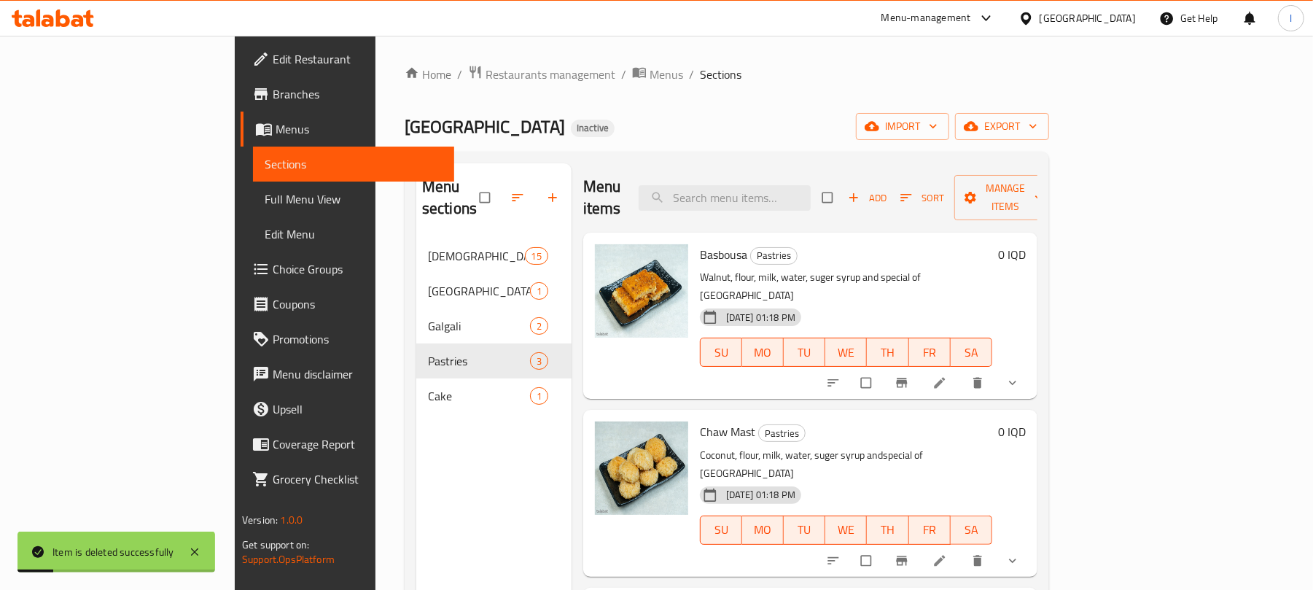
click at [416, 233] on nav "Kulicha 15 Burma 1 Galgali 2 Pastries 3 Cake 1" at bounding box center [493, 326] width 155 height 187
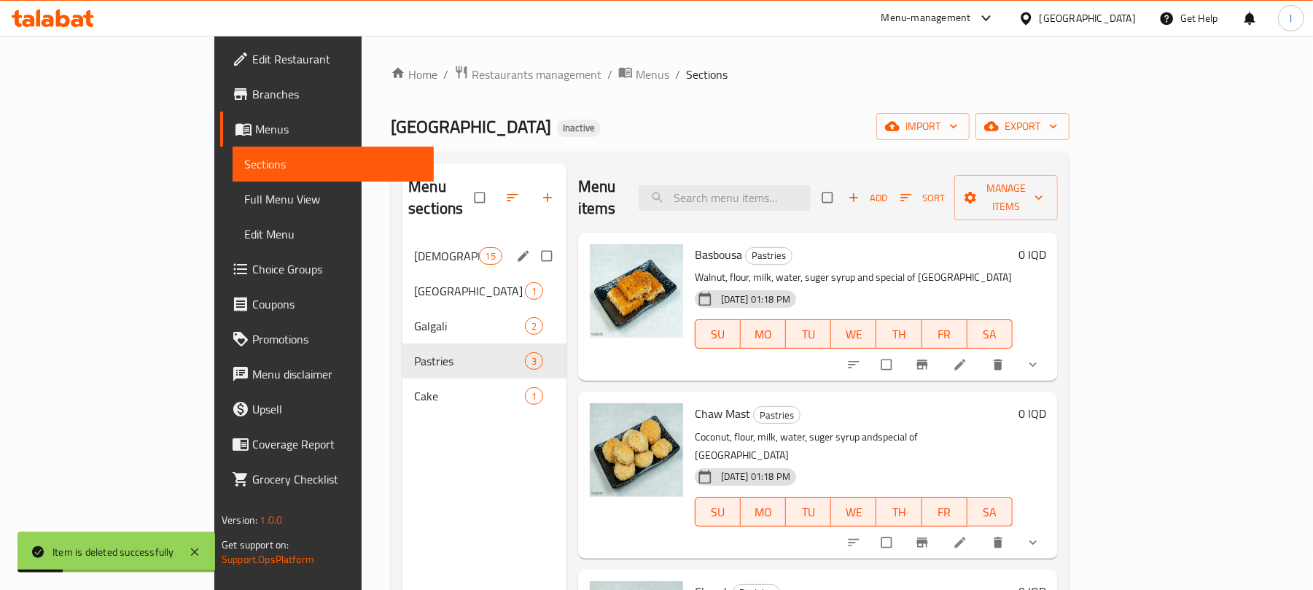
click at [414, 247] on span "Kulicha" at bounding box center [446, 255] width 64 height 17
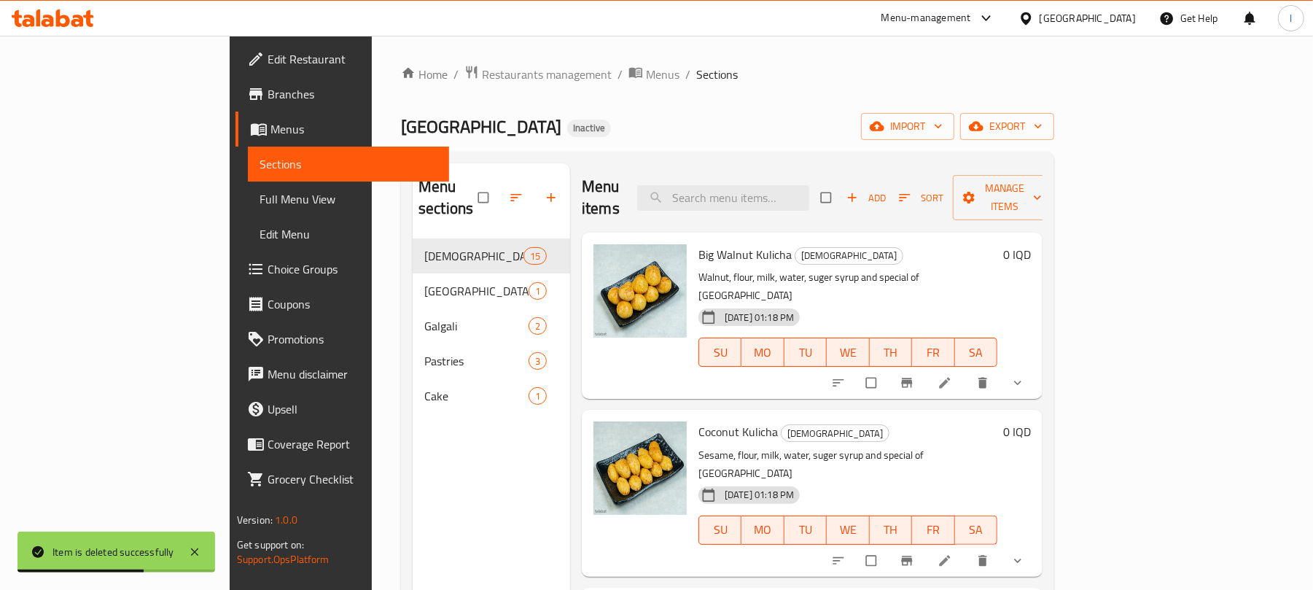
click at [260, 194] on span "Full Menu View" at bounding box center [349, 198] width 178 height 17
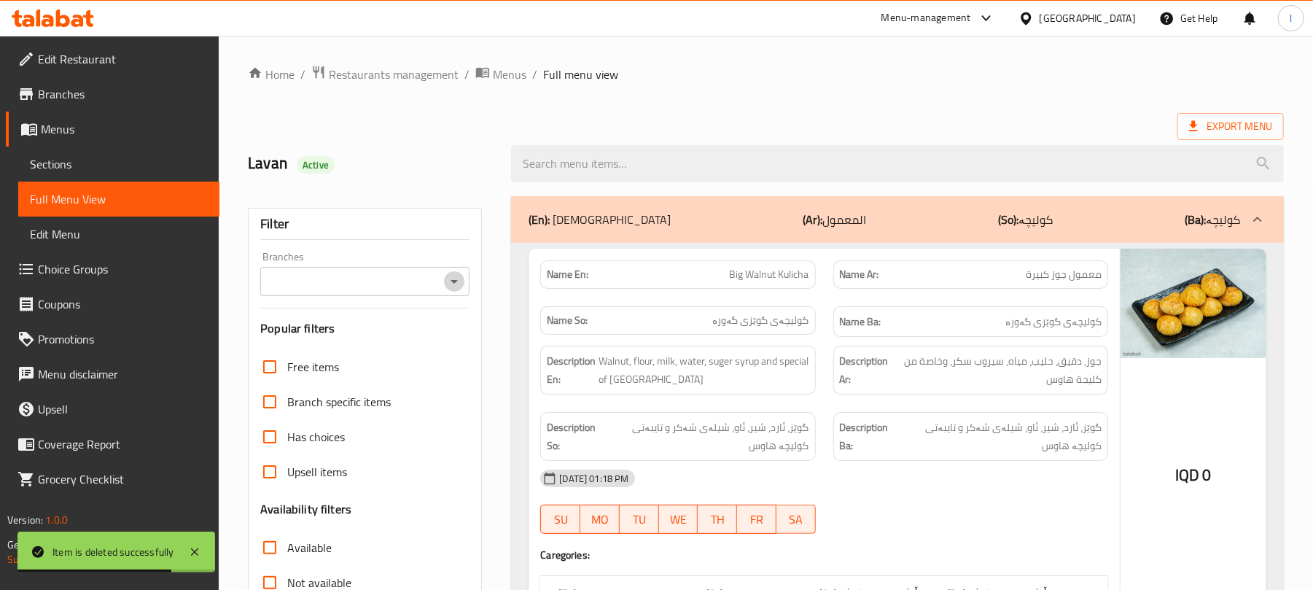
click at [456, 283] on icon "Open" at bounding box center [453, 281] width 17 height 17
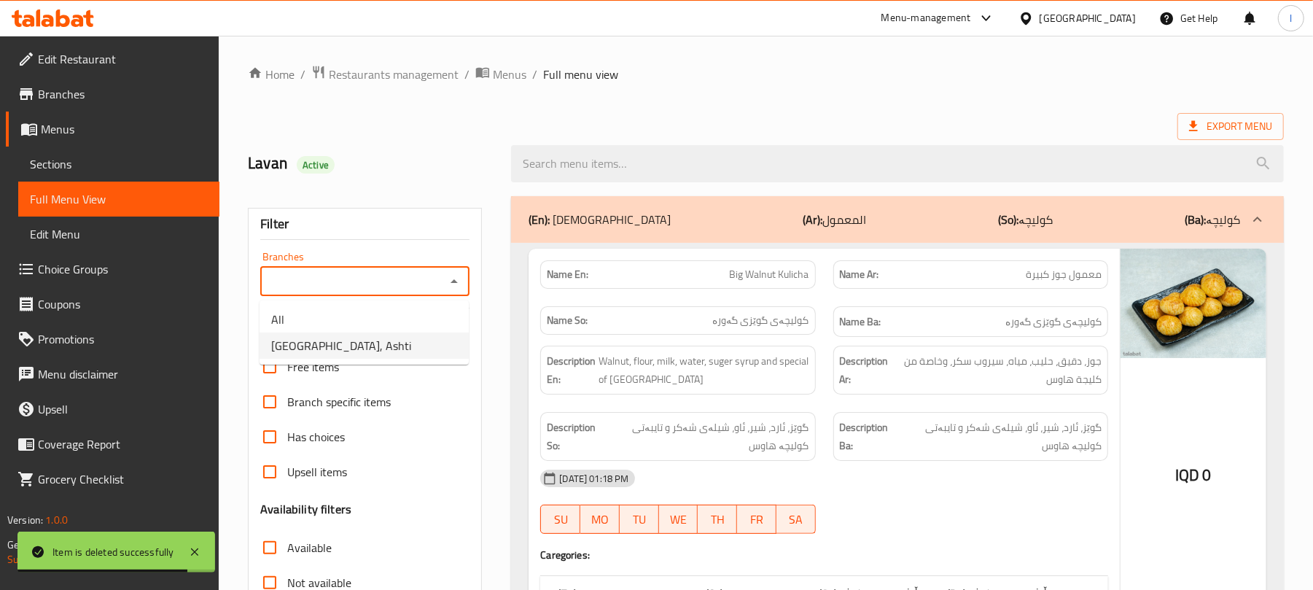
click at [389, 341] on li "Kulicha House, Ashti" at bounding box center [364, 345] width 209 height 26
type input "Kulicha House, Ashti"
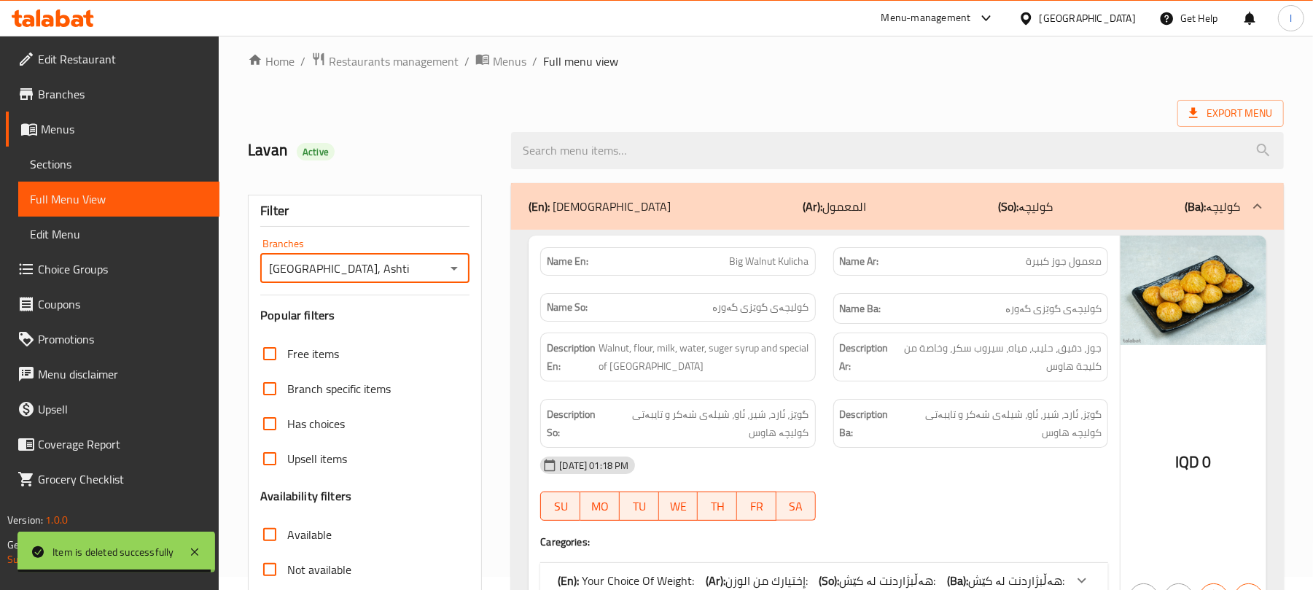
scroll to position [187, 0]
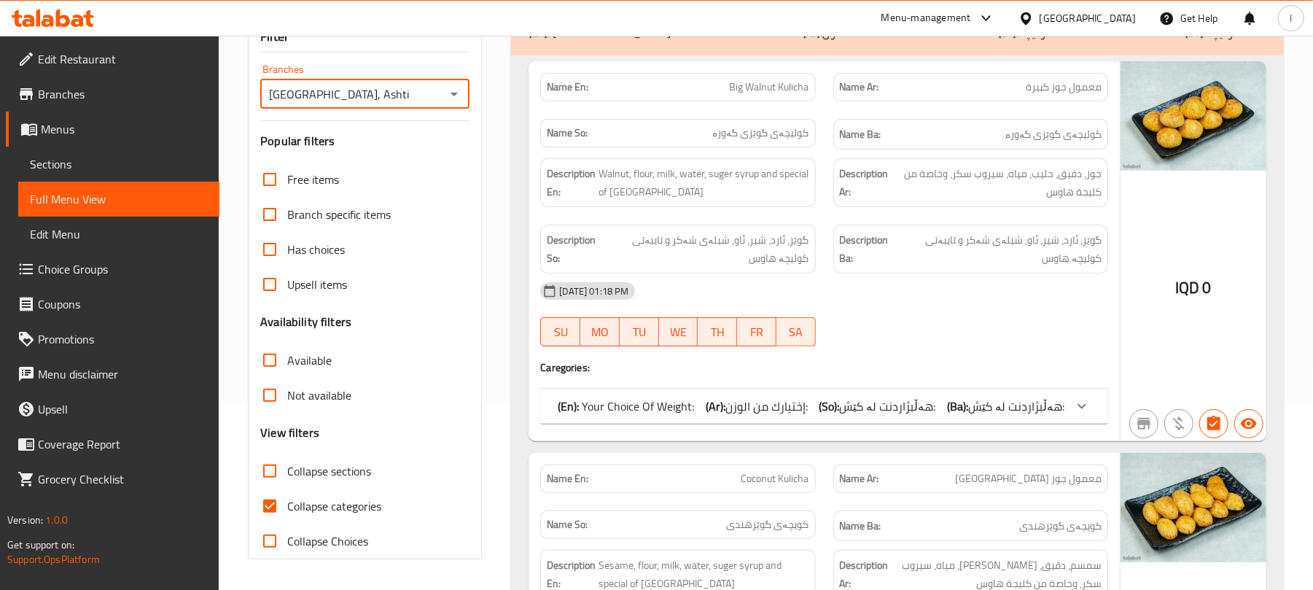
click at [272, 500] on input "Collapse categories" at bounding box center [269, 505] width 35 height 35
checkbox input "false"
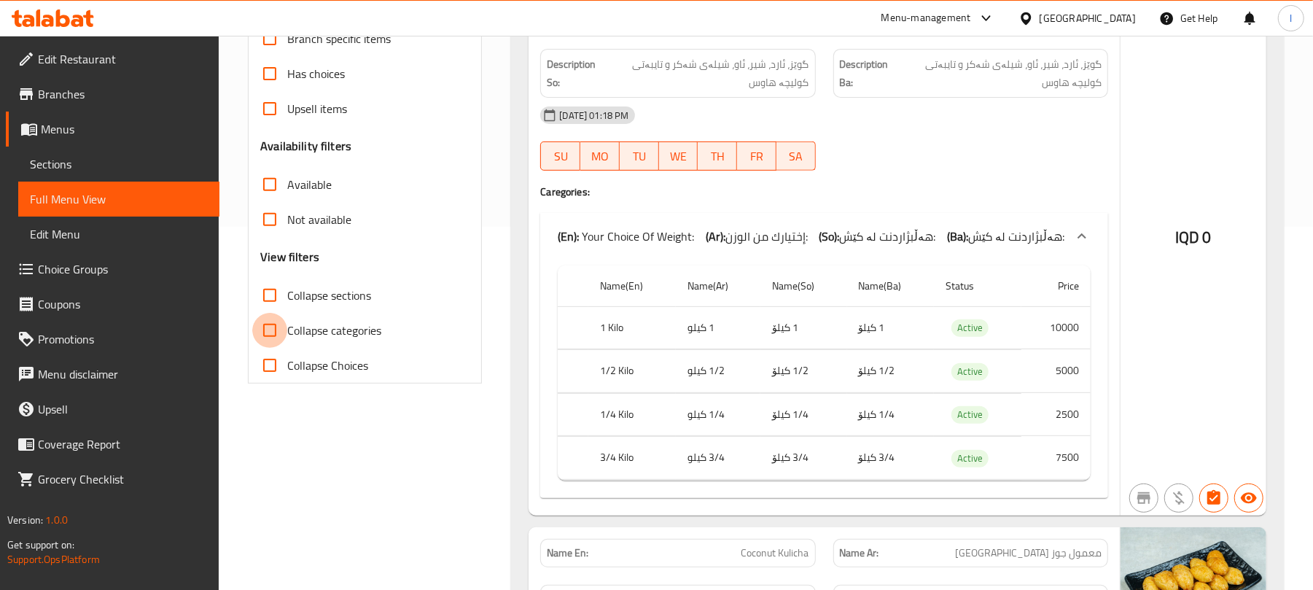
scroll to position [357, 0]
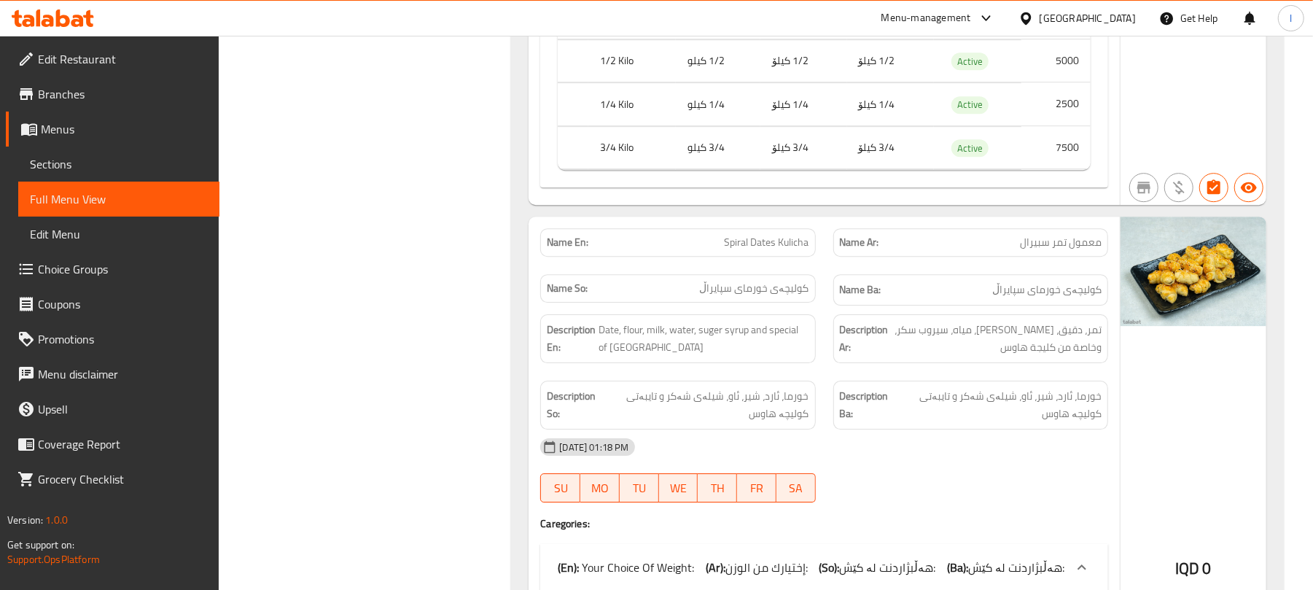
scroll to position [7110, 0]
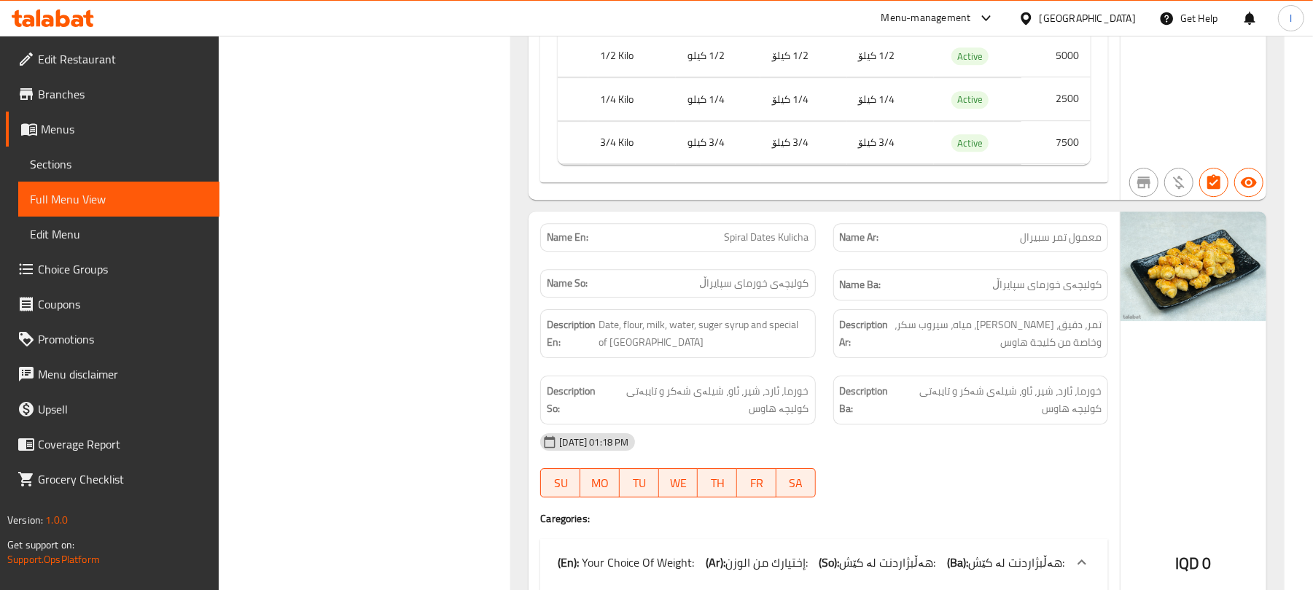
click at [717, 245] on p "Name En: Spiral Dates Kulicha" at bounding box center [678, 237] width 262 height 15
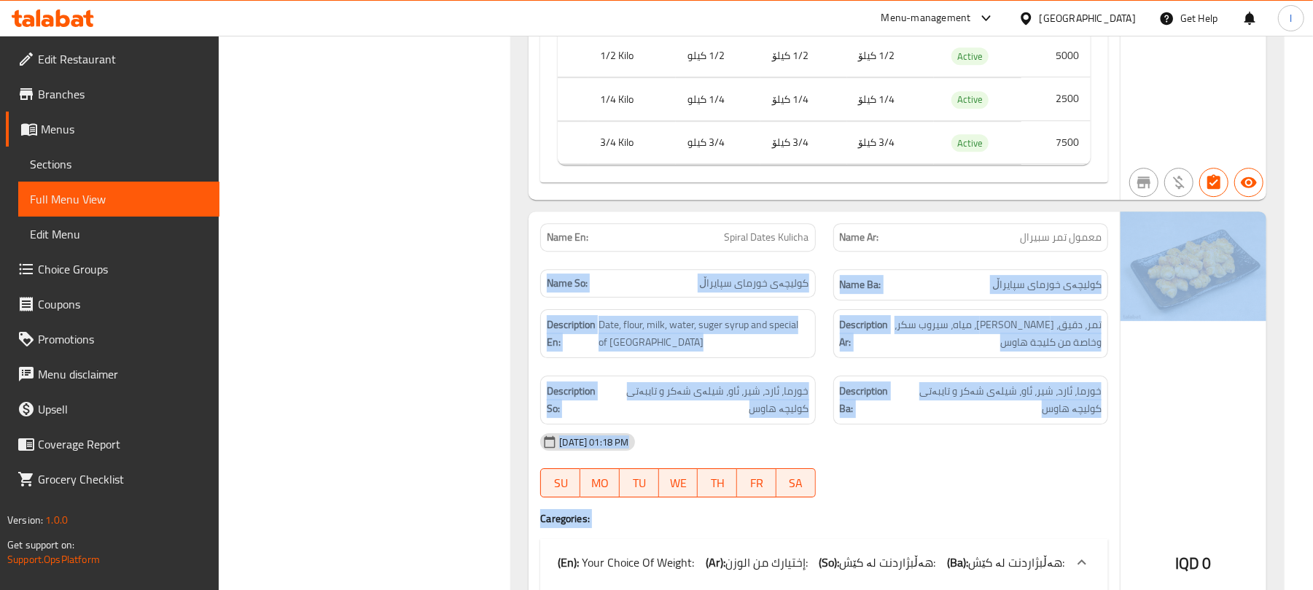
drag, startPoint x: 978, startPoint y: 275, endPoint x: 1132, endPoint y: 267, distance: 154.0
click at [1132, 267] on div "Name En: Spiral Dates Kulicha Name Ar: معمول تمر سبيرال Name So: کولیچەی خورمای…" at bounding box center [898, 526] width 738 height 630
click at [995, 257] on div "Name Ar: معمول تمر سبيرال" at bounding box center [971, 237] width 292 height 46
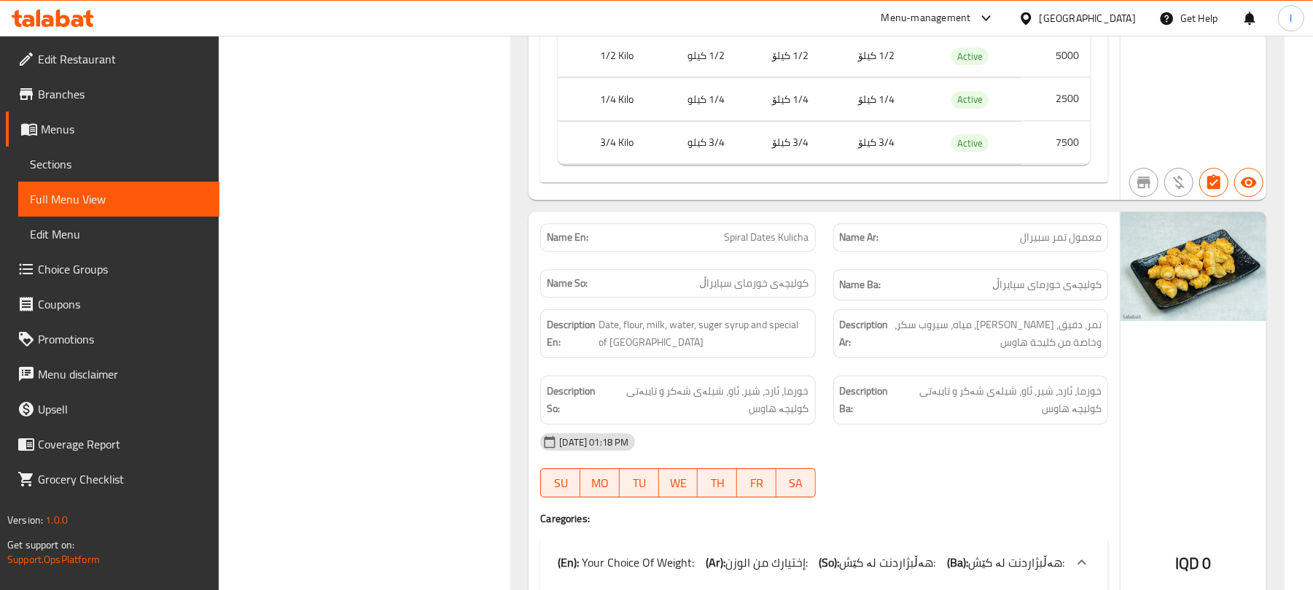
click at [1025, 245] on span "معمول تمر سبيرال" at bounding box center [1061, 237] width 82 height 15
copy span "معمول تمر سبيرال"
click at [1208, 426] on div "IQD 0" at bounding box center [1194, 526] width 146 height 630
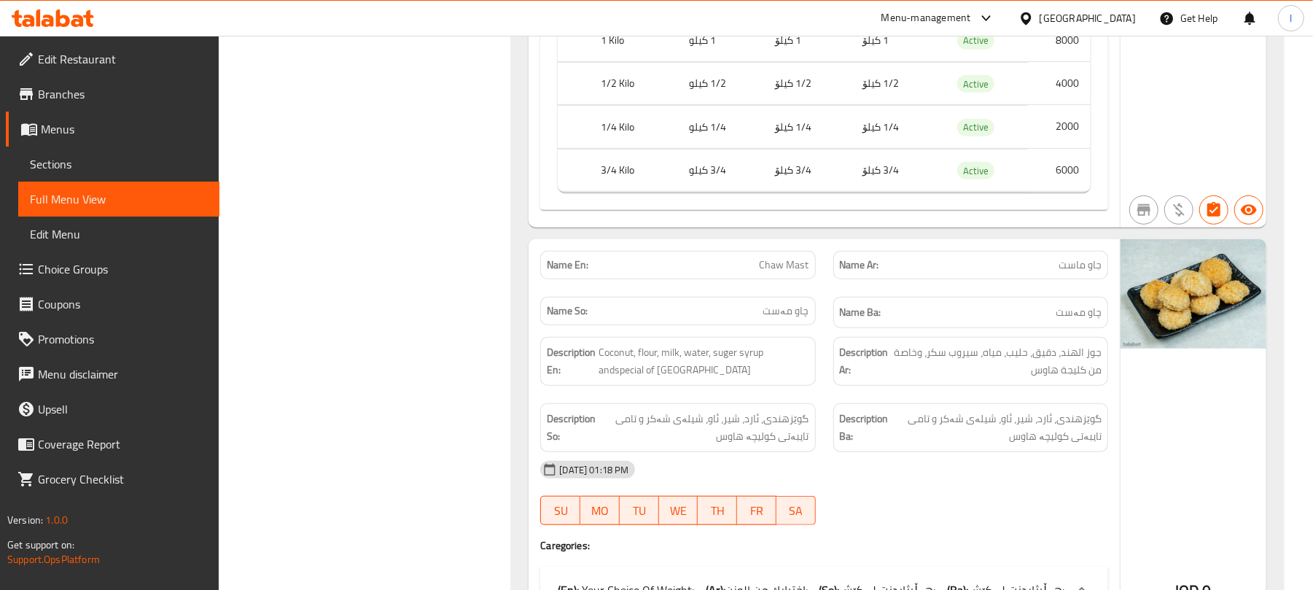
scroll to position [12457, 0]
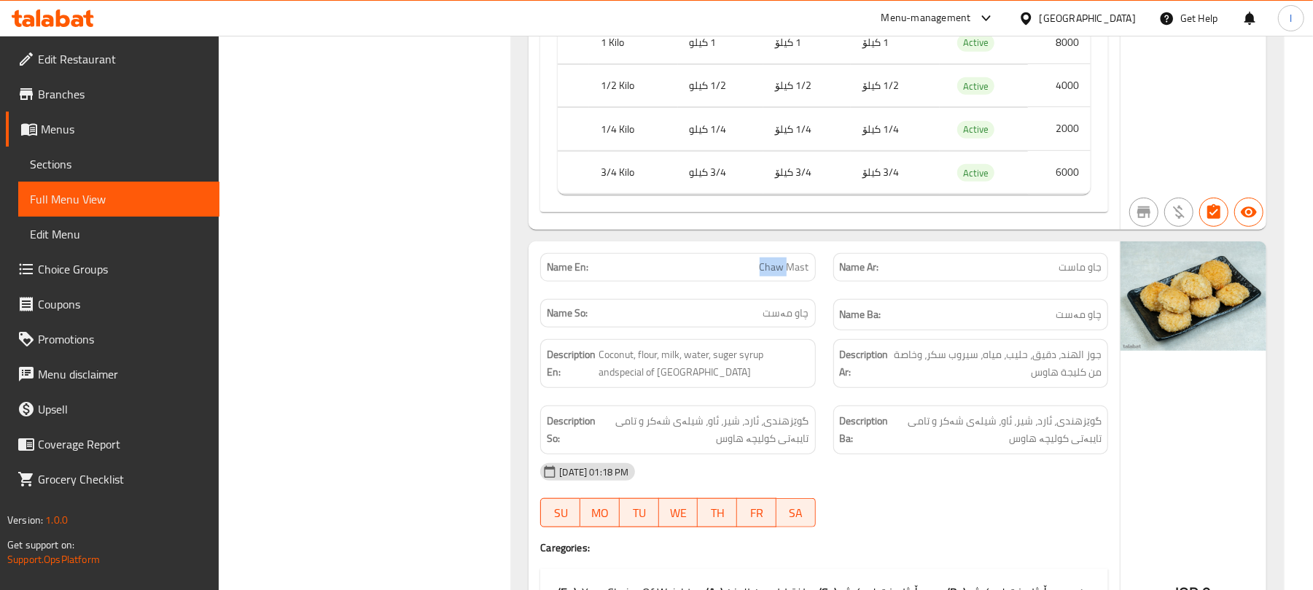
copy span "Chaw Mast"
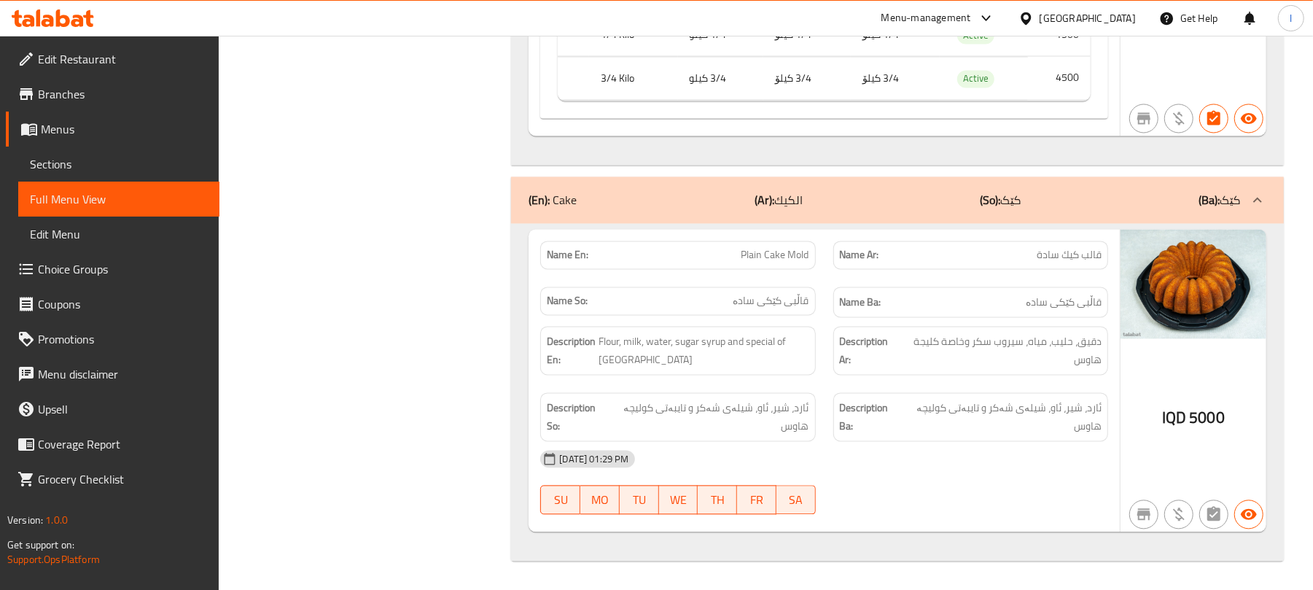
scroll to position [13926, 0]
click at [54, 170] on span "Sections" at bounding box center [119, 163] width 178 height 17
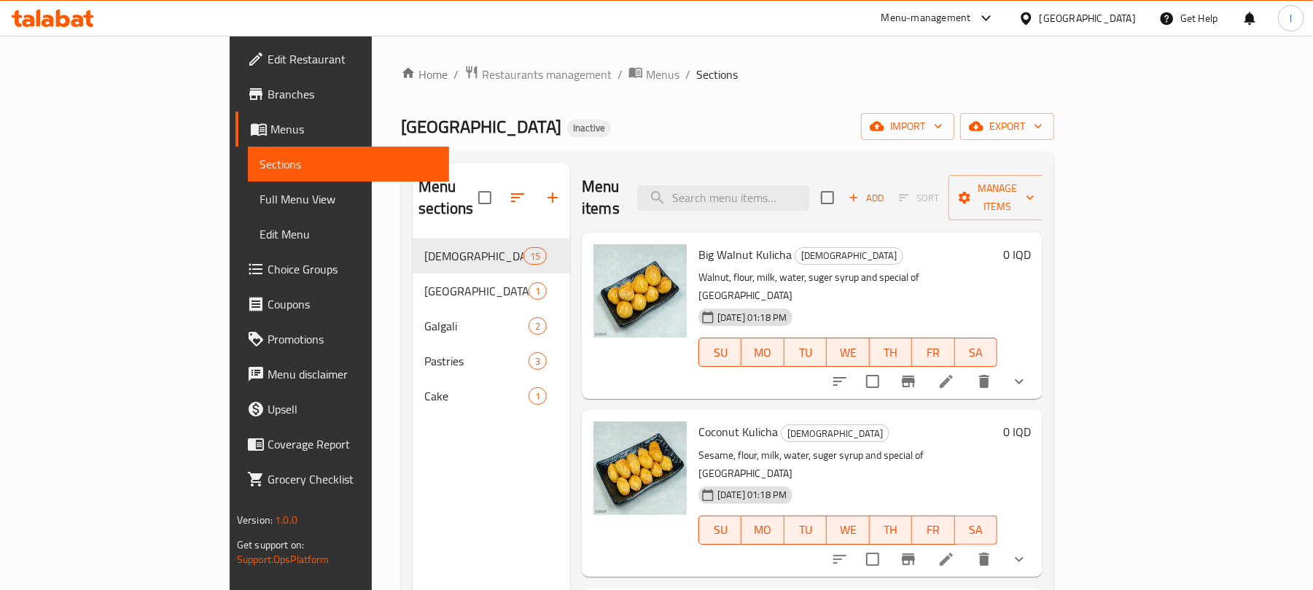
click at [260, 204] on span "Full Menu View" at bounding box center [349, 198] width 178 height 17
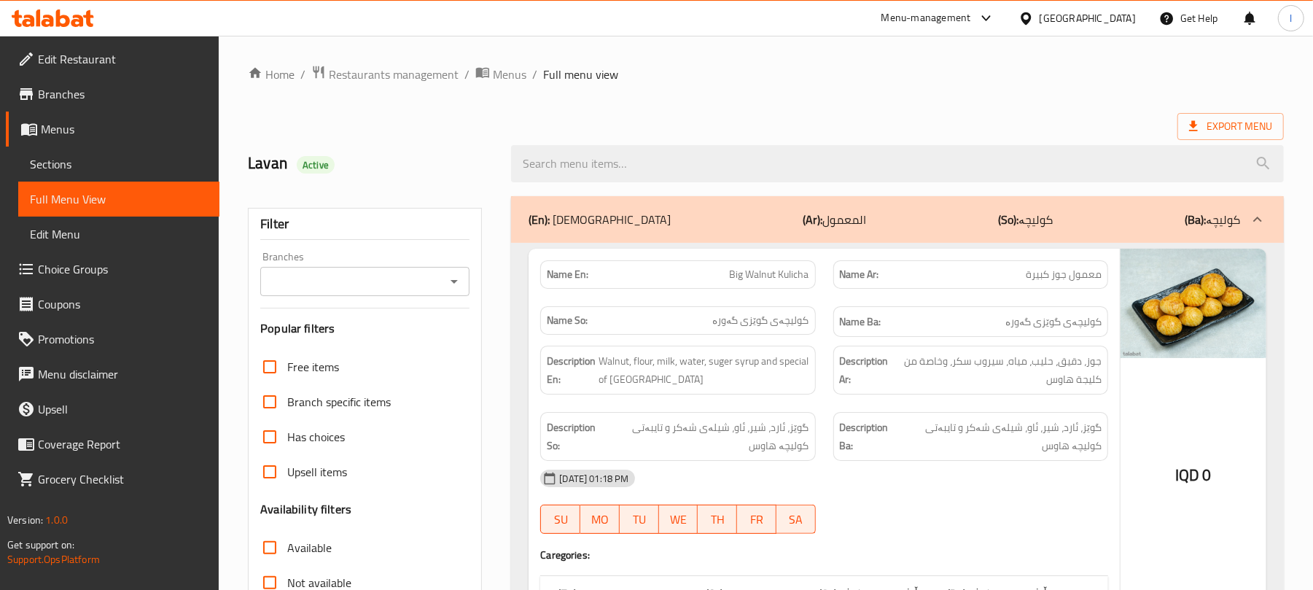
click at [456, 287] on icon "Open" at bounding box center [453, 281] width 17 height 17
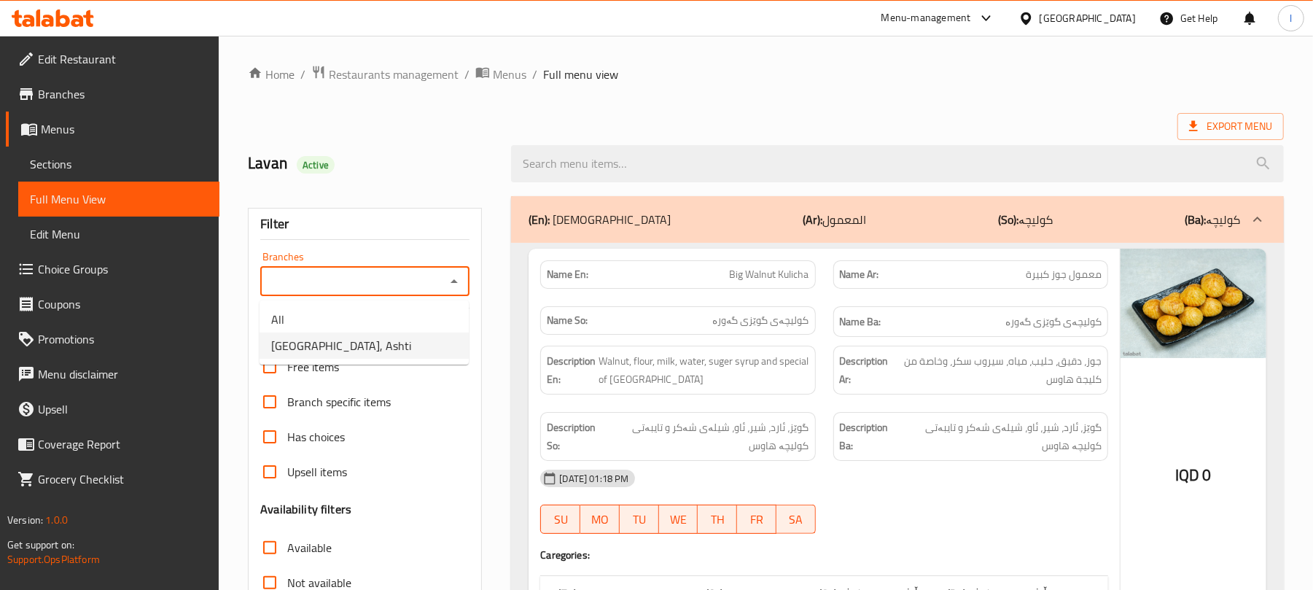
click at [397, 339] on li "Kulicha House, Ashti" at bounding box center [364, 345] width 209 height 26
type input "Kulicha House, Ashti"
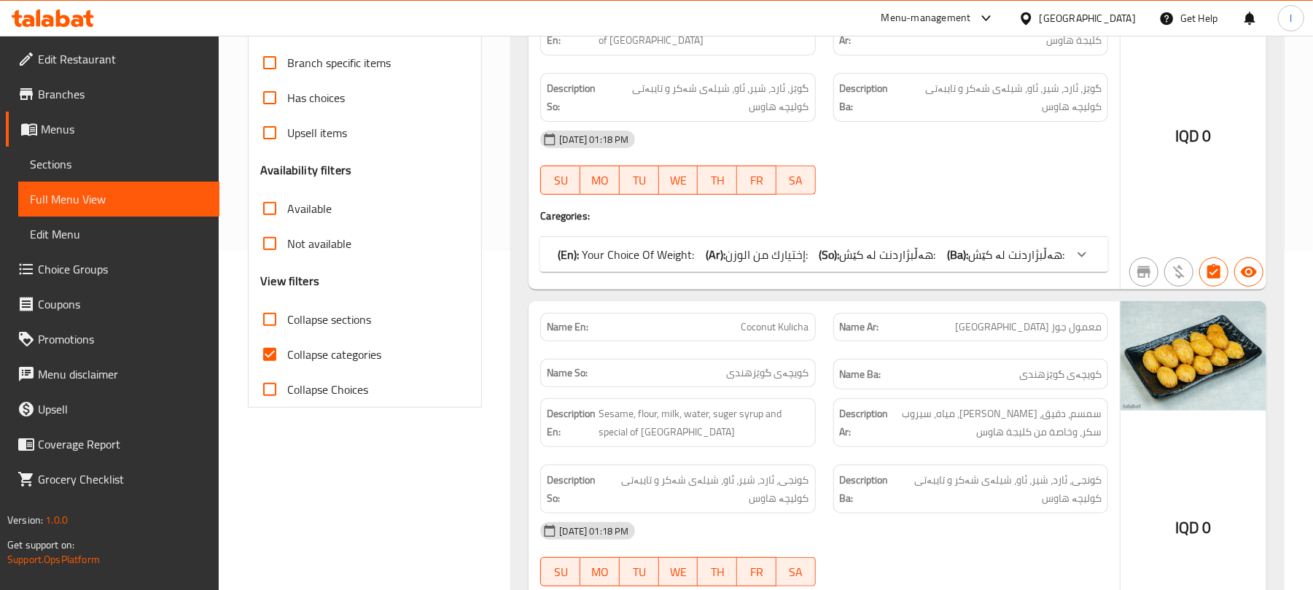
scroll to position [357, 0]
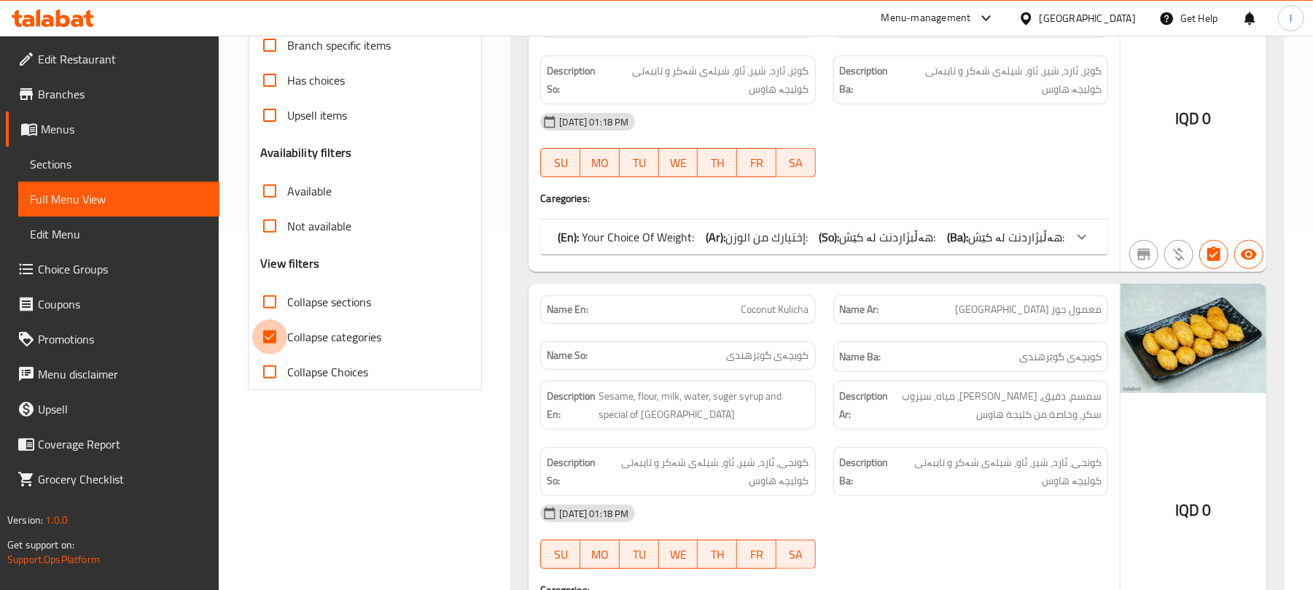
click at [271, 337] on input "Collapse categories" at bounding box center [269, 336] width 35 height 35
checkbox input "false"
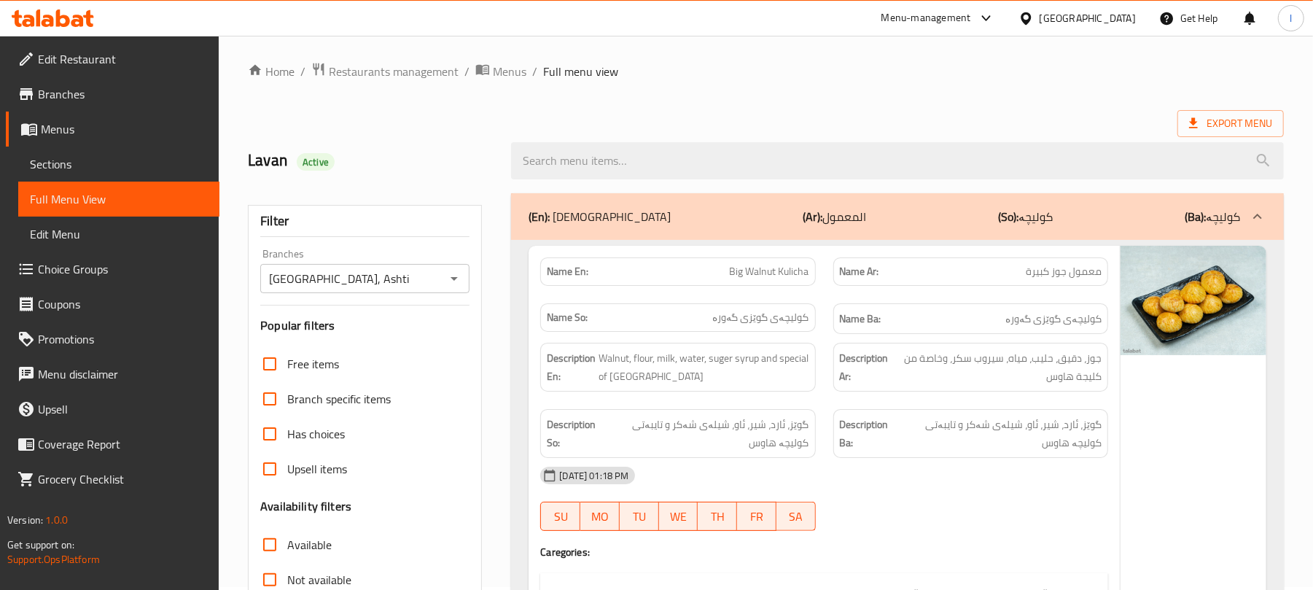
scroll to position [0, 0]
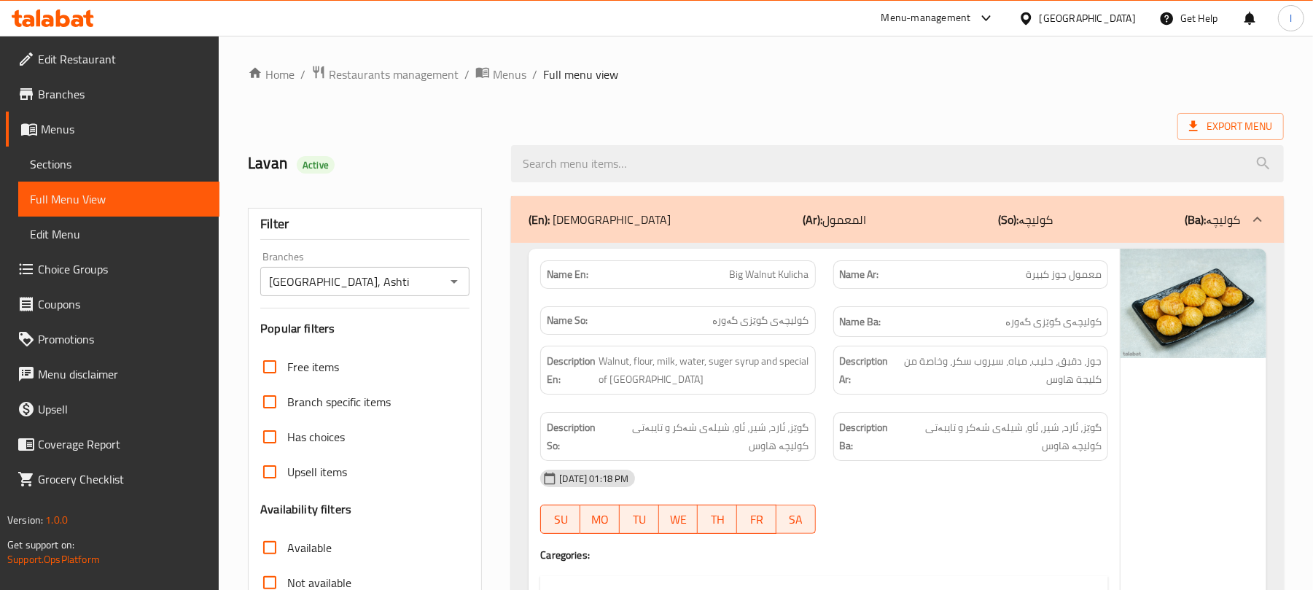
click at [572, 144] on div at bounding box center [897, 163] width 790 height 55
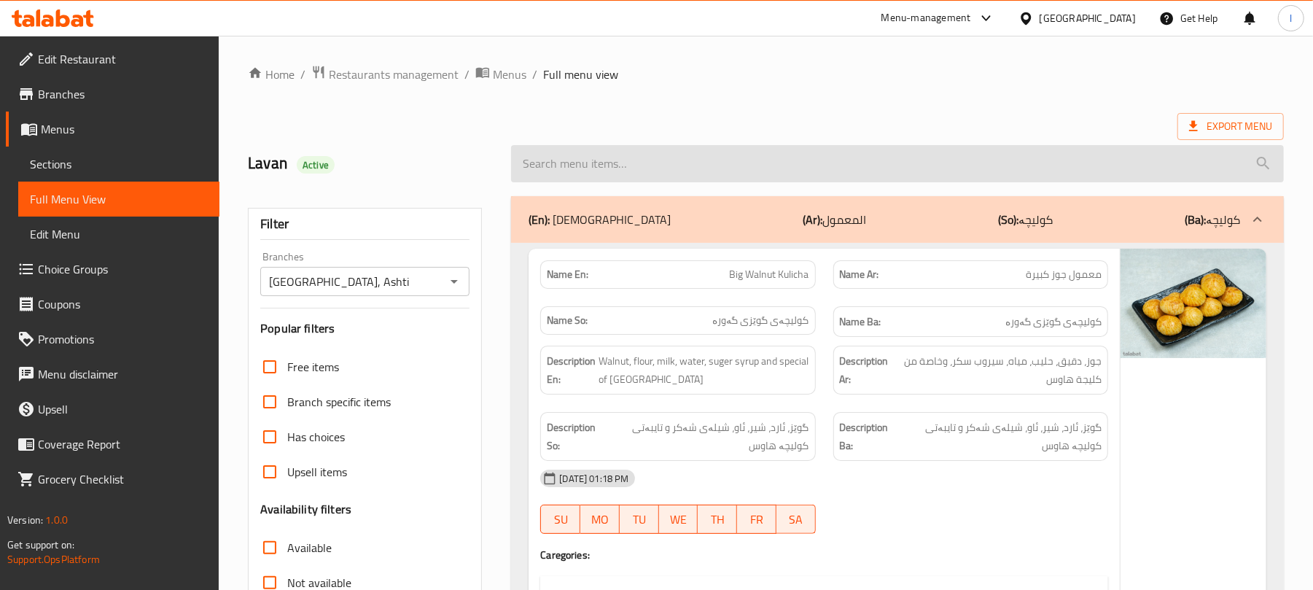
click at [577, 159] on input "search" at bounding box center [897, 163] width 773 height 37
paste input "Triangle Dates Kulicha with Pistachio"
type input "Triangle Dates Kulicha with Pistachio"
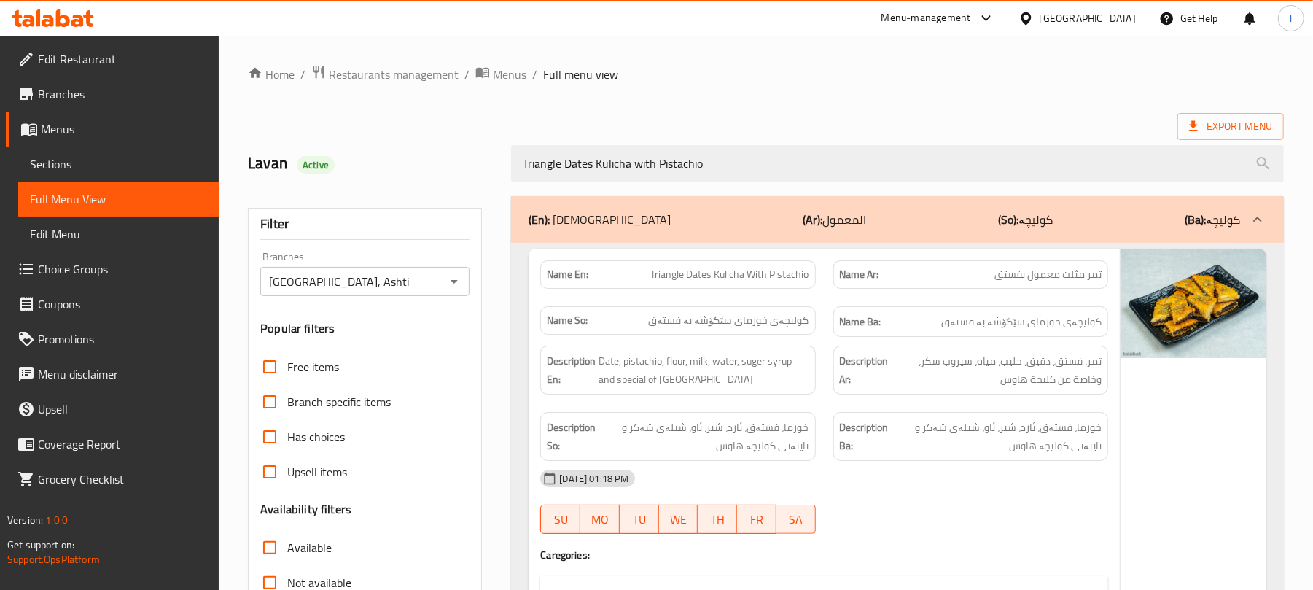
drag, startPoint x: 759, startPoint y: 165, endPoint x: 126, endPoint y: 111, distance: 635.1
click at [126, 111] on div "Edit Restaurant Branches Menus Sections Full Menu View Edit Menu Choice Groups …" at bounding box center [656, 486] width 1313 height 901
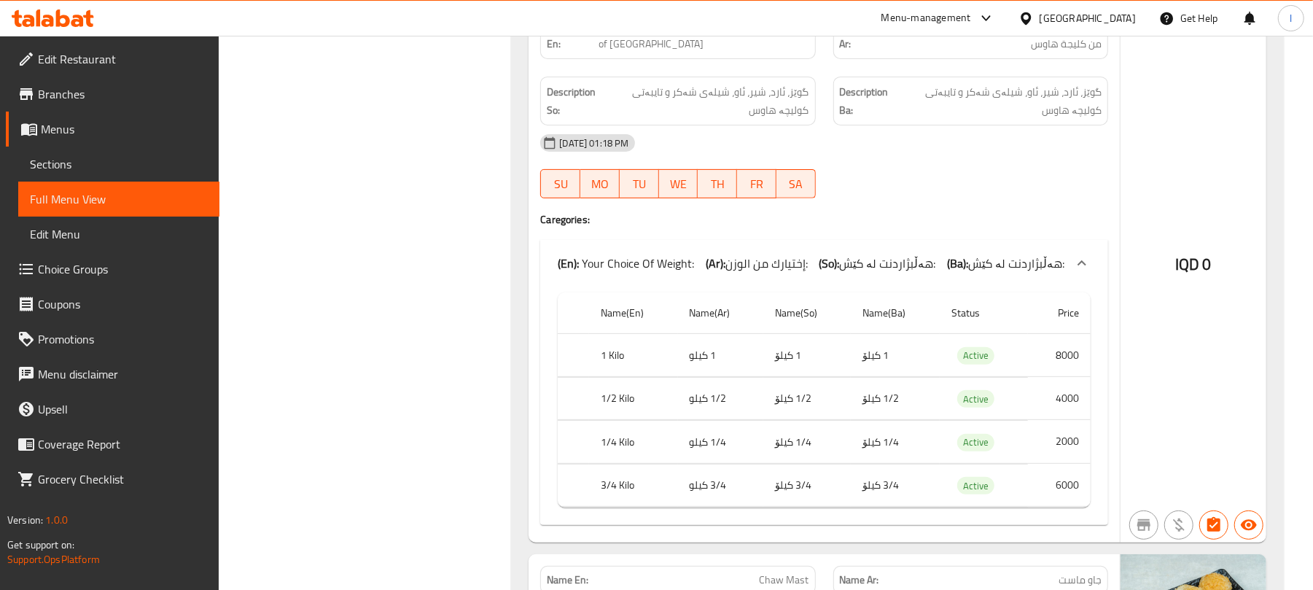
scroll to position [11430, 0]
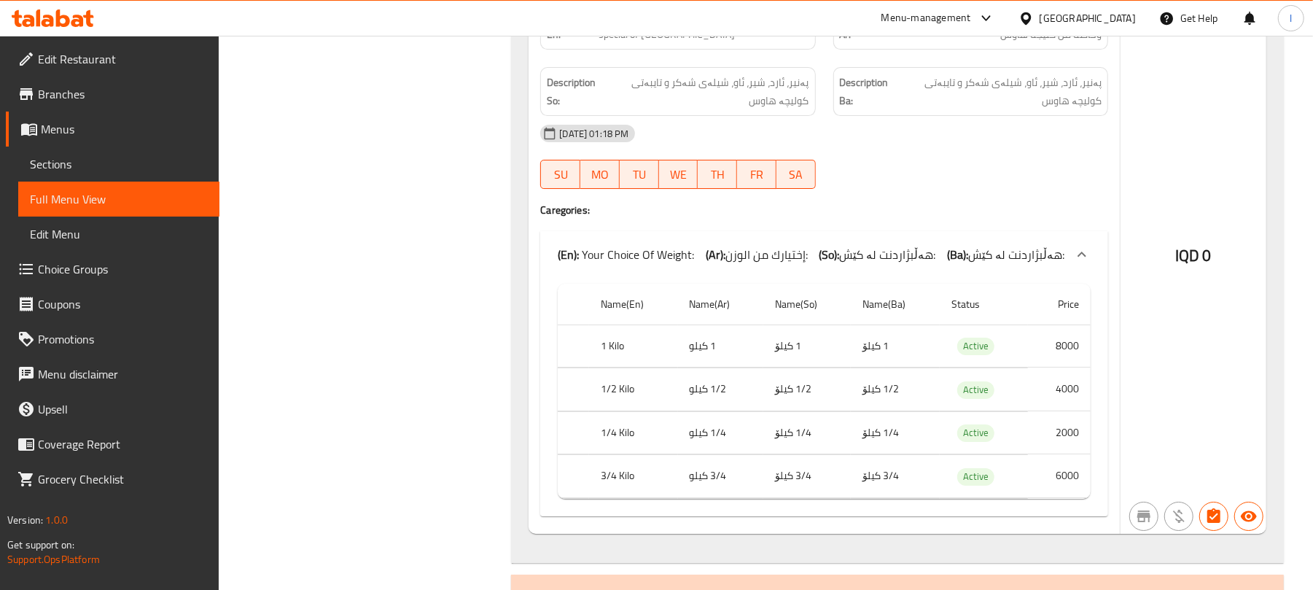
click at [104, 56] on span "Edit Restaurant" at bounding box center [123, 58] width 170 height 17
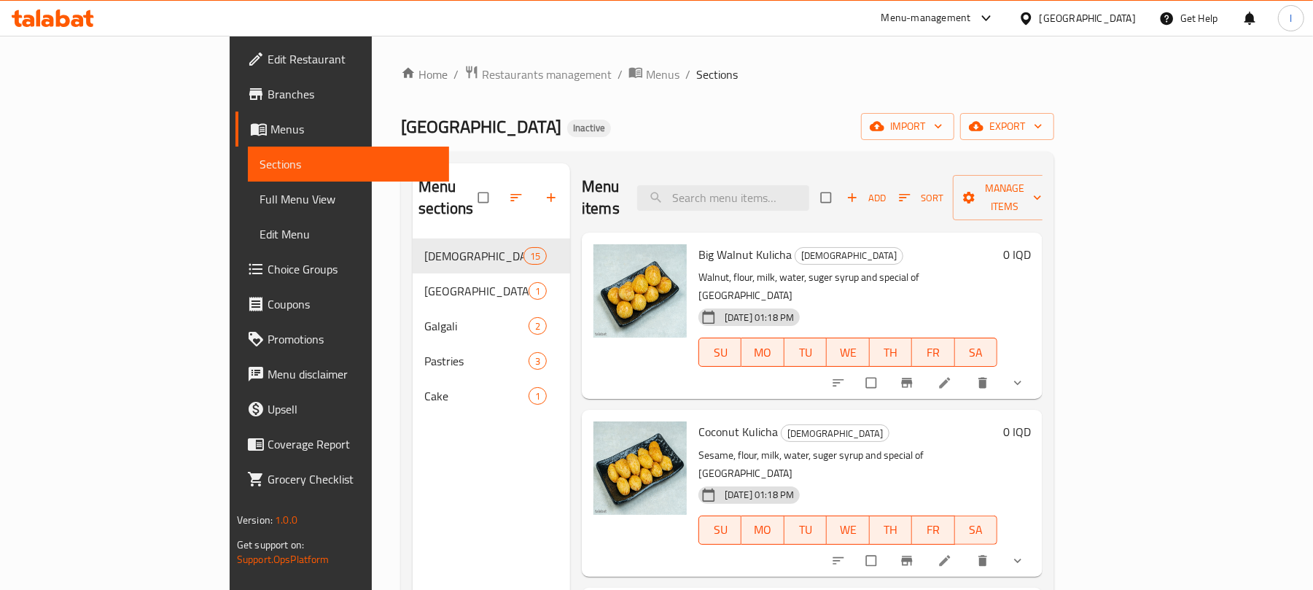
click at [967, 549] on li at bounding box center [946, 560] width 41 height 23
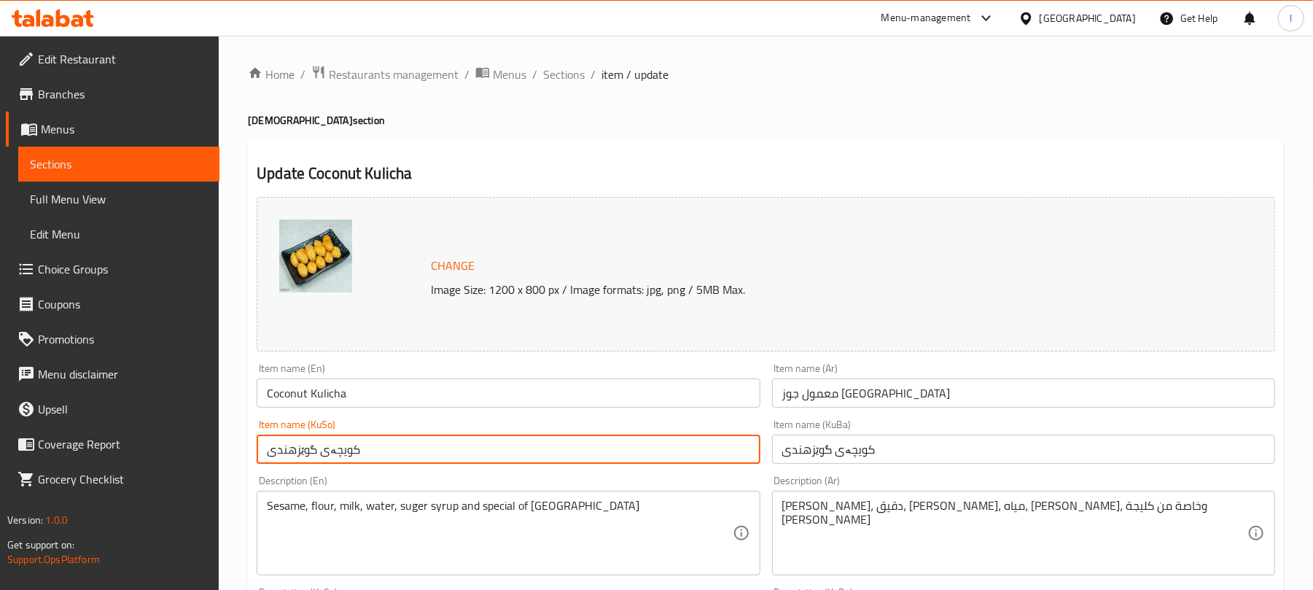
click at [529, 453] on input "کویچەی گوێزهندی" at bounding box center [508, 449] width 503 height 29
click at [735, 451] on input "کویچەی گوێزهندی" at bounding box center [508, 449] width 503 height 29
click at [704, 451] on input "کولیچەی گوێزهندی" at bounding box center [508, 449] width 503 height 29
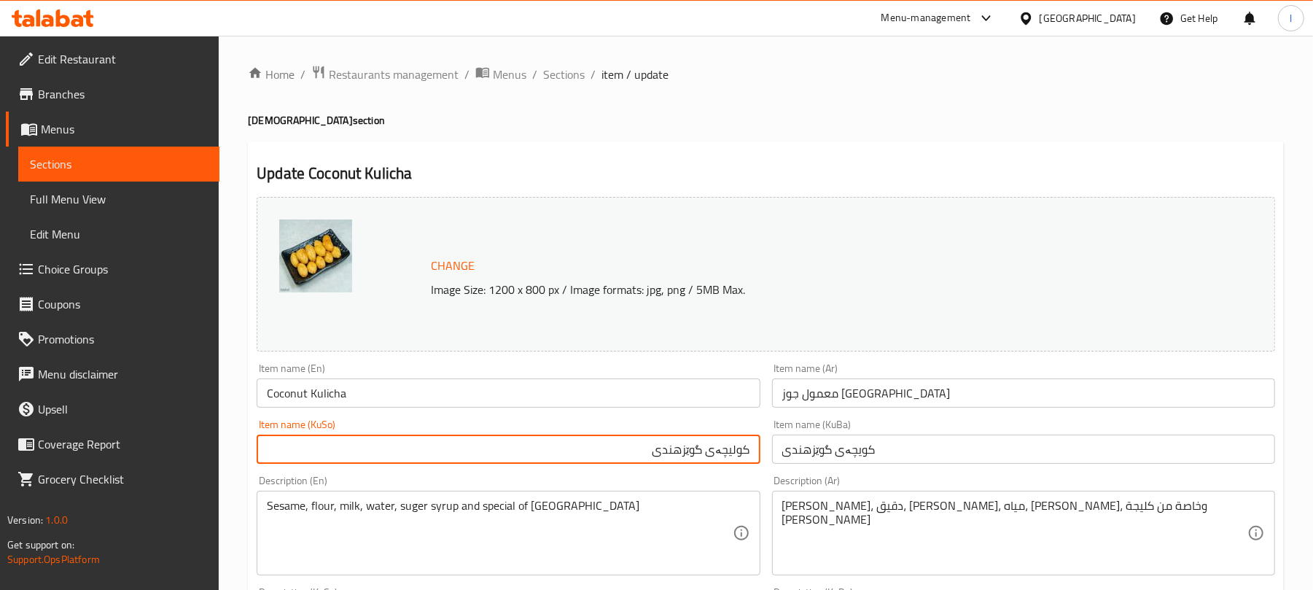
type input "کولیچەی گوێزهندی"
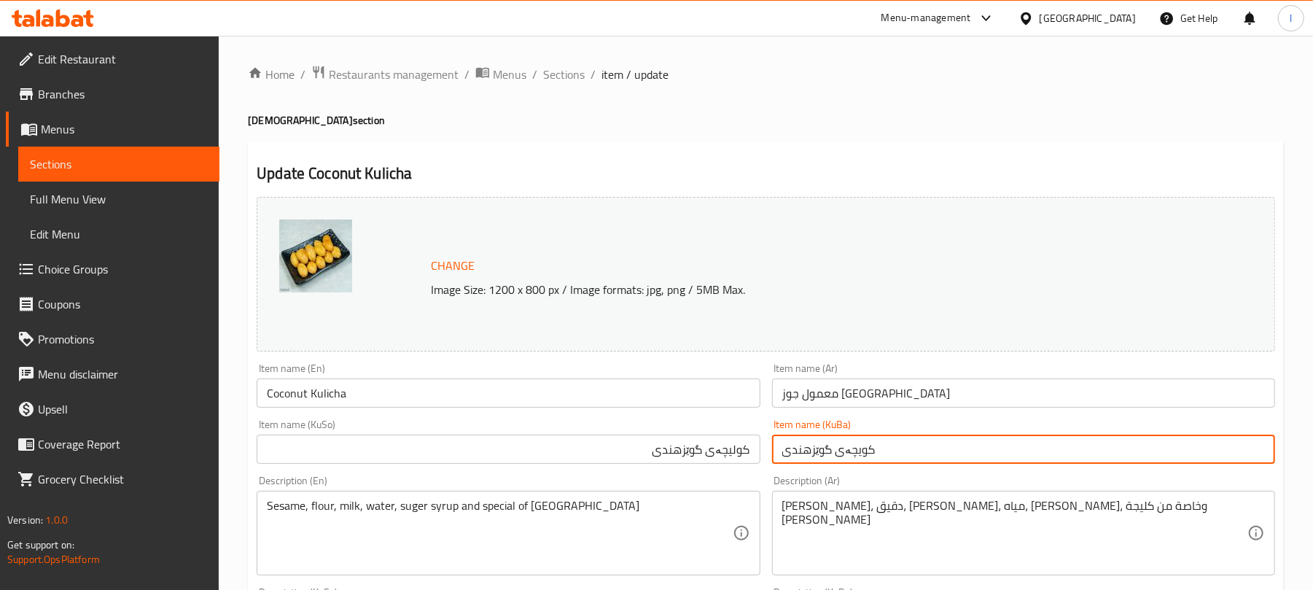
click at [806, 451] on input "کویچەی گوێزهندی" at bounding box center [1023, 449] width 503 height 29
paste input "ل"
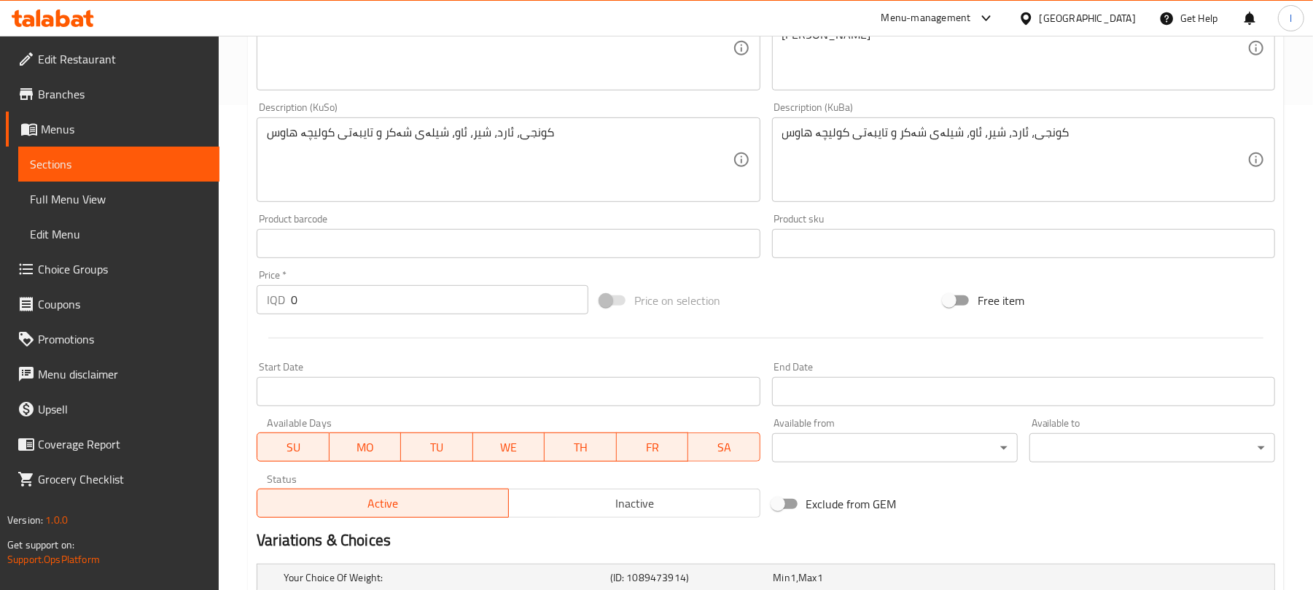
scroll to position [712, 0]
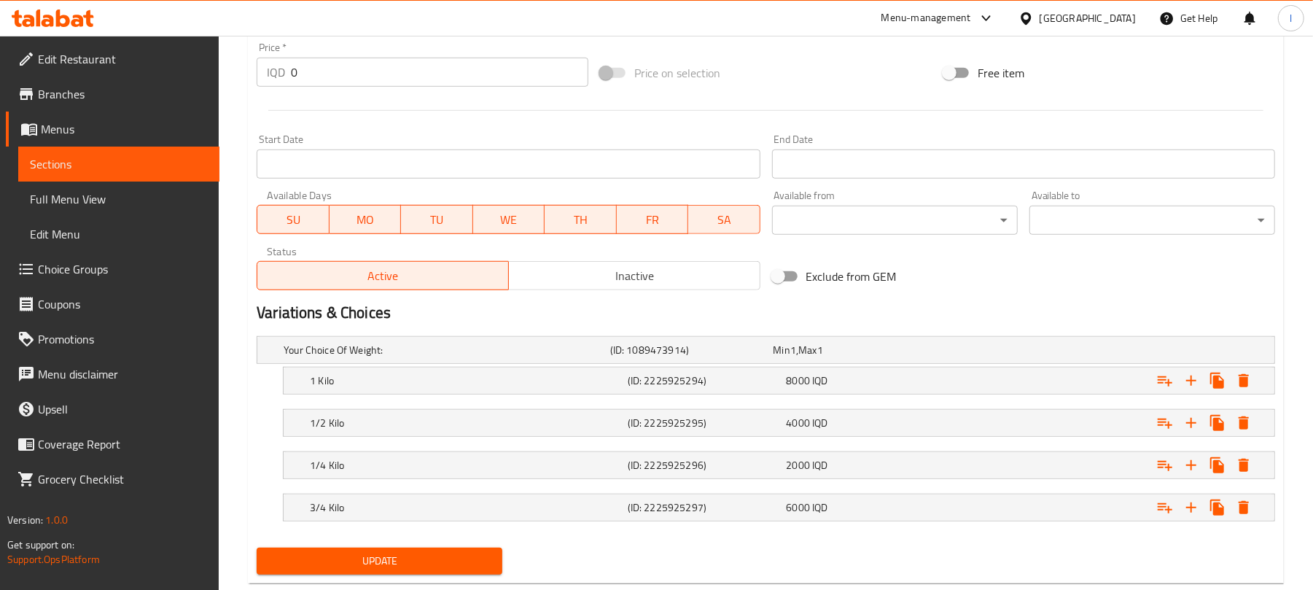
type input "کولیچەی گوێزهندی"
click at [464, 557] on span "Update" at bounding box center [379, 561] width 222 height 18
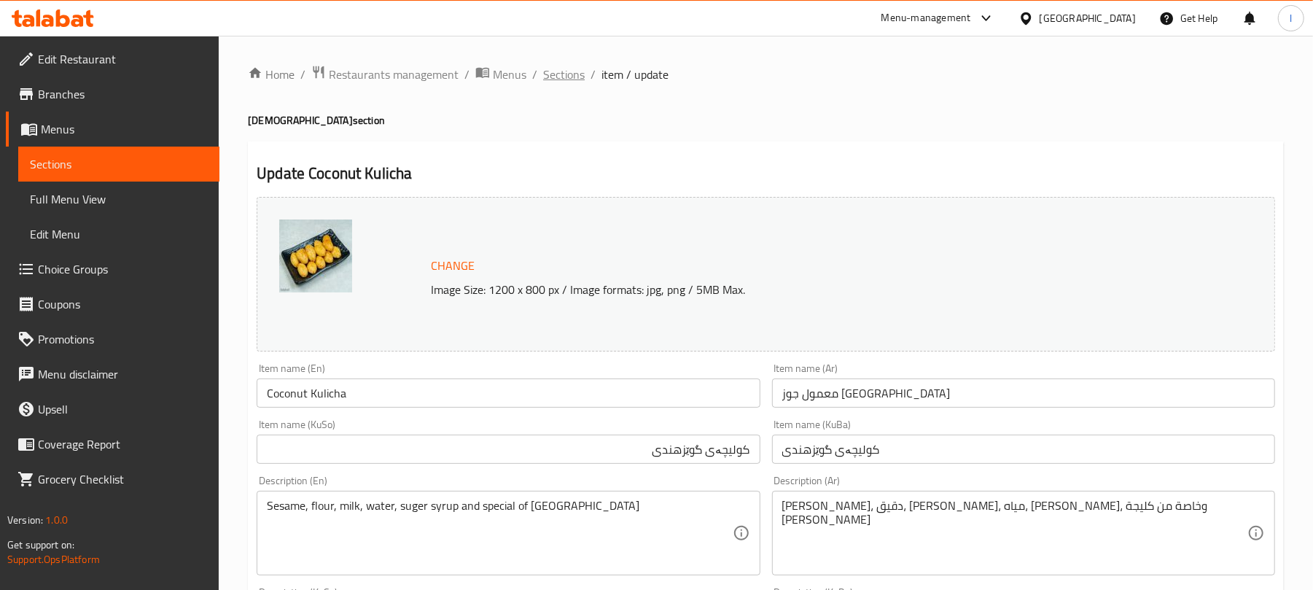
click at [547, 82] on span "Sections" at bounding box center [564, 74] width 42 height 17
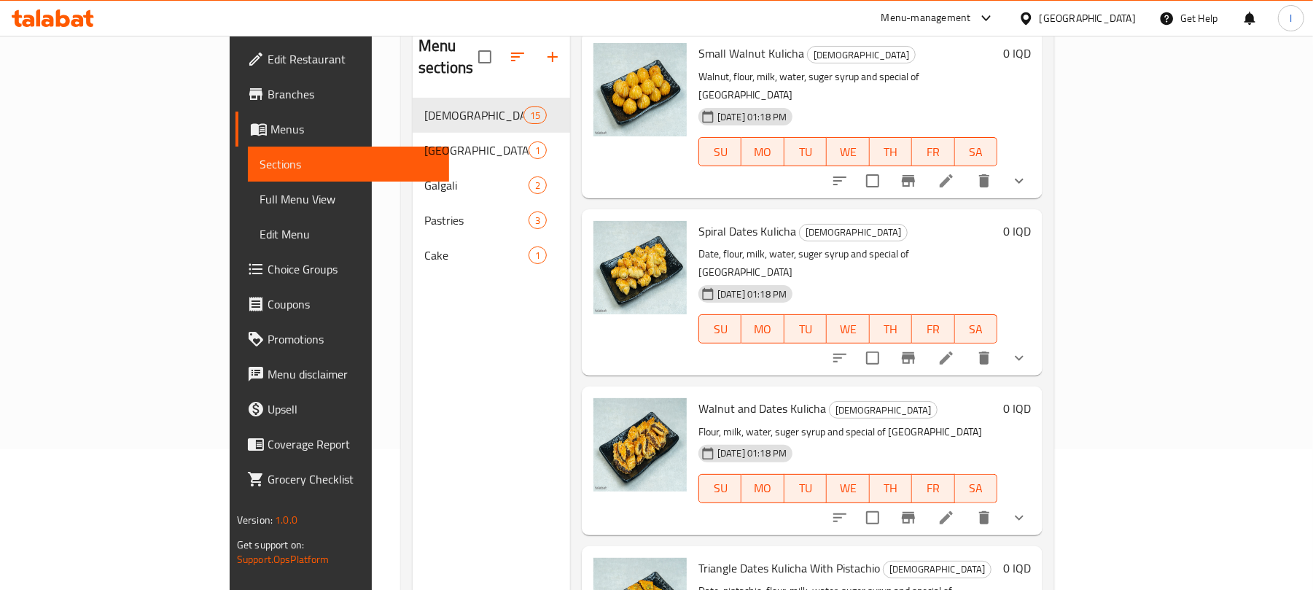
scroll to position [205, 0]
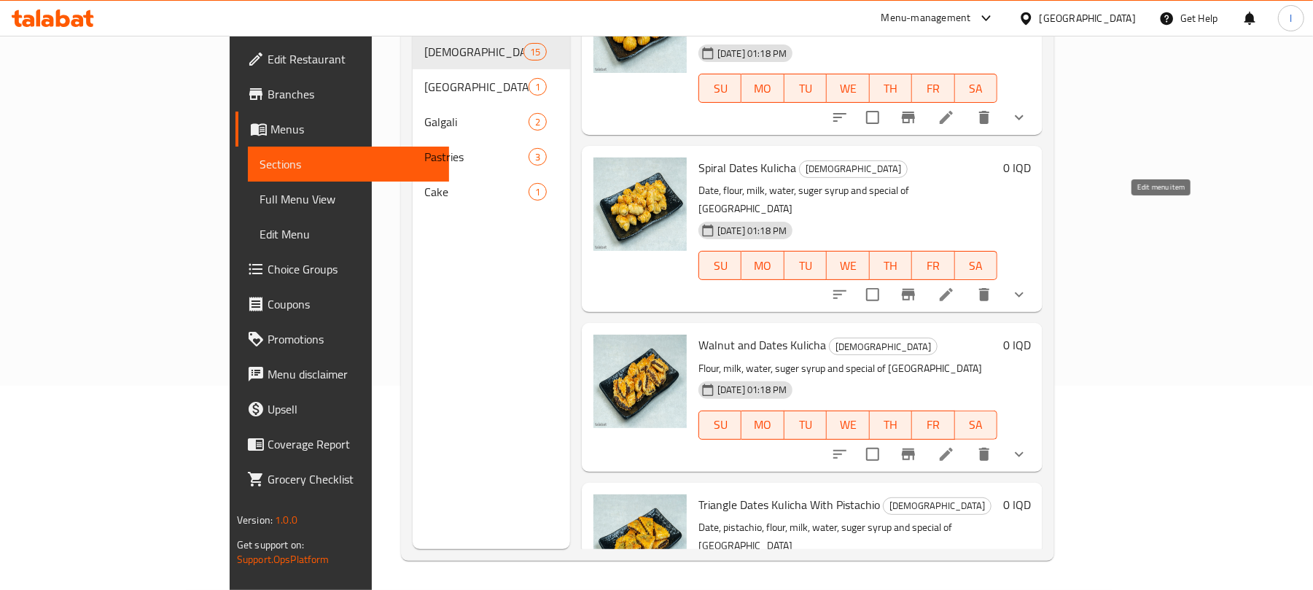
click at [955, 445] on icon at bounding box center [946, 453] width 17 height 17
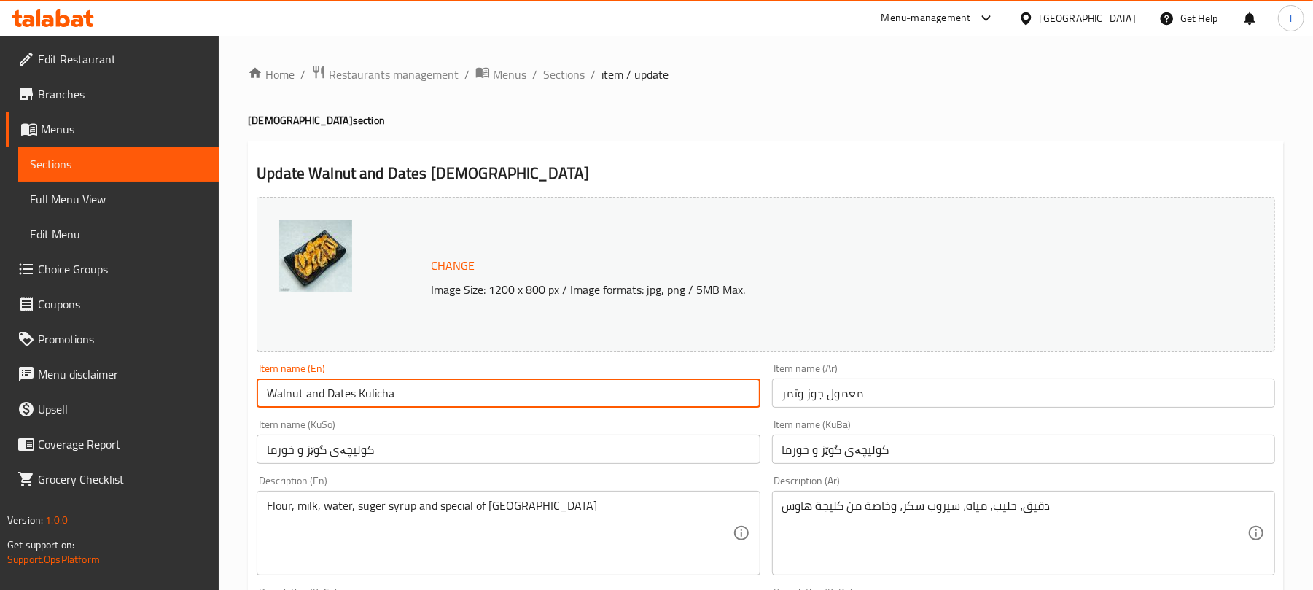
click at [310, 382] on input "Walnut and Dates Kulicha" at bounding box center [508, 392] width 503 height 29
click at [357, 389] on input "Walnut And Dates Kulicha" at bounding box center [508, 392] width 503 height 29
click at [366, 389] on input "Walnut And Dates Kulicha" at bounding box center [508, 392] width 503 height 29
drag, startPoint x: 366, startPoint y: 389, endPoint x: 415, endPoint y: 397, distance: 49.5
click at [415, 397] on input "Walnut And Dates Kulicha" at bounding box center [508, 392] width 503 height 29
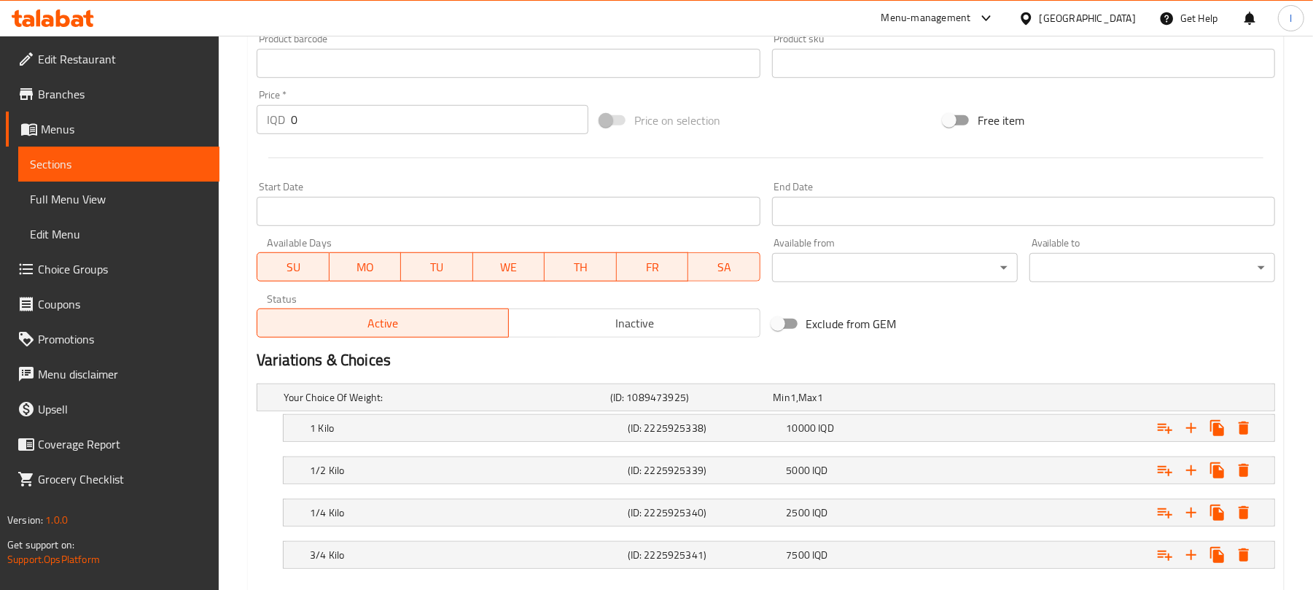
scroll to position [750, 0]
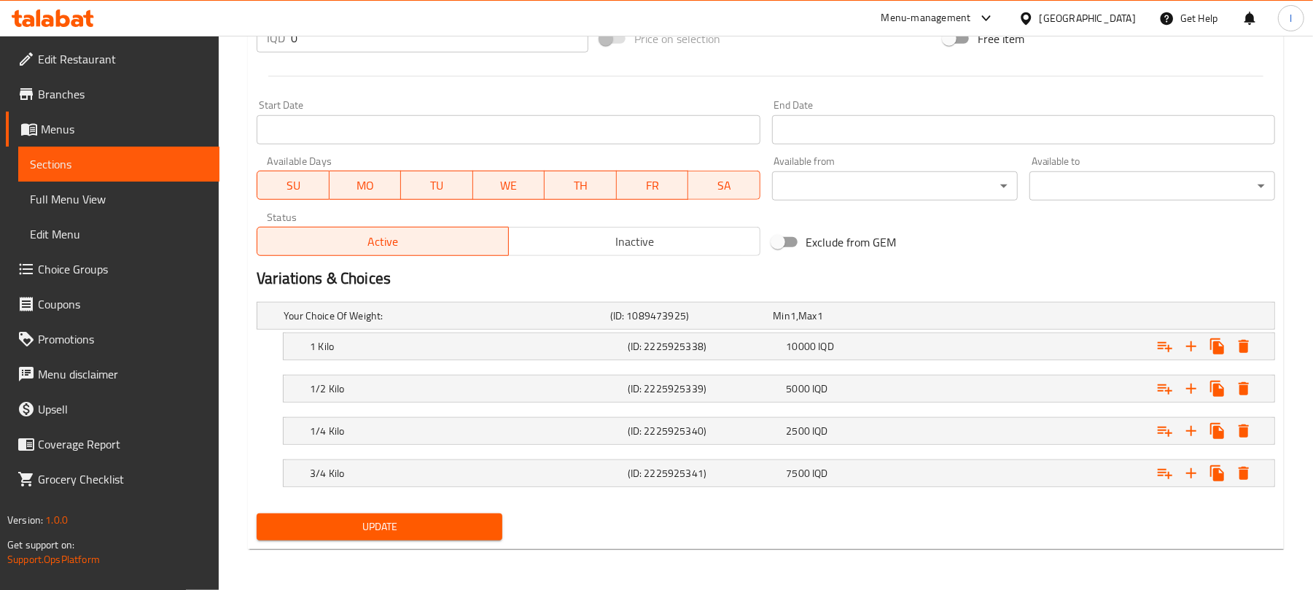
type input "Walnut And Dates Kulicha"
click at [435, 519] on span "Update" at bounding box center [379, 527] width 222 height 18
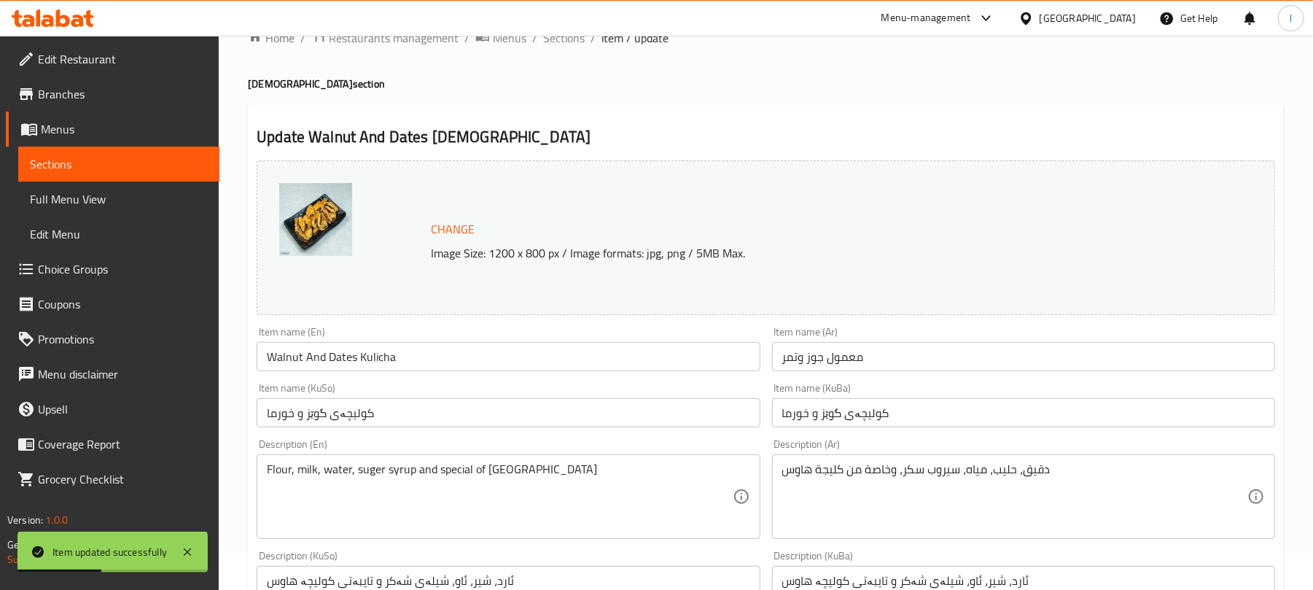
scroll to position [0, 0]
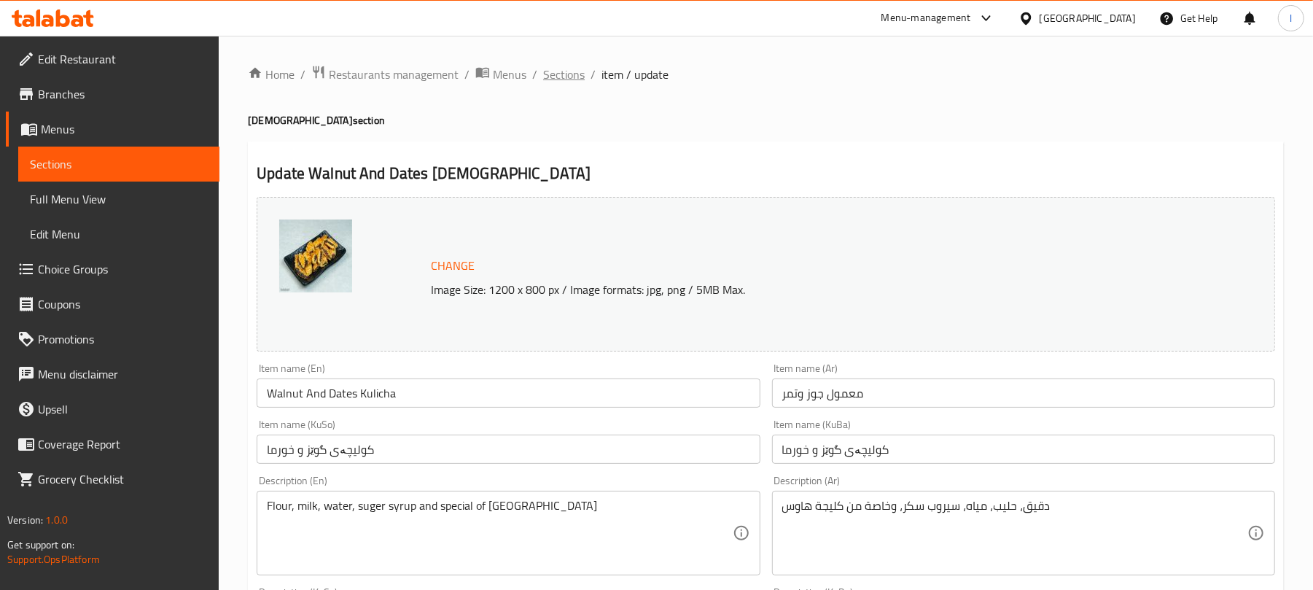
click at [566, 68] on span "Sections" at bounding box center [564, 74] width 42 height 17
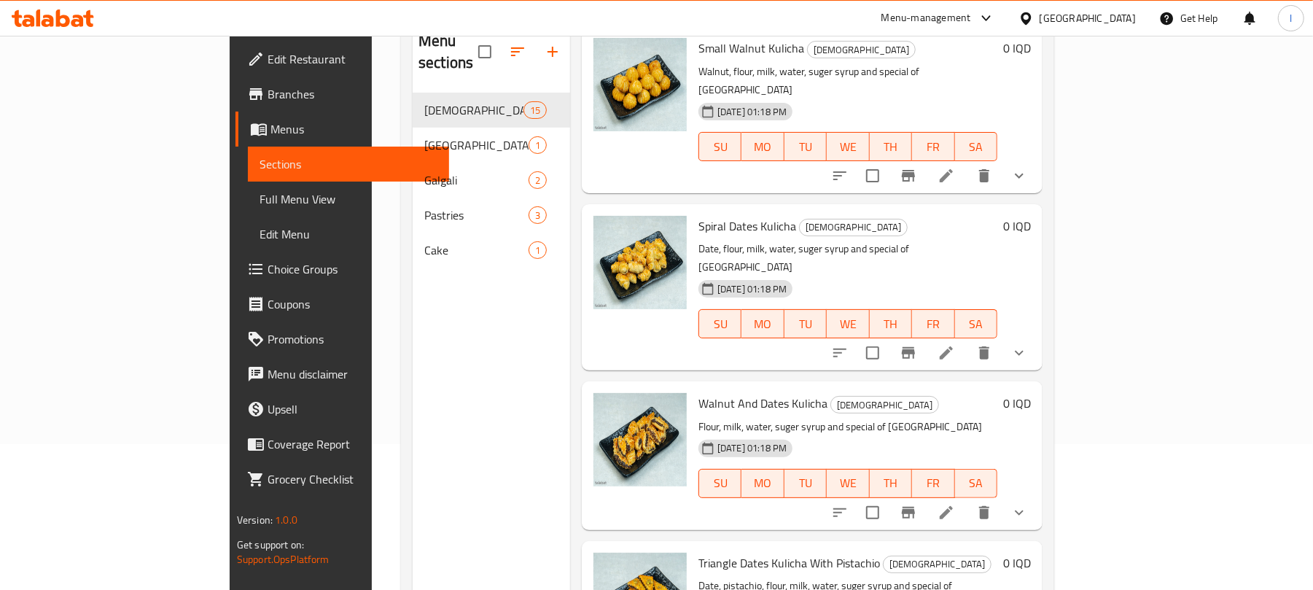
scroll to position [205, 0]
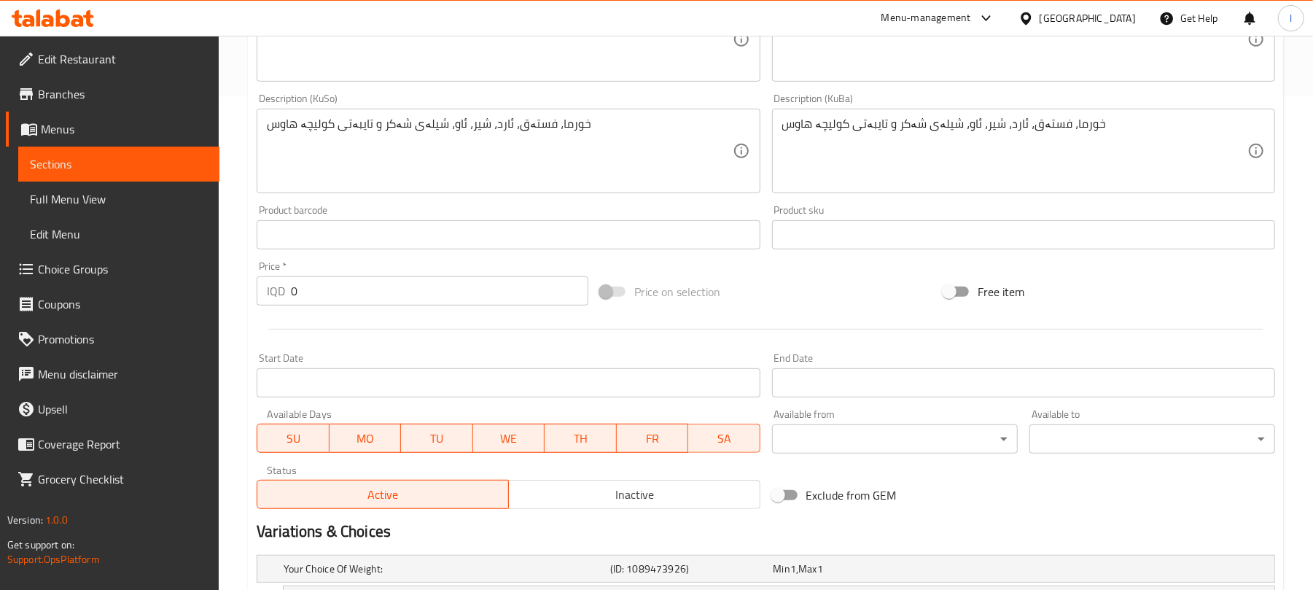
scroll to position [750, 0]
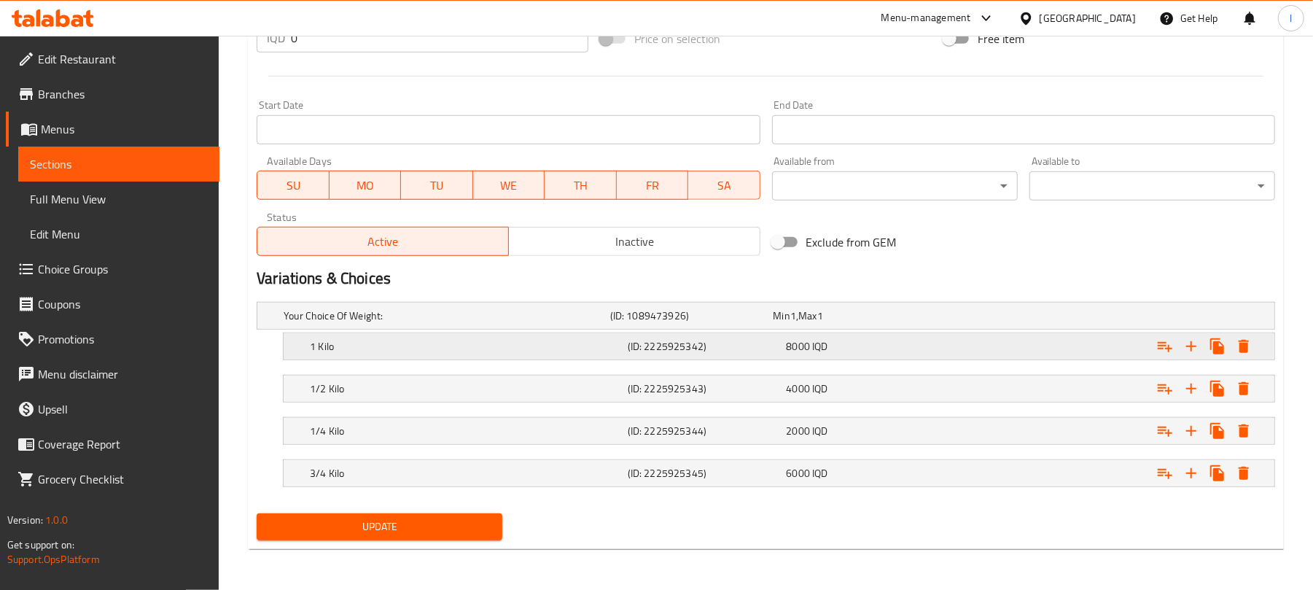
click at [588, 326] on div "1 Kilo" at bounding box center [444, 315] width 327 height 20
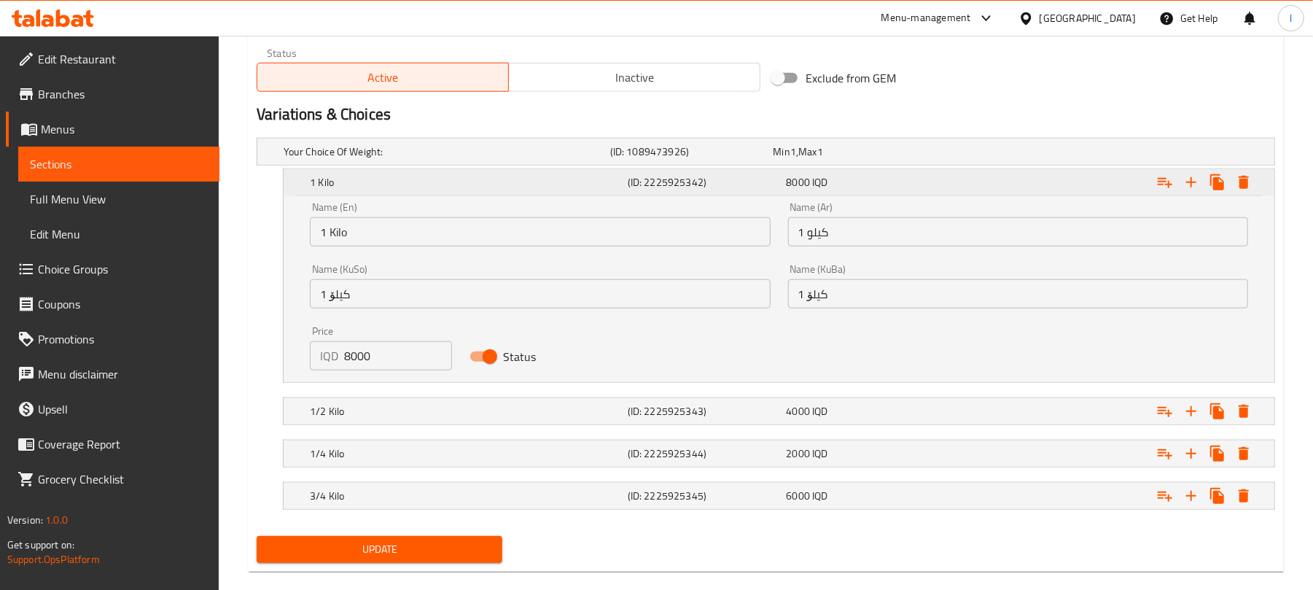
scroll to position [936, 0]
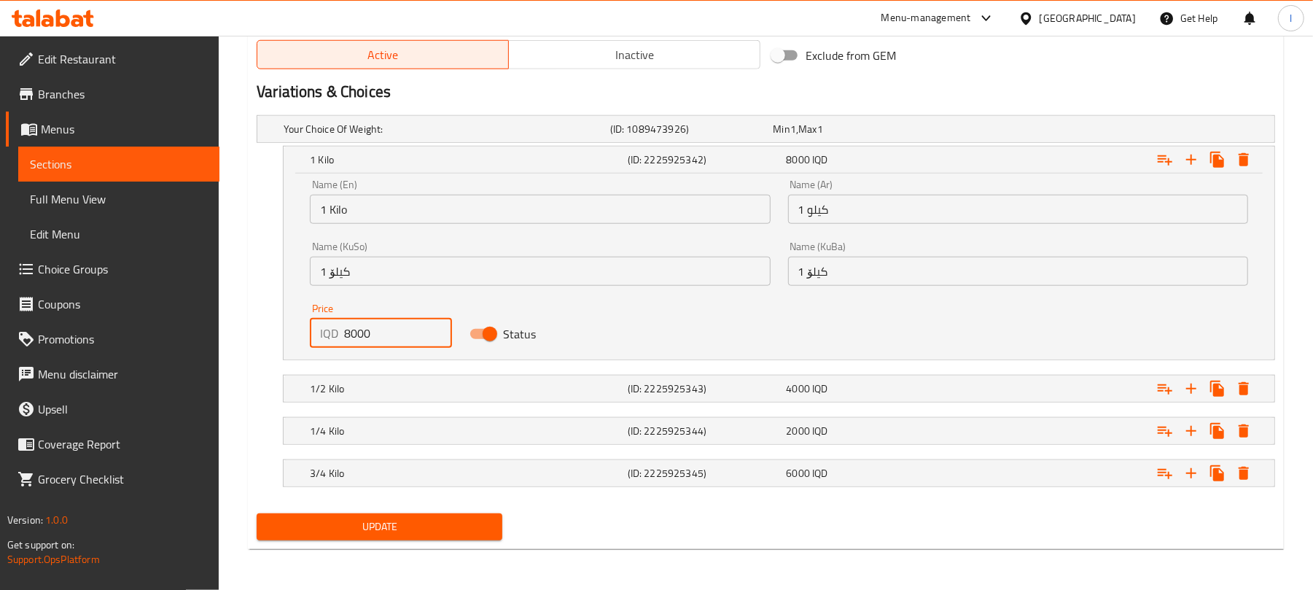
drag, startPoint x: 386, startPoint y: 325, endPoint x: 111, endPoint y: 309, distance: 276.1
type input "16000"
click at [404, 145] on div "1/2 Kilo (ID: 2225925343) 4000 IQD" at bounding box center [770, 129] width 979 height 32
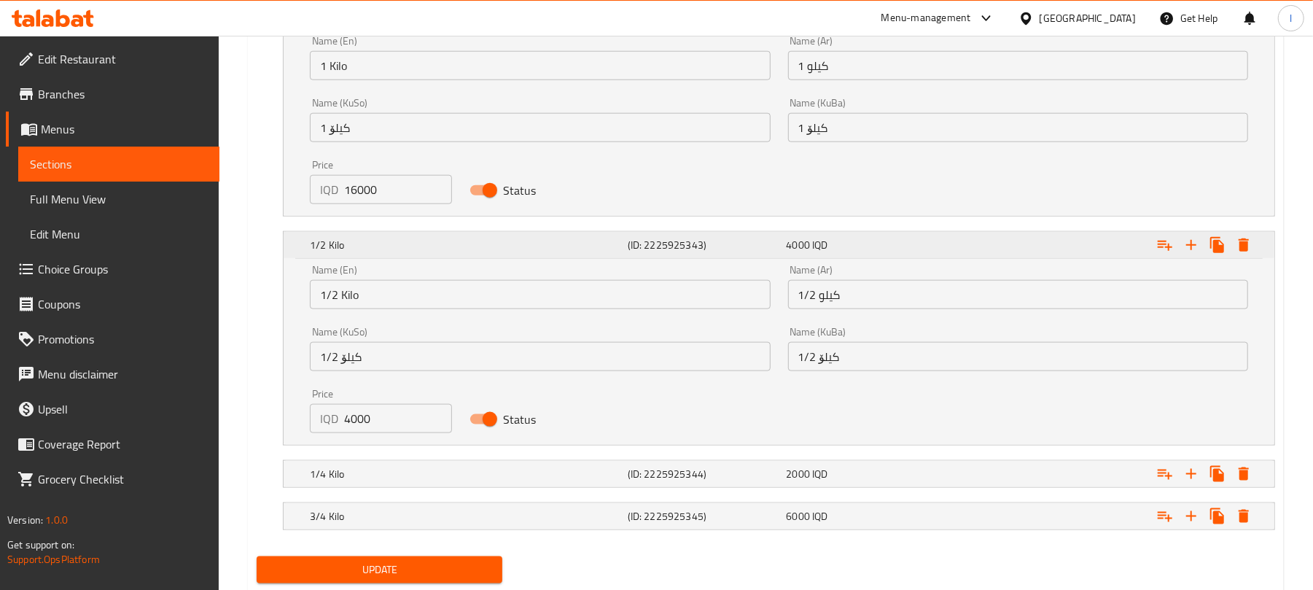
scroll to position [1123, 0]
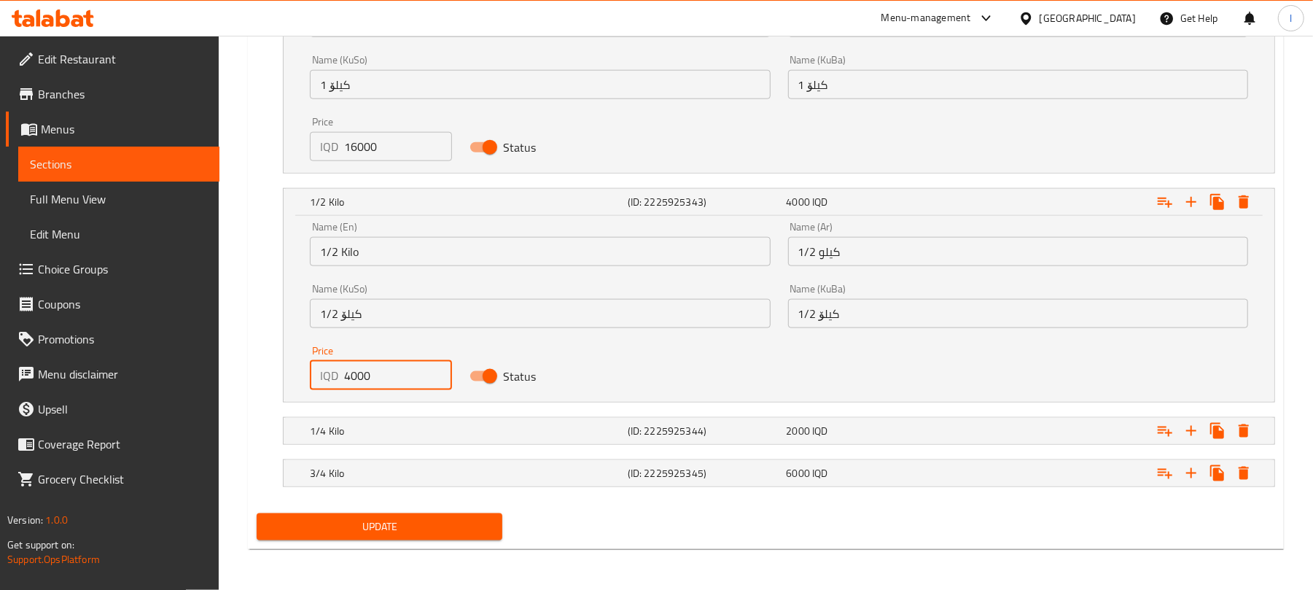
drag, startPoint x: 405, startPoint y: 372, endPoint x: 114, endPoint y: 341, distance: 293.2
type input "8000"
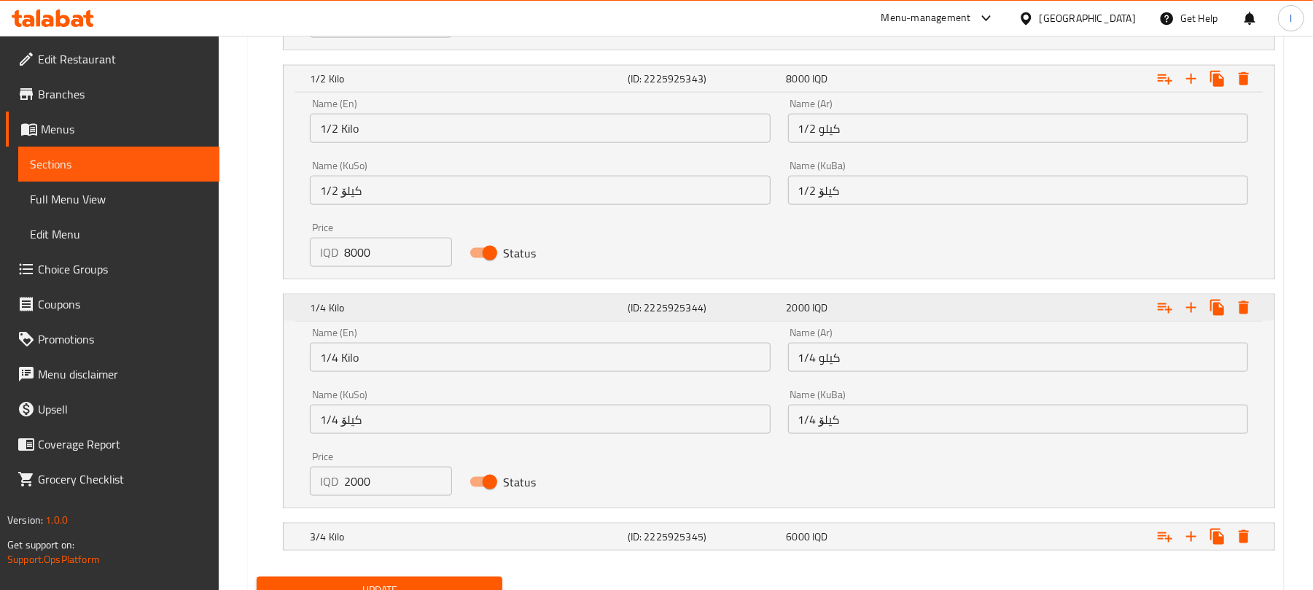
scroll to position [1309, 0]
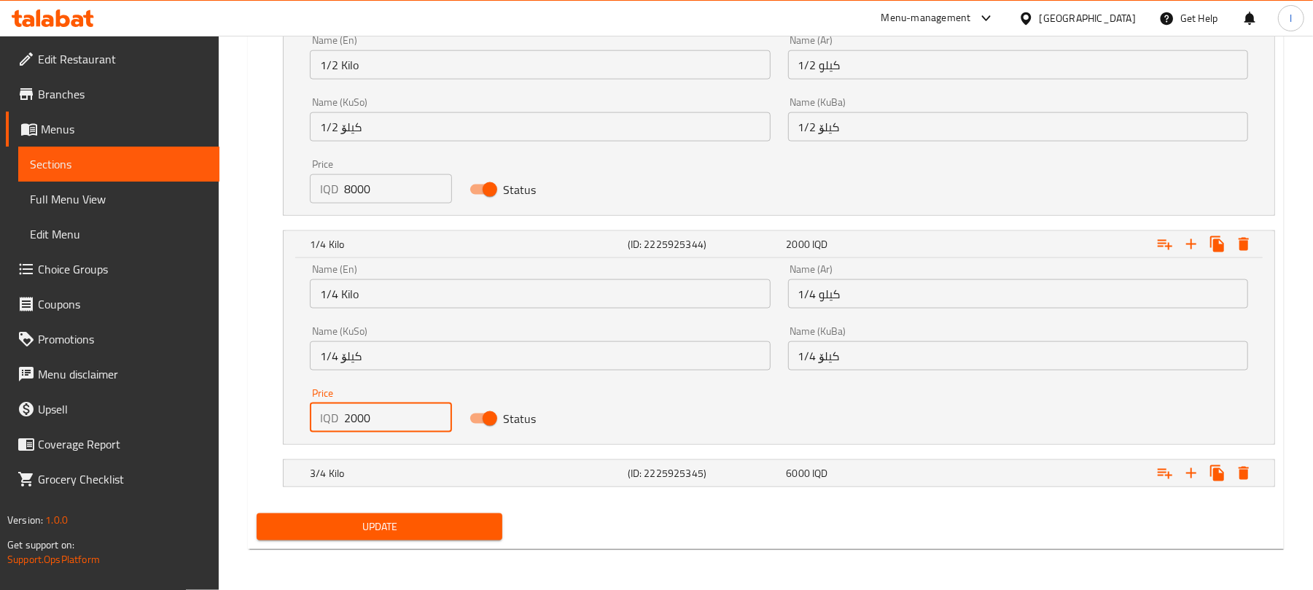
drag, startPoint x: 412, startPoint y: 411, endPoint x: 190, endPoint y: 398, distance: 222.0
type input "4000"
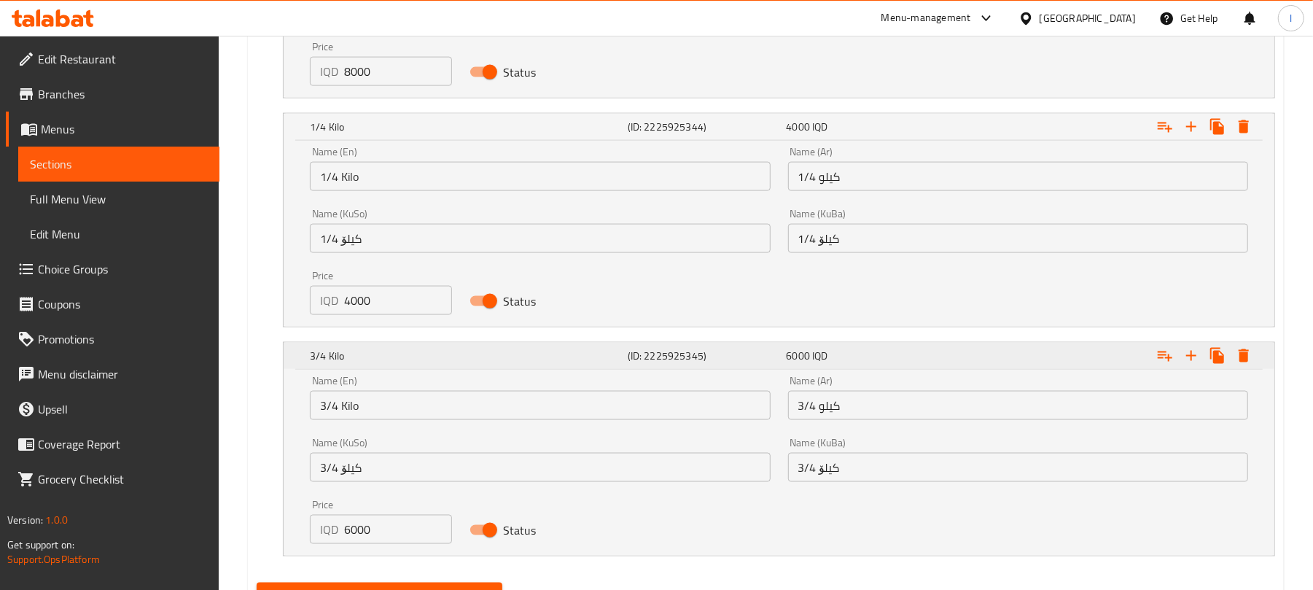
scroll to position [1496, 0]
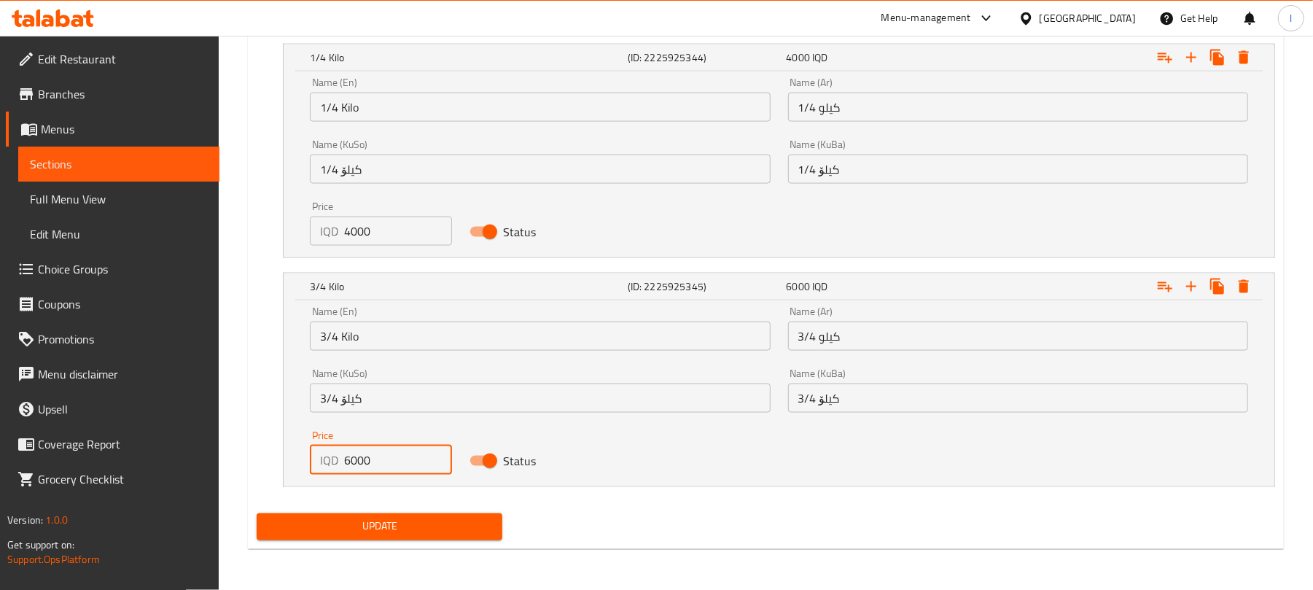
drag, startPoint x: 392, startPoint y: 458, endPoint x: 196, endPoint y: 442, distance: 196.8
type input "12000"
click at [376, 531] on span "Update" at bounding box center [379, 527] width 222 height 18
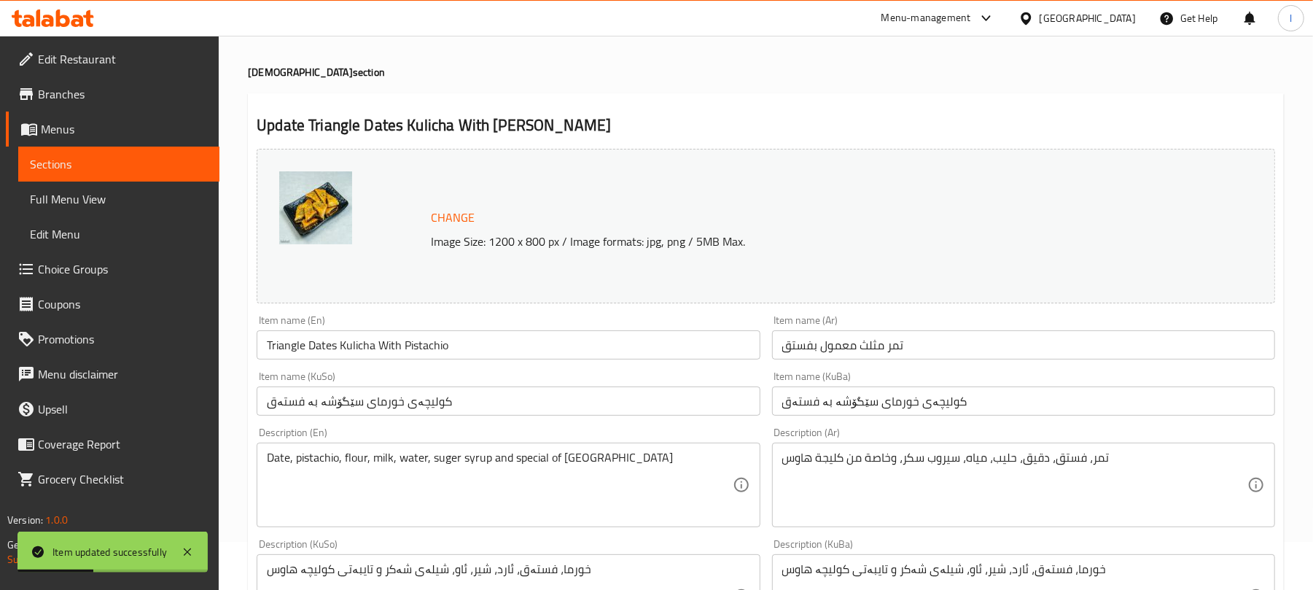
scroll to position [0, 0]
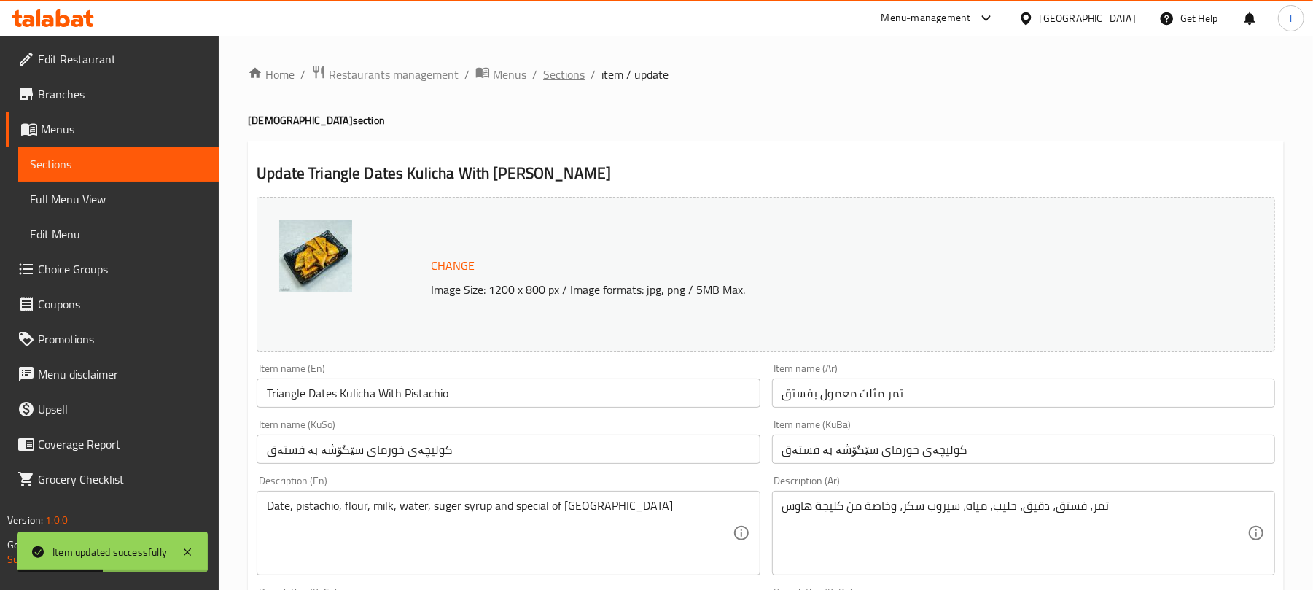
click at [554, 83] on span "Sections" at bounding box center [564, 74] width 42 height 17
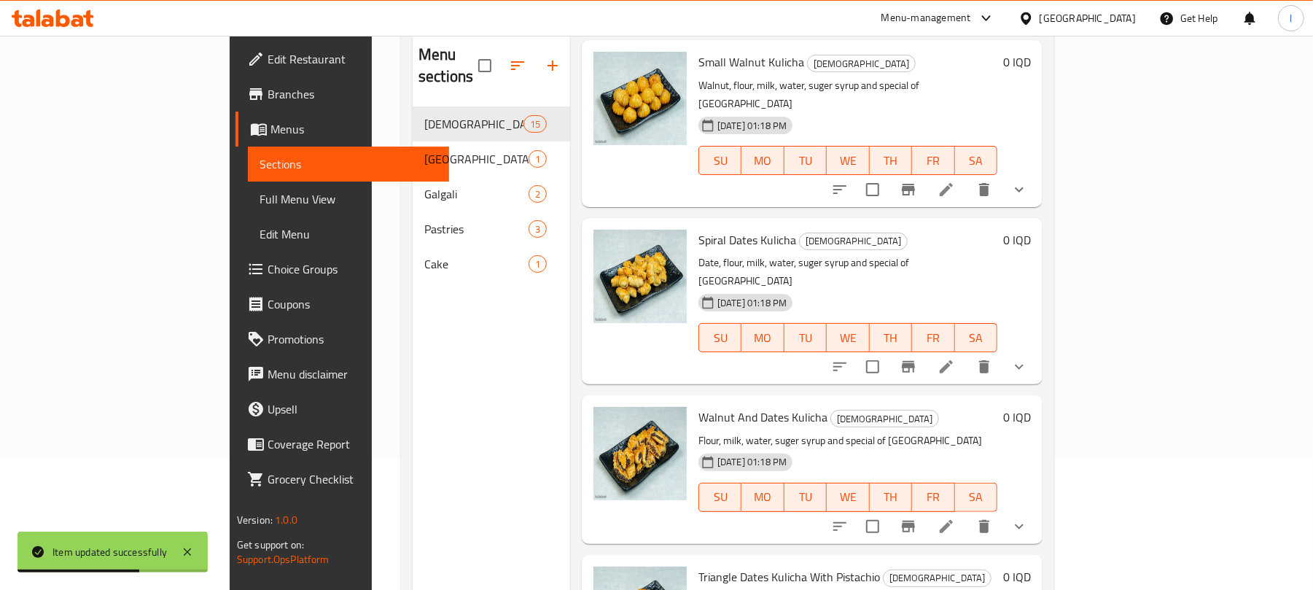
scroll to position [205, 0]
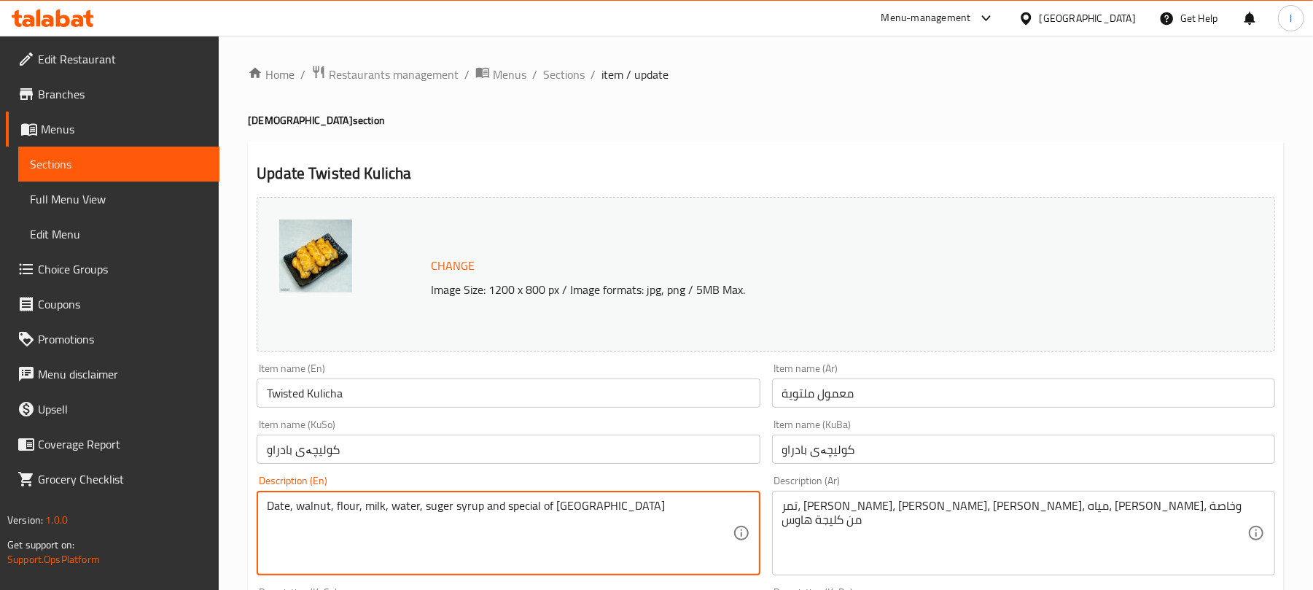
click at [429, 512] on textarea "Date, walnut, flour, milk, water, suger syrup and special of Kulicha House" at bounding box center [499, 533] width 465 height 69
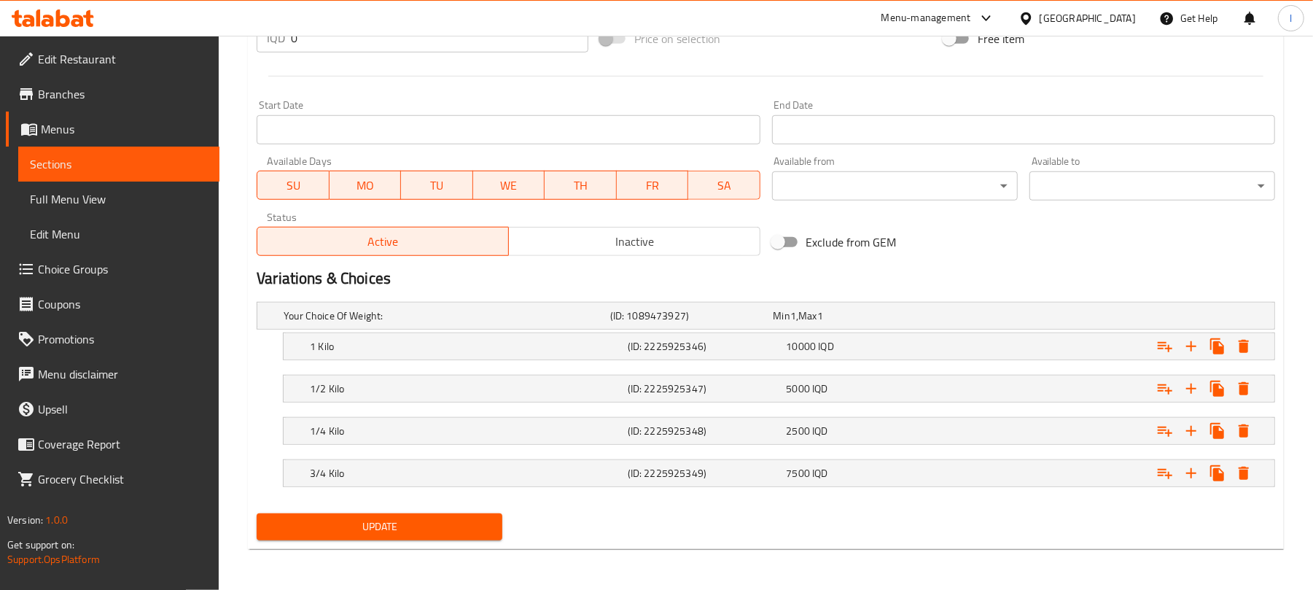
type textarea "Date, walnut, flour, milk, water, sugar syrup and special of Kulicha House"
click at [429, 516] on button "Update" at bounding box center [380, 526] width 246 height 27
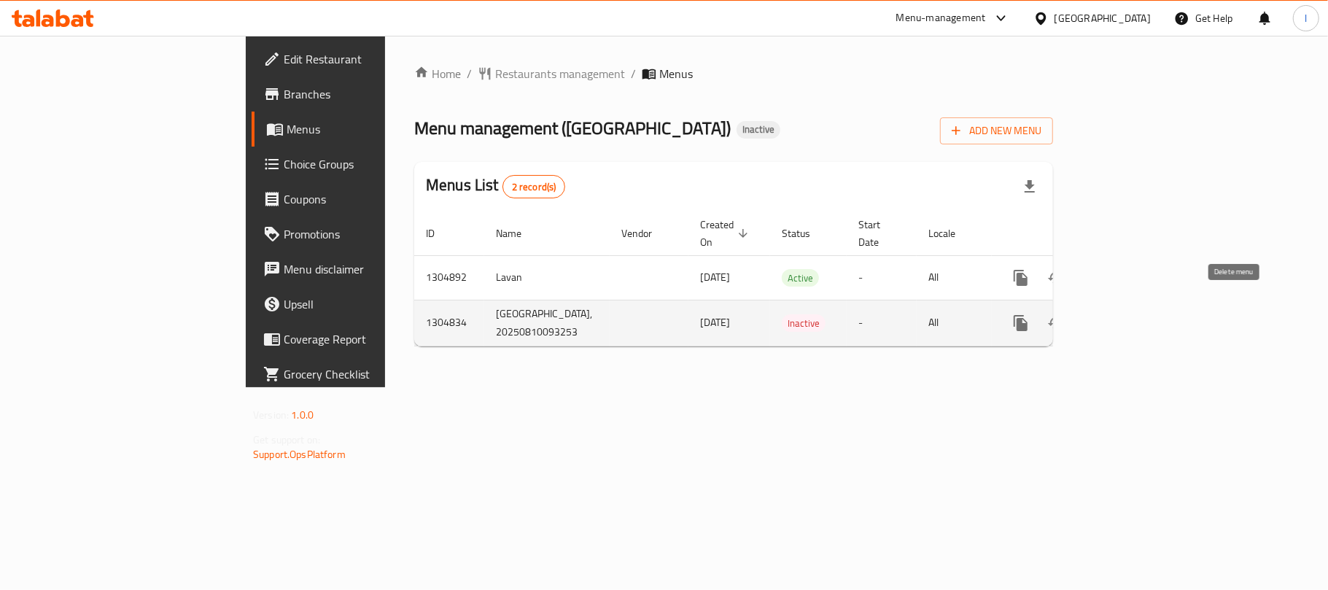
click at [1108, 318] on button "enhanced table" at bounding box center [1090, 322] width 35 height 35
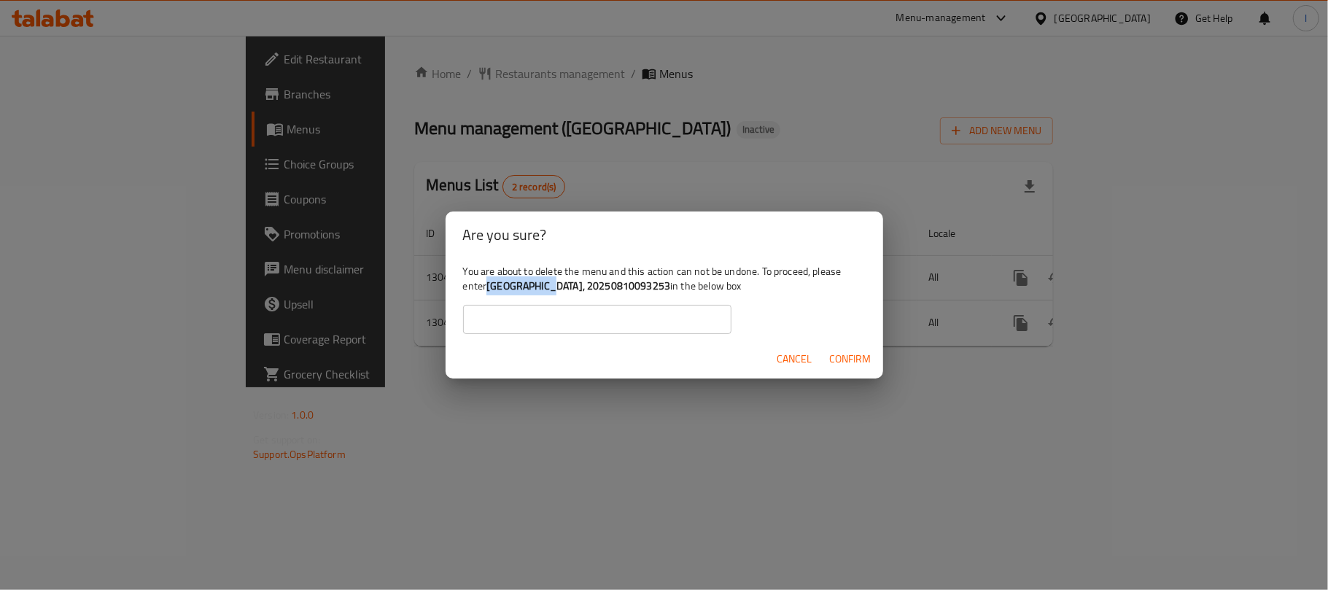
drag, startPoint x: 487, startPoint y: 283, endPoint x: 547, endPoint y: 280, distance: 59.9
click at [547, 280] on div "You are about to delete the menu and this action can not be undone. To proceed,…" at bounding box center [663, 299] width 437 height 82
click at [797, 351] on span "Cancel" at bounding box center [794, 359] width 35 height 18
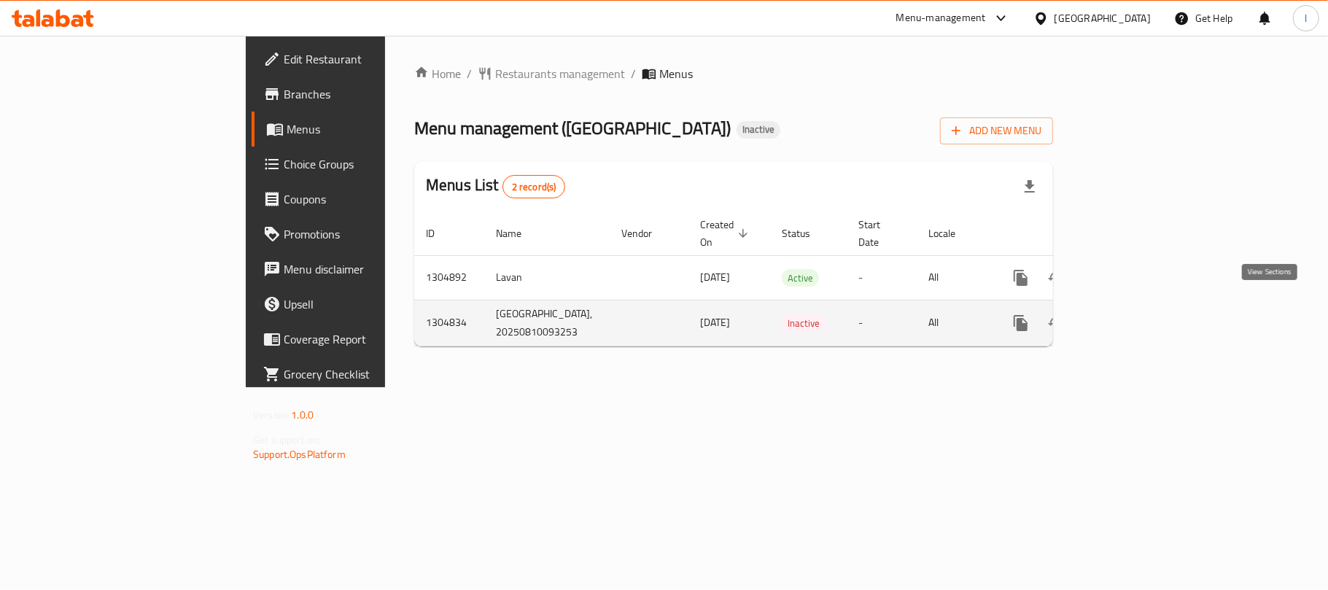
click at [1134, 314] on icon "enhanced table" at bounding box center [1125, 322] width 17 height 17
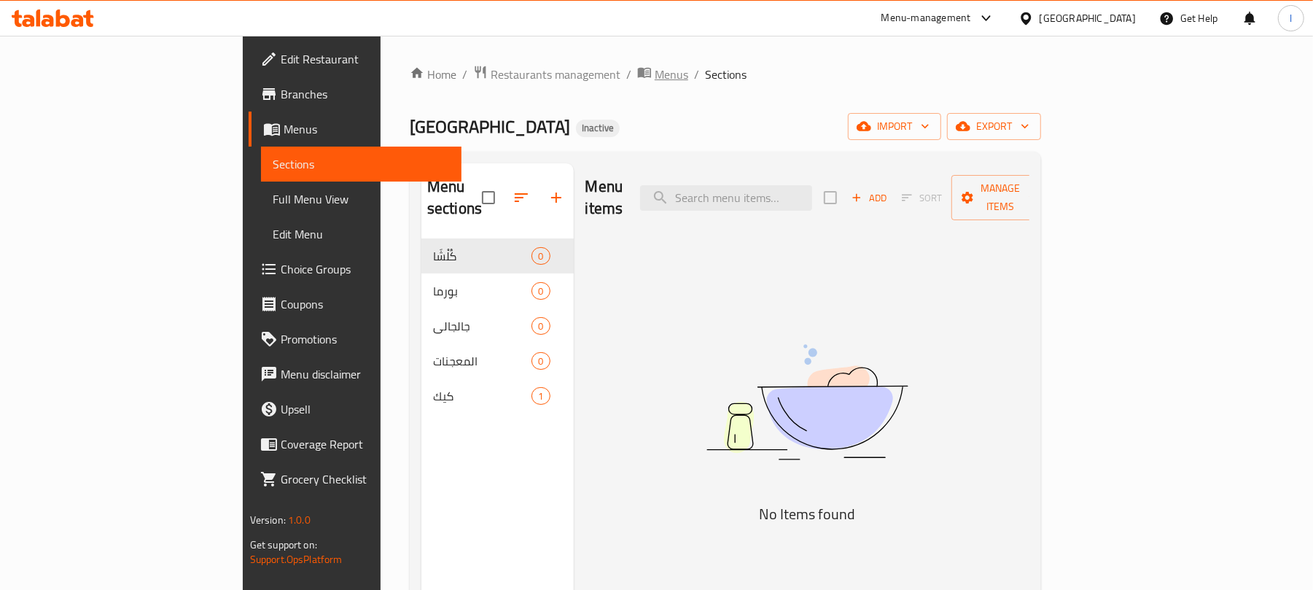
click at [655, 74] on span "Menus" at bounding box center [672, 74] width 34 height 17
